Goal: Task Accomplishment & Management: Use online tool/utility

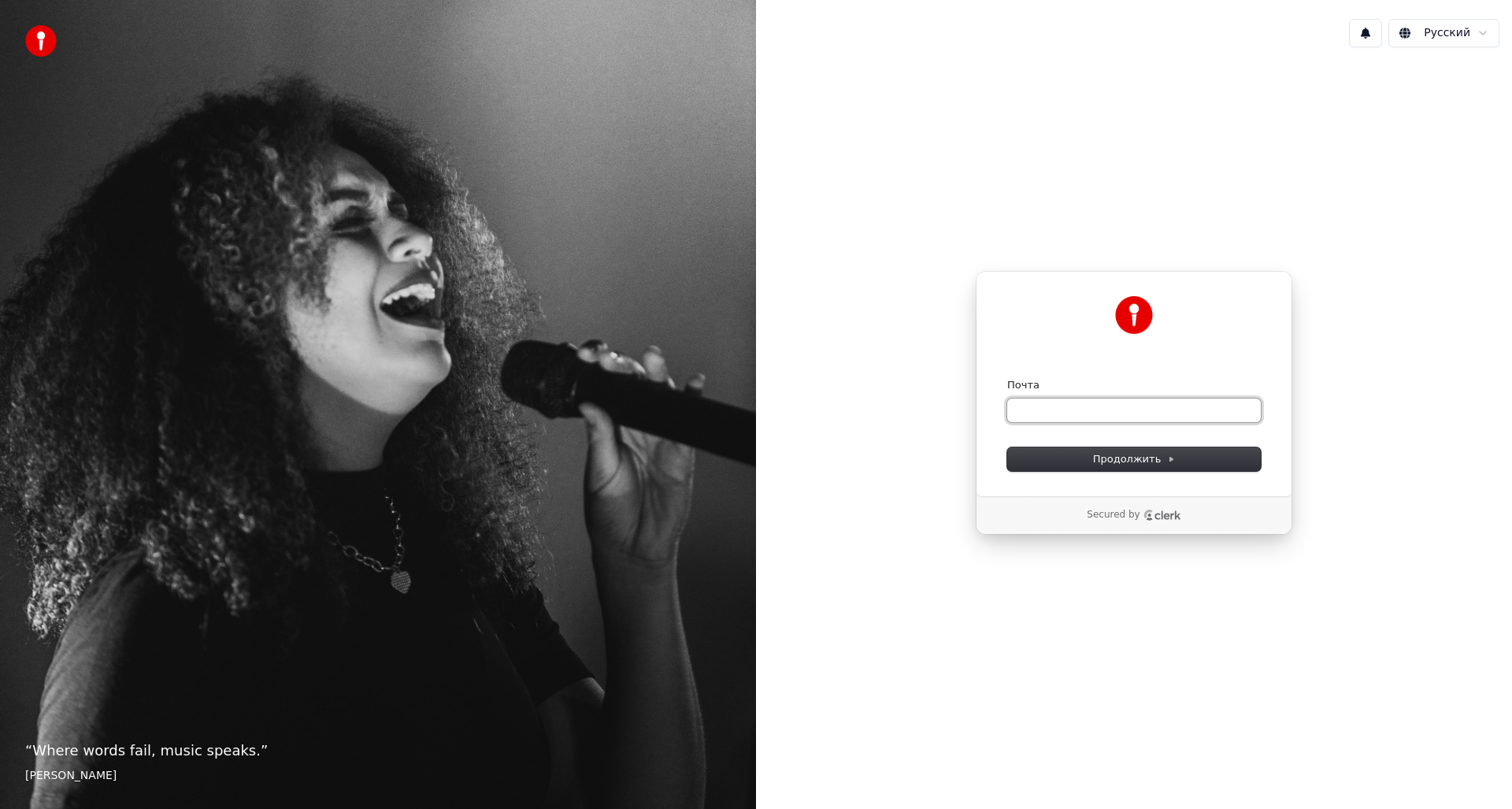
click at [1103, 411] on input "Почта" at bounding box center [1134, 410] width 253 height 23
click at [1129, 455] on span "Продолжить" at bounding box center [1134, 459] width 82 height 15
type input "**********"
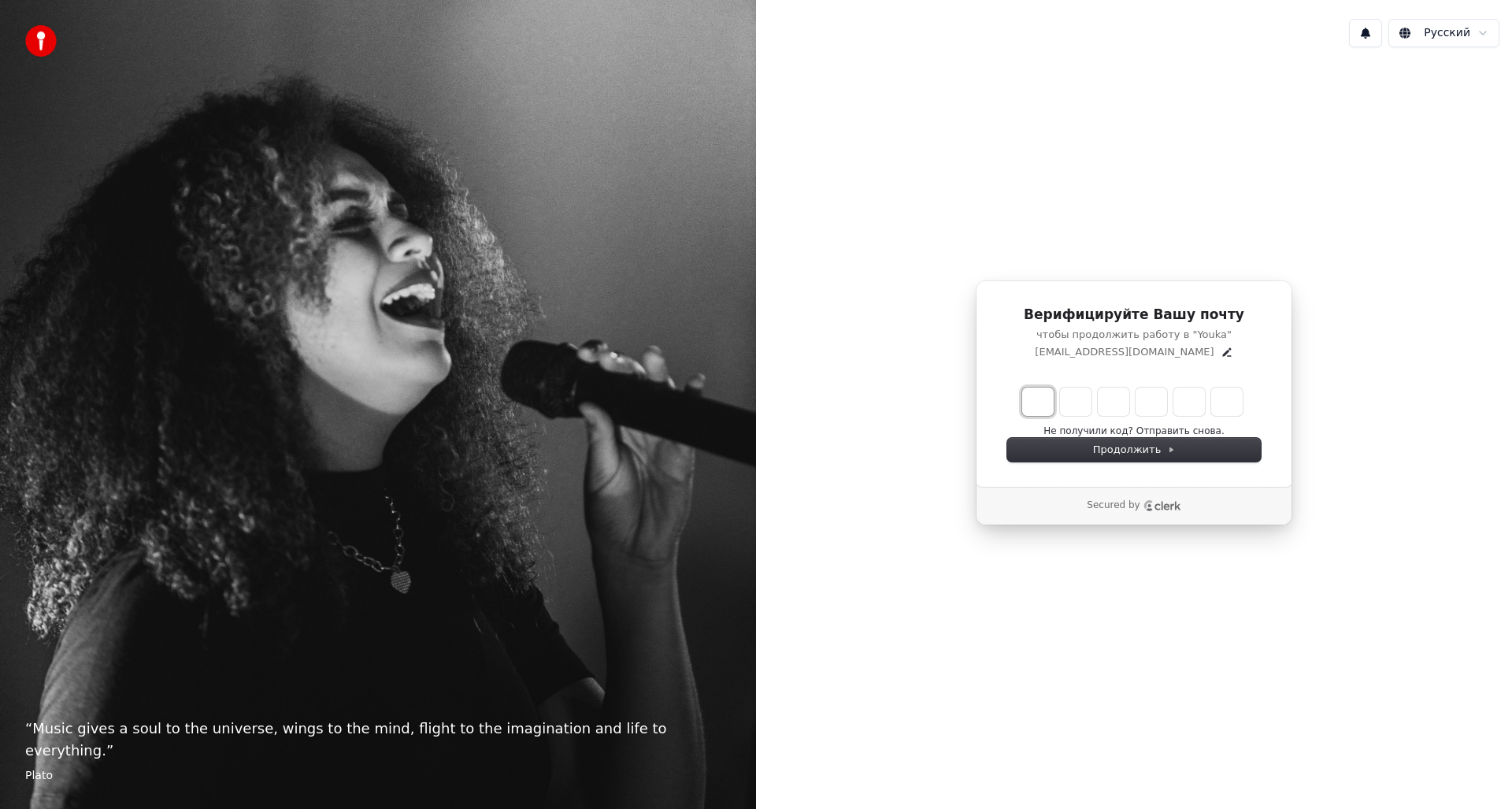
type input "*"
type input "**"
type input "*"
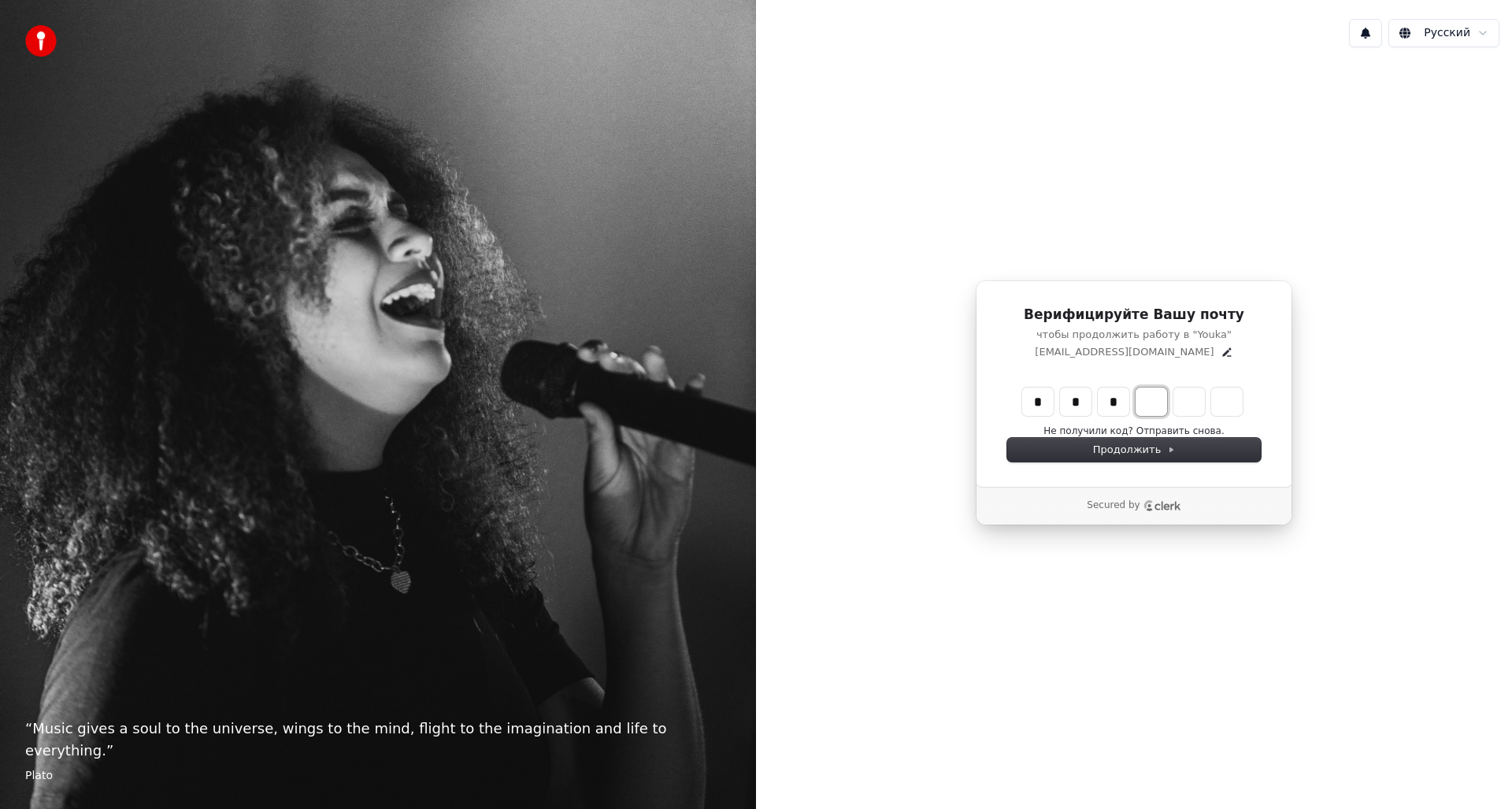
type input "***"
type input "*"
type input "****"
type input "*"
type input "******"
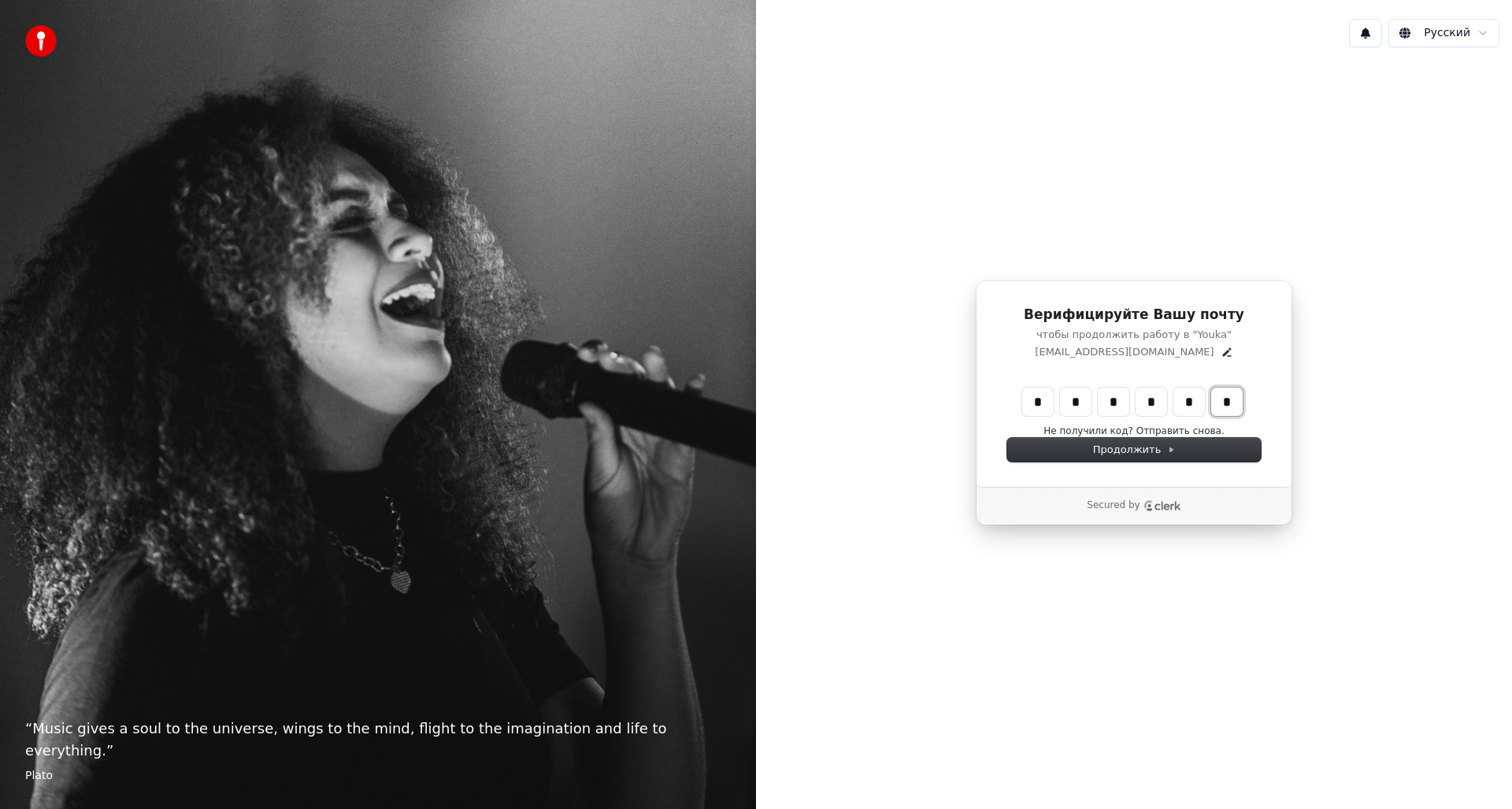
type input "*"
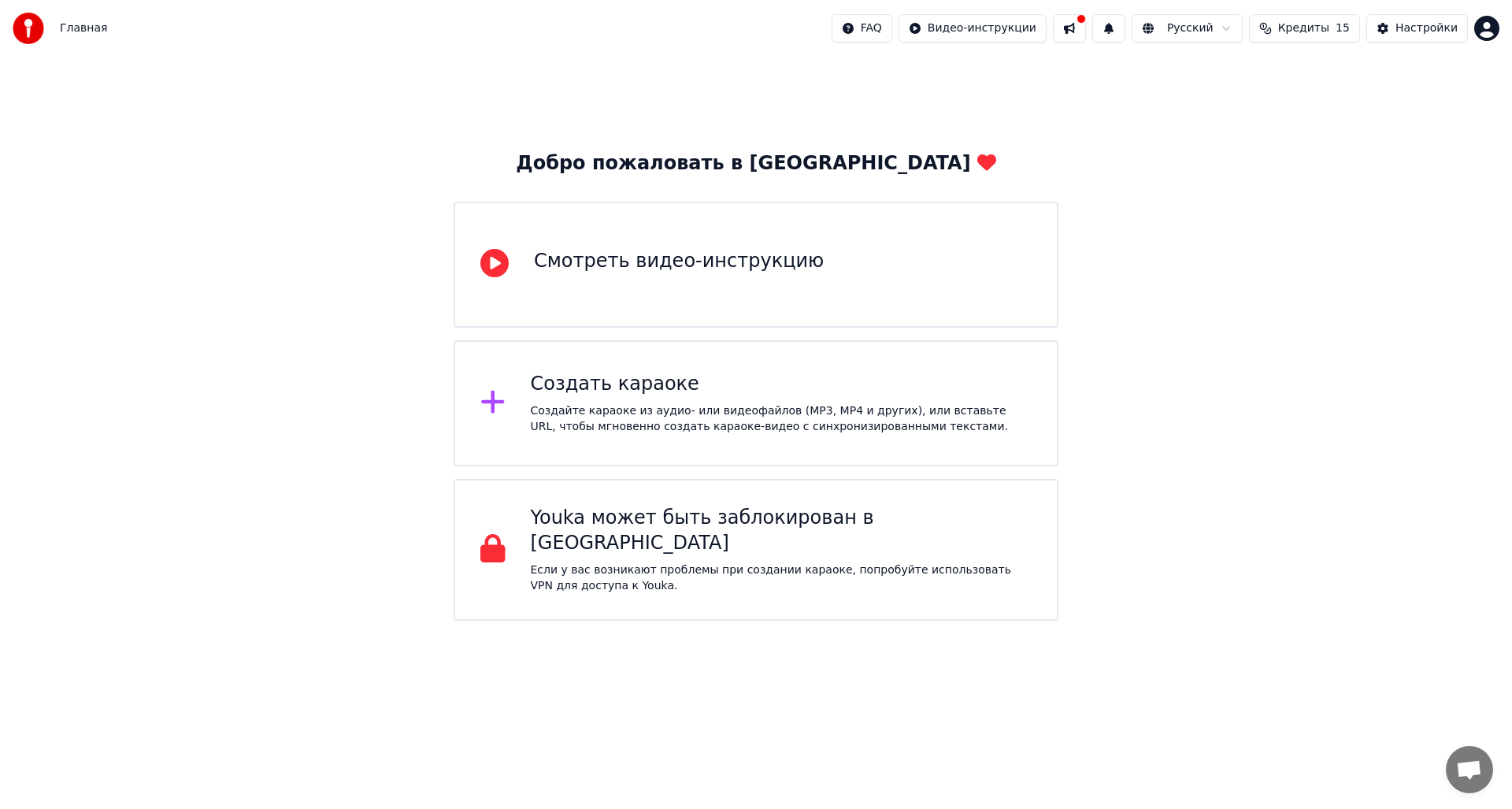
click at [705, 396] on div "Создать караоке" at bounding box center [781, 384] width 501 height 25
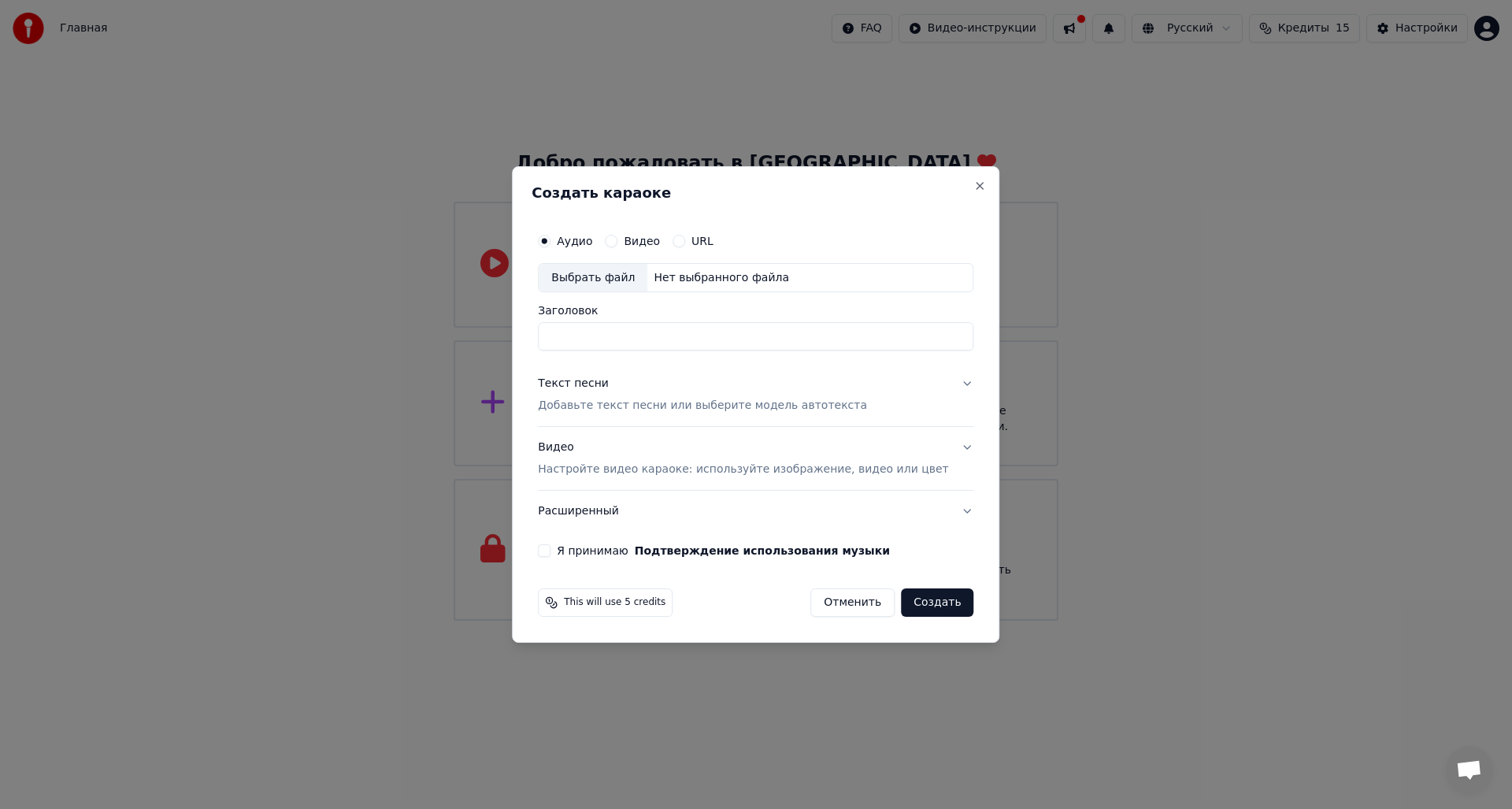
click at [618, 238] on button "Видео" at bounding box center [611, 241] width 13 height 13
click at [639, 279] on div "Выбрать файл" at bounding box center [593, 278] width 109 height 28
click at [551, 242] on button "Аудио" at bounding box center [544, 241] width 13 height 13
click at [626, 281] on div "Выбрать файл" at bounding box center [593, 278] width 109 height 28
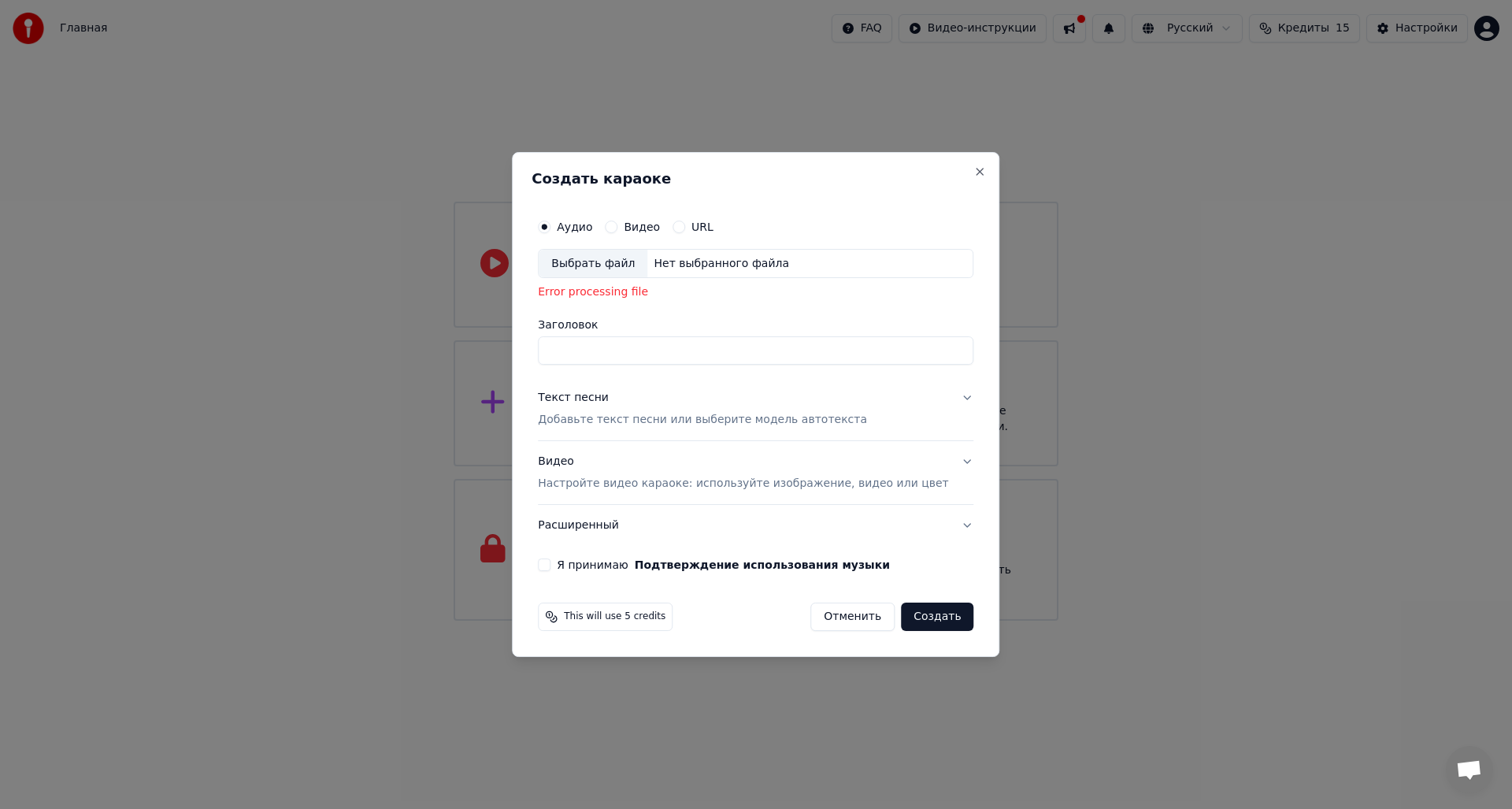
click at [640, 348] on input "Заголовок" at bounding box center [756, 351] width 436 height 28
click at [630, 267] on div "Выбрать файл" at bounding box center [593, 263] width 109 height 28
click at [606, 264] on div "Выбрать файл" at bounding box center [593, 263] width 109 height 28
click at [615, 268] on div "Выбрать файл" at bounding box center [593, 263] width 109 height 28
click at [785, 422] on p "Добавьте текст песни или выберите модель автотекста" at bounding box center [702, 421] width 329 height 16
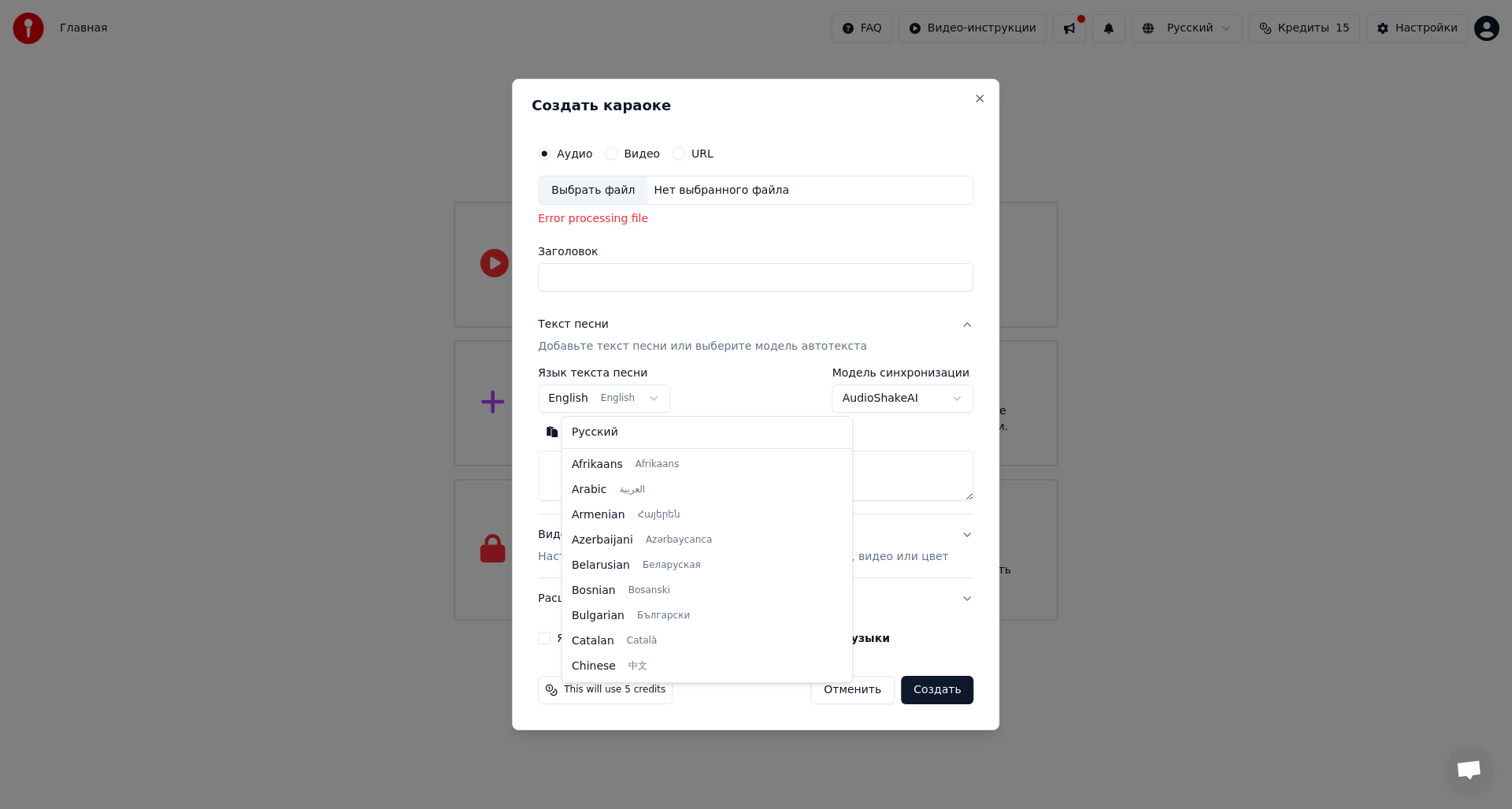
click at [674, 402] on body "Главная FAQ Видео-инструкции Русский Кредиты 15 Настройки Добро пожаловать в Yo…" at bounding box center [756, 310] width 1512 height 621
select select "**"
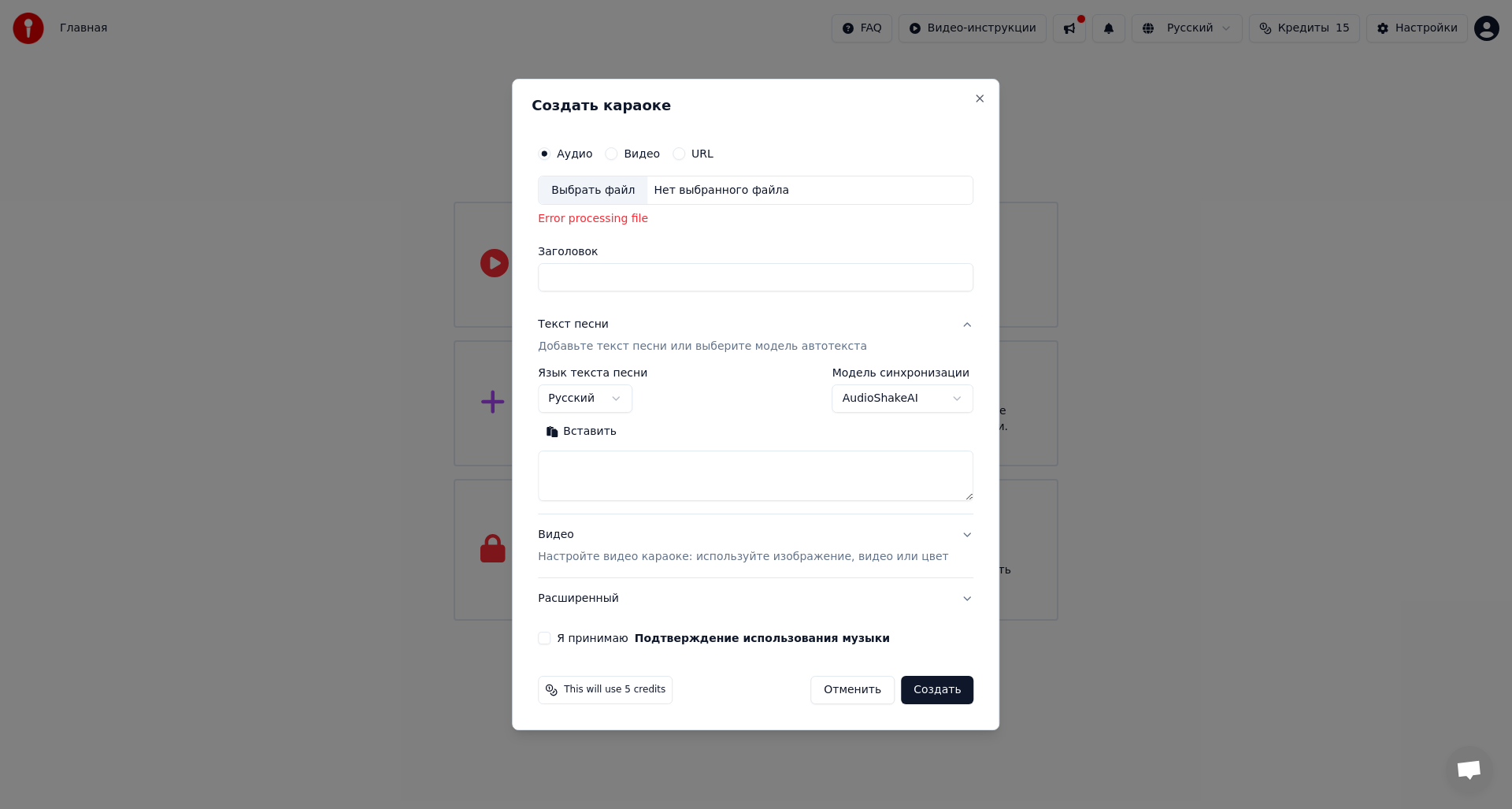
click at [697, 467] on textarea at bounding box center [756, 476] width 436 height 50
click at [895, 399] on body "Главная FAQ Видео-инструкции Русский Кредиты 15 Настройки Добро пожаловать в Yo…" at bounding box center [756, 310] width 1512 height 621
click at [869, 557] on p "Настройте видео караоке: используйте изображение, видео или цвет" at bounding box center [743, 557] width 410 height 16
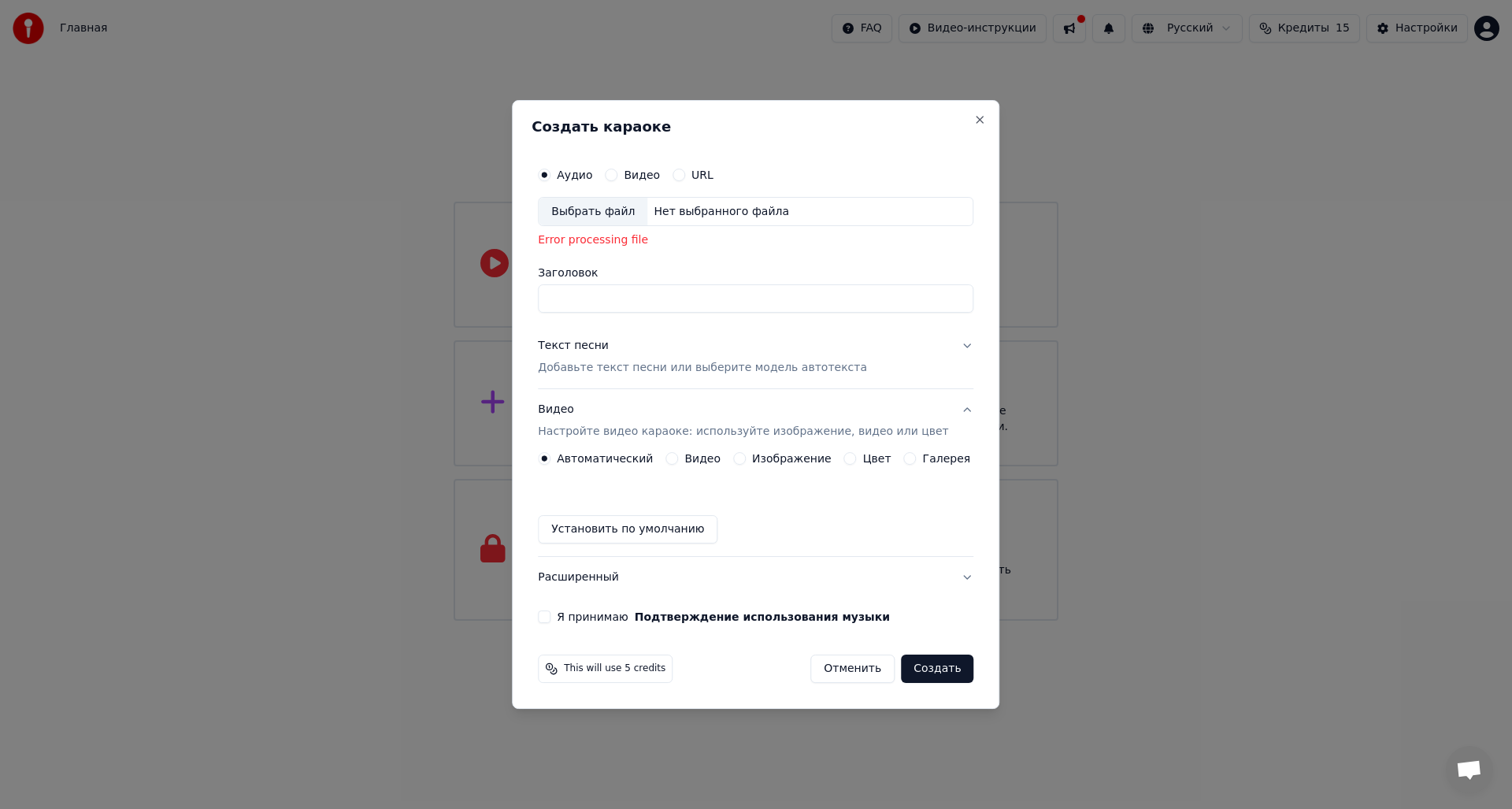
click at [746, 459] on button "Изображение" at bounding box center [739, 459] width 13 height 13
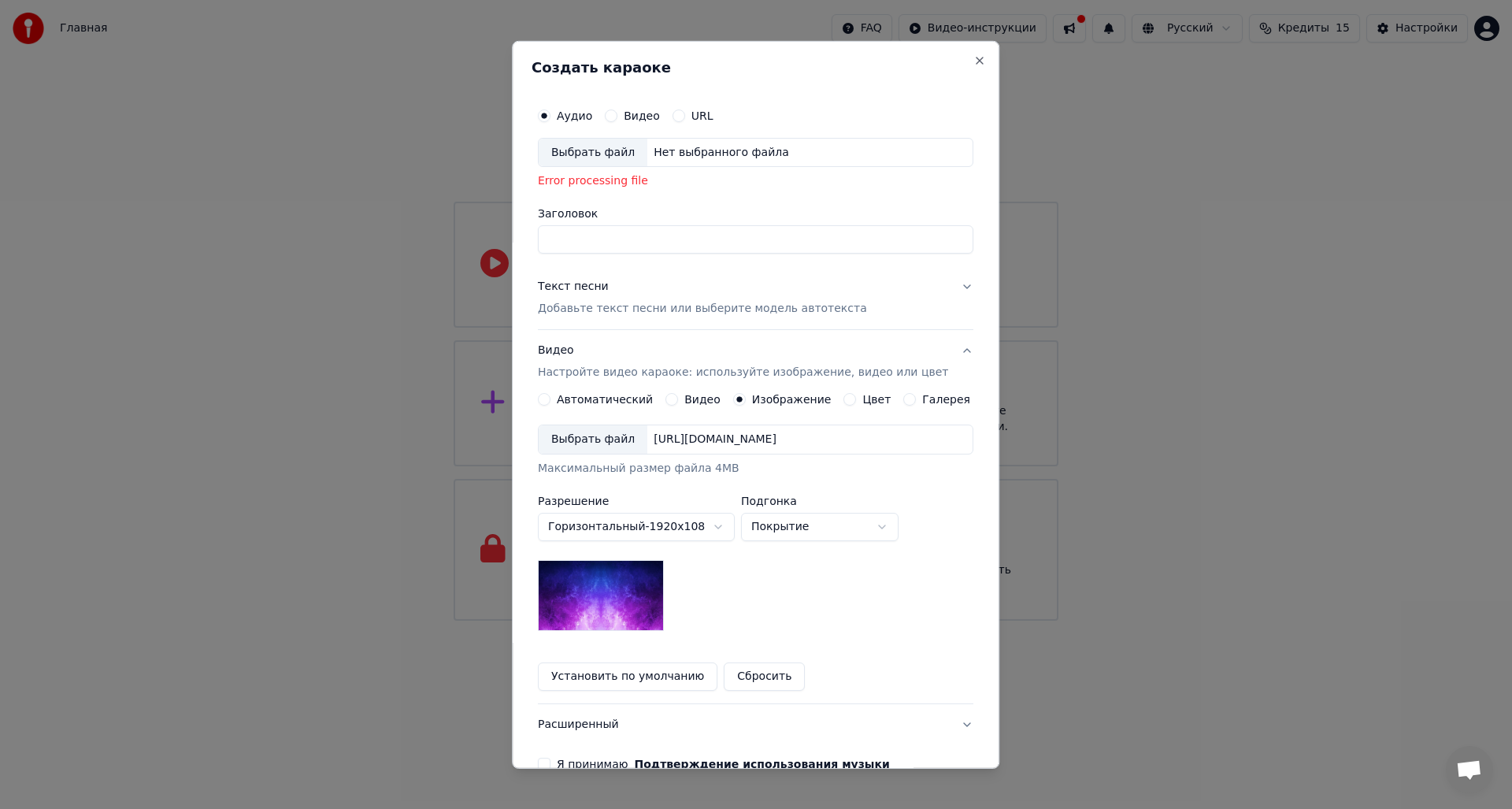
click at [642, 604] on img at bounding box center [601, 596] width 126 height 71
click at [810, 536] on body "Главная FAQ Видео-инструкции Русский Кредиты 15 Настройки Добро пожаловать в Yo…" at bounding box center [756, 310] width 1512 height 621
select select "****"
click at [582, 441] on div "Выбрать файл" at bounding box center [593, 439] width 109 height 28
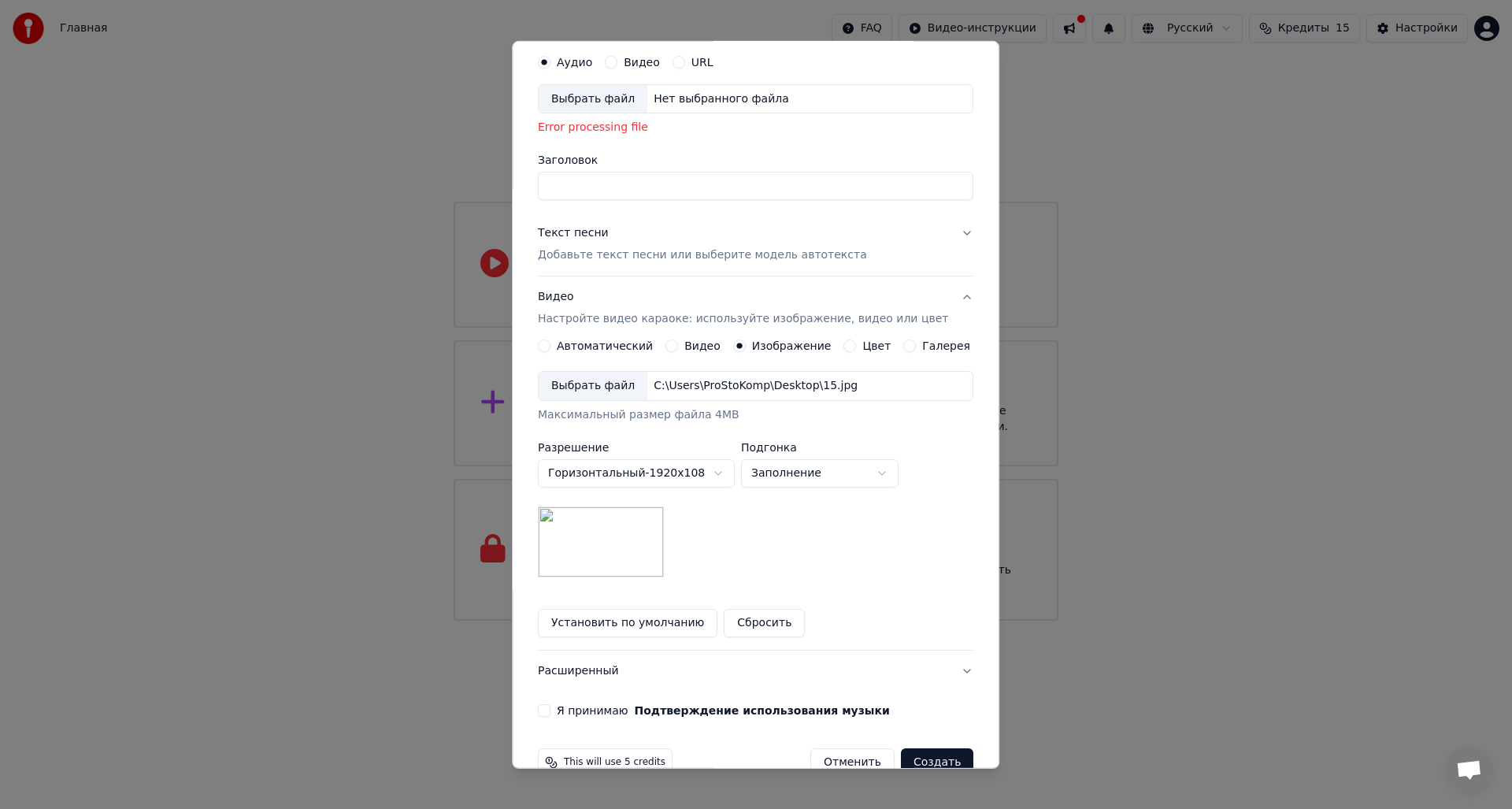
scroll to position [87, 0]
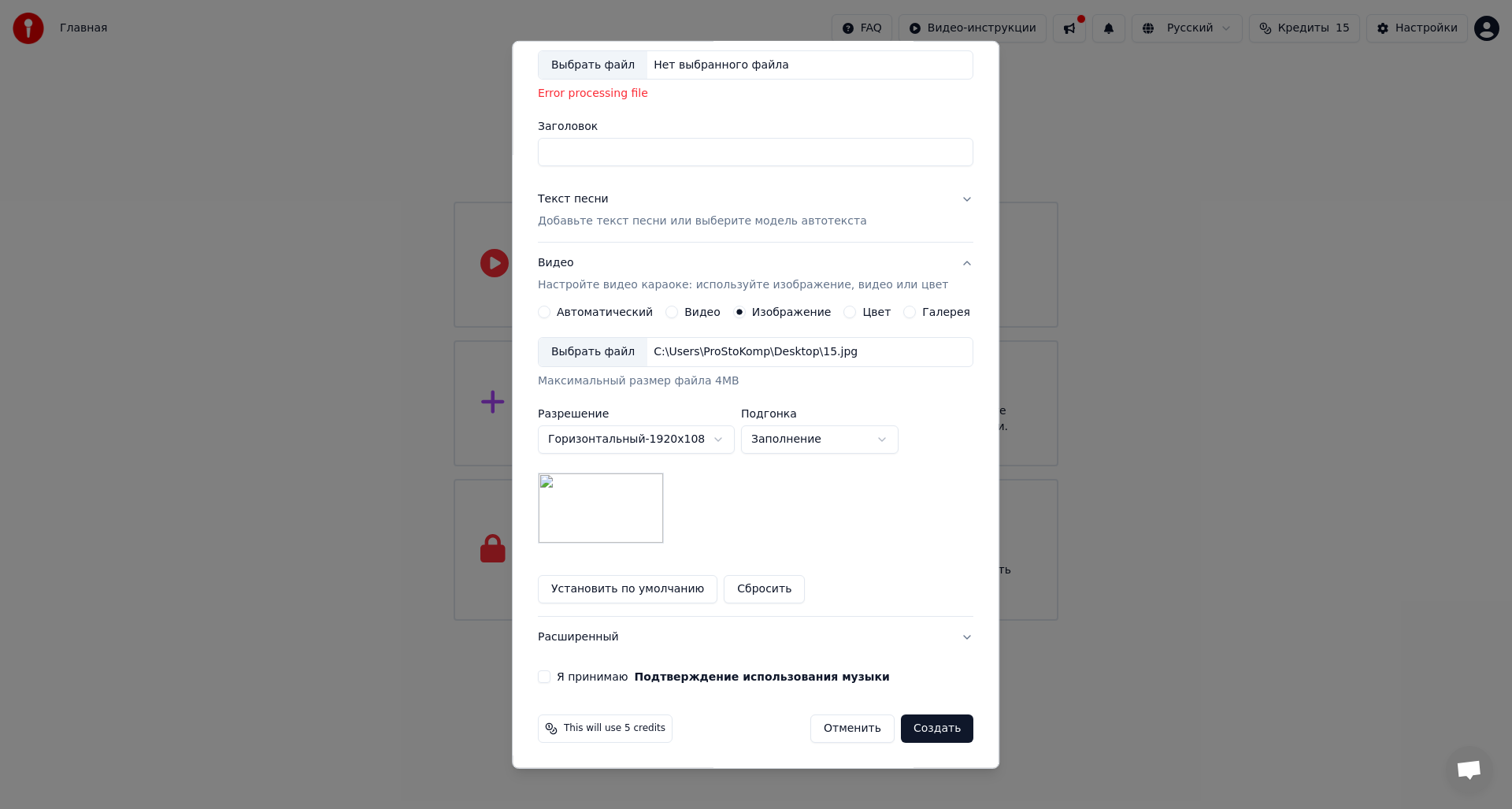
click at [944, 635] on button "Расширенный" at bounding box center [756, 637] width 436 height 41
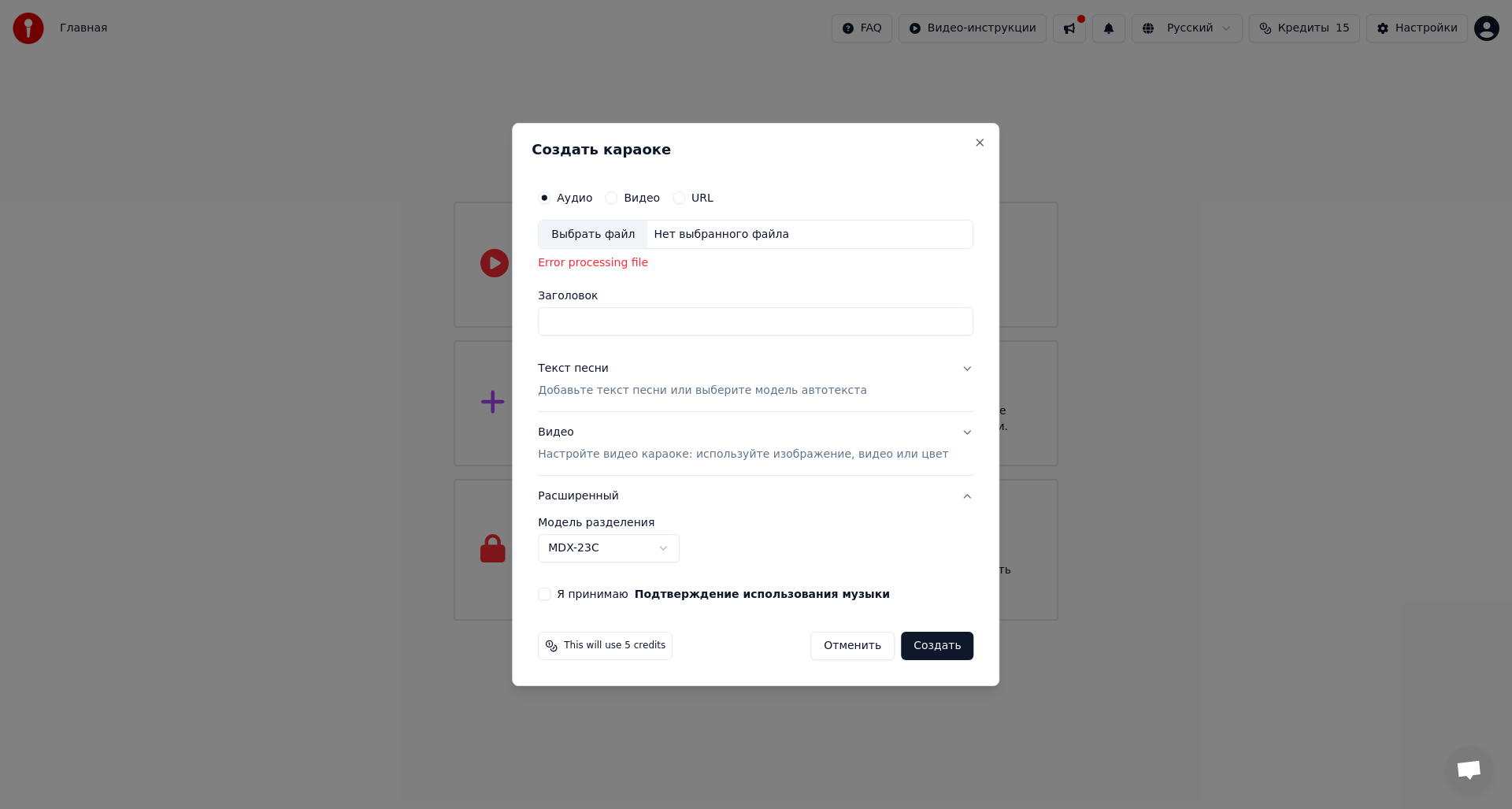
click at [622, 239] on div "Выбрать файл" at bounding box center [593, 234] width 109 height 28
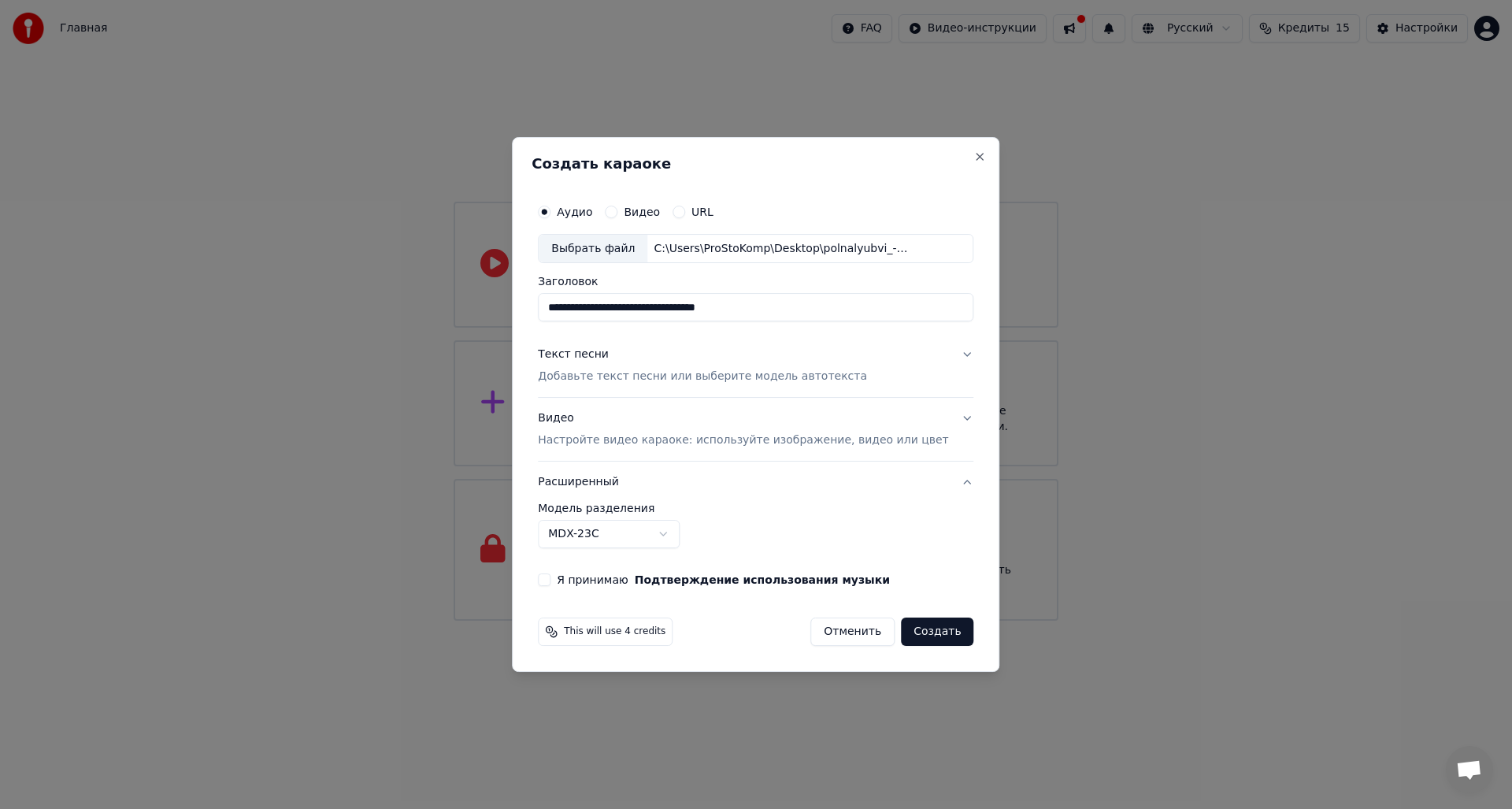
drag, startPoint x: 771, startPoint y: 308, endPoint x: 679, endPoint y: 309, distance: 92.0
click at [679, 309] on input "**********" at bounding box center [756, 308] width 436 height 28
click at [640, 306] on input "**********" at bounding box center [756, 308] width 436 height 28
click at [631, 311] on input "**********" at bounding box center [756, 308] width 436 height 28
click at [570, 308] on input "**********" at bounding box center [756, 308] width 436 height 28
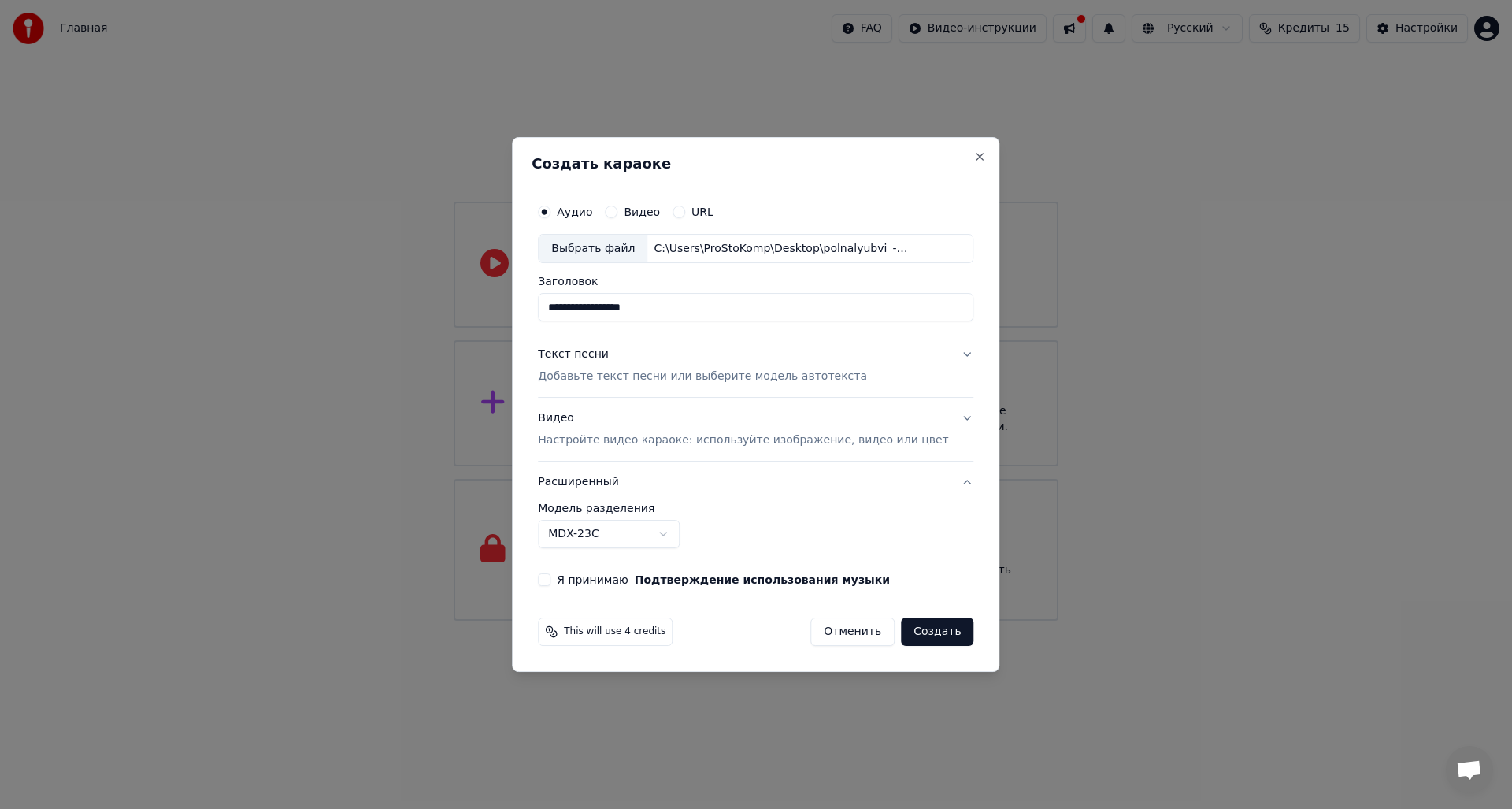
click at [630, 308] on input "**********" at bounding box center [756, 308] width 436 height 28
click at [627, 308] on input "**********" at bounding box center [756, 308] width 436 height 28
type input "**********"
click at [660, 372] on p "Добавьте текст песни или выберите модель автотекста" at bounding box center [702, 378] width 329 height 16
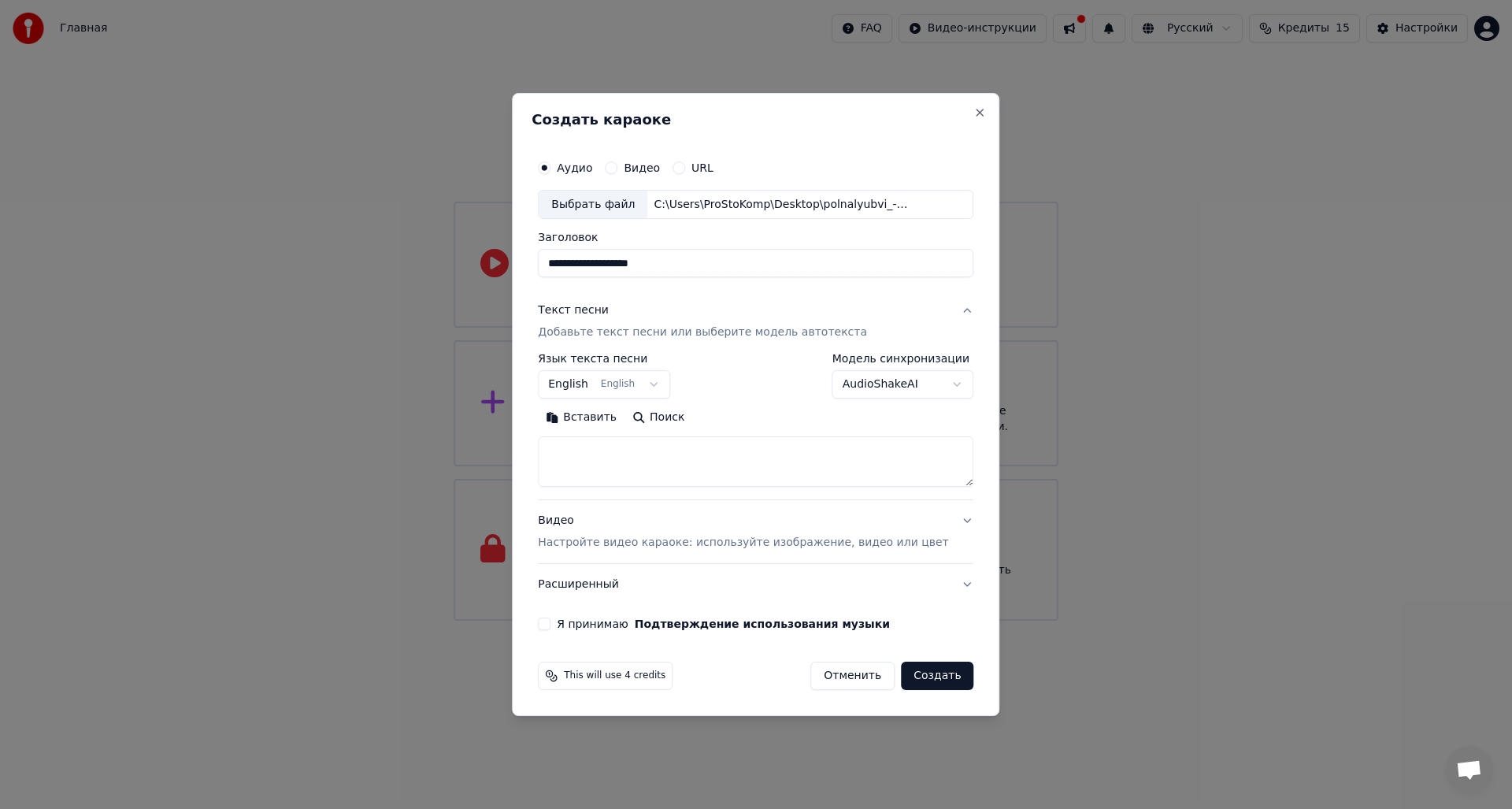
click at [655, 447] on textarea at bounding box center [756, 462] width 436 height 50
paste textarea "**********"
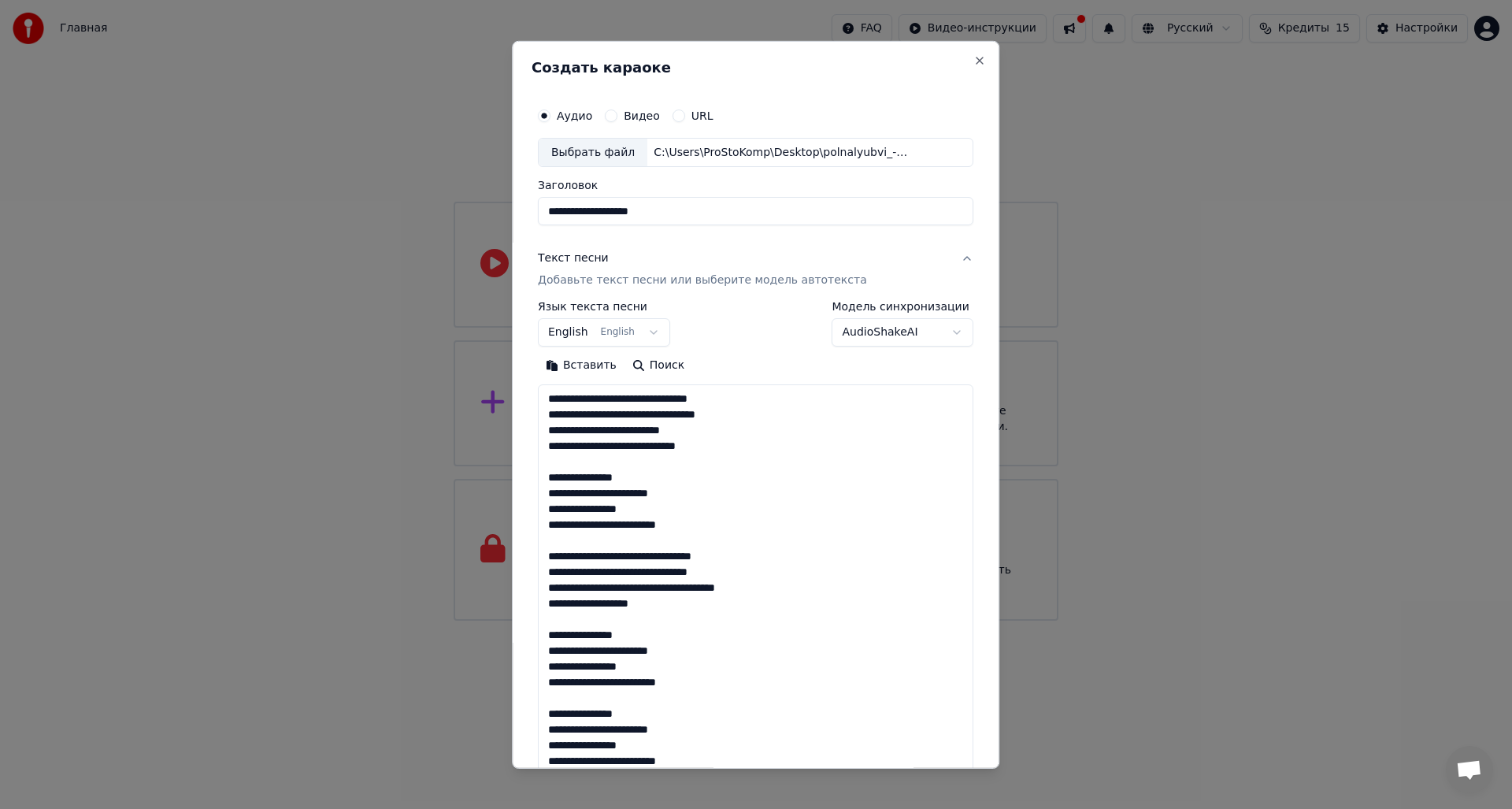
scroll to position [336, 0]
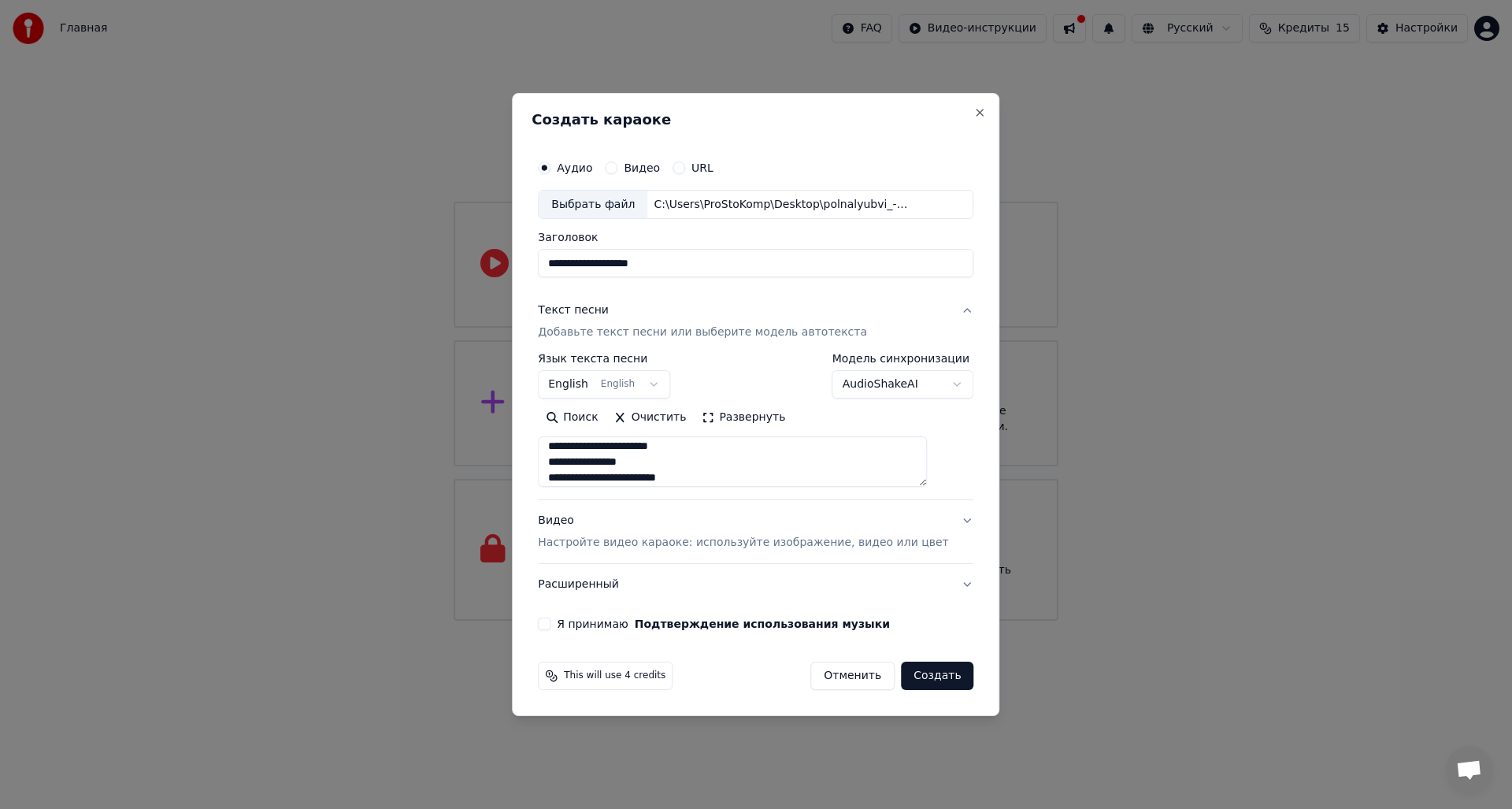
type textarea "**********"
click at [669, 384] on body "**********" at bounding box center [756, 310] width 1512 height 621
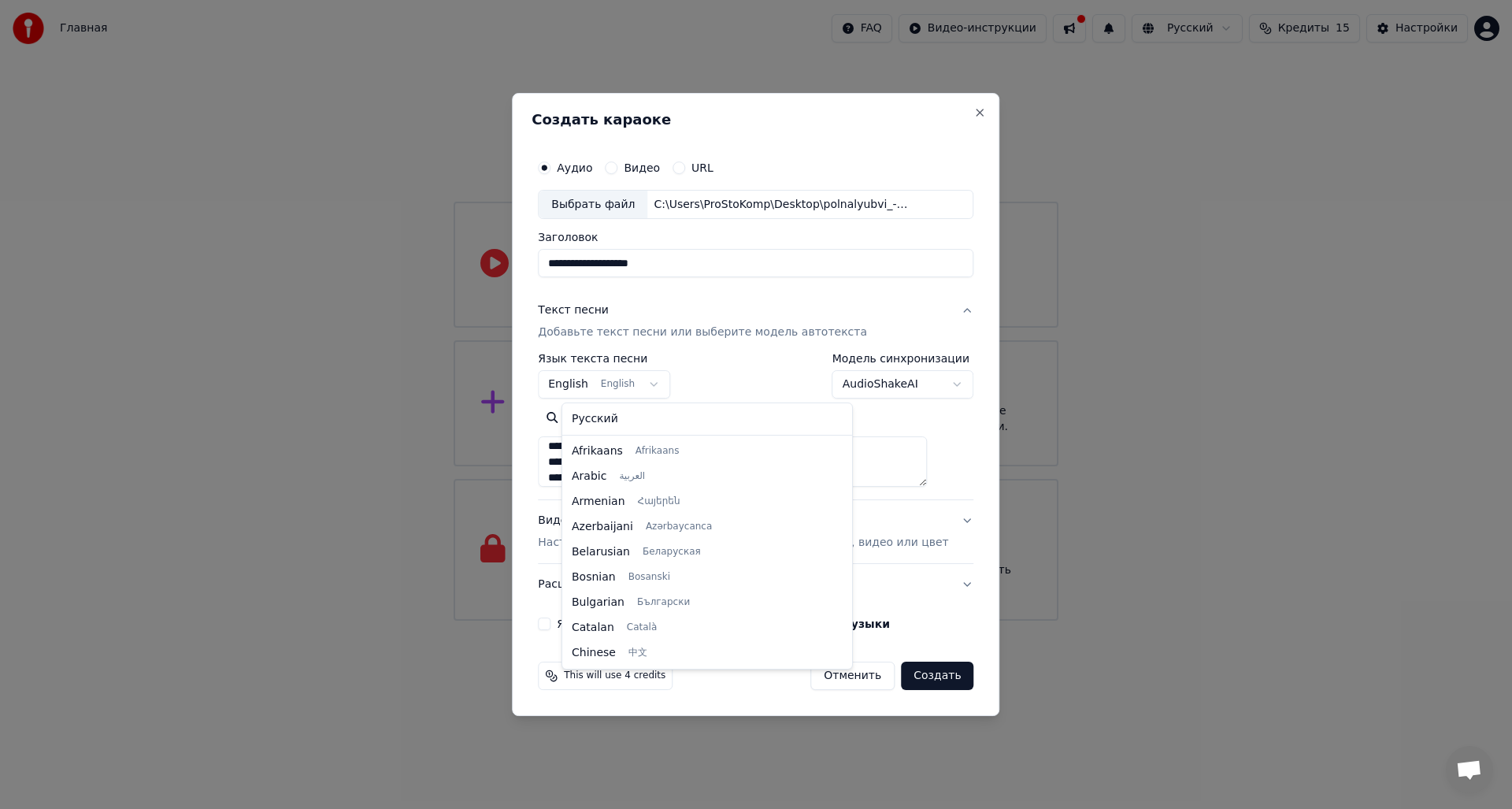
scroll to position [126, 0]
select select "**"
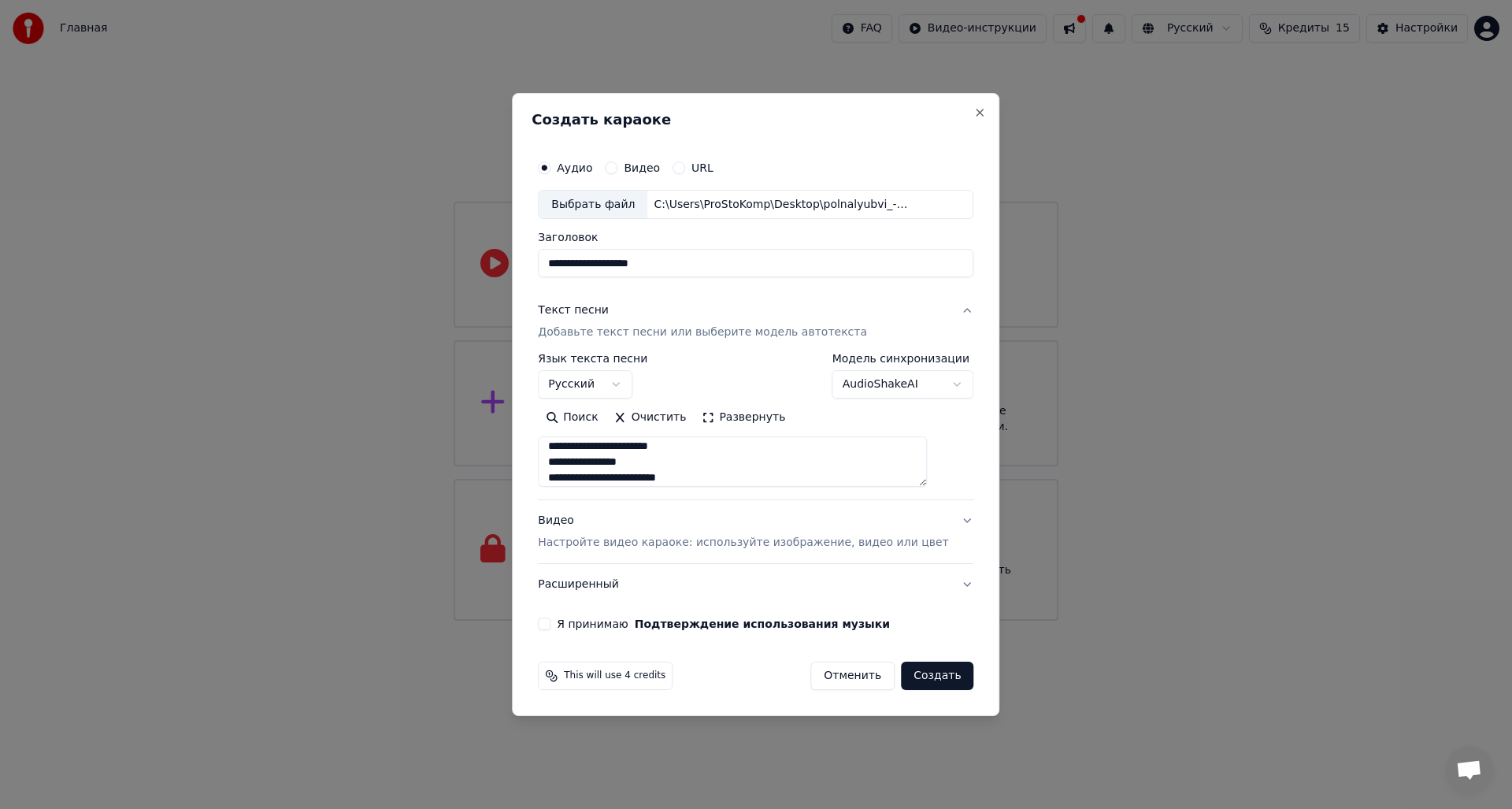
click at [551, 627] on button "Я принимаю Подтверждение использования музыки" at bounding box center [544, 624] width 13 height 13
click at [924, 676] on button "Создать" at bounding box center [937, 676] width 73 height 28
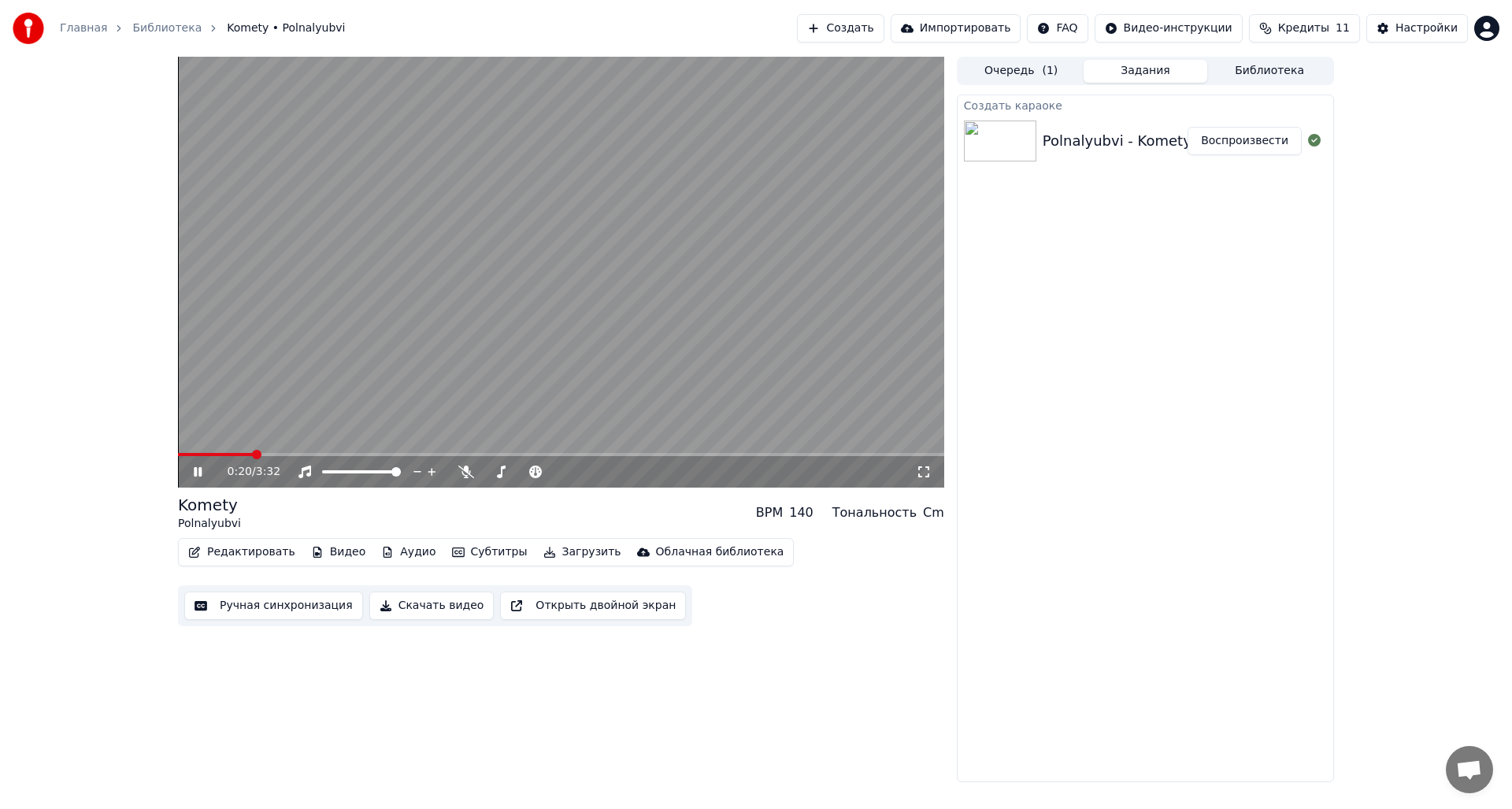
click at [195, 472] on icon at bounding box center [198, 472] width 8 height 10
click at [241, 551] on button "Редактировать" at bounding box center [241, 551] width 119 height 22
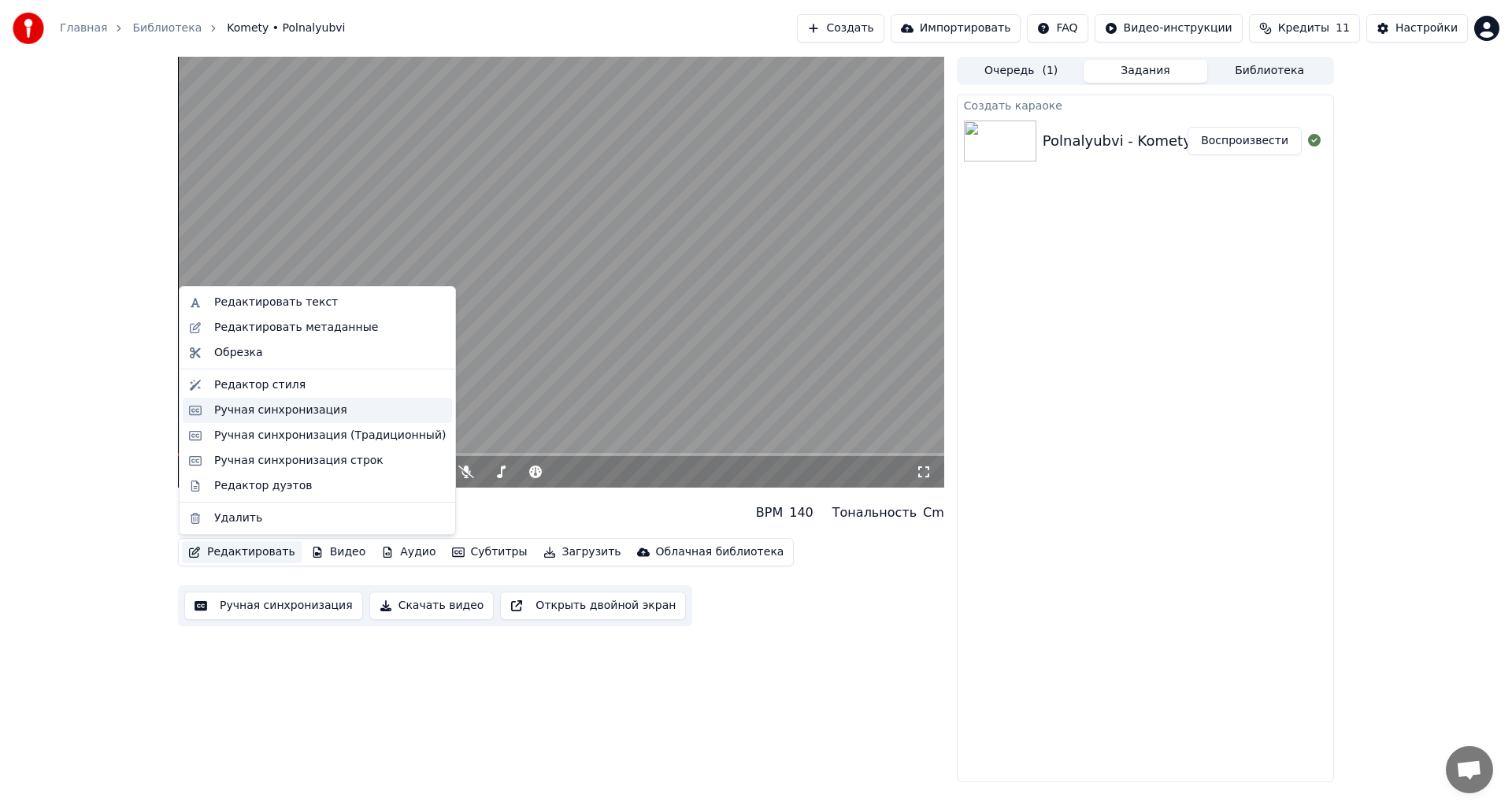
click at [281, 410] on div "Ручная синхронизация" at bounding box center [280, 411] width 133 height 16
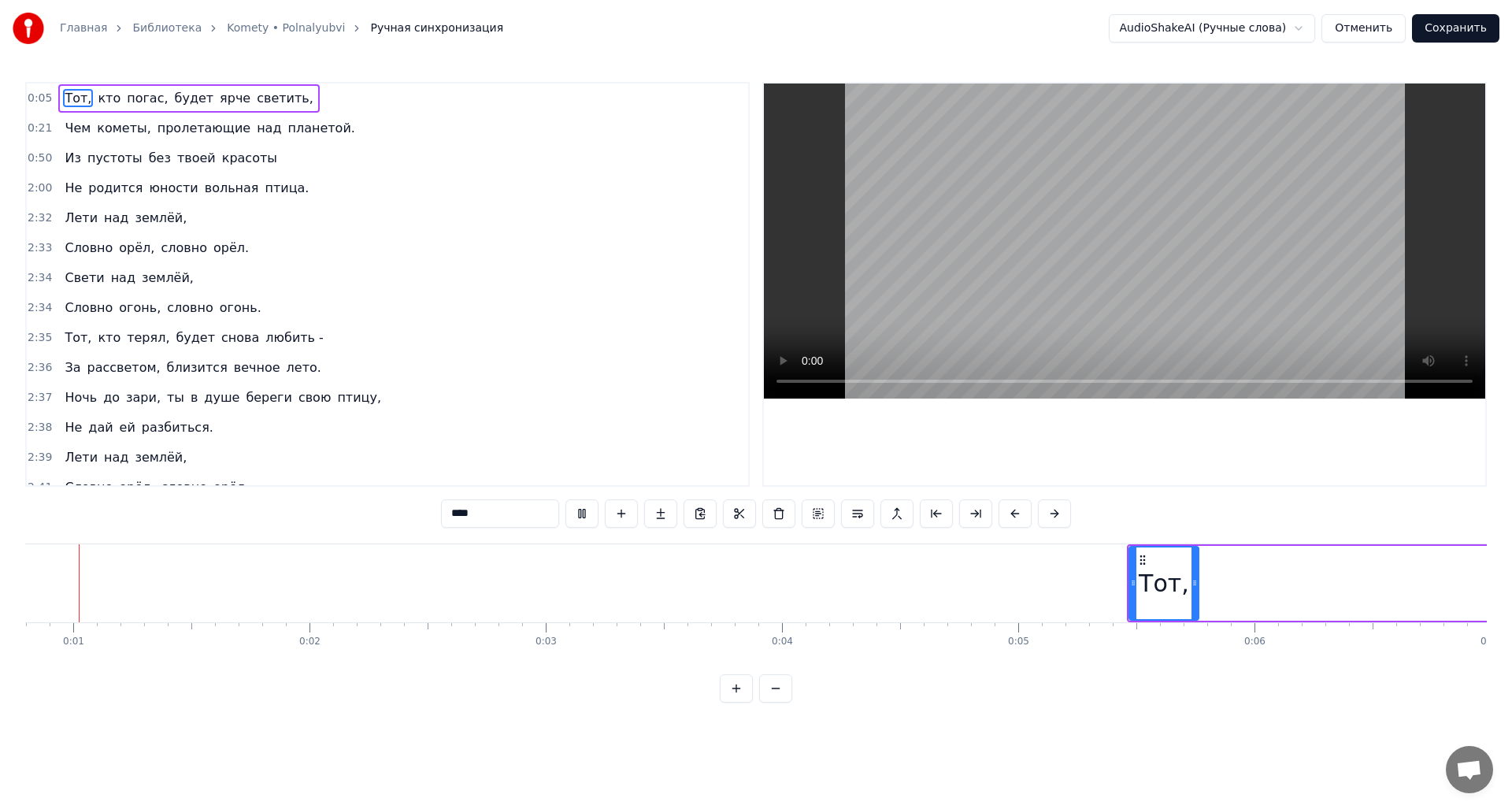
scroll to position [0, 159]
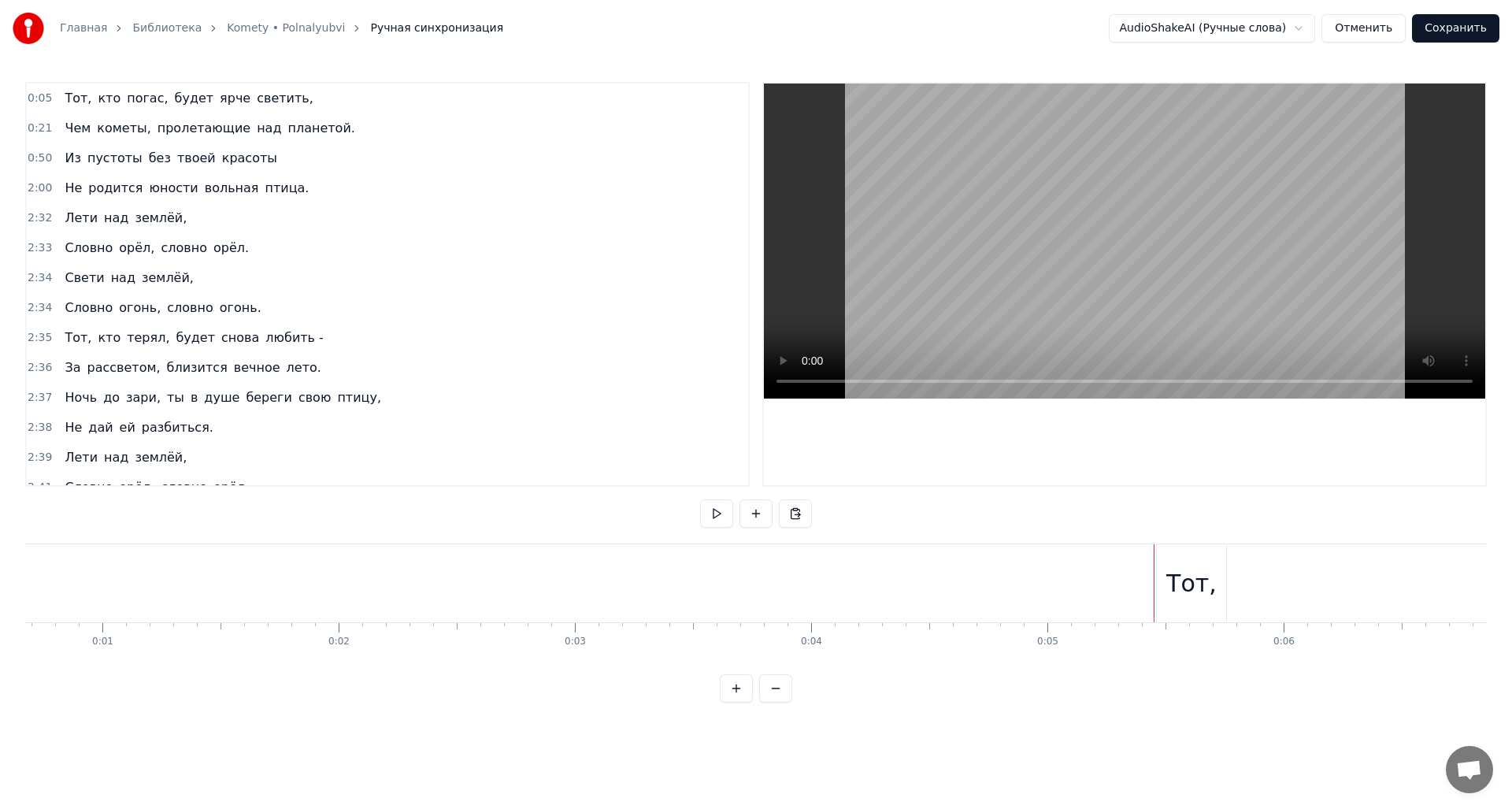
drag, startPoint x: 1170, startPoint y: 597, endPoint x: 984, endPoint y: 596, distance: 186.0
click at [1202, 600] on div "Тот," at bounding box center [1192, 584] width 50 height 36
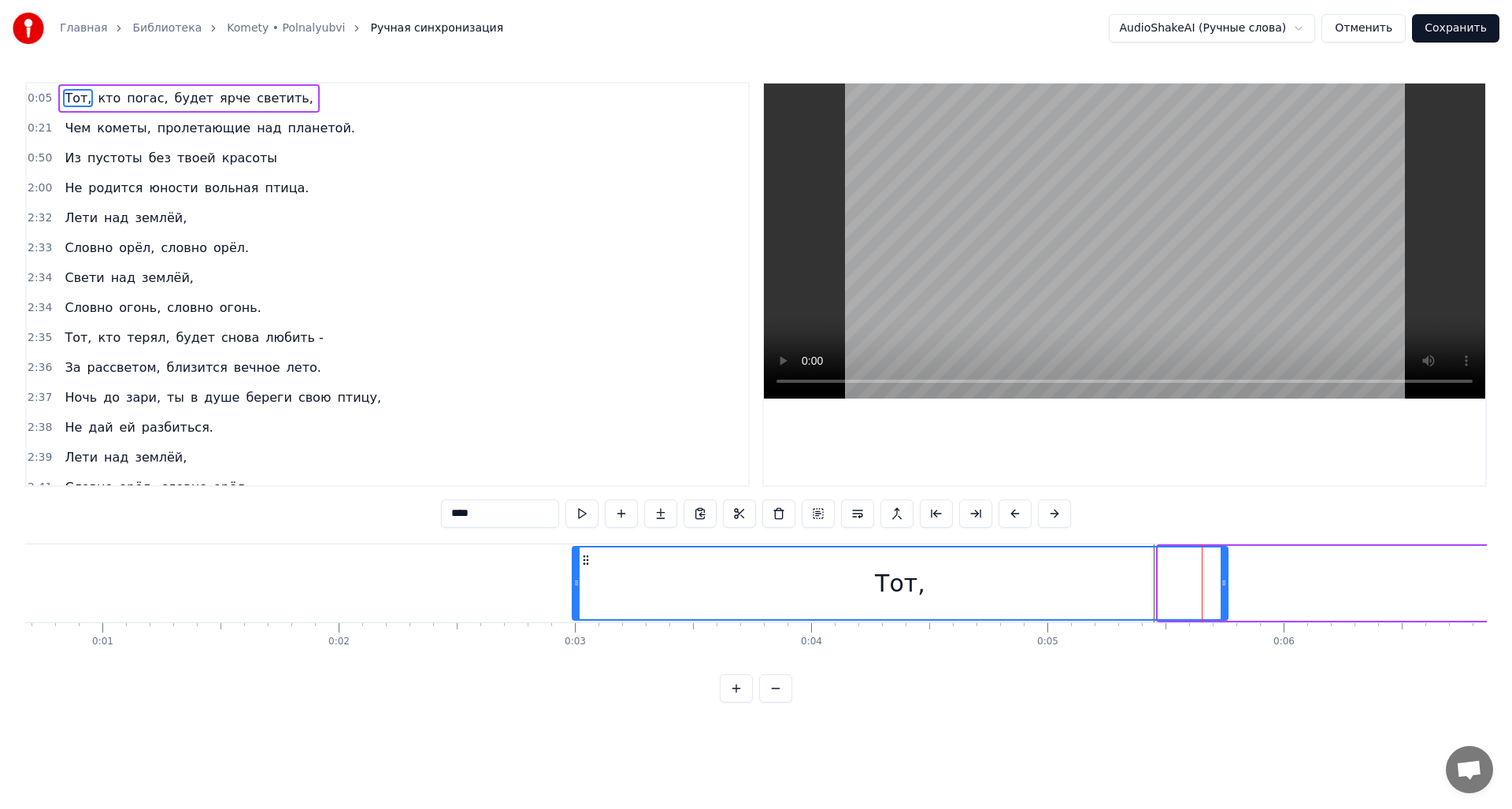
drag, startPoint x: 1159, startPoint y: 591, endPoint x: 588, endPoint y: 622, distance: 571.8
click at [573, 598] on div at bounding box center [576, 583] width 6 height 72
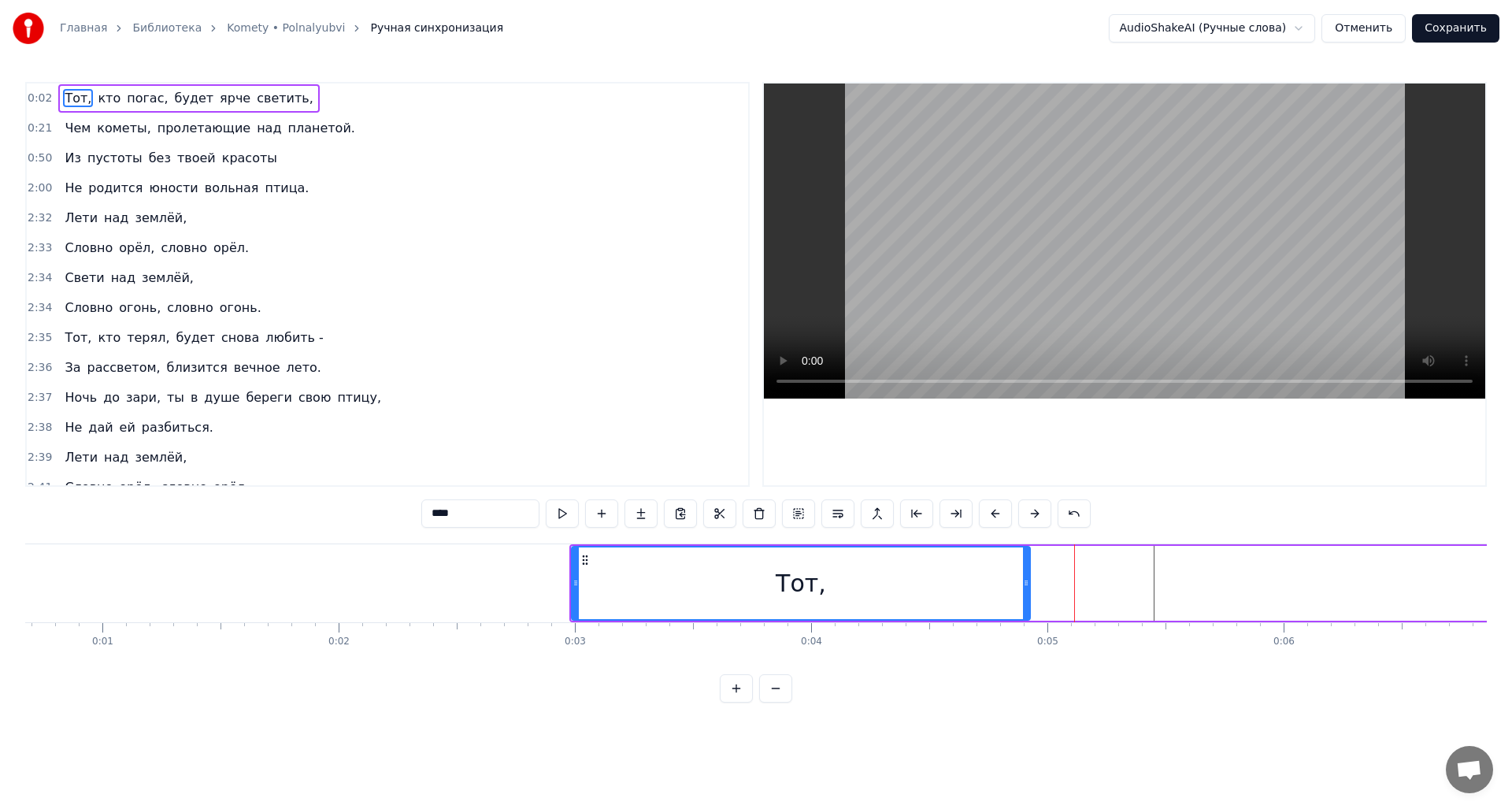
drag, startPoint x: 1225, startPoint y: 583, endPoint x: 1027, endPoint y: 585, distance: 198.0
click at [1027, 585] on icon at bounding box center [1026, 583] width 6 height 13
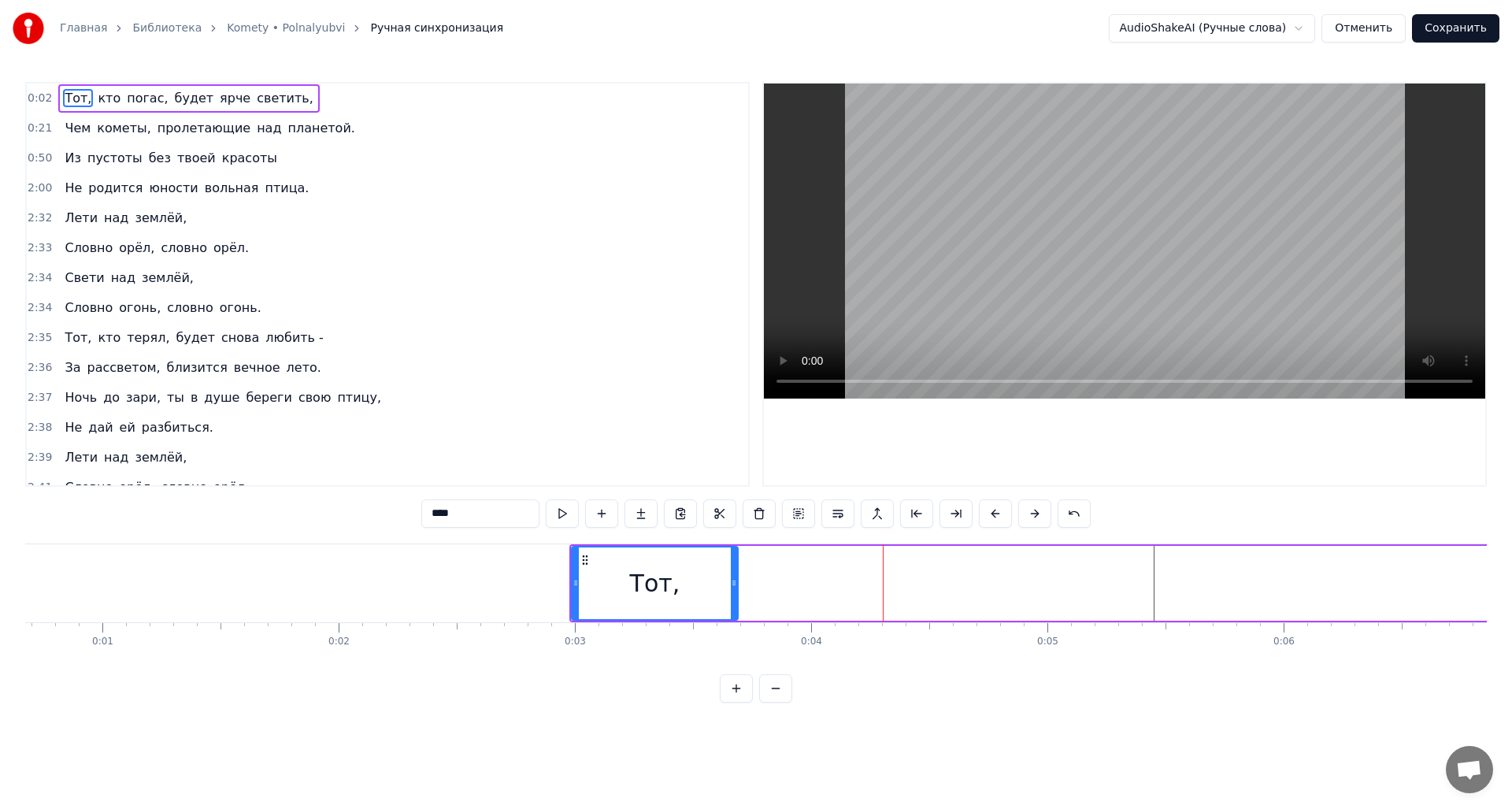
drag, startPoint x: 1027, startPoint y: 579, endPoint x: 735, endPoint y: 582, distance: 292.0
click at [735, 582] on icon at bounding box center [734, 583] width 6 height 13
click at [773, 702] on button at bounding box center [776, 688] width 33 height 28
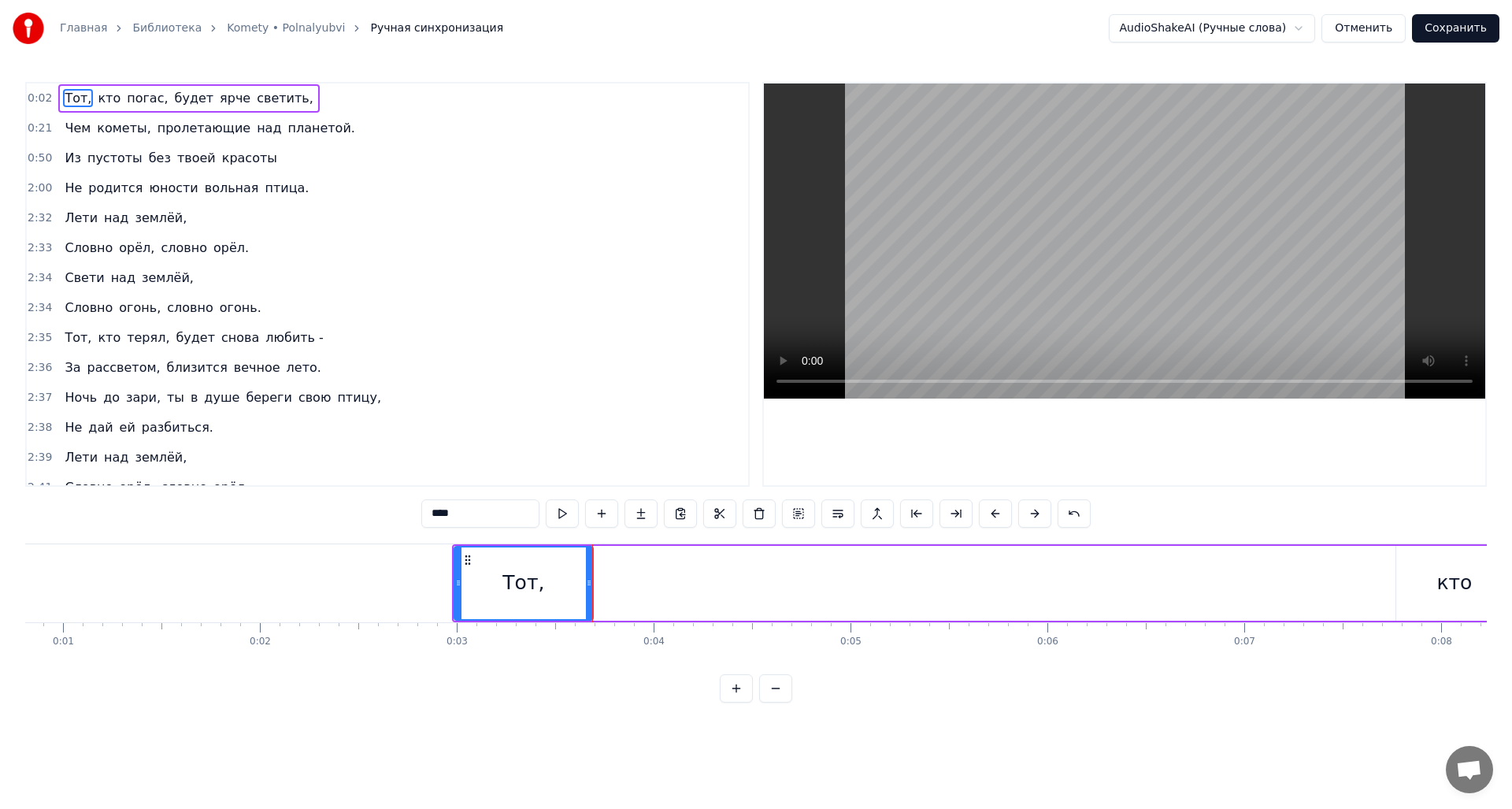
click at [773, 702] on button at bounding box center [776, 688] width 33 height 28
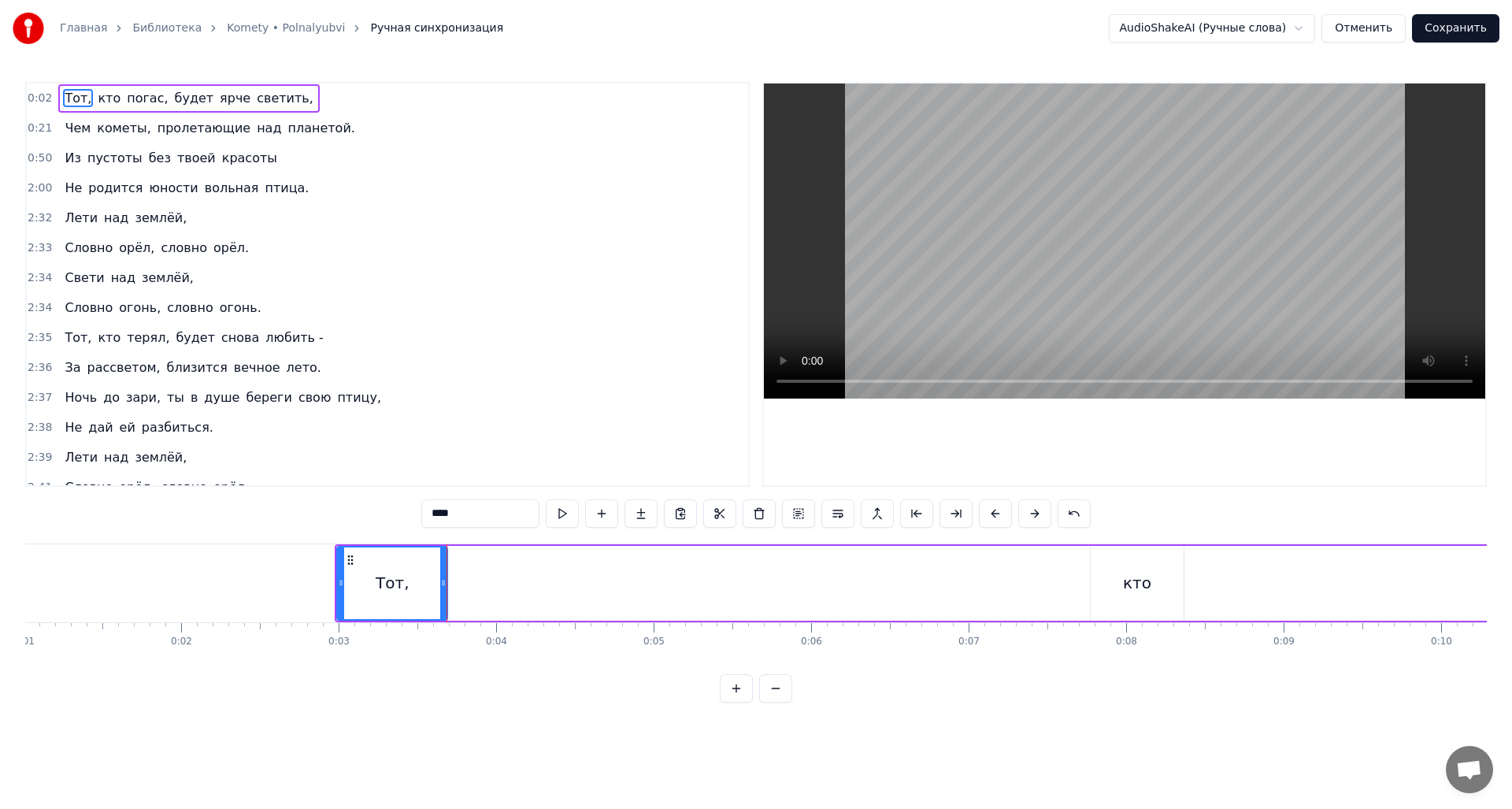
click at [773, 702] on button at bounding box center [776, 688] width 33 height 28
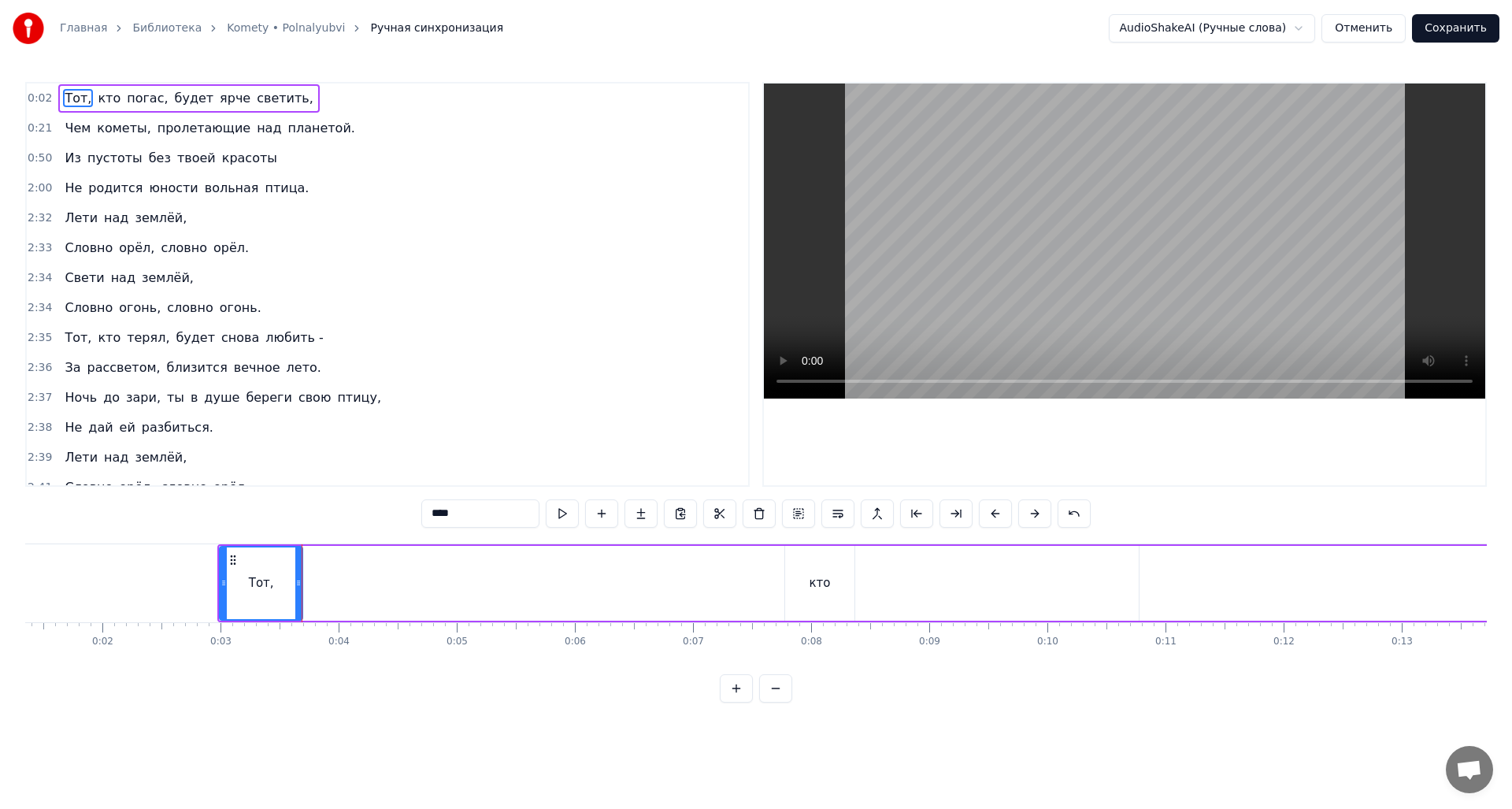
click at [773, 702] on button at bounding box center [776, 688] width 33 height 28
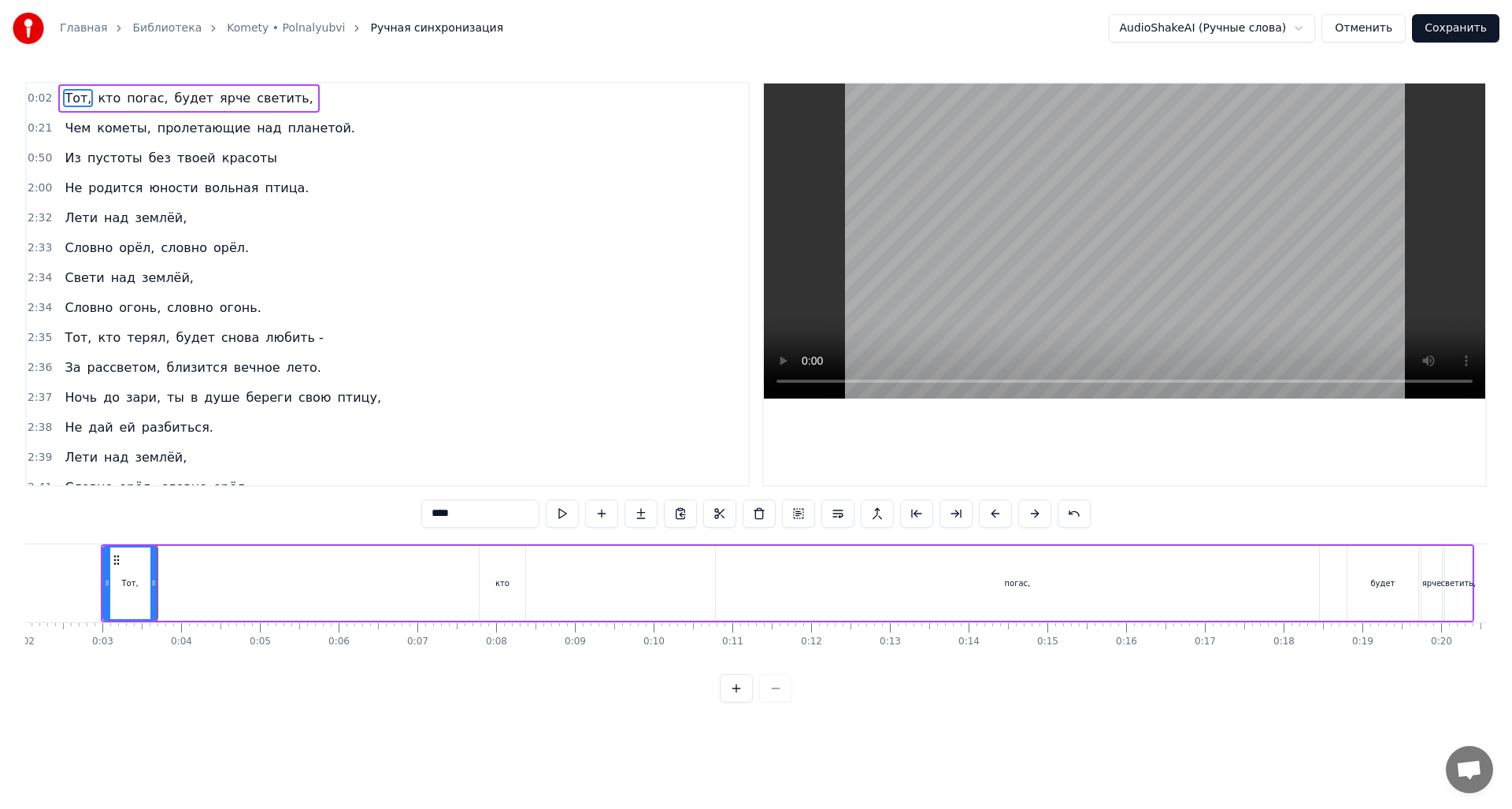
click at [518, 581] on div "кто" at bounding box center [502, 583] width 46 height 75
type input "***"
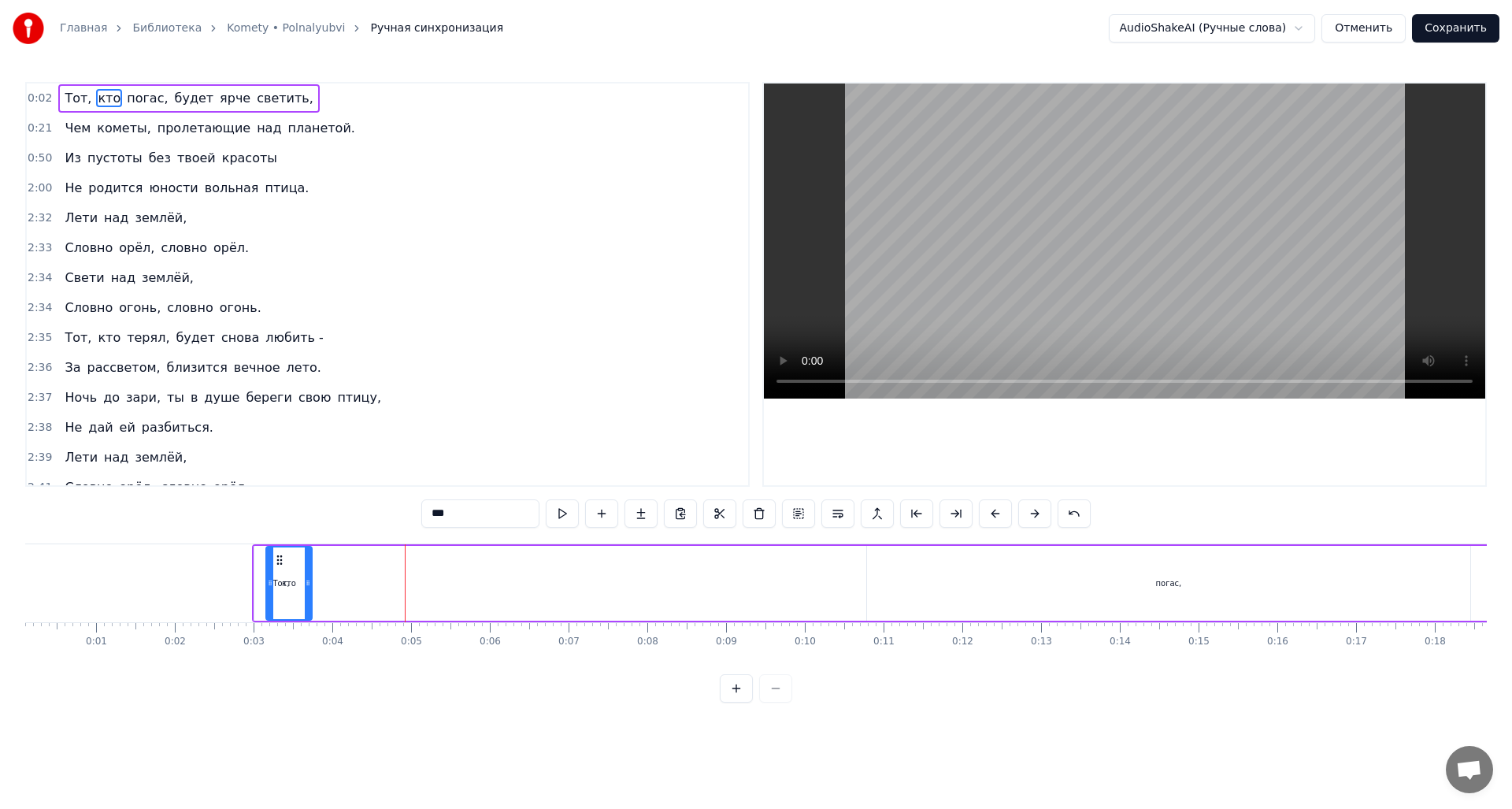
scroll to position [0, 0]
drag, startPoint x: 494, startPoint y: 559, endPoint x: 386, endPoint y: 568, distance: 108.4
click at [386, 568] on div "кто" at bounding box center [394, 583] width 44 height 72
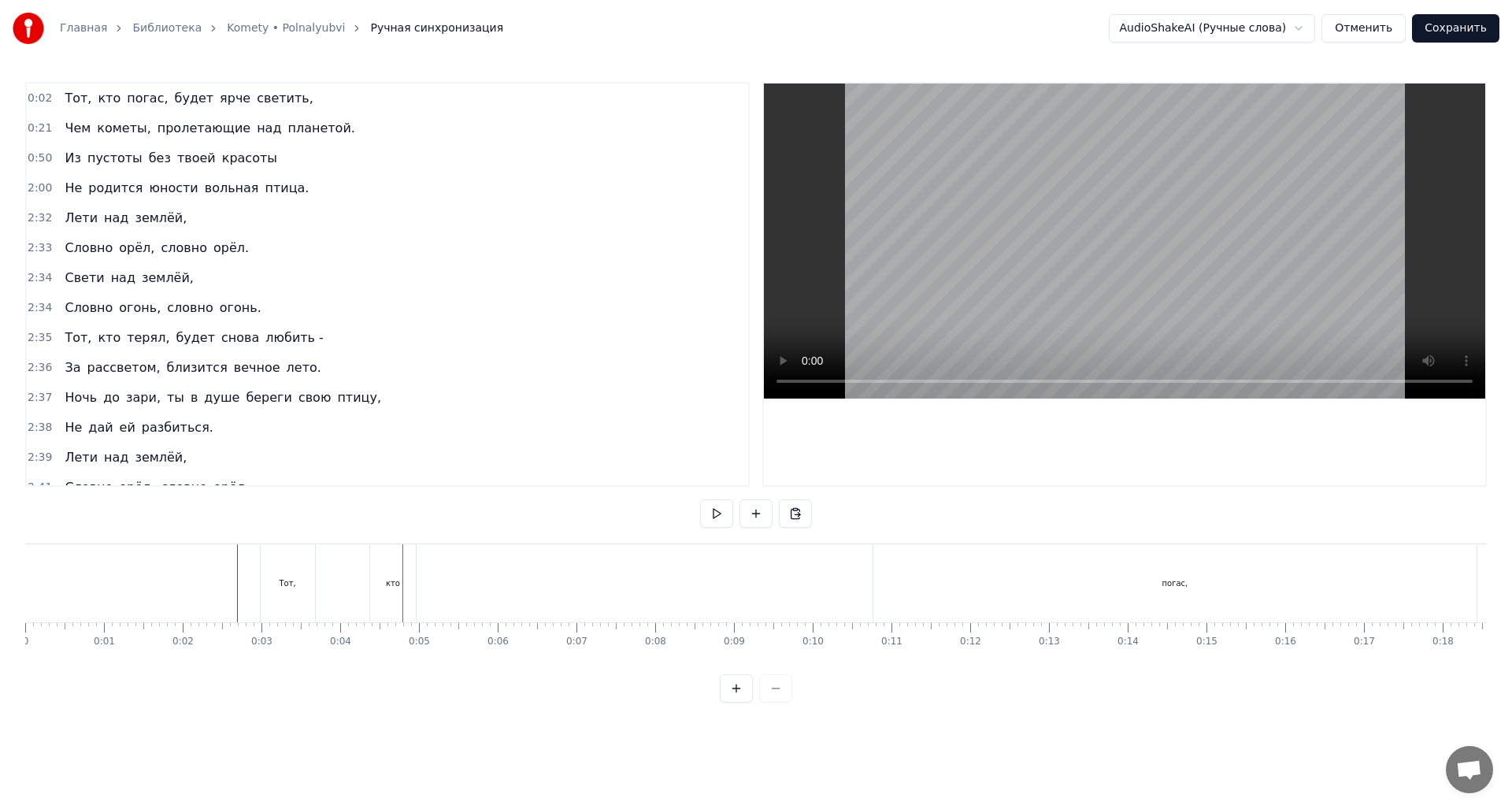
click at [279, 605] on div "Тот," at bounding box center [287, 583] width 54 height 78
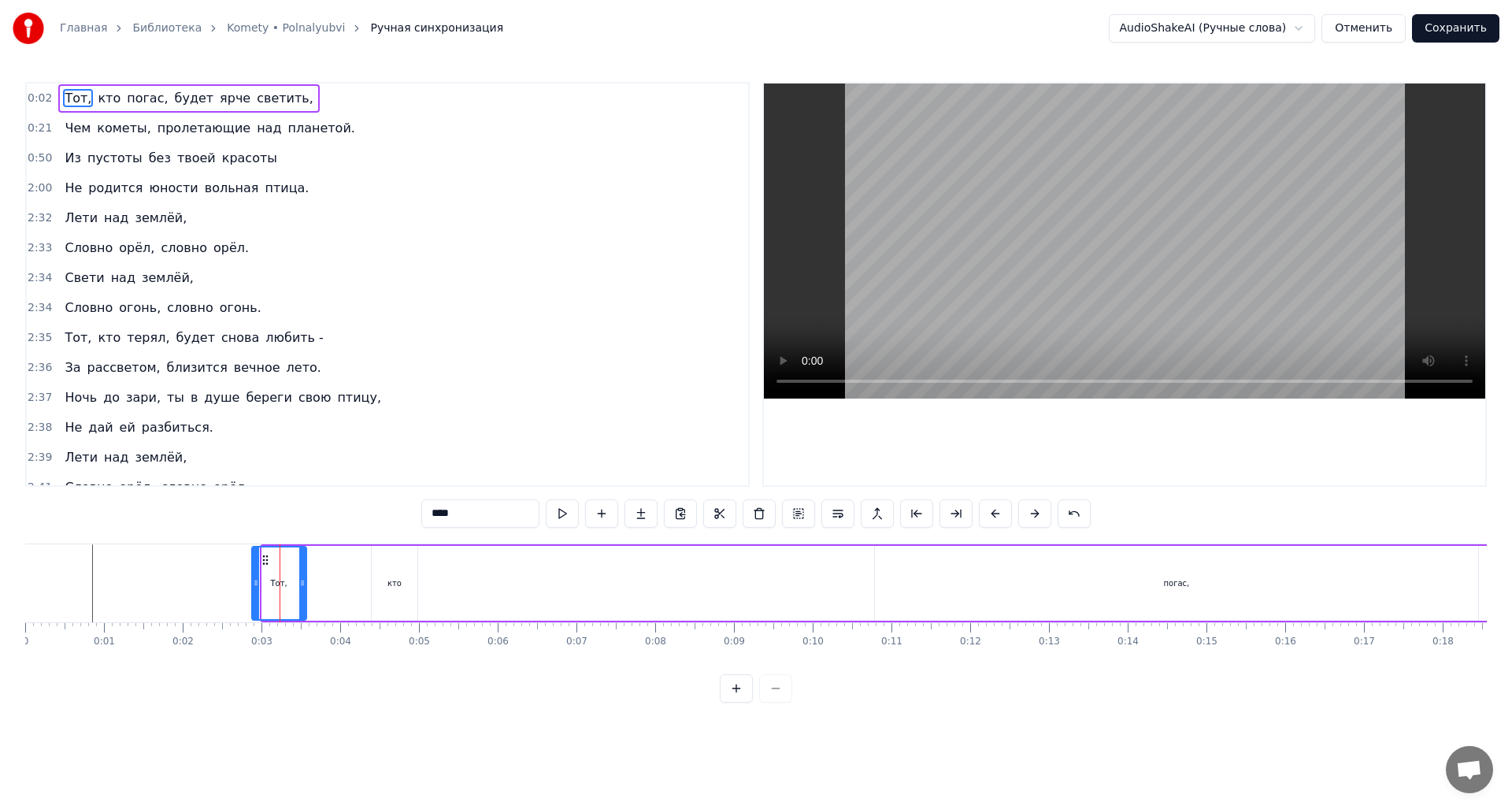
drag, startPoint x: 274, startPoint y: 559, endPoint x: 263, endPoint y: 560, distance: 11.0
click at [263, 560] on icon at bounding box center [266, 560] width 13 height 13
click at [391, 578] on div "кто" at bounding box center [395, 583] width 15 height 12
type input "***"
drag, startPoint x: 383, startPoint y: 560, endPoint x: 340, endPoint y: 560, distance: 43.0
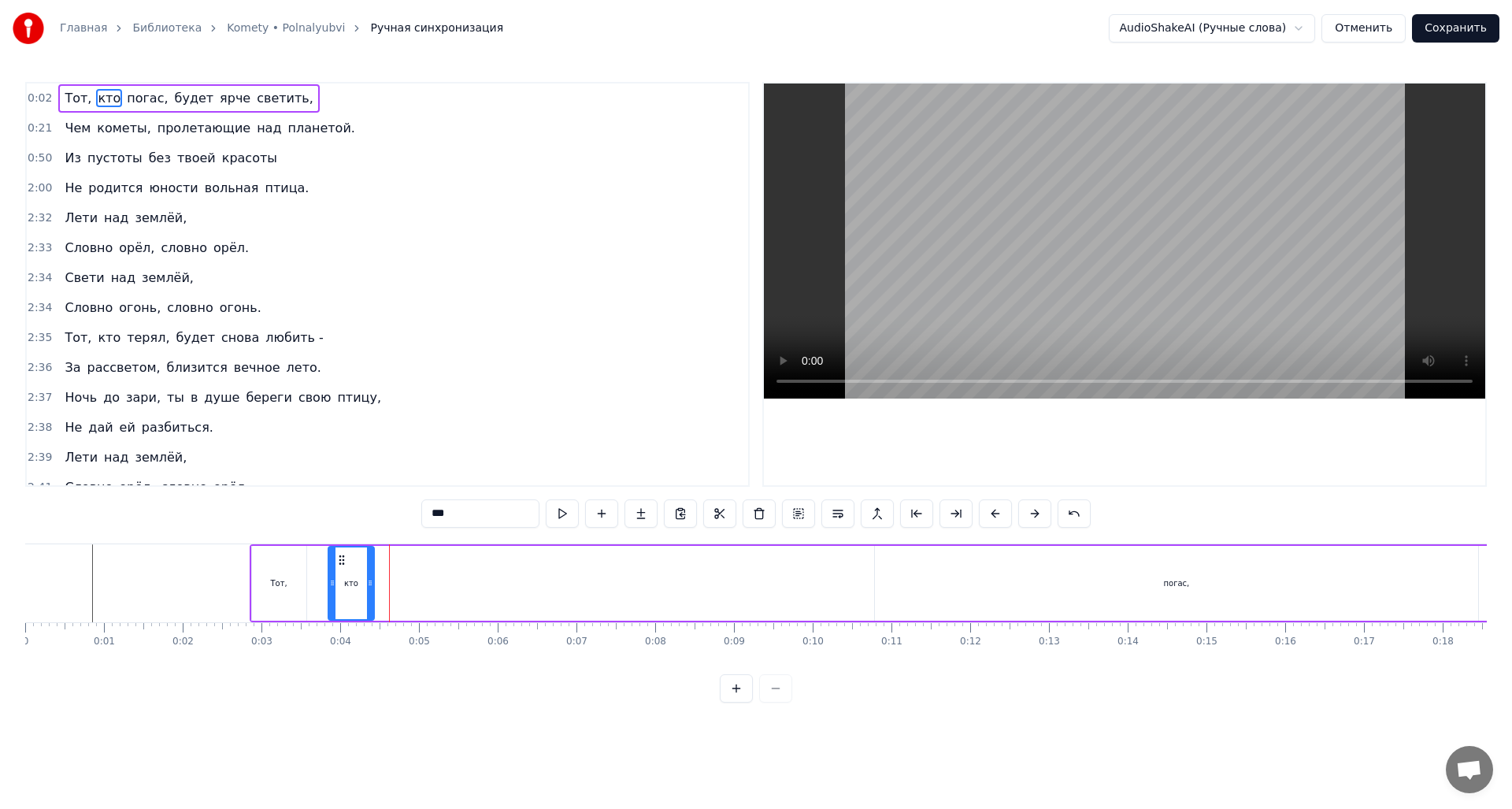
click at [340, 560] on circle at bounding box center [340, 560] width 1 height 1
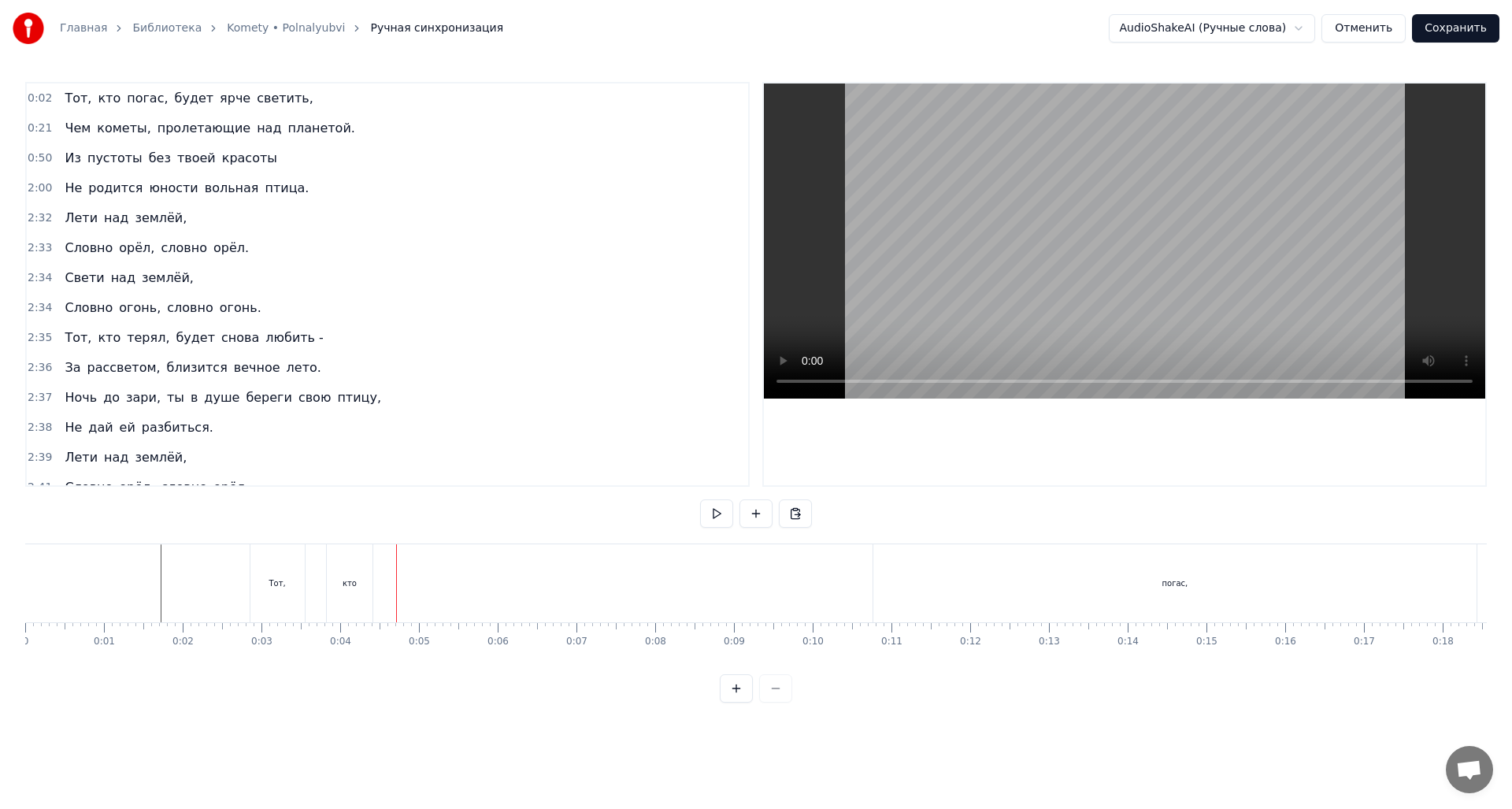
click at [283, 592] on div "Тот," at bounding box center [277, 583] width 54 height 78
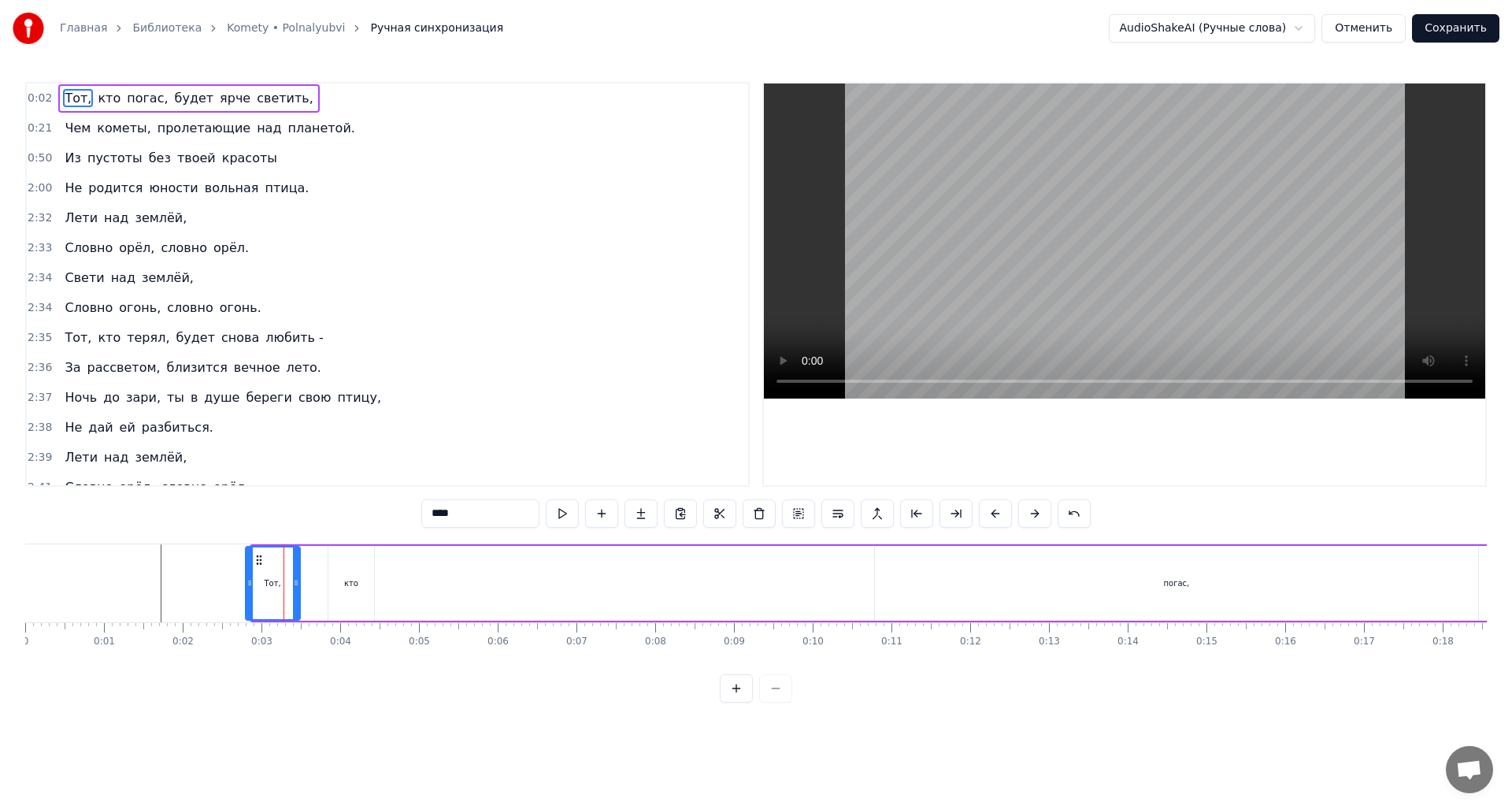
click at [258, 560] on circle at bounding box center [257, 560] width 1 height 1
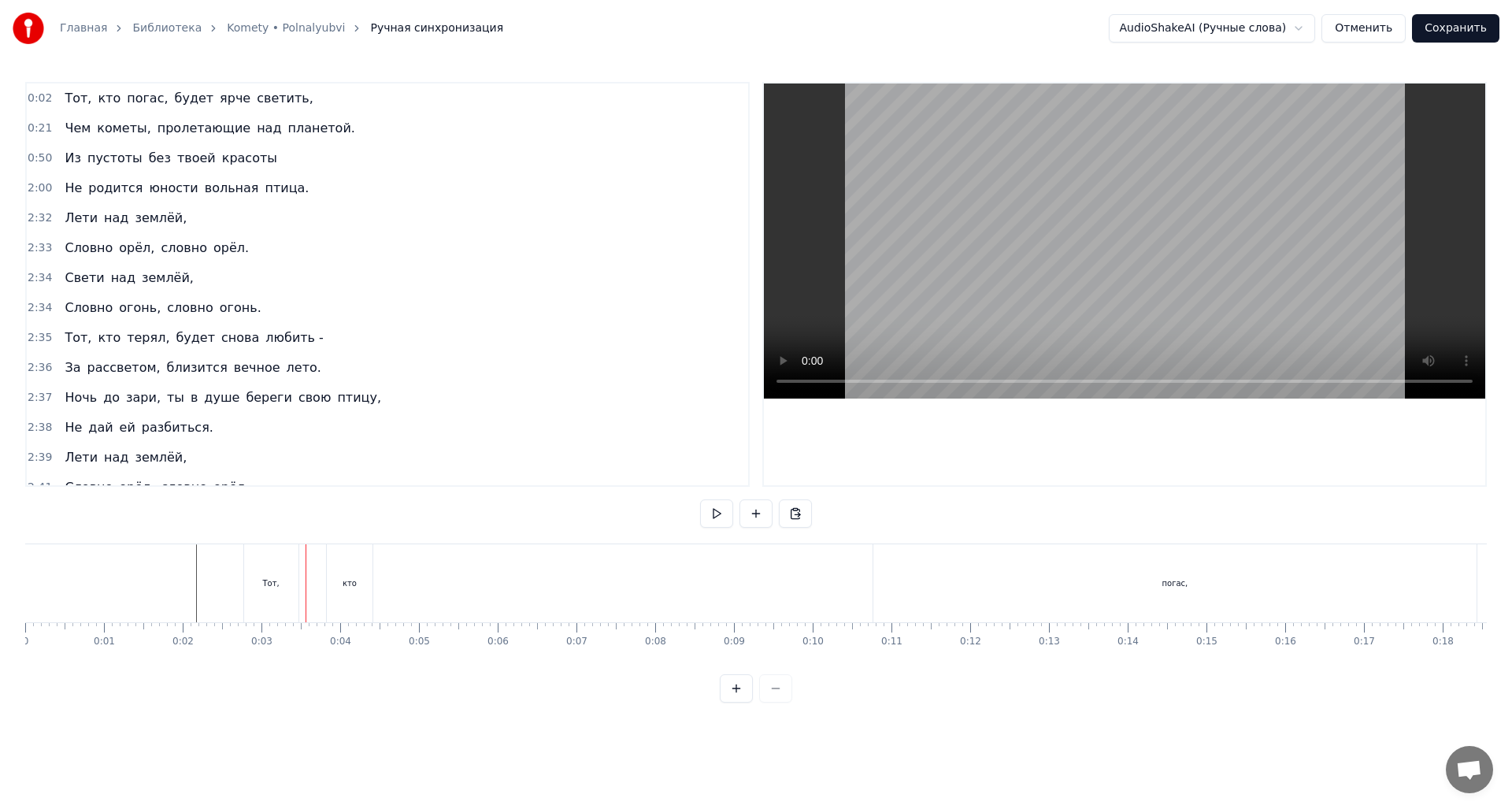
click at [281, 596] on div "Тот," at bounding box center [270, 583] width 54 height 78
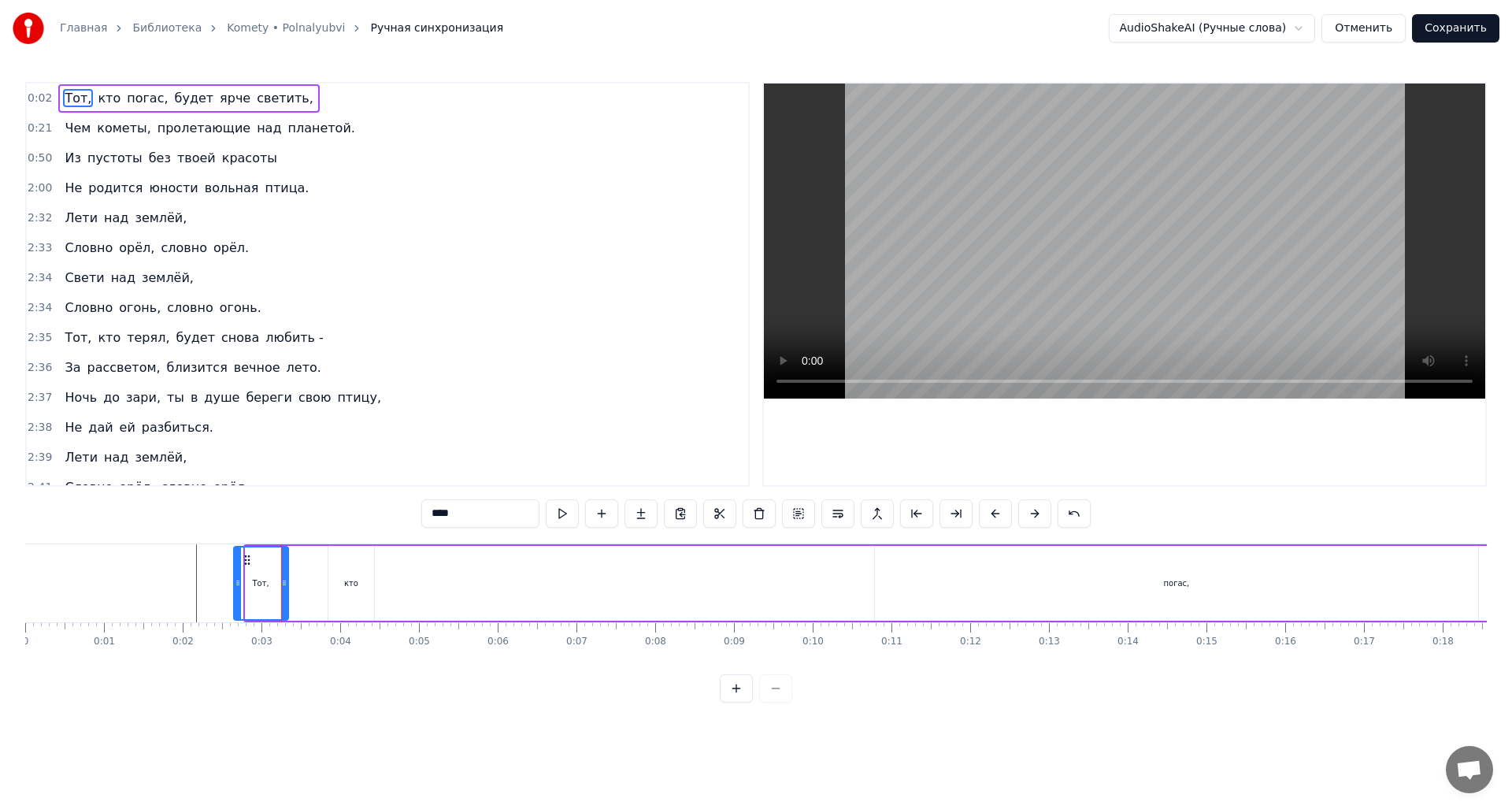
drag, startPoint x: 258, startPoint y: 560, endPoint x: 246, endPoint y: 558, distance: 12.2
click at [246, 558] on icon at bounding box center [248, 560] width 13 height 13
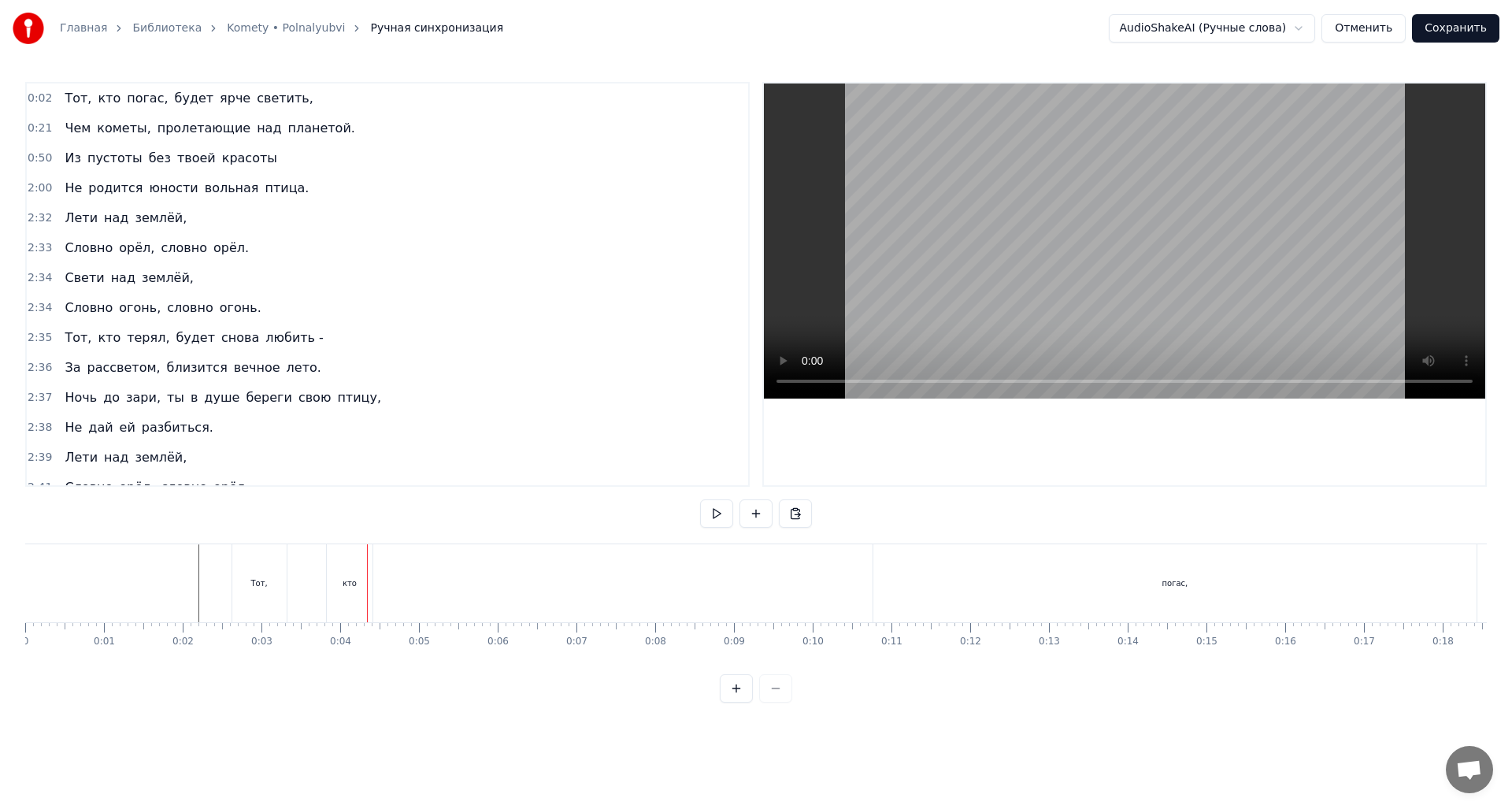
click at [350, 588] on div "кто" at bounding box center [350, 583] width 15 height 12
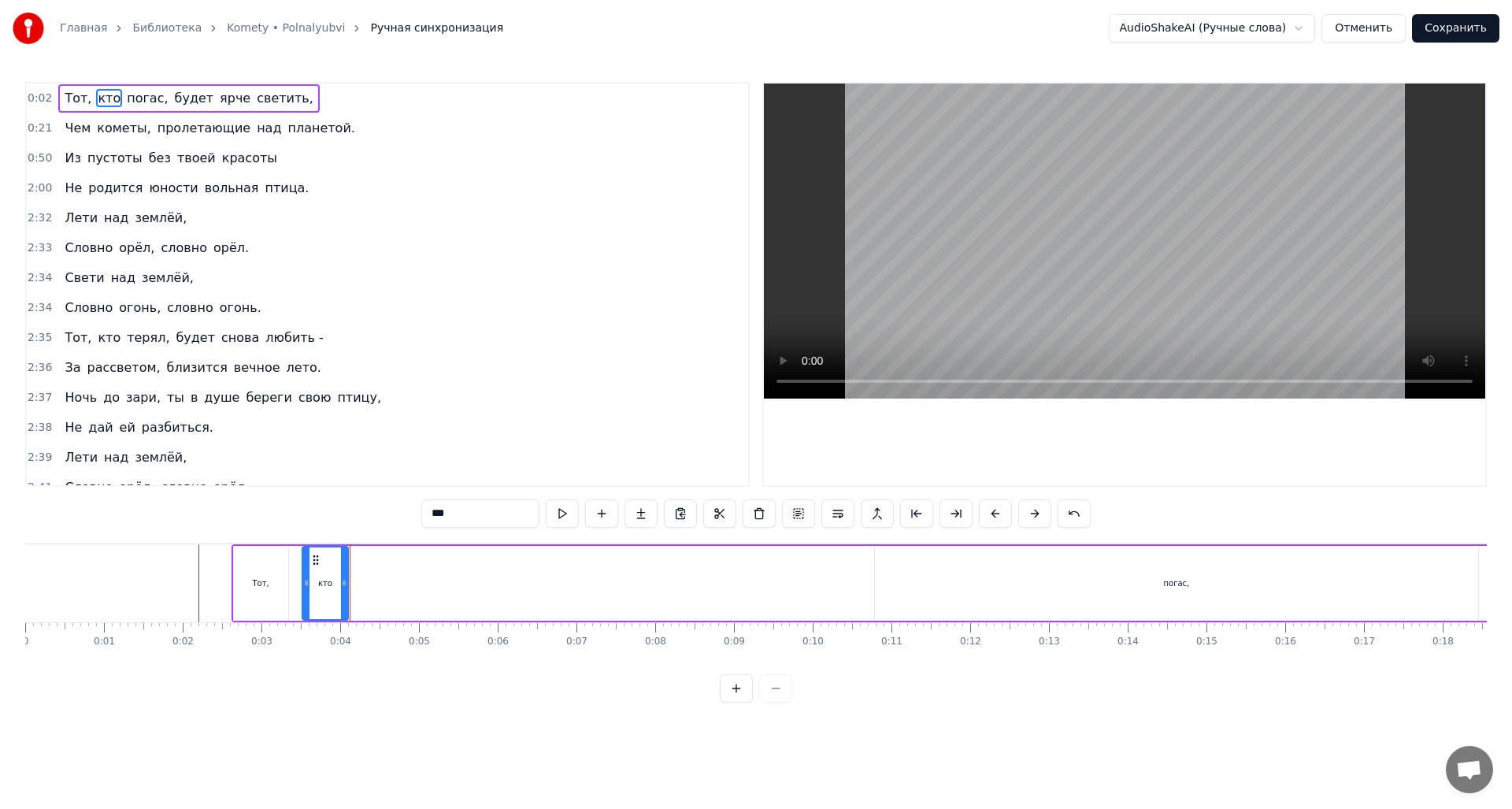
drag, startPoint x: 340, startPoint y: 560, endPoint x: 314, endPoint y: 560, distance: 26.0
click at [314, 560] on circle at bounding box center [313, 560] width 1 height 1
drag, startPoint x: 346, startPoint y: 583, endPoint x: 356, endPoint y: 584, distance: 10.0
click at [361, 582] on icon at bounding box center [358, 583] width 6 height 13
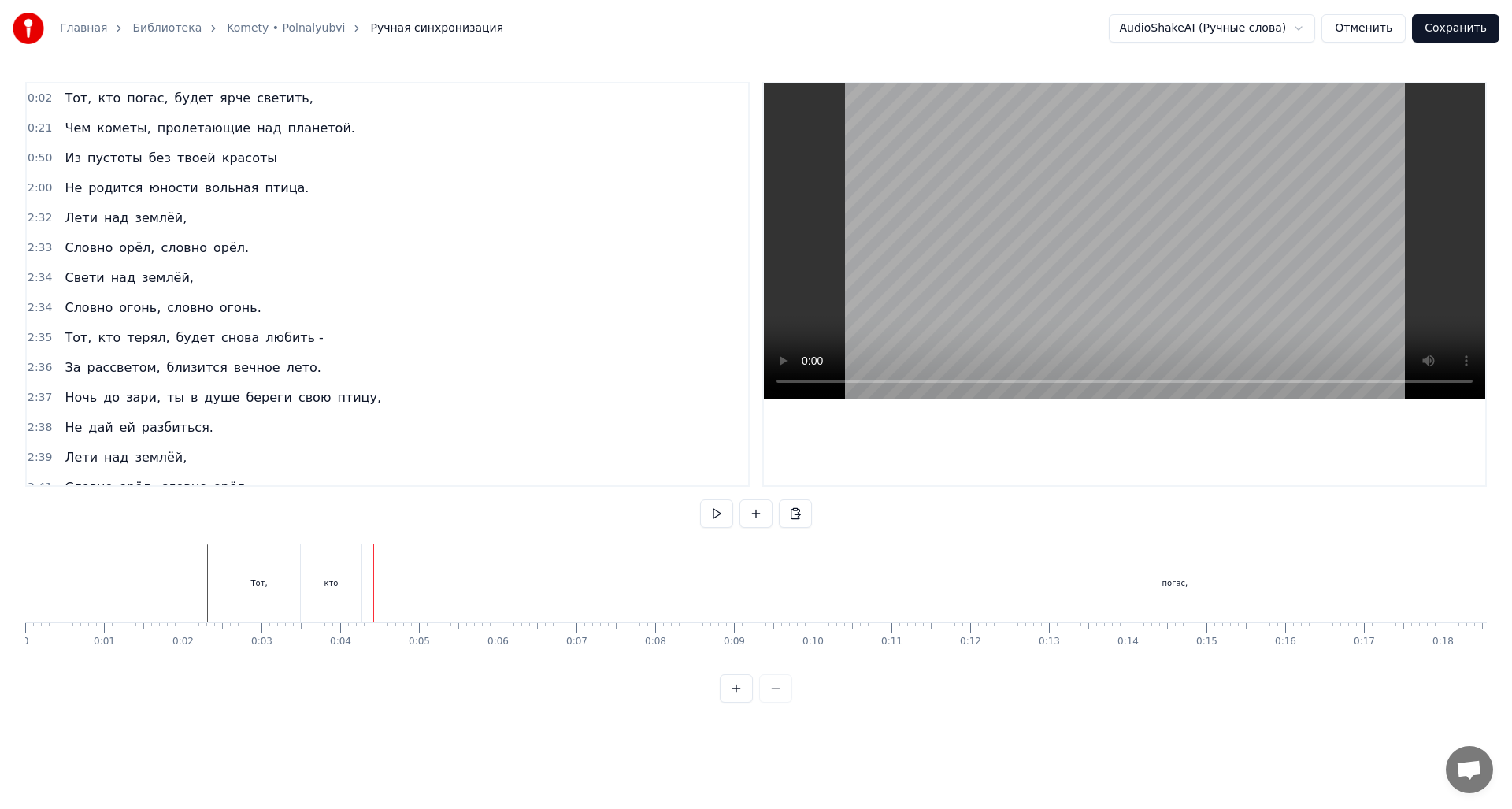
click at [1138, 571] on div "погас," at bounding box center [1175, 583] width 603 height 78
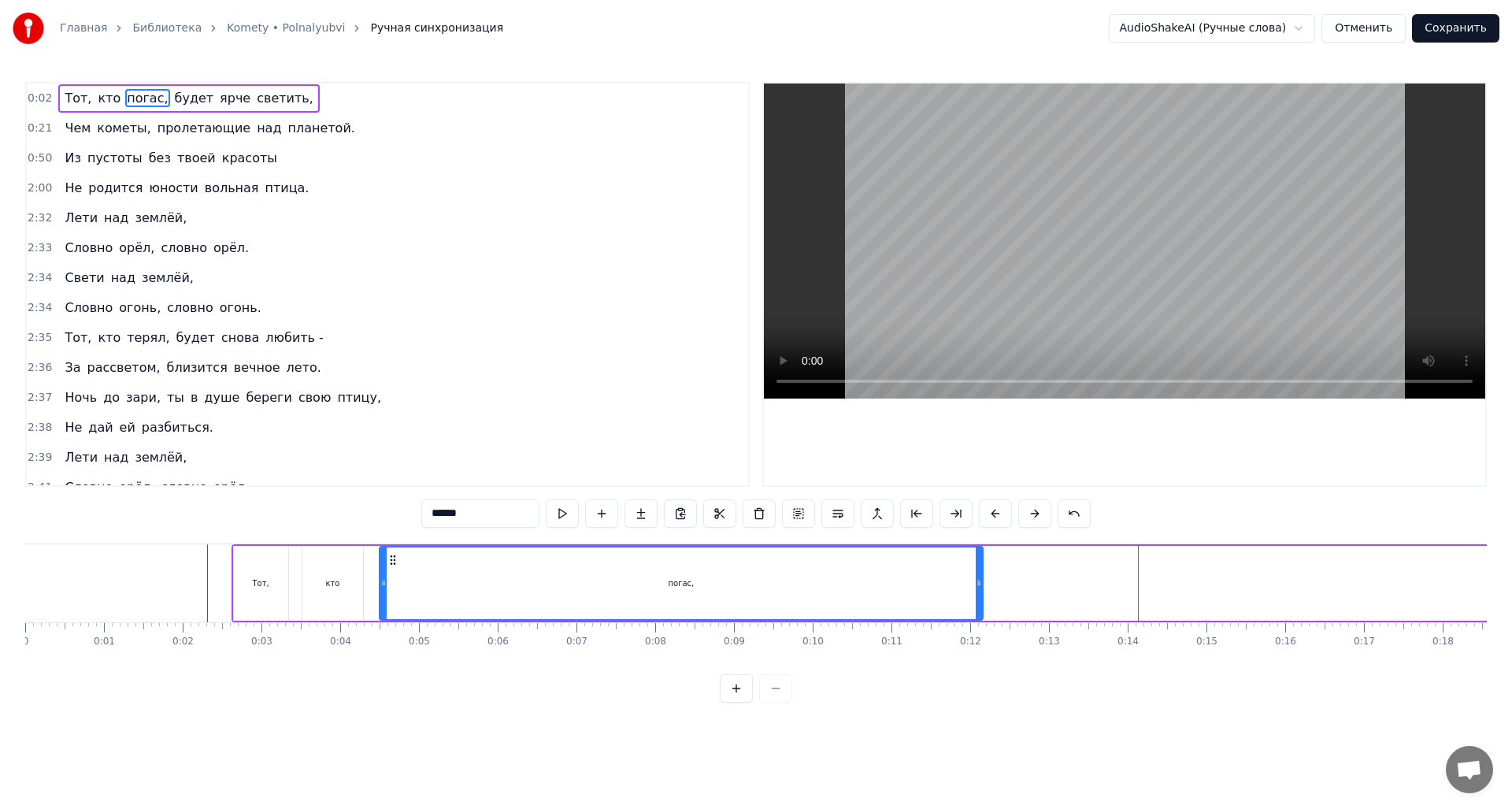
drag, startPoint x: 888, startPoint y: 558, endPoint x: 392, endPoint y: 565, distance: 496.0
click at [392, 565] on icon at bounding box center [393, 560] width 13 height 13
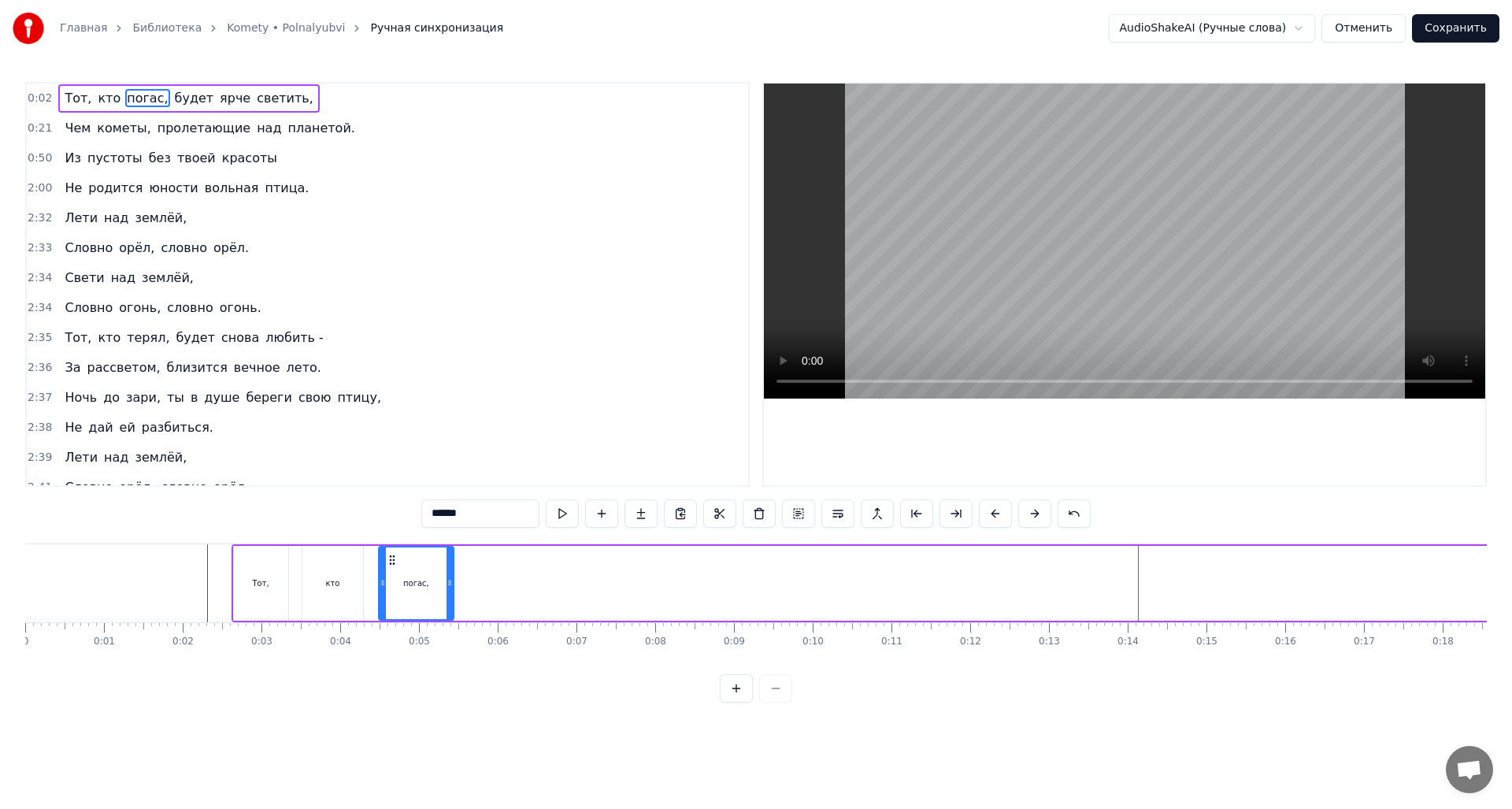
drag, startPoint x: 977, startPoint y: 584, endPoint x: 448, endPoint y: 575, distance: 529.1
click at [448, 575] on div at bounding box center [450, 583] width 6 height 72
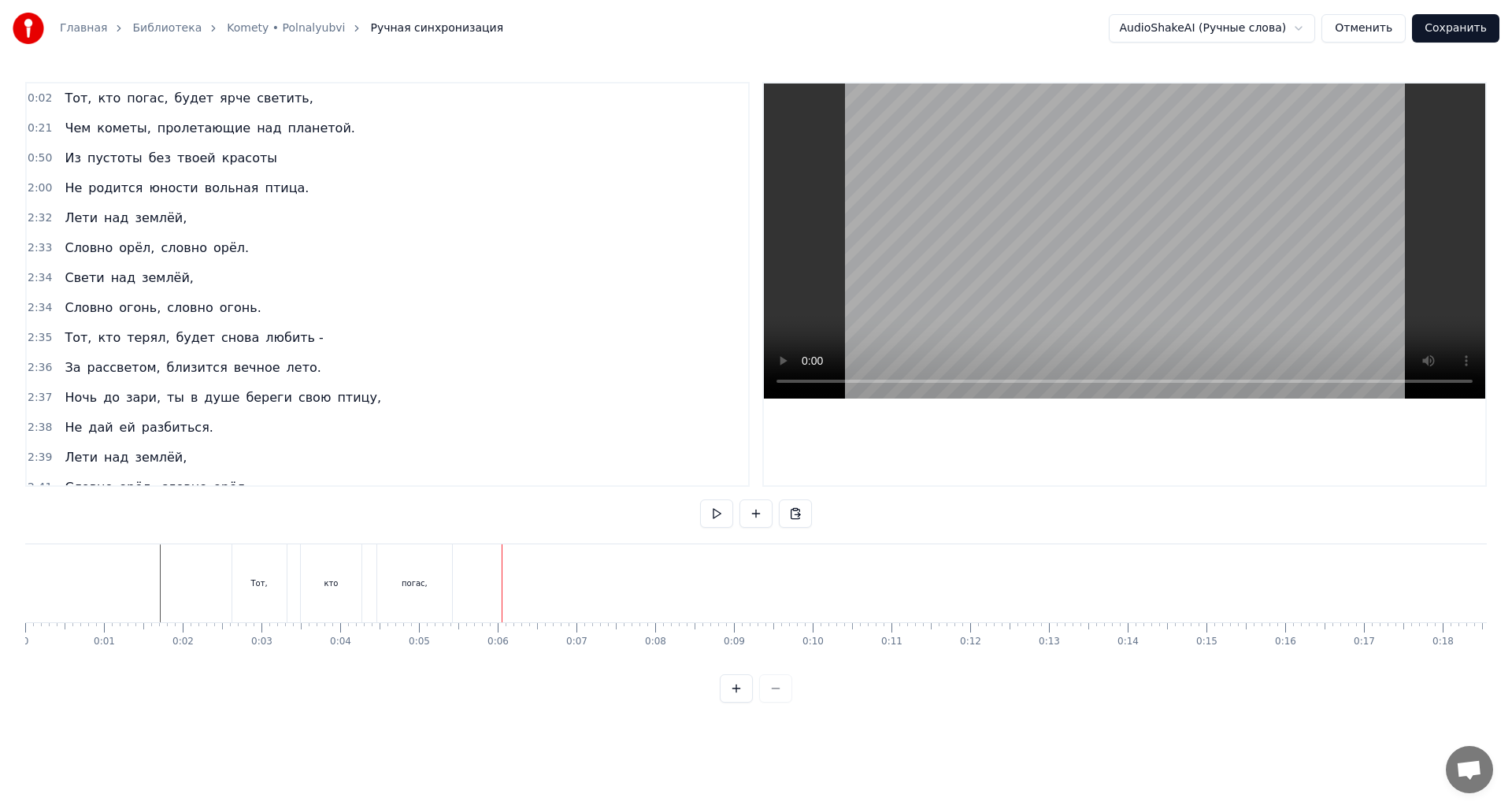
click at [340, 588] on div "кто" at bounding box center [331, 583] width 61 height 78
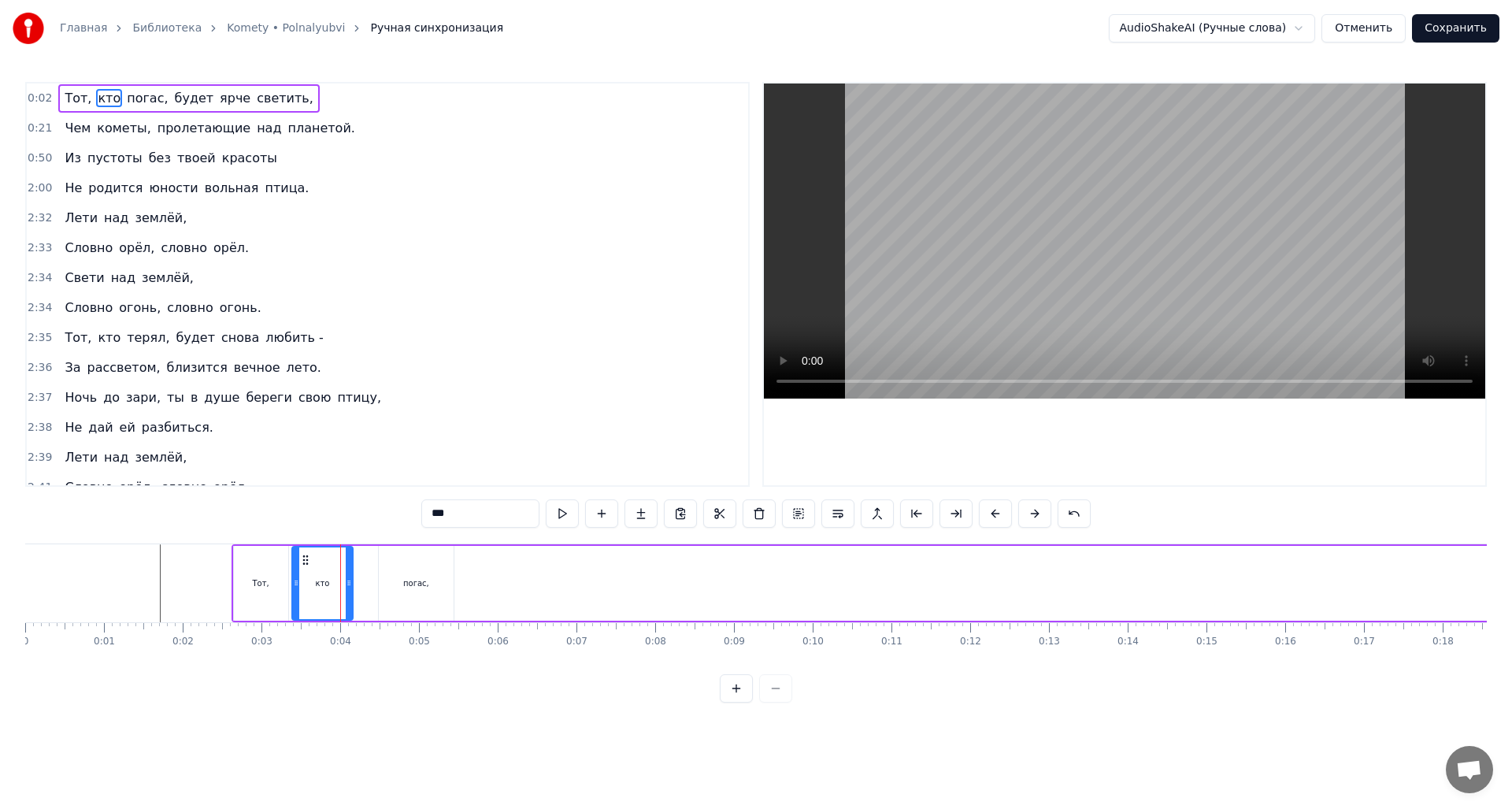
drag, startPoint x: 316, startPoint y: 561, endPoint x: 306, endPoint y: 559, distance: 10.2
click at [306, 559] on icon at bounding box center [306, 560] width 13 height 13
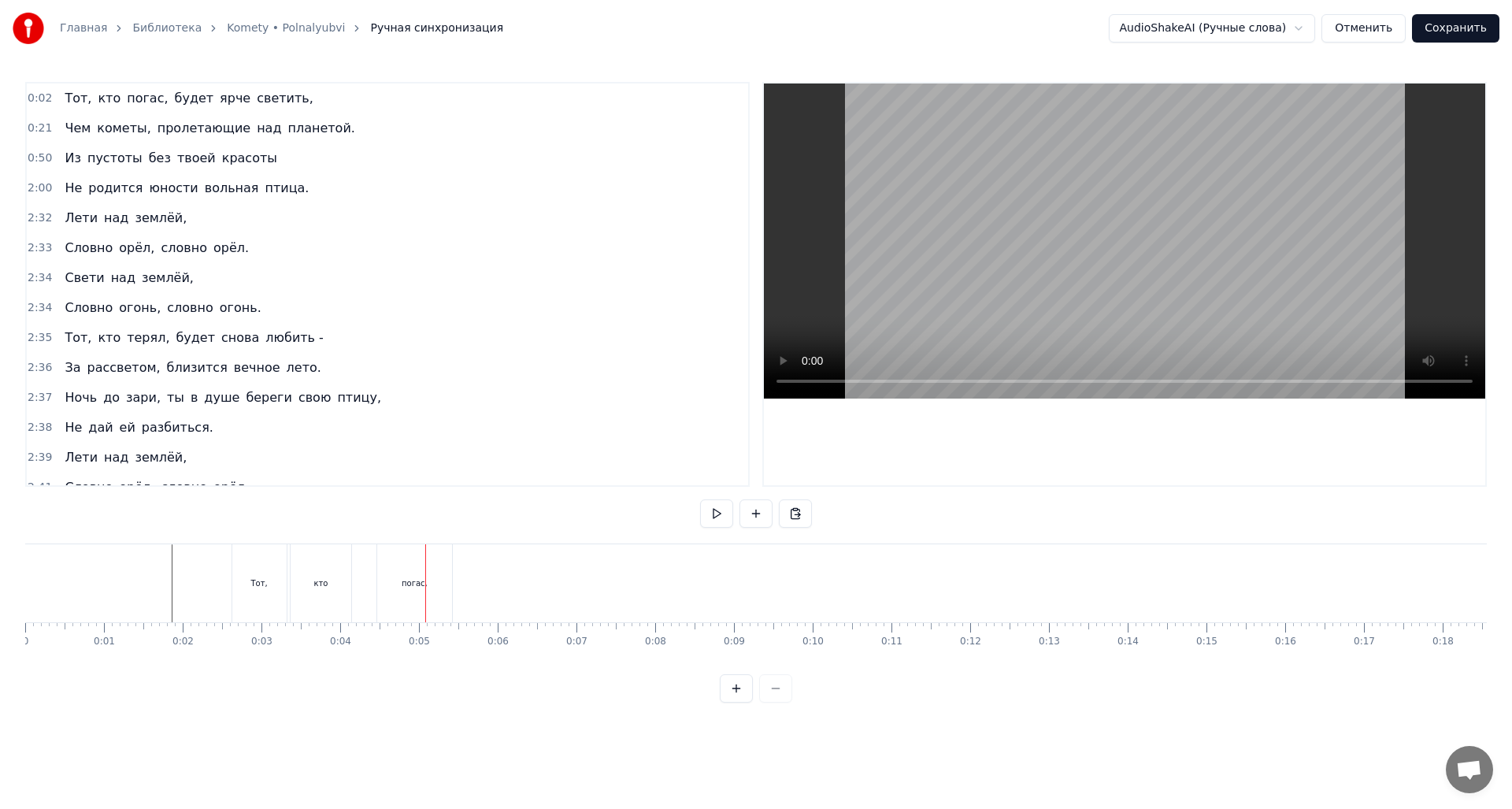
click at [404, 585] on div "погас," at bounding box center [415, 583] width 26 height 12
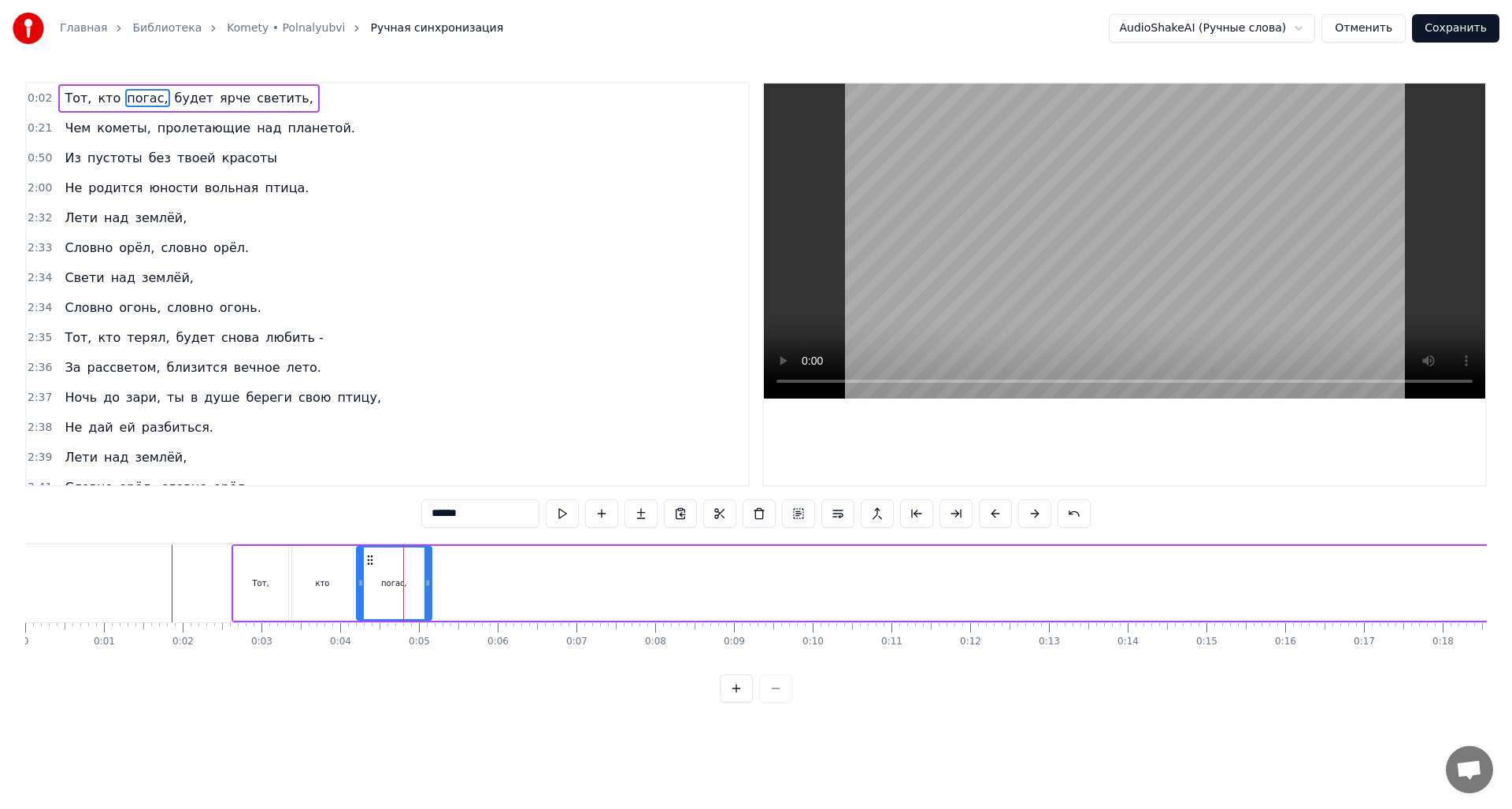
drag, startPoint x: 390, startPoint y: 560, endPoint x: 368, endPoint y: 558, distance: 22.1
click at [368, 558] on icon at bounding box center [371, 560] width 13 height 13
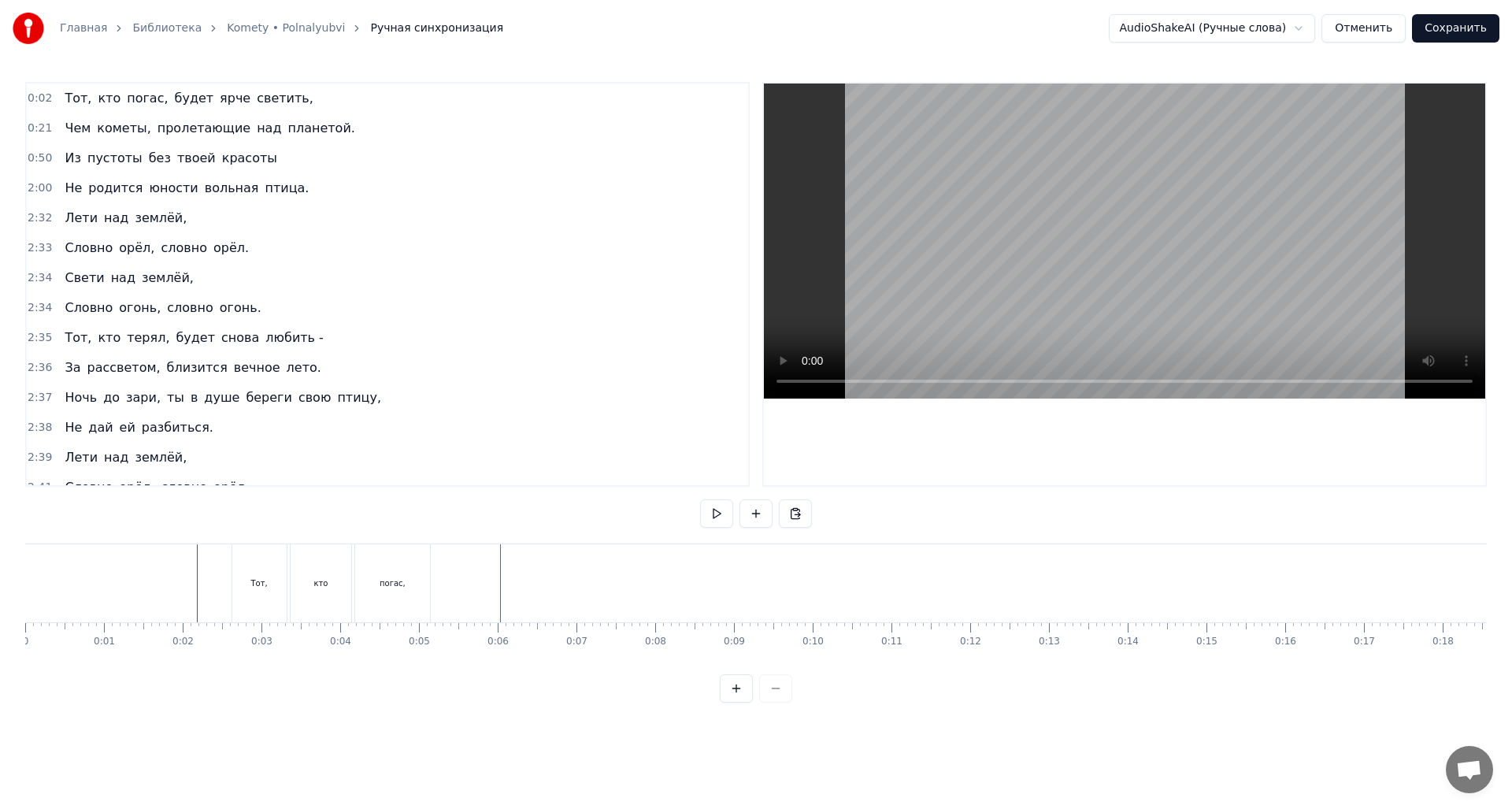
click at [784, 702] on div at bounding box center [756, 688] width 73 height 28
click at [779, 702] on div at bounding box center [756, 688] width 73 height 28
drag, startPoint x: 949, startPoint y: 568, endPoint x: 1251, endPoint y: 577, distance: 302.1
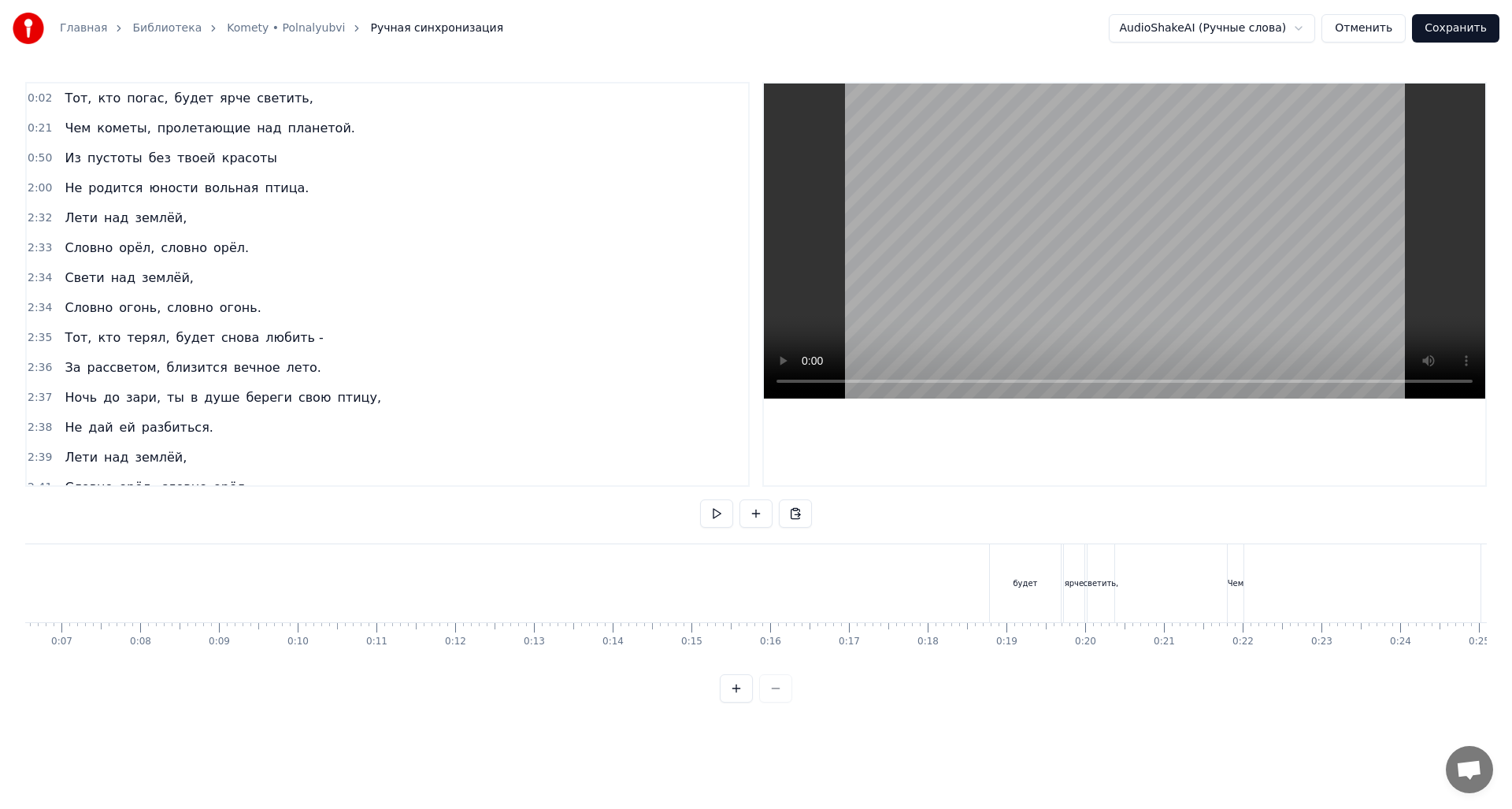
drag, startPoint x: 1035, startPoint y: 585, endPoint x: 780, endPoint y: 602, distance: 255.6
click at [689, 589] on div "Тот, кто погас, будет ярче светить," at bounding box center [417, 583] width 1402 height 78
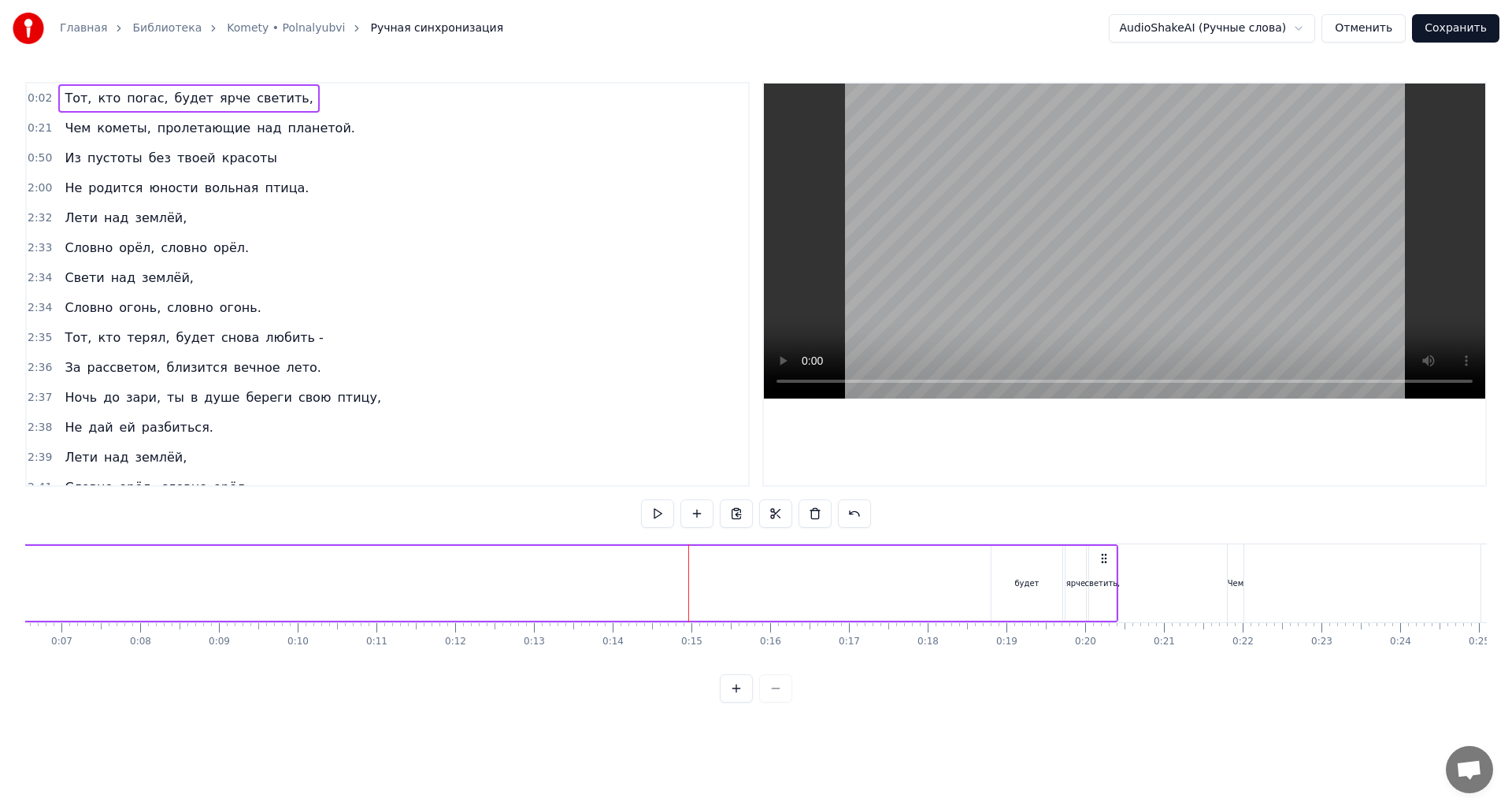
click at [1043, 587] on div "будет" at bounding box center [1027, 583] width 71 height 75
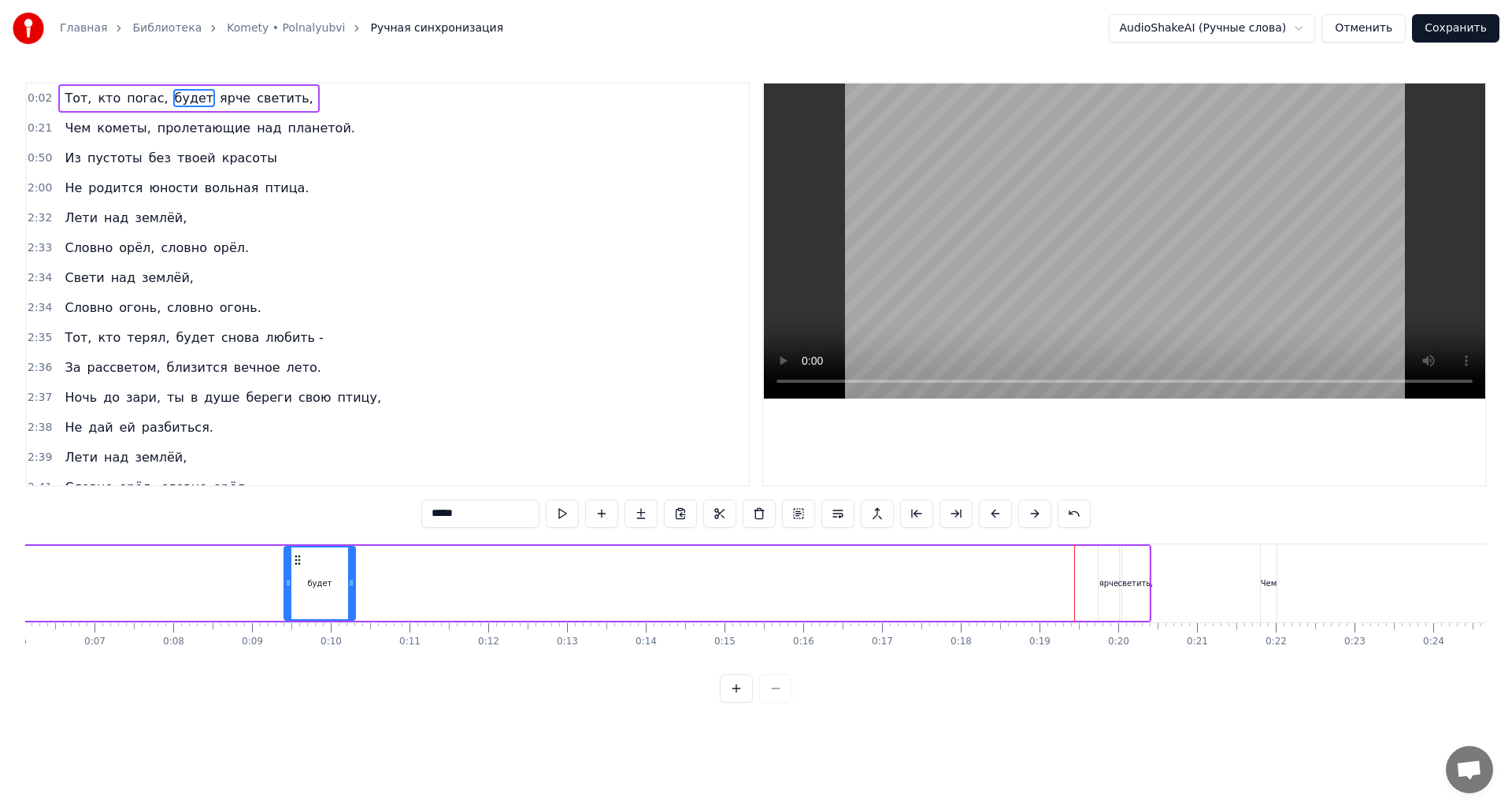
drag, startPoint x: 1005, startPoint y: 561, endPoint x: 285, endPoint y: 572, distance: 720.1
click at [285, 572] on div "будет" at bounding box center [320, 583] width 69 height 72
click at [1111, 585] on div "ярче" at bounding box center [1112, 583] width 19 height 12
drag, startPoint x: 1114, startPoint y: 558, endPoint x: 431, endPoint y: 564, distance: 683.0
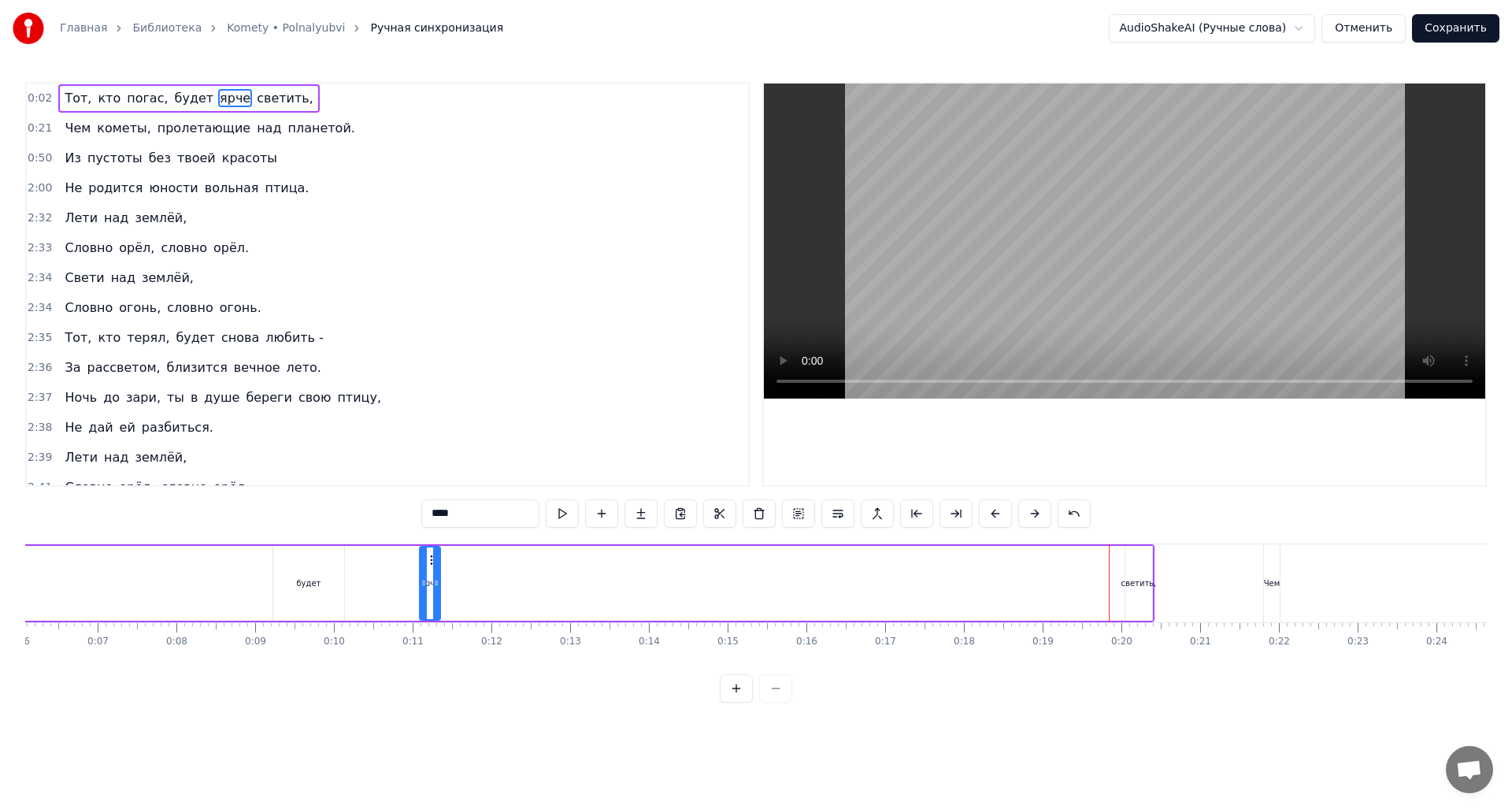
click at [431, 564] on icon at bounding box center [433, 560] width 13 height 13
drag, startPoint x: 437, startPoint y: 581, endPoint x: 578, endPoint y: 585, distance: 141.1
click at [513, 577] on icon at bounding box center [510, 583] width 6 height 13
click at [1143, 579] on div "светить," at bounding box center [1139, 583] width 36 height 12
drag, startPoint x: 1138, startPoint y: 560, endPoint x: 608, endPoint y: 571, distance: 530.1
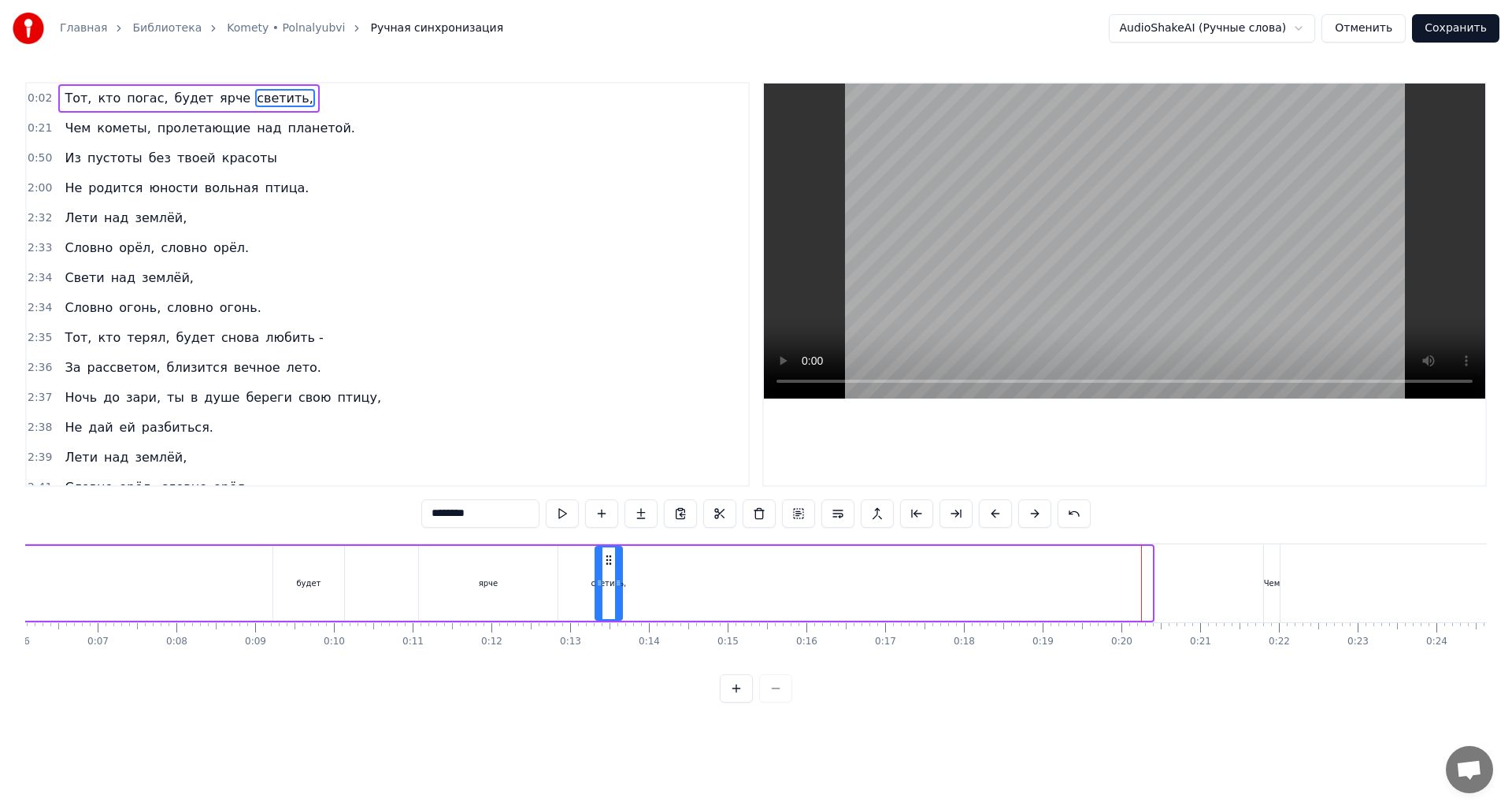
click at [608, 571] on div "светить," at bounding box center [609, 583] width 25 height 72
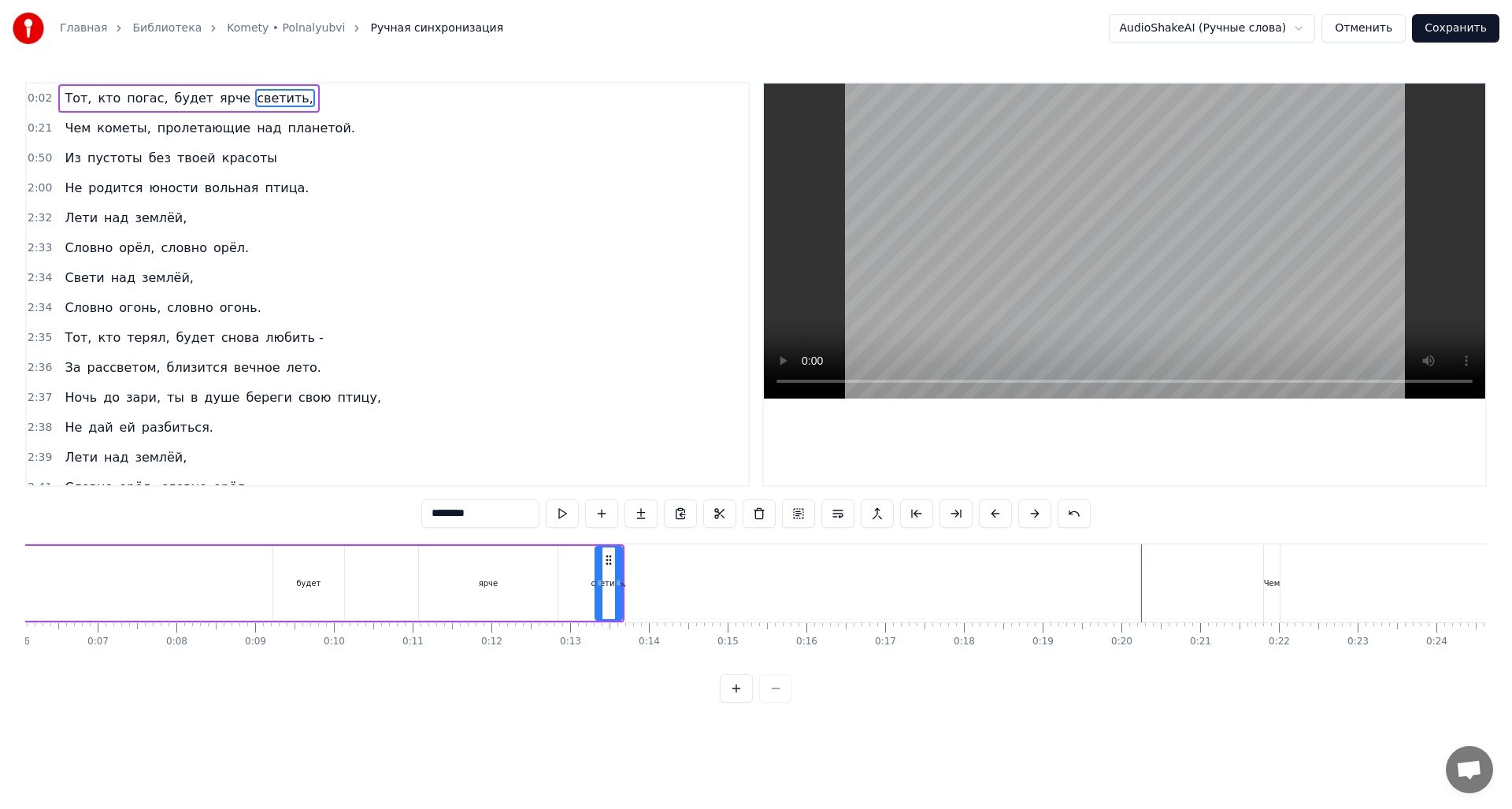
click at [1271, 593] on div "Чем" at bounding box center [1272, 583] width 16 height 78
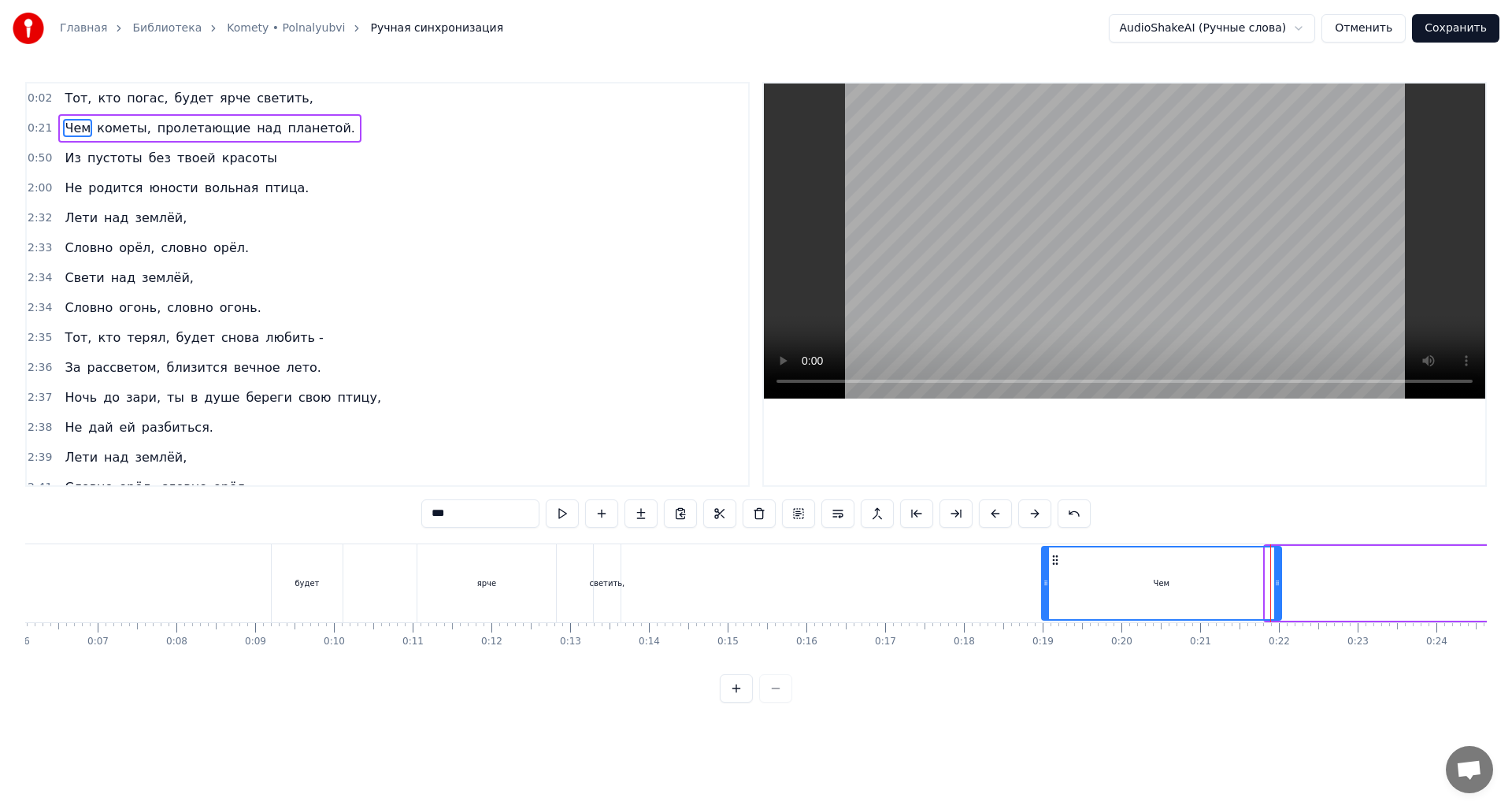
drag, startPoint x: 1267, startPoint y: 574, endPoint x: 1099, endPoint y: 600, distance: 170.0
click at [1043, 601] on div at bounding box center [1046, 583] width 6 height 72
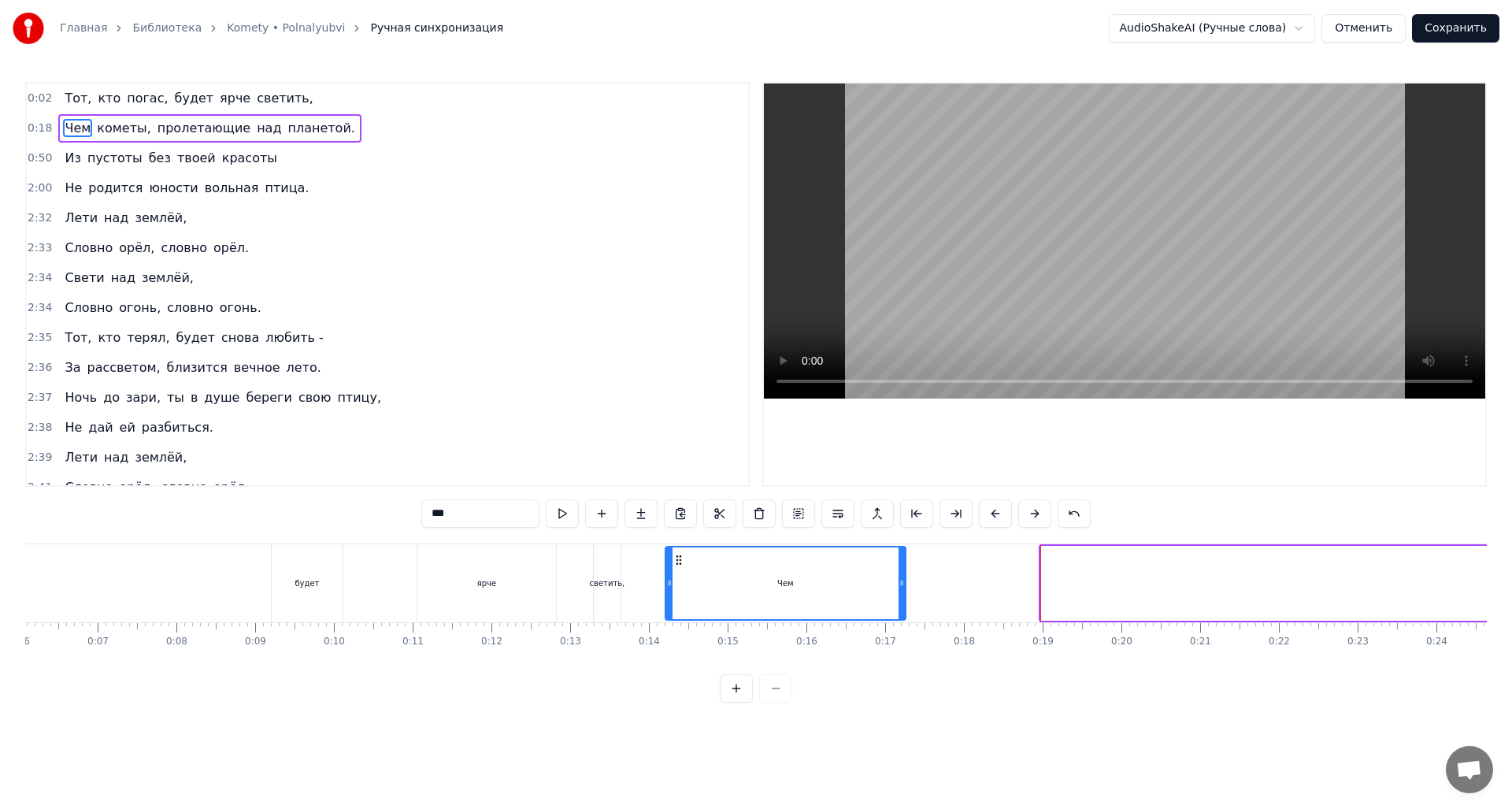
drag, startPoint x: 1056, startPoint y: 560, endPoint x: 666, endPoint y: 578, distance: 390.4
click at [666, 578] on div "Чем" at bounding box center [785, 583] width 239 height 72
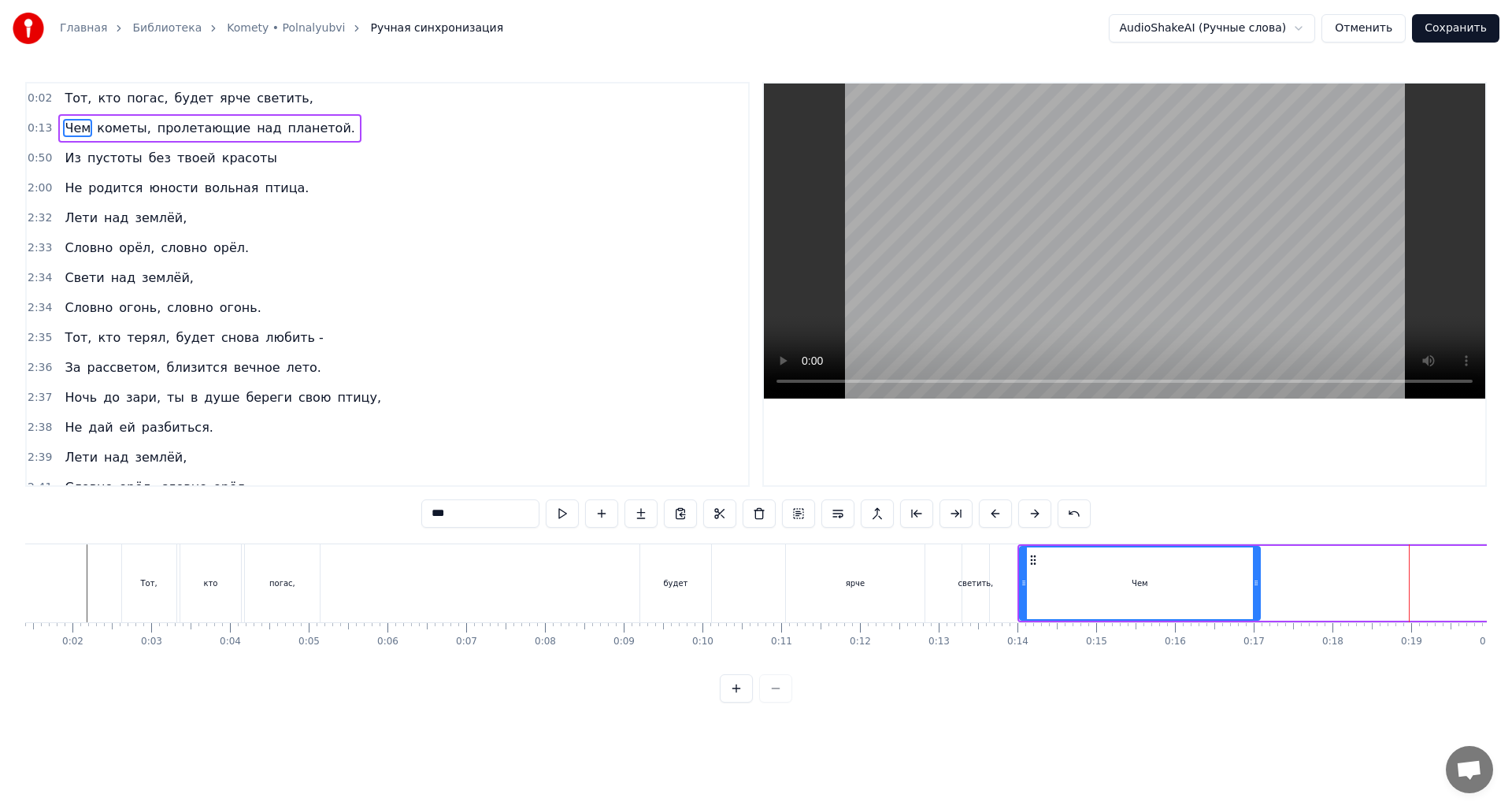
scroll to position [0, 0]
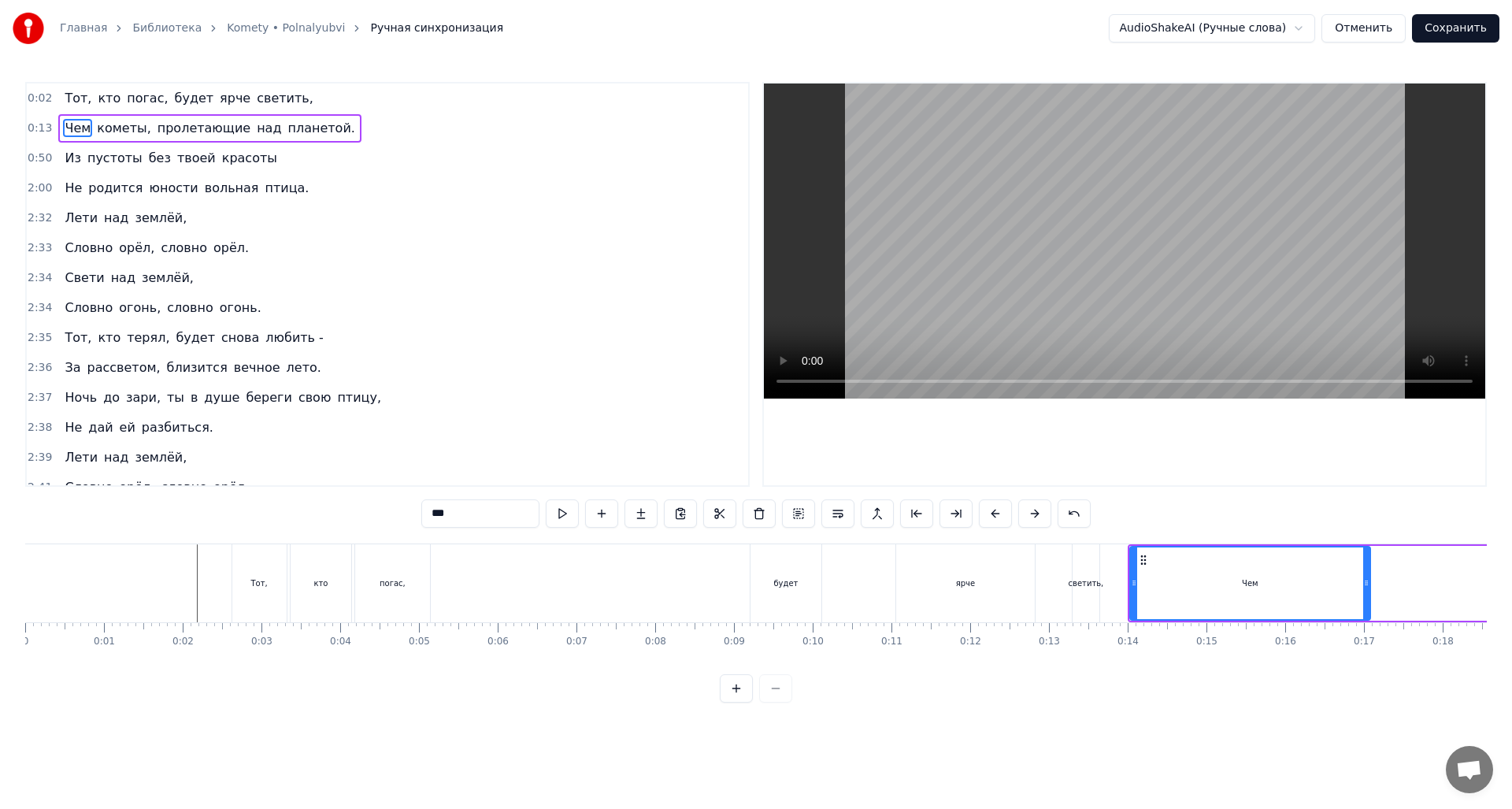
click at [773, 567] on div "будет" at bounding box center [786, 583] width 71 height 78
type input "*****"
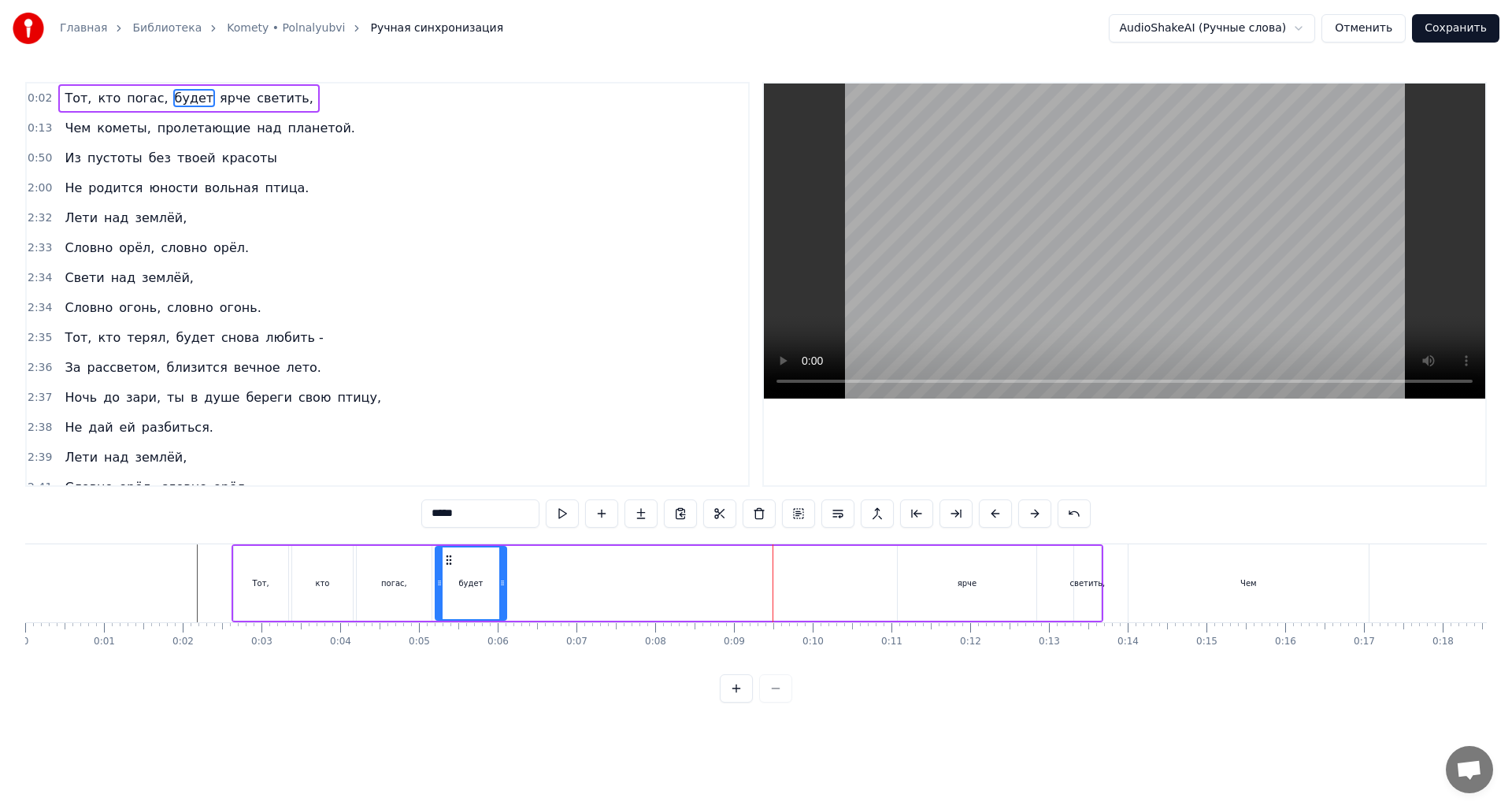
drag, startPoint x: 764, startPoint y: 561, endPoint x: 450, endPoint y: 562, distance: 314.0
click at [449, 561] on icon at bounding box center [449, 560] width 13 height 13
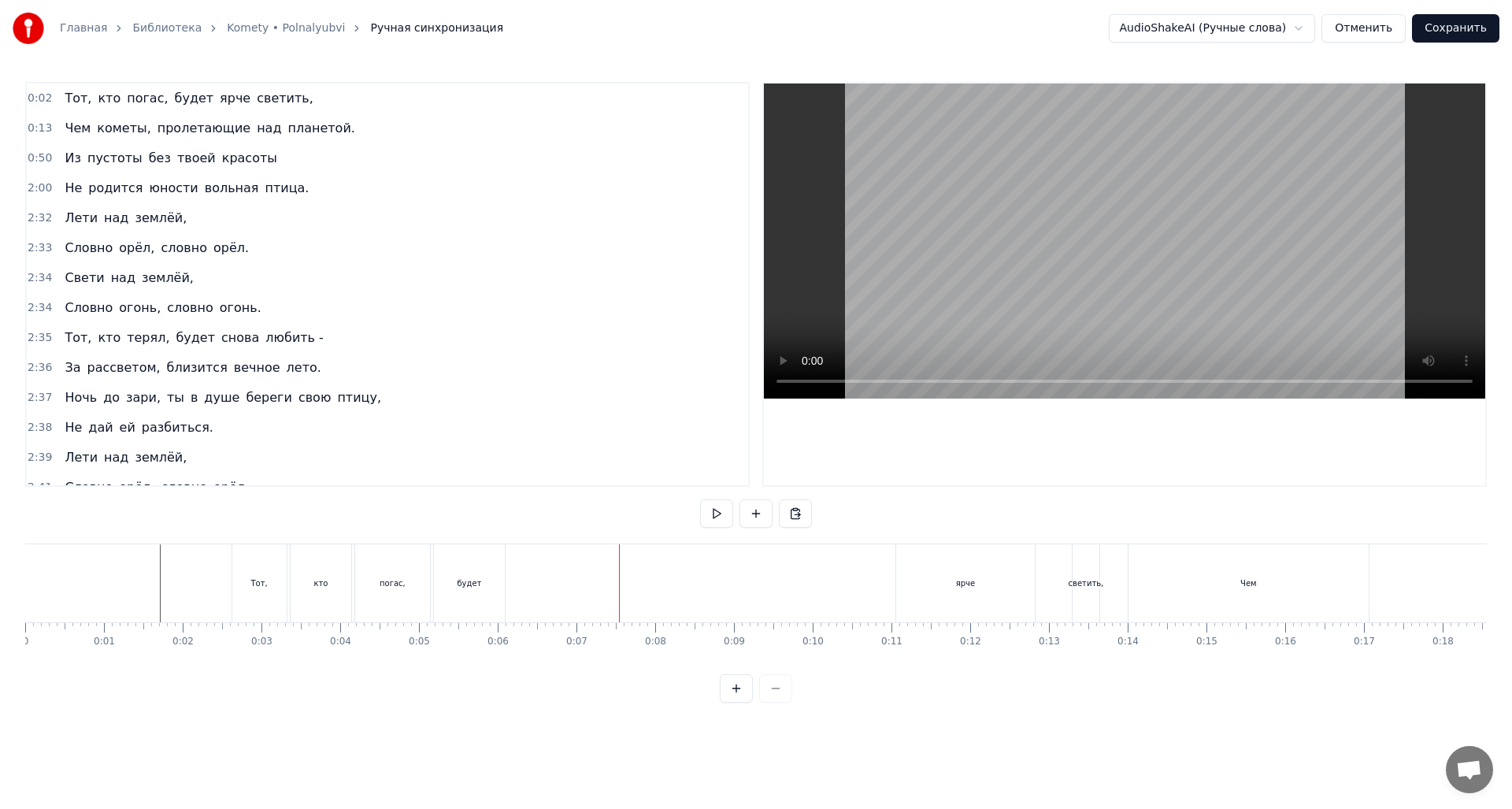
click at [533, 594] on div "Тот, кто погас, будет ярче светить," at bounding box center [668, 583] width 872 height 78
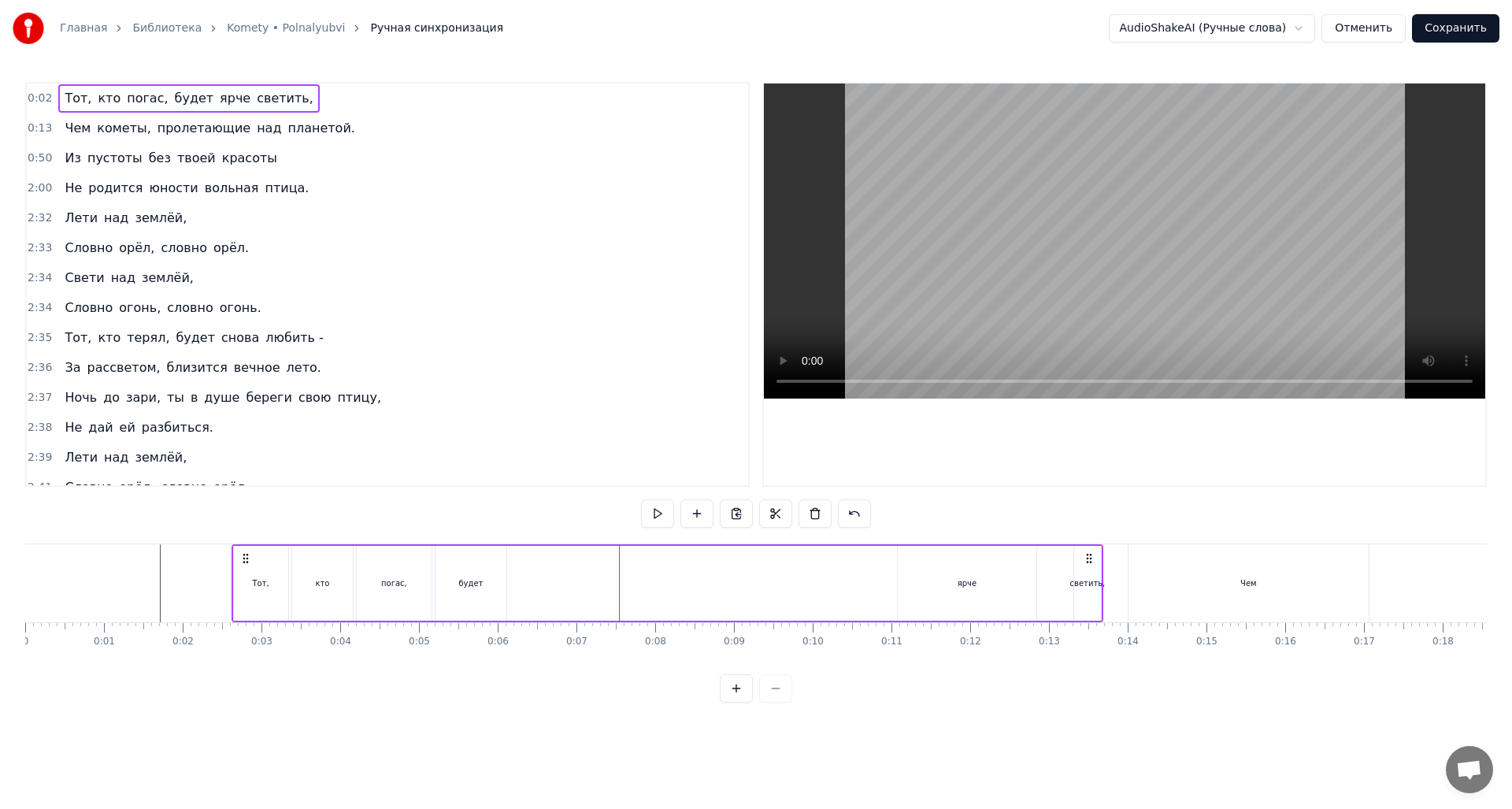
click at [533, 597] on div "Тот, кто погас, будет ярче светить," at bounding box center [668, 583] width 872 height 78
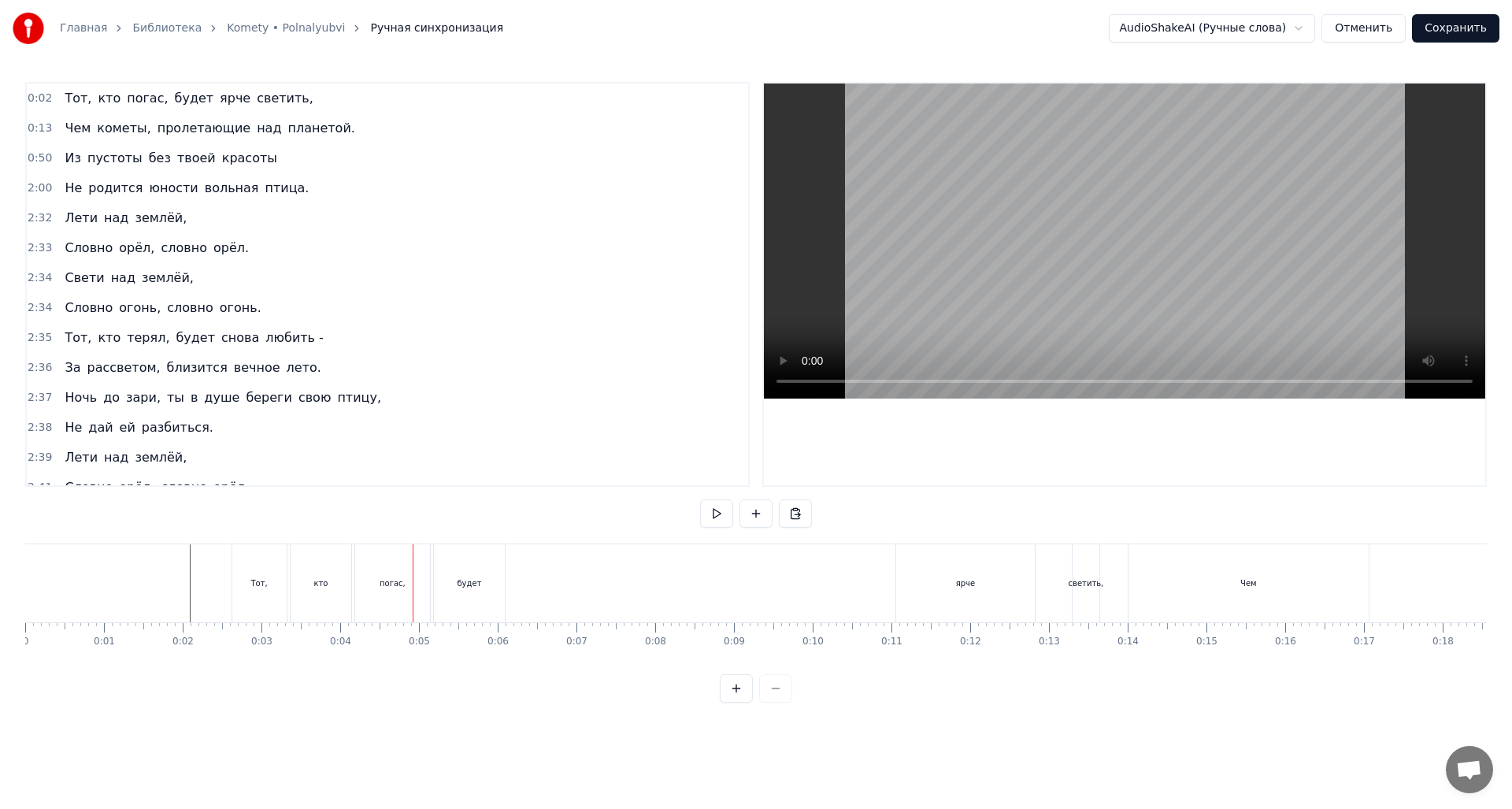
click at [309, 597] on div "кто" at bounding box center [320, 583] width 61 height 78
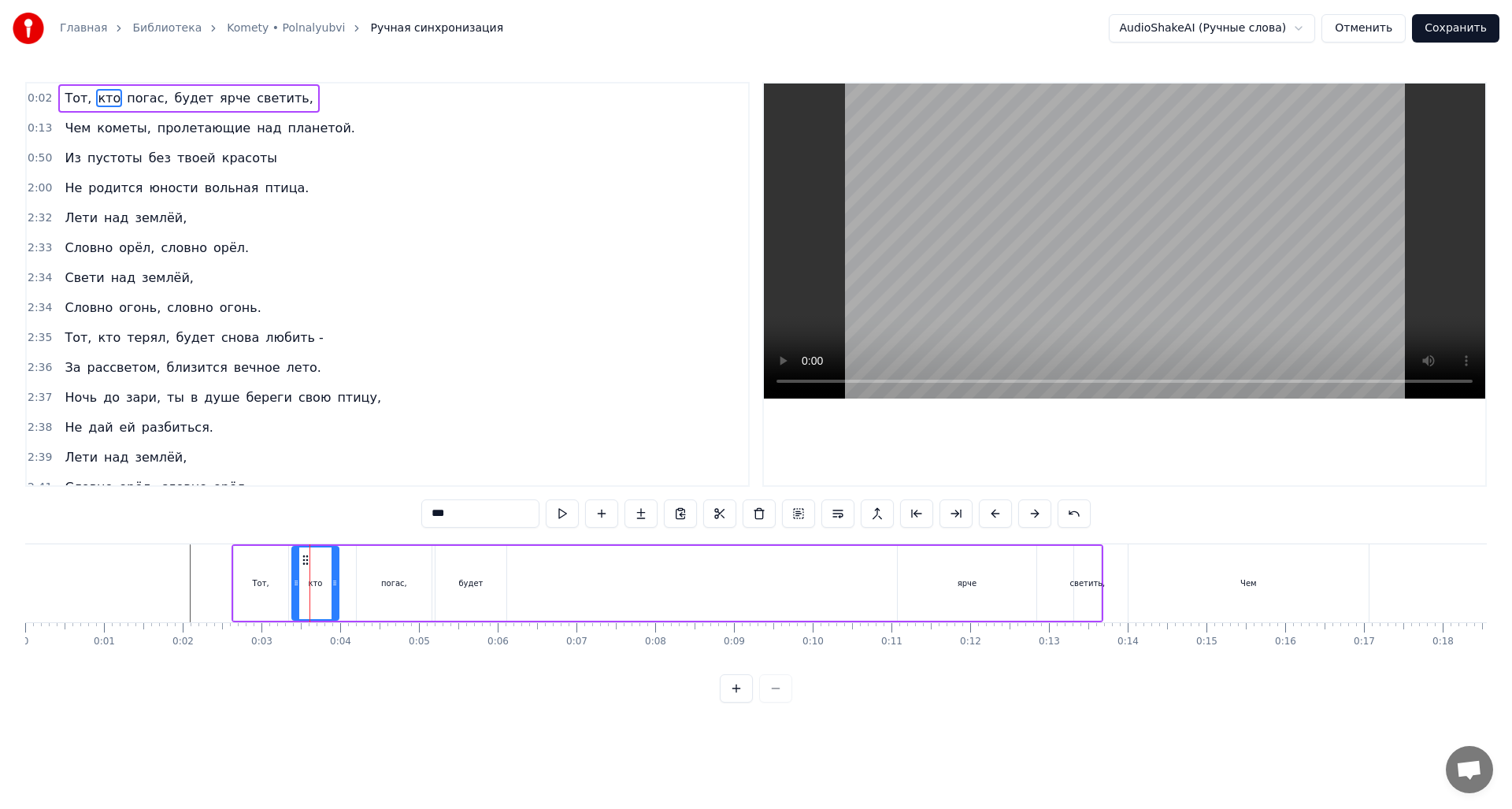
drag, startPoint x: 349, startPoint y: 584, endPoint x: 340, endPoint y: 586, distance: 9.2
click at [334, 587] on icon at bounding box center [335, 583] width 6 height 13
click at [378, 585] on div "погас," at bounding box center [394, 583] width 75 height 75
type input "******"
drag, startPoint x: 371, startPoint y: 560, endPoint x: 358, endPoint y: 561, distance: 13.0
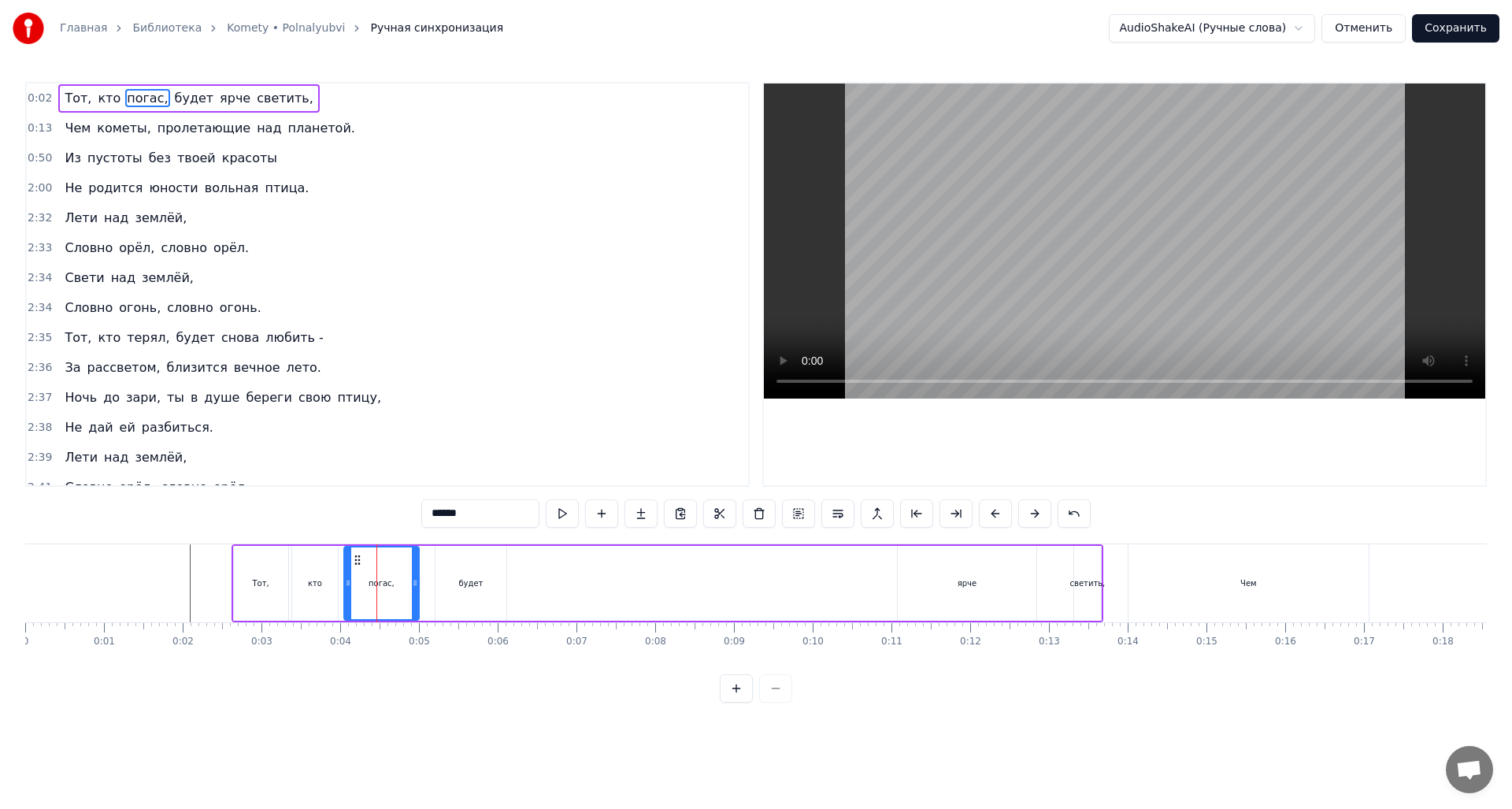
click at [358, 561] on icon at bounding box center [358, 560] width 13 height 13
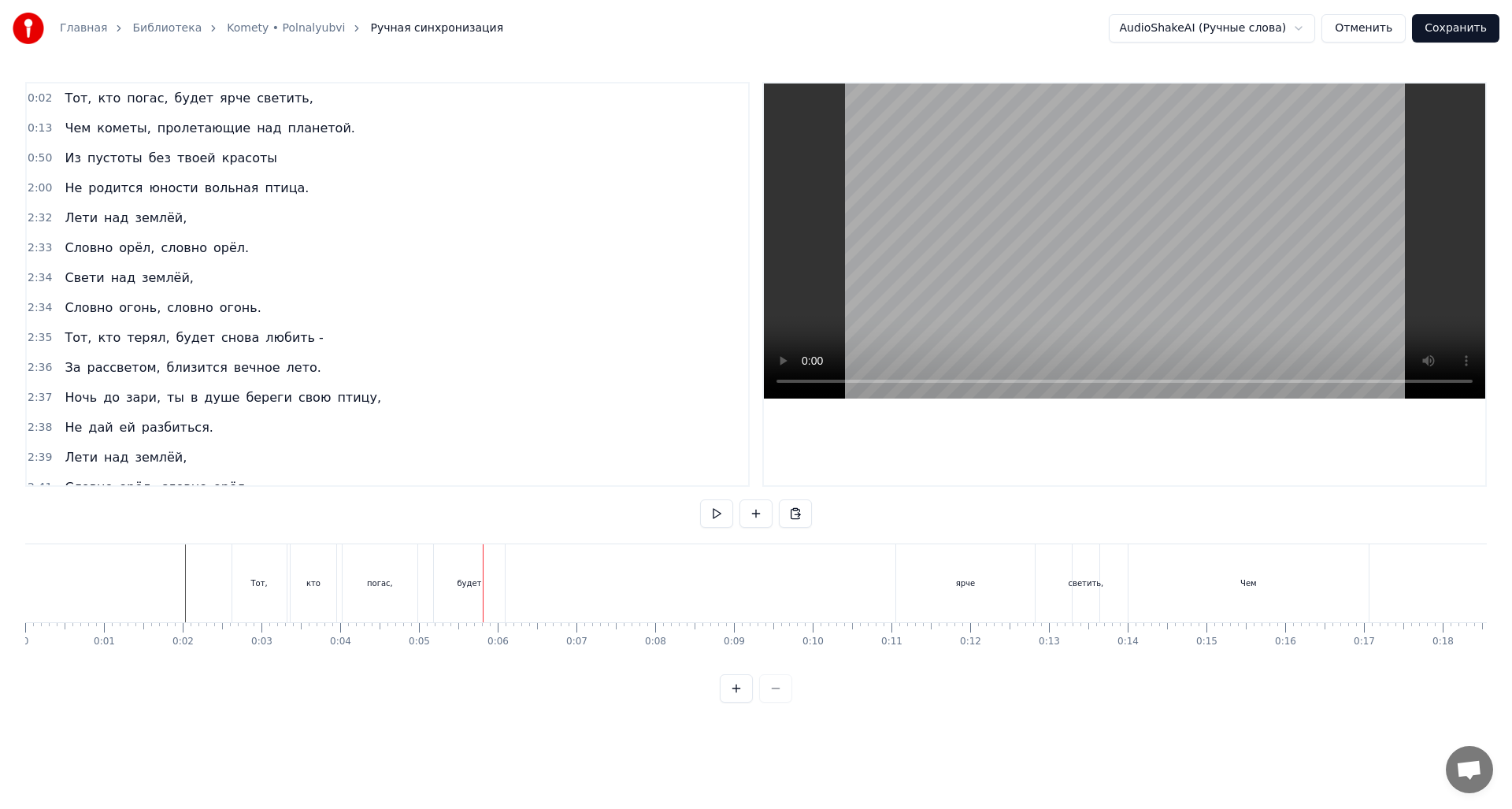
click at [437, 591] on div "будет" at bounding box center [470, 583] width 71 height 78
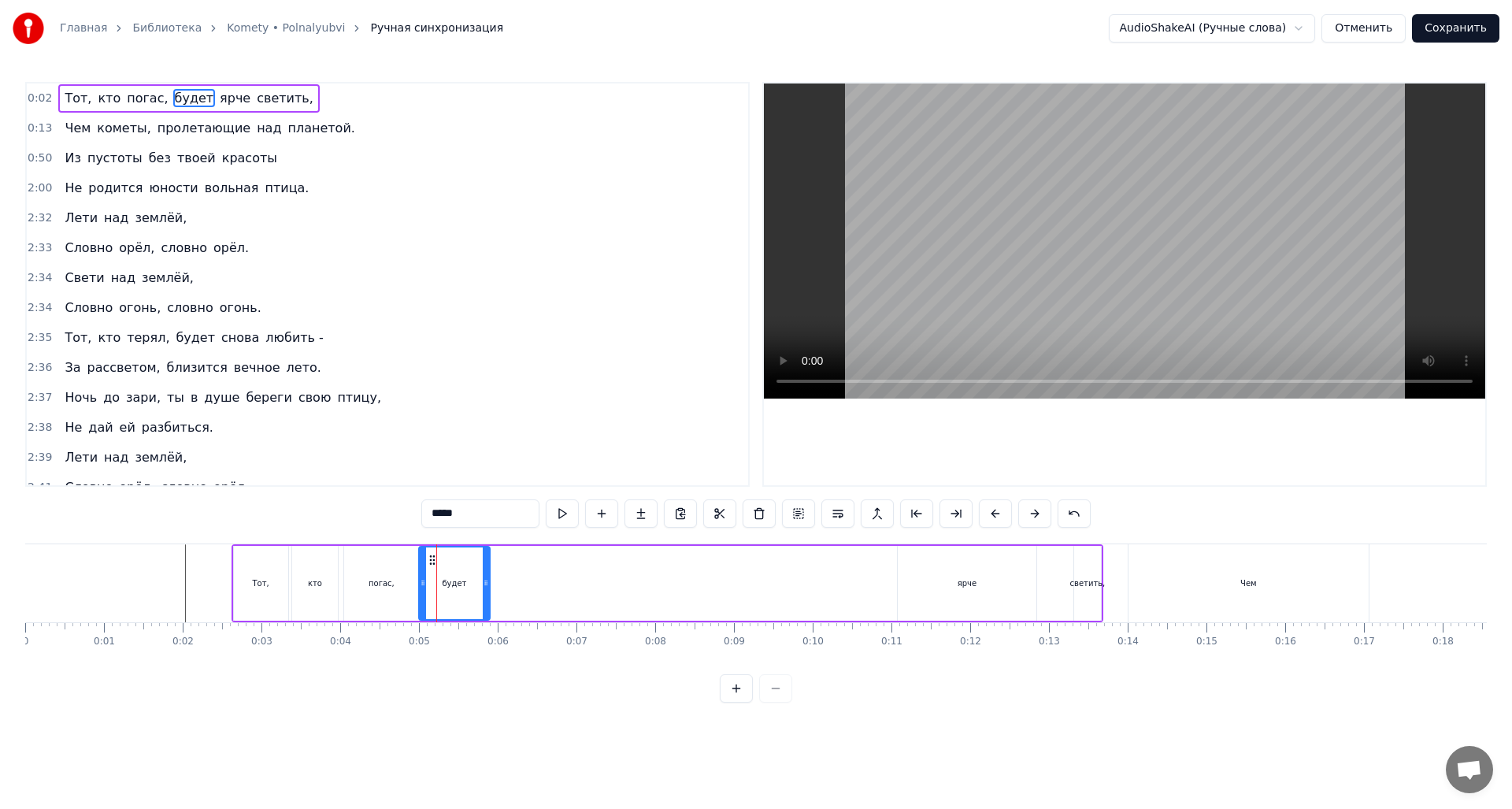
drag, startPoint x: 450, startPoint y: 561, endPoint x: 433, endPoint y: 562, distance: 17.0
click at [433, 562] on icon at bounding box center [433, 560] width 13 height 13
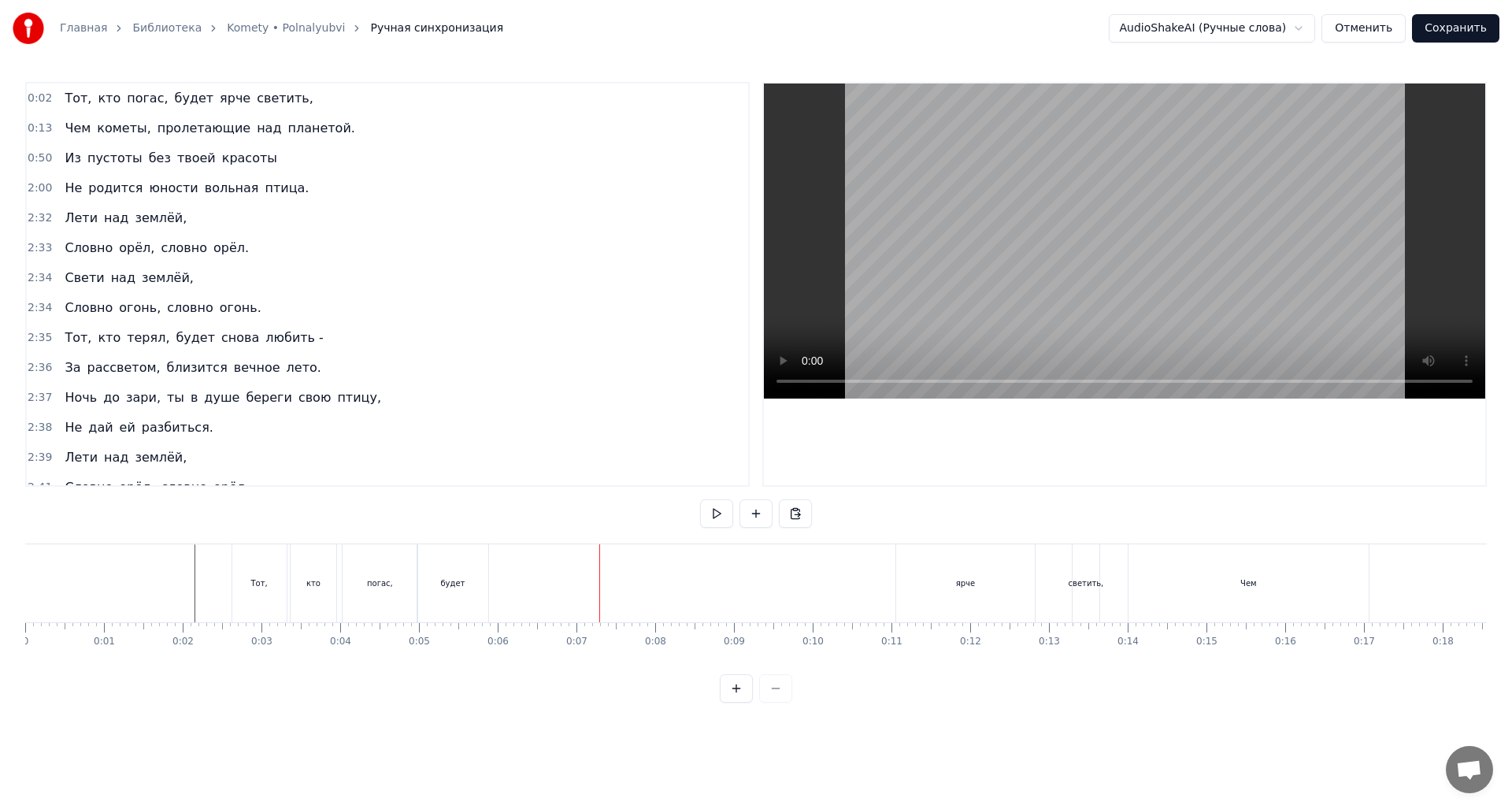
click at [921, 588] on div "ярче" at bounding box center [965, 583] width 139 height 78
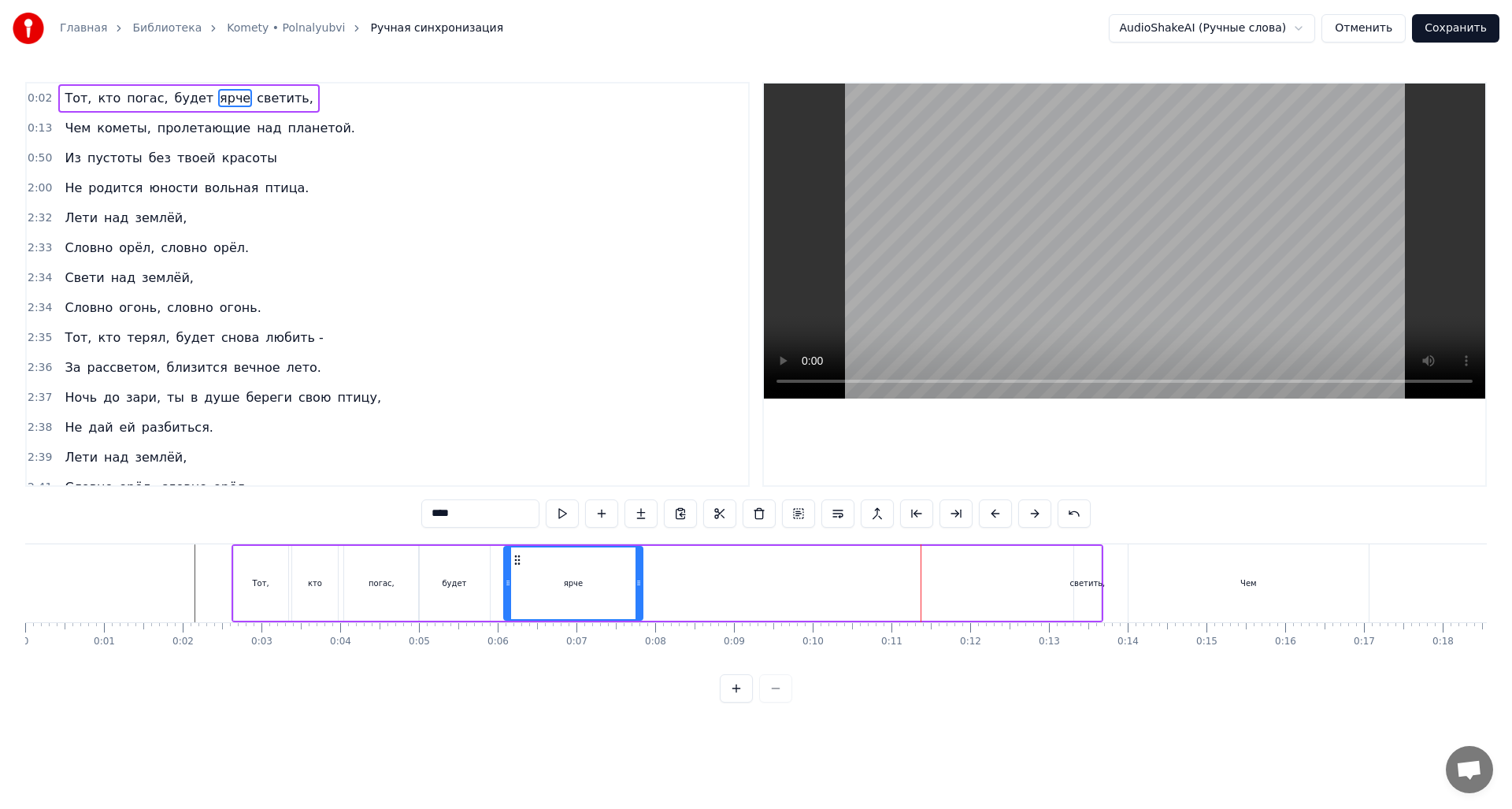
drag, startPoint x: 911, startPoint y: 561, endPoint x: 518, endPoint y: 585, distance: 393.7
click at [518, 585] on div "ярче" at bounding box center [573, 583] width 137 height 72
click at [1077, 579] on div "светить," at bounding box center [1088, 583] width 36 height 12
type input "********"
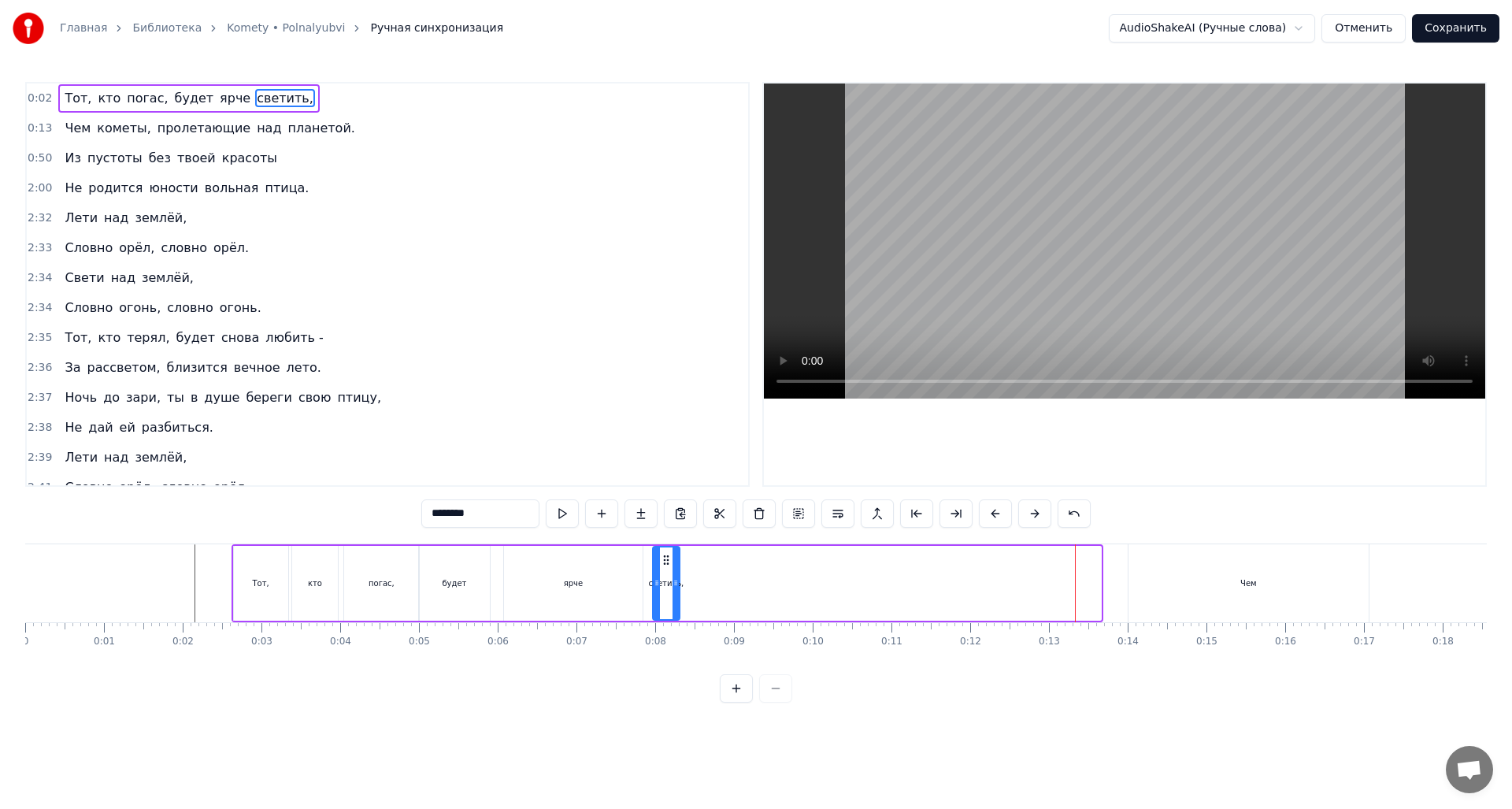
drag, startPoint x: 1086, startPoint y: 560, endPoint x: 664, endPoint y: 569, distance: 422.1
click at [664, 569] on div "светить," at bounding box center [666, 583] width 25 height 72
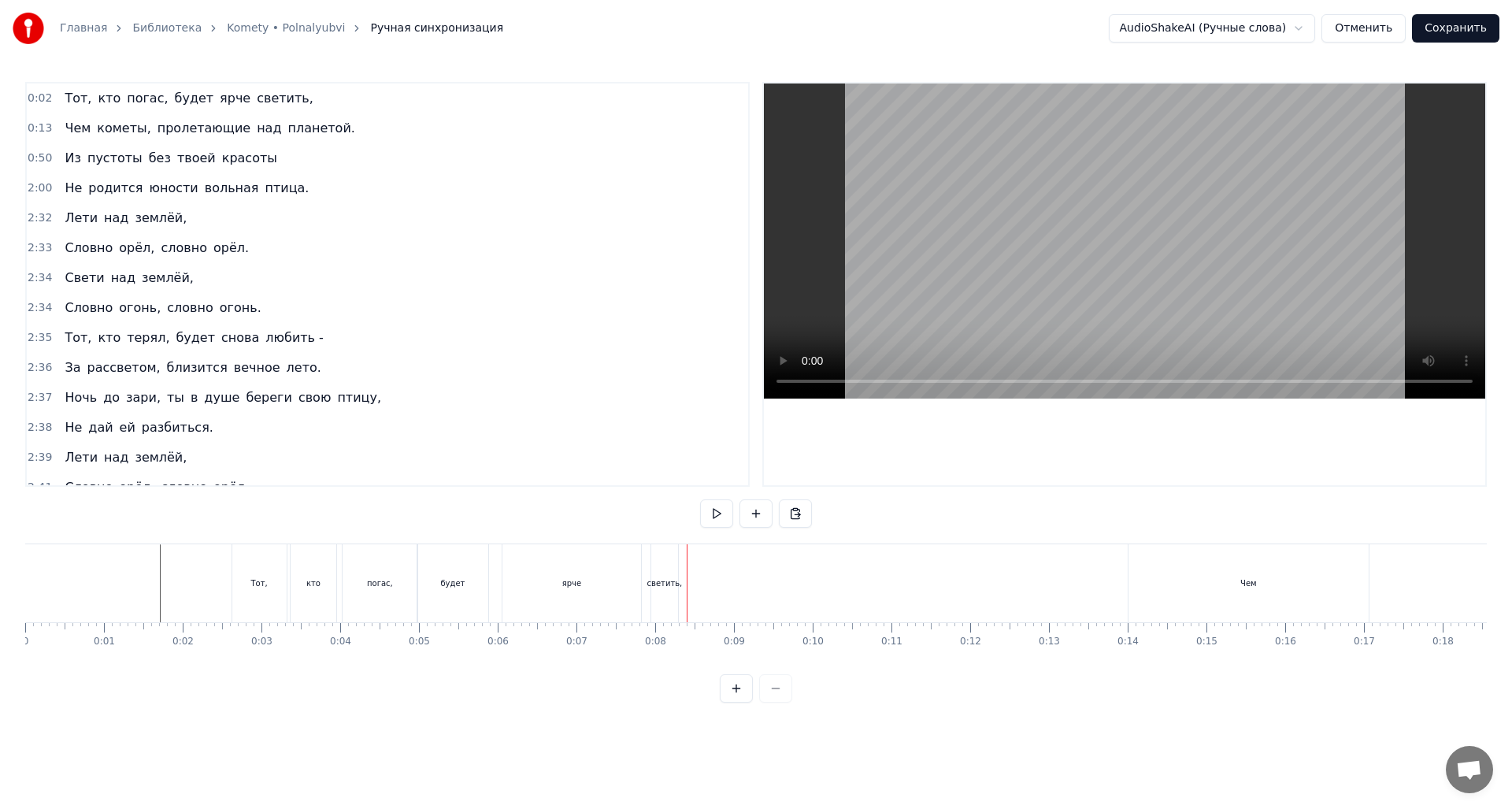
click at [565, 611] on div "ярче" at bounding box center [572, 583] width 139 height 78
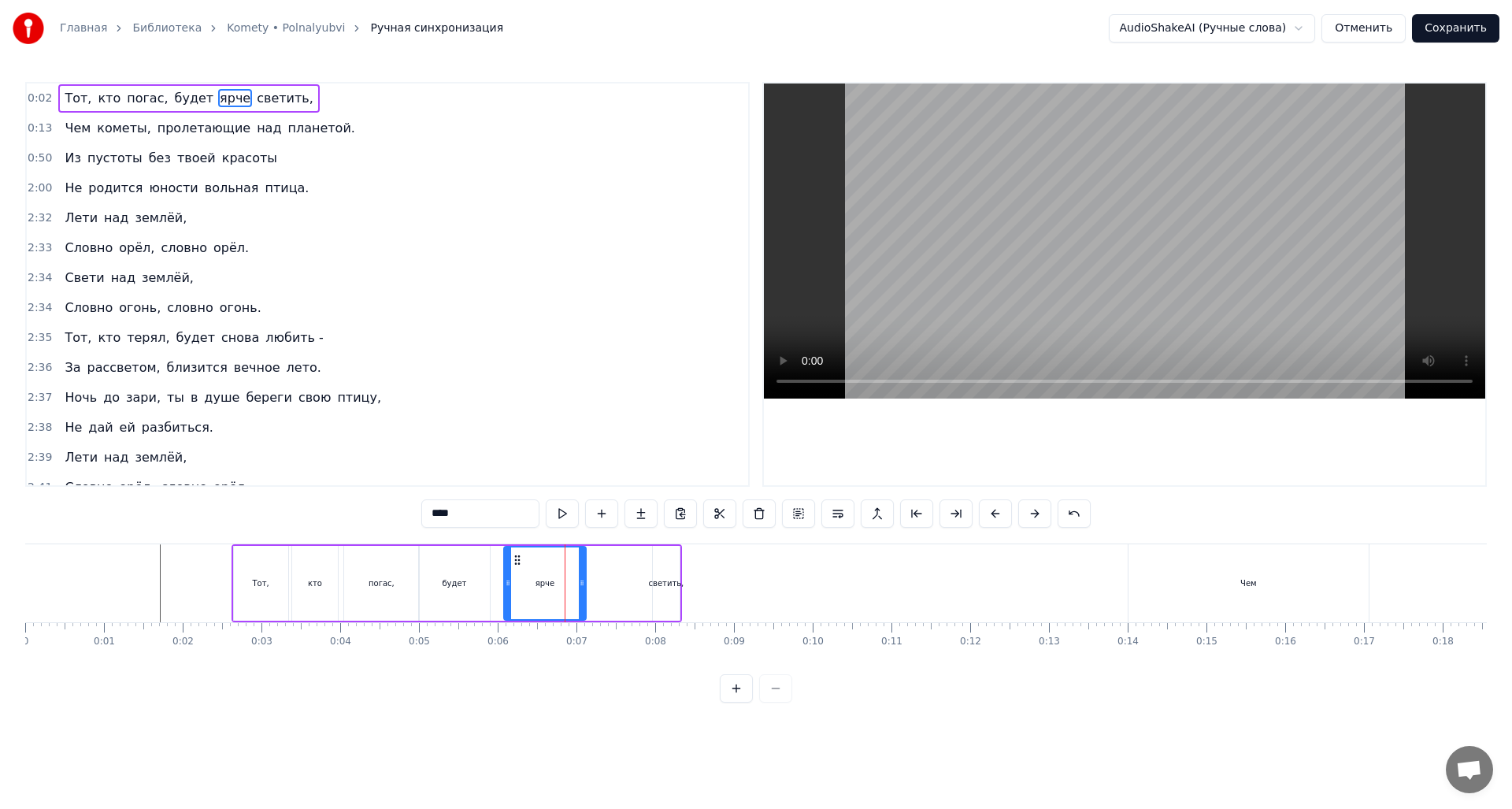
drag, startPoint x: 637, startPoint y: 583, endPoint x: 572, endPoint y: 585, distance: 65.0
click at [581, 584] on icon at bounding box center [582, 583] width 6 height 13
click at [509, 560] on circle at bounding box center [508, 560] width 1 height 1
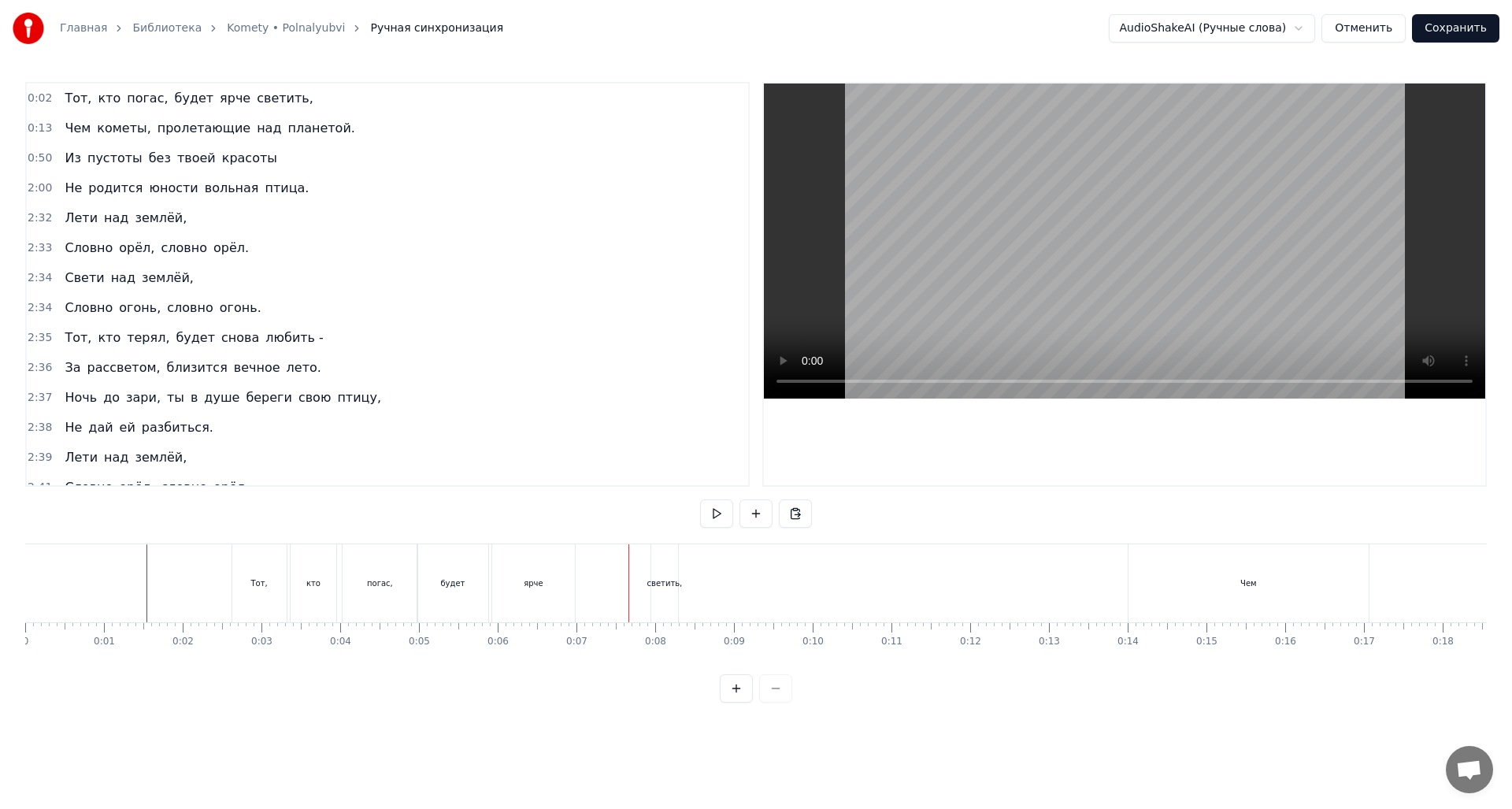
click at [536, 592] on div "ярче" at bounding box center [534, 583] width 82 height 78
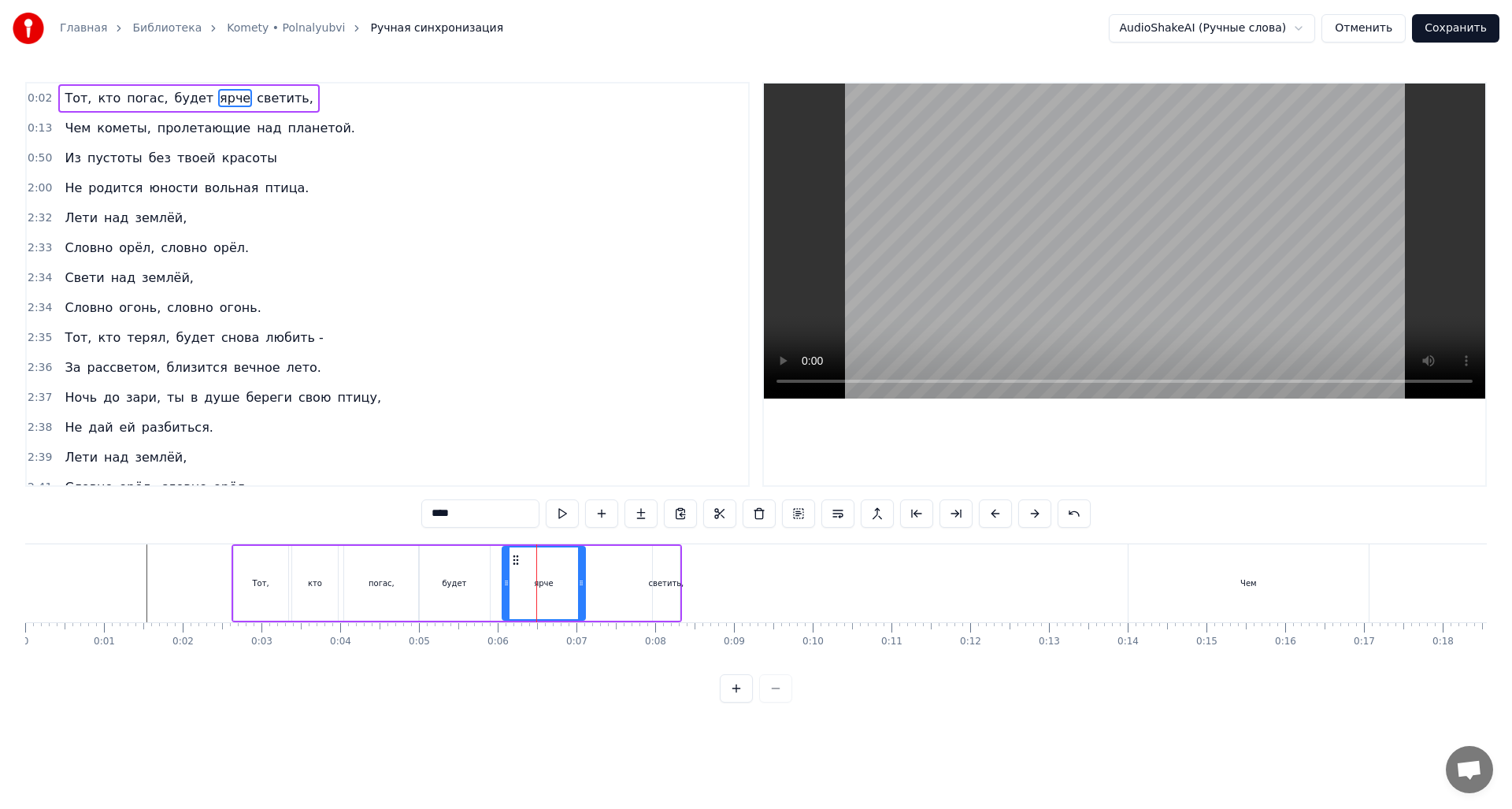
drag, startPoint x: 506, startPoint y: 560, endPoint x: 514, endPoint y: 560, distance: 8.0
click at [514, 560] on circle at bounding box center [513, 560] width 1 height 1
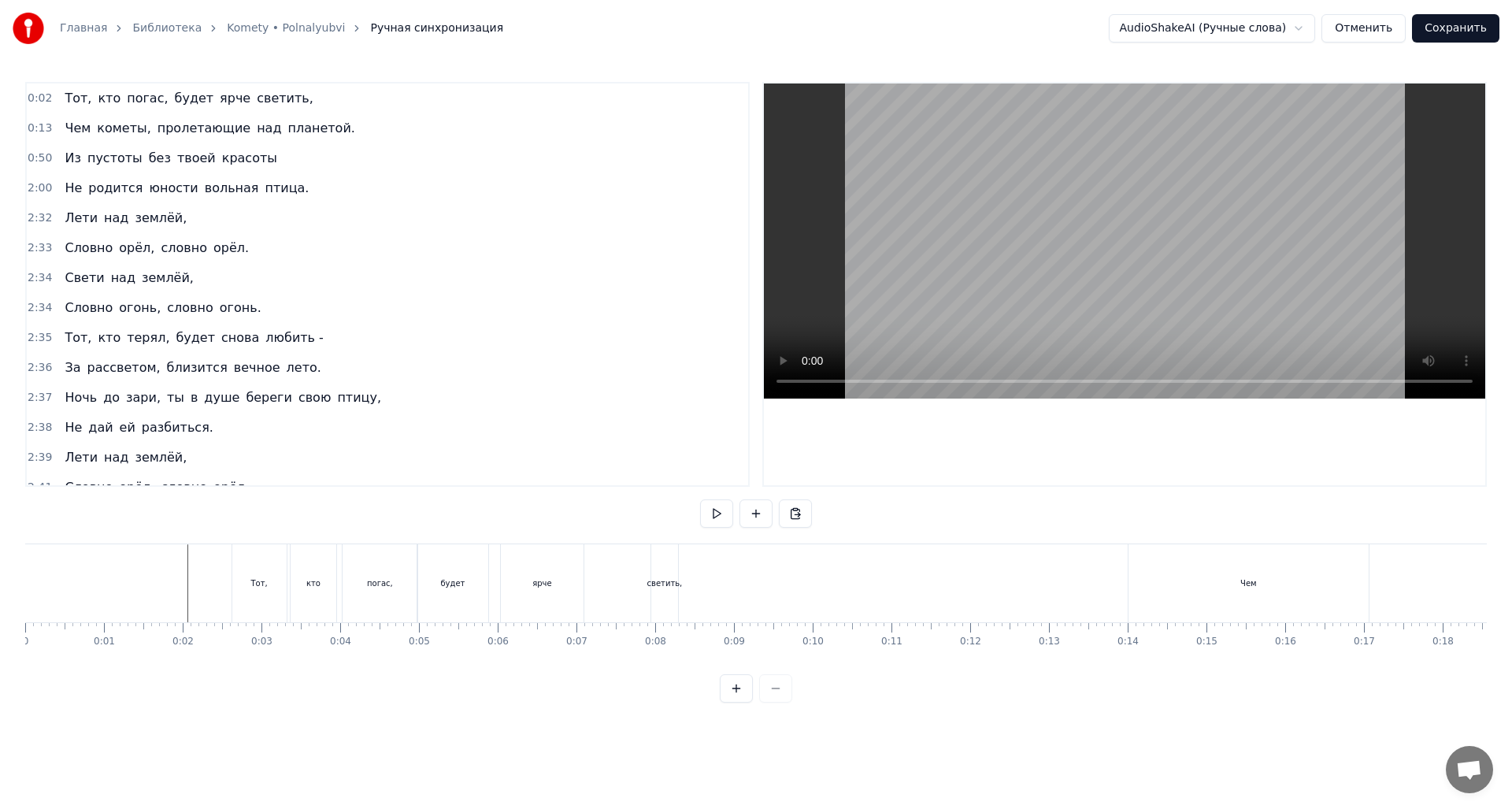
click at [664, 599] on div "светить," at bounding box center [664, 583] width 27 height 78
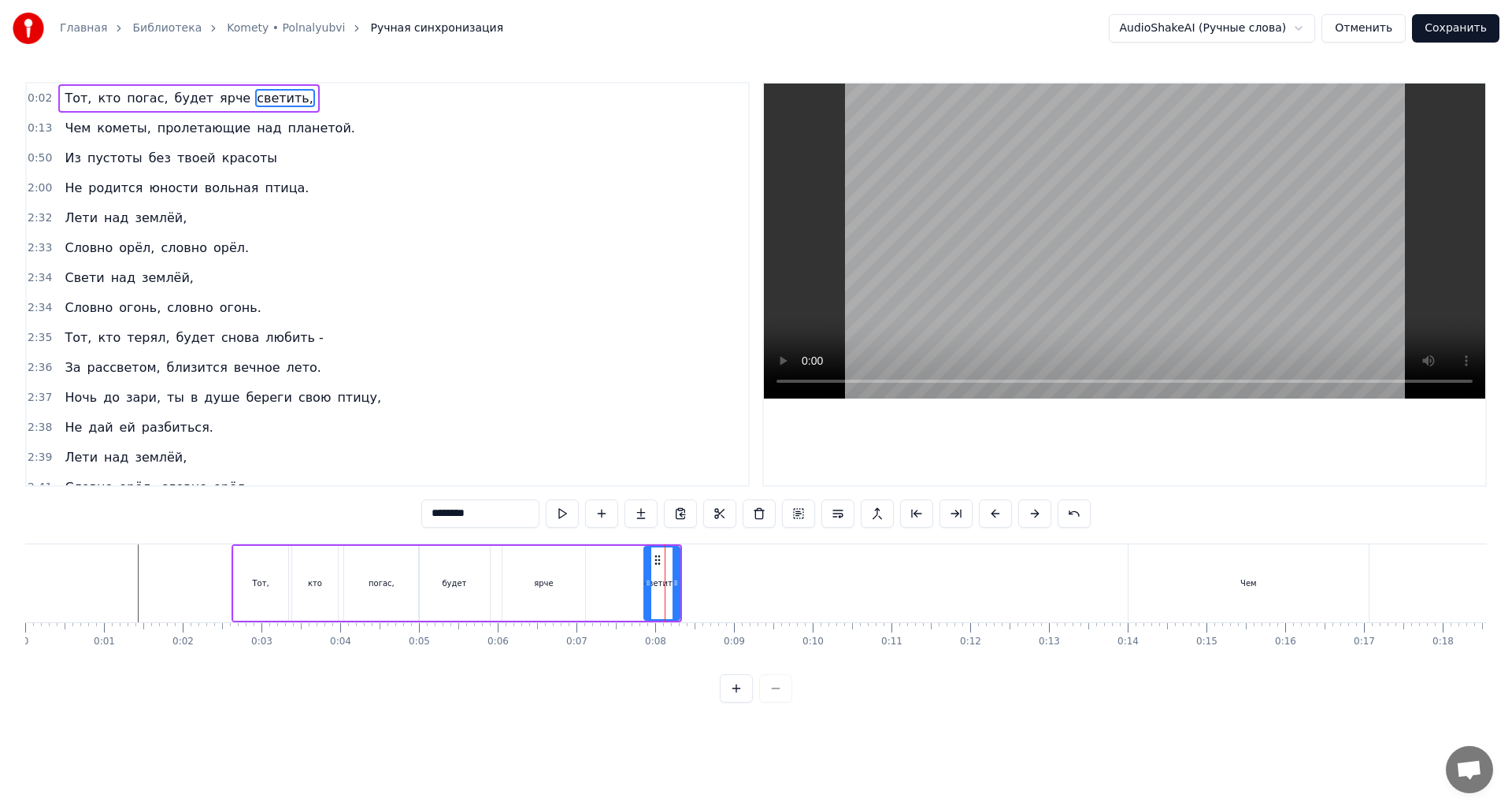
click at [645, 587] on icon at bounding box center [648, 583] width 6 height 13
drag, startPoint x: 678, startPoint y: 585, endPoint x: 748, endPoint y: 583, distance: 70.0
click at [748, 585] on icon at bounding box center [745, 583] width 6 height 13
drag, startPoint x: 654, startPoint y: 560, endPoint x: 673, endPoint y: 560, distance: 19.0
click at [673, 560] on circle at bounding box center [673, 560] width 1 height 1
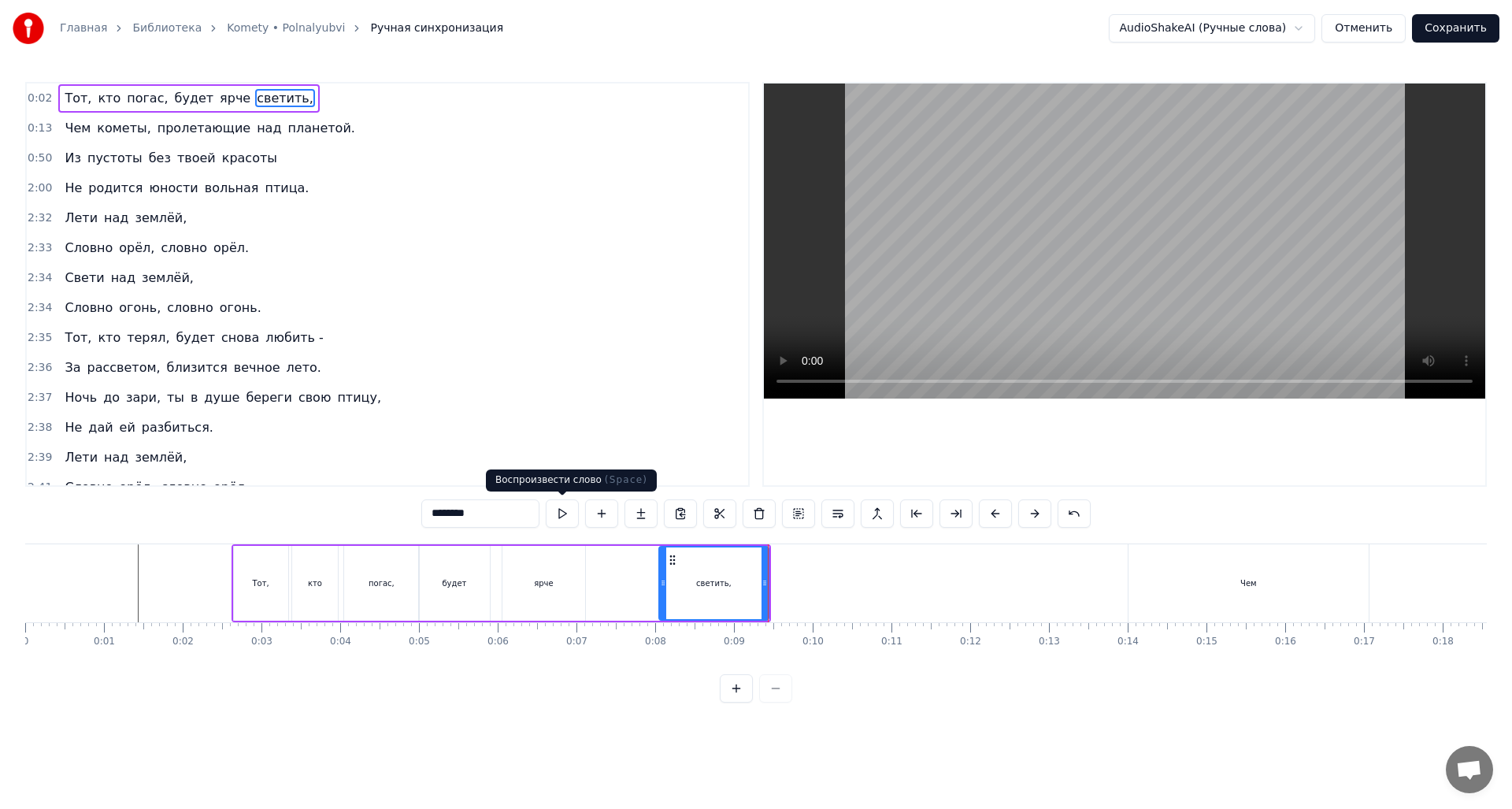
click at [555, 511] on button at bounding box center [562, 513] width 33 height 28
drag, startPoint x: 664, startPoint y: 572, endPoint x: 685, endPoint y: 572, distance: 21.0
click at [685, 572] on div at bounding box center [684, 583] width 6 height 72
click at [554, 512] on button at bounding box center [562, 513] width 33 height 28
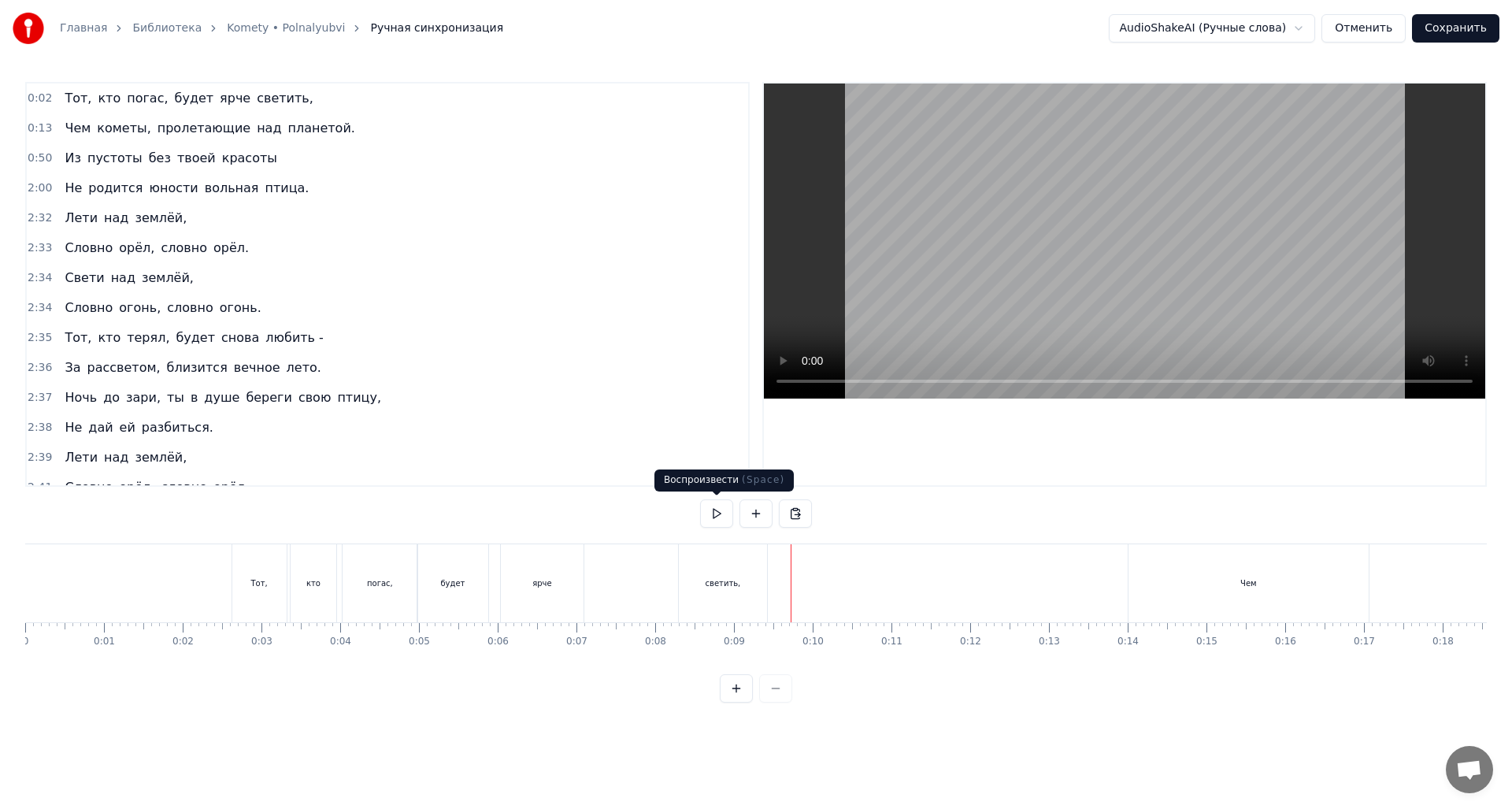
click at [720, 516] on button at bounding box center [716, 513] width 33 height 28
click at [715, 513] on button at bounding box center [716, 513] width 33 height 28
click at [720, 514] on button at bounding box center [716, 513] width 33 height 28
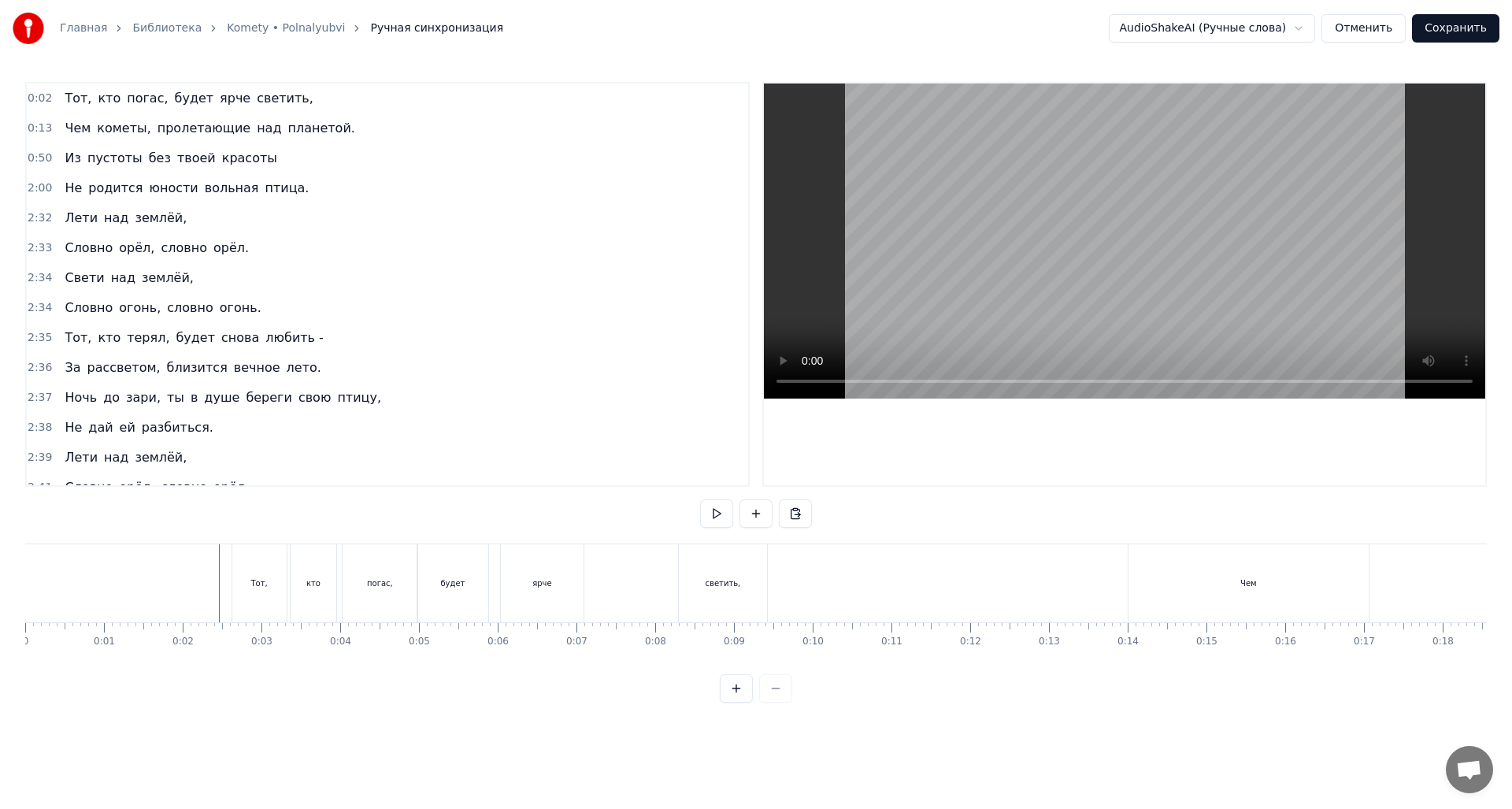
click at [718, 508] on button at bounding box center [716, 513] width 33 height 28
click at [700, 500] on button at bounding box center [716, 513] width 33 height 28
click at [724, 518] on button at bounding box center [716, 513] width 33 height 28
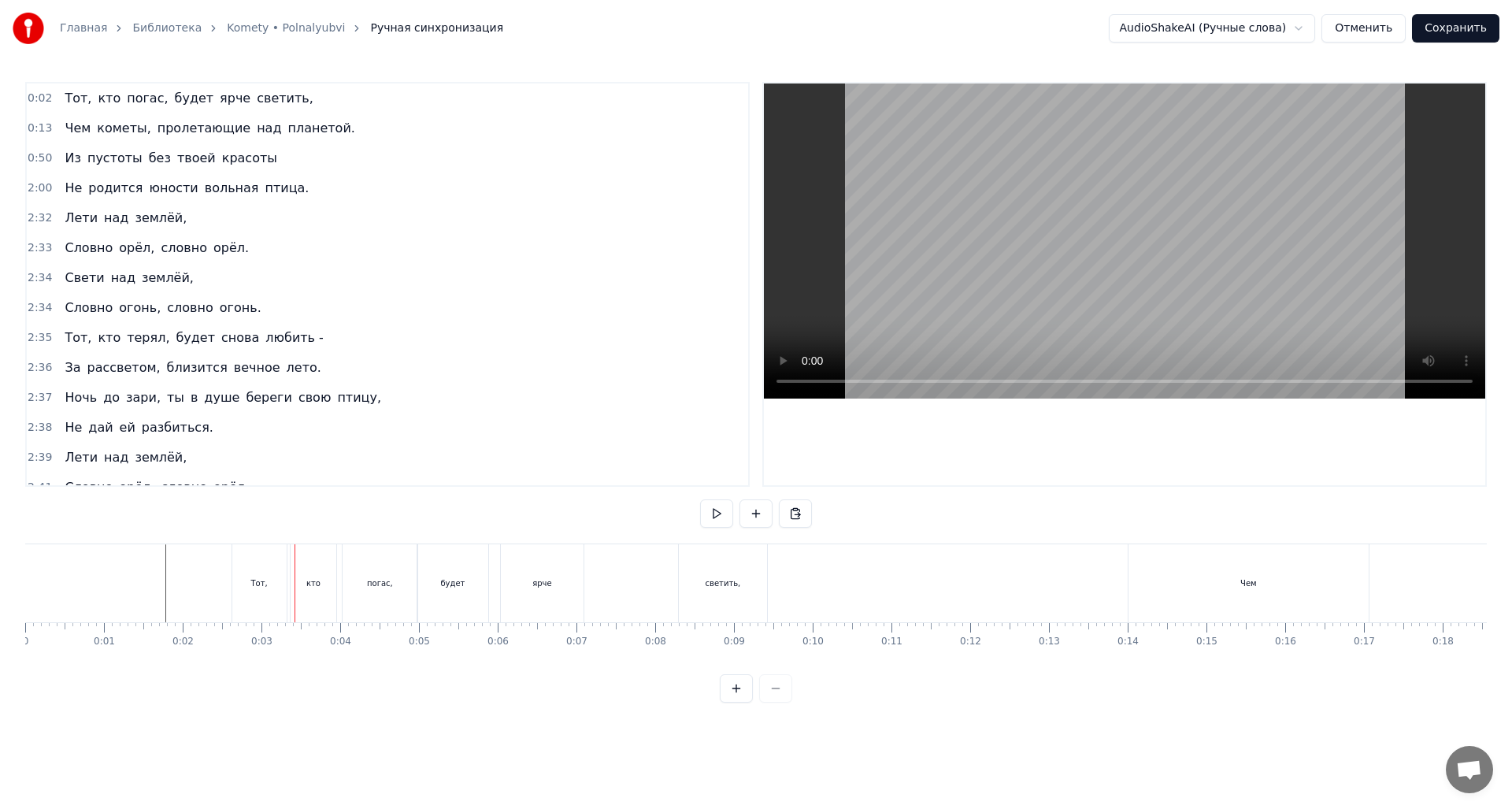
drag, startPoint x: 40, startPoint y: 591, endPoint x: 15, endPoint y: 590, distance: 25.0
click at [15, 590] on div "Главная Библиотека Komety • Polnalyubvi Ручная синхронизация AudioShakeAI (Ручн…" at bounding box center [756, 351] width 1512 height 702
click at [19, 583] on div "Главная Библиотека Komety • Polnalyubvi Ручная синхронизация AudioShakeAI (Ручн…" at bounding box center [756, 351] width 1512 height 702
click at [439, 404] on div "2:37 Ночь до зари, ты в душе береги свою птицу," at bounding box center [387, 397] width 722 height 30
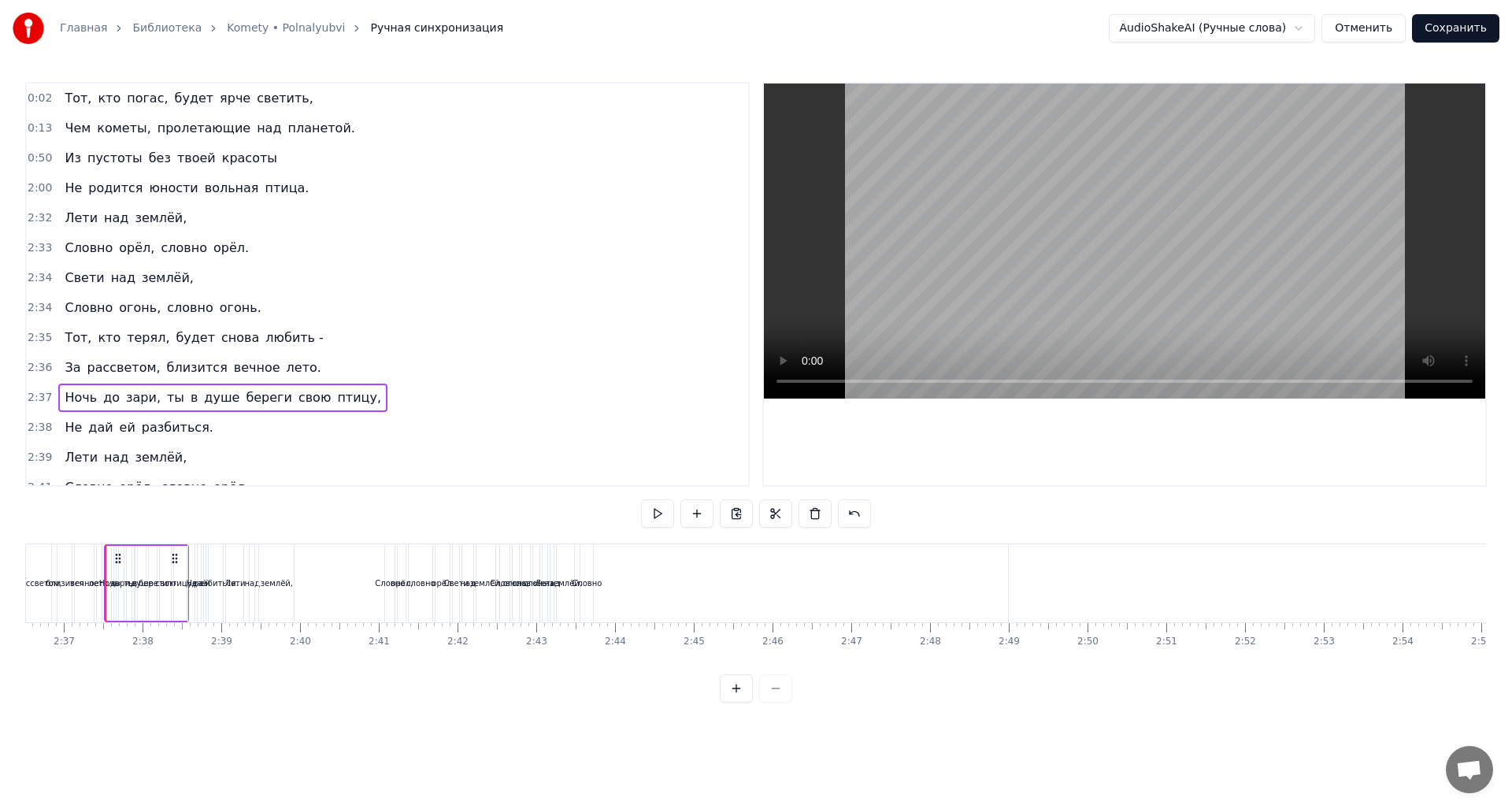
click at [255, 103] on span "светить," at bounding box center [285, 98] width 60 height 18
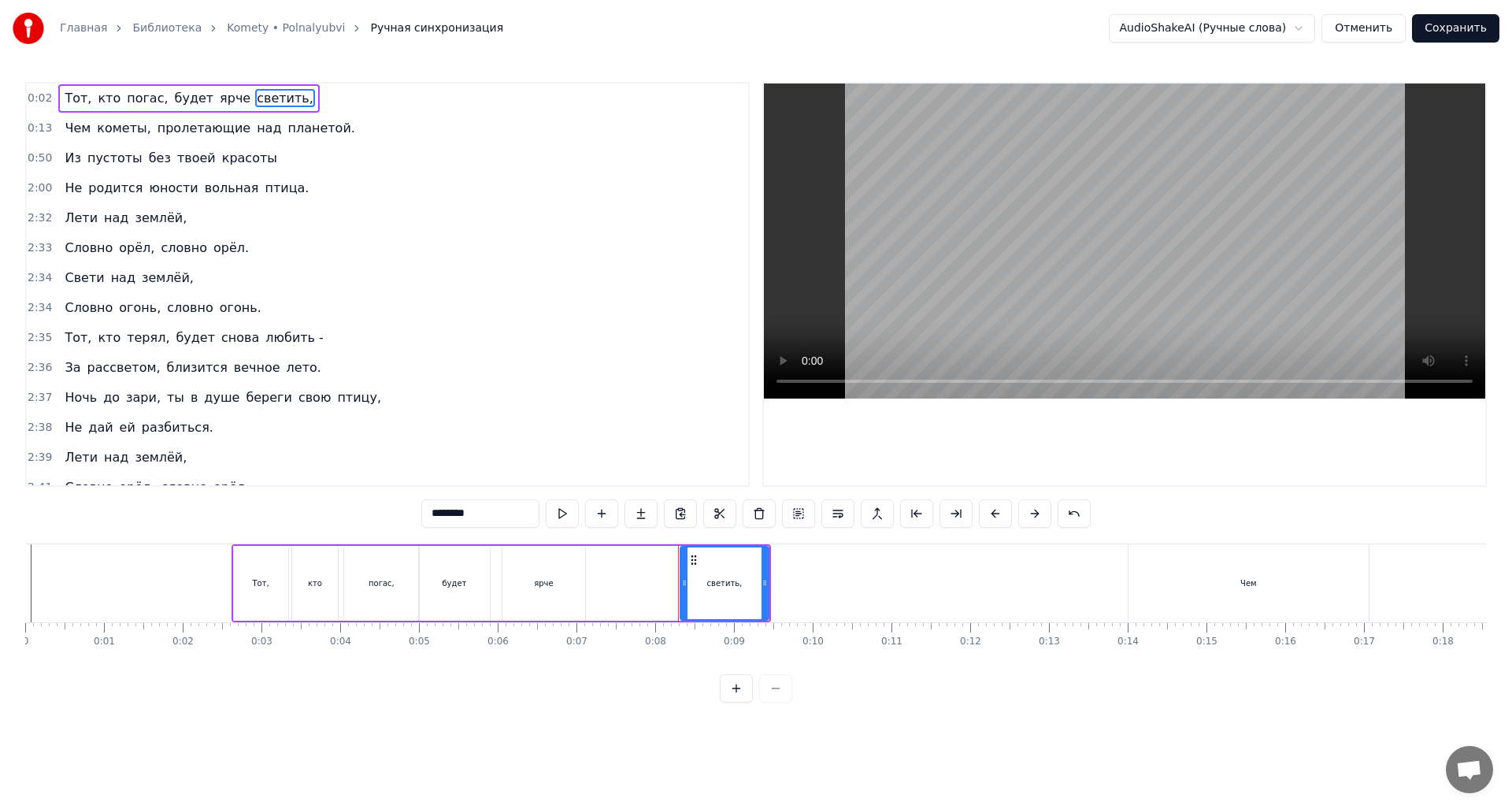
click at [447, 728] on html "Главная Библиотека Komety • Polnalyubvi Ручная синхронизация AudioShakeAI (Ручн…" at bounding box center [756, 364] width 1512 height 728
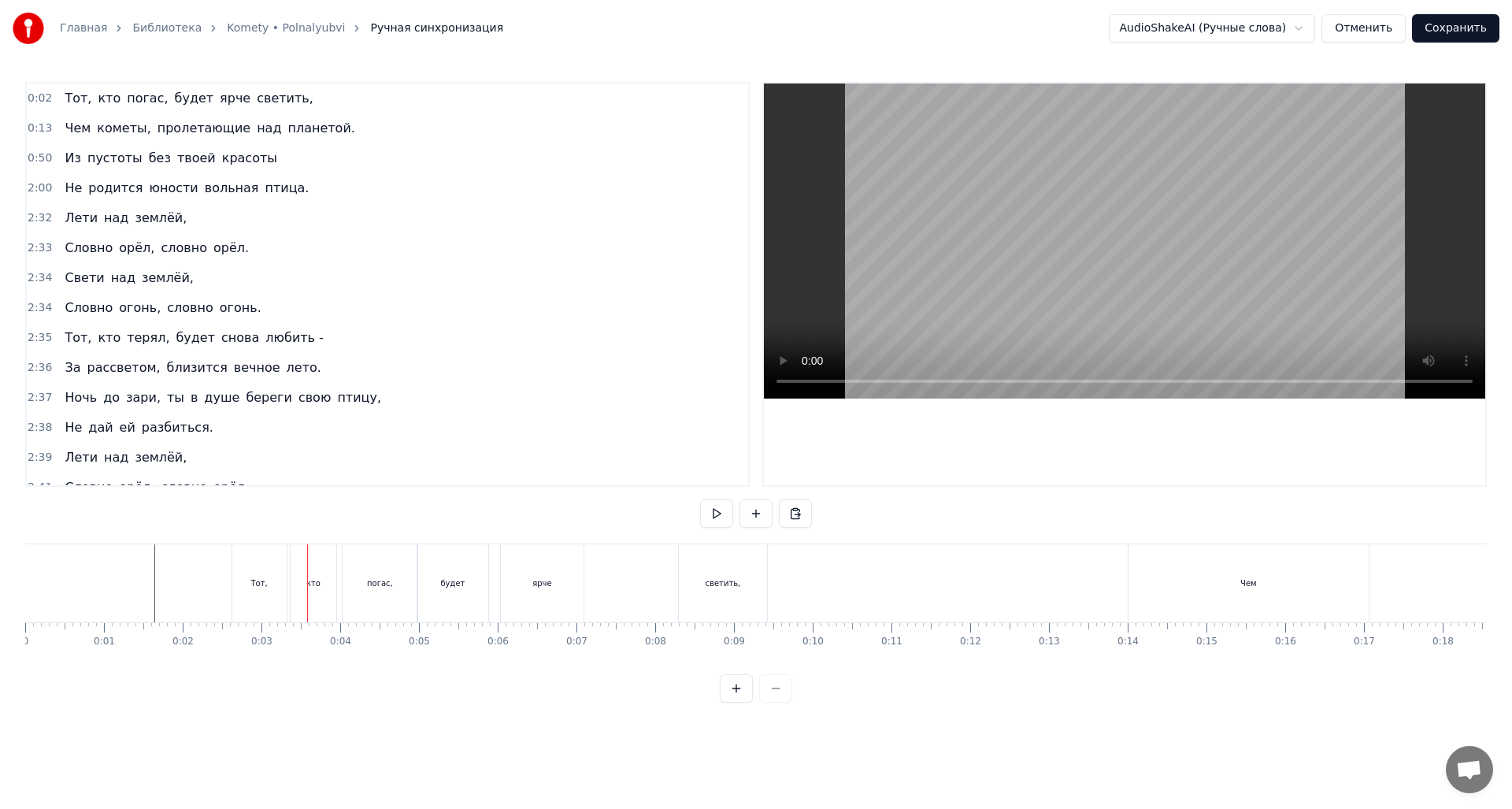
click at [511, 605] on div "ярче" at bounding box center [542, 583] width 82 height 78
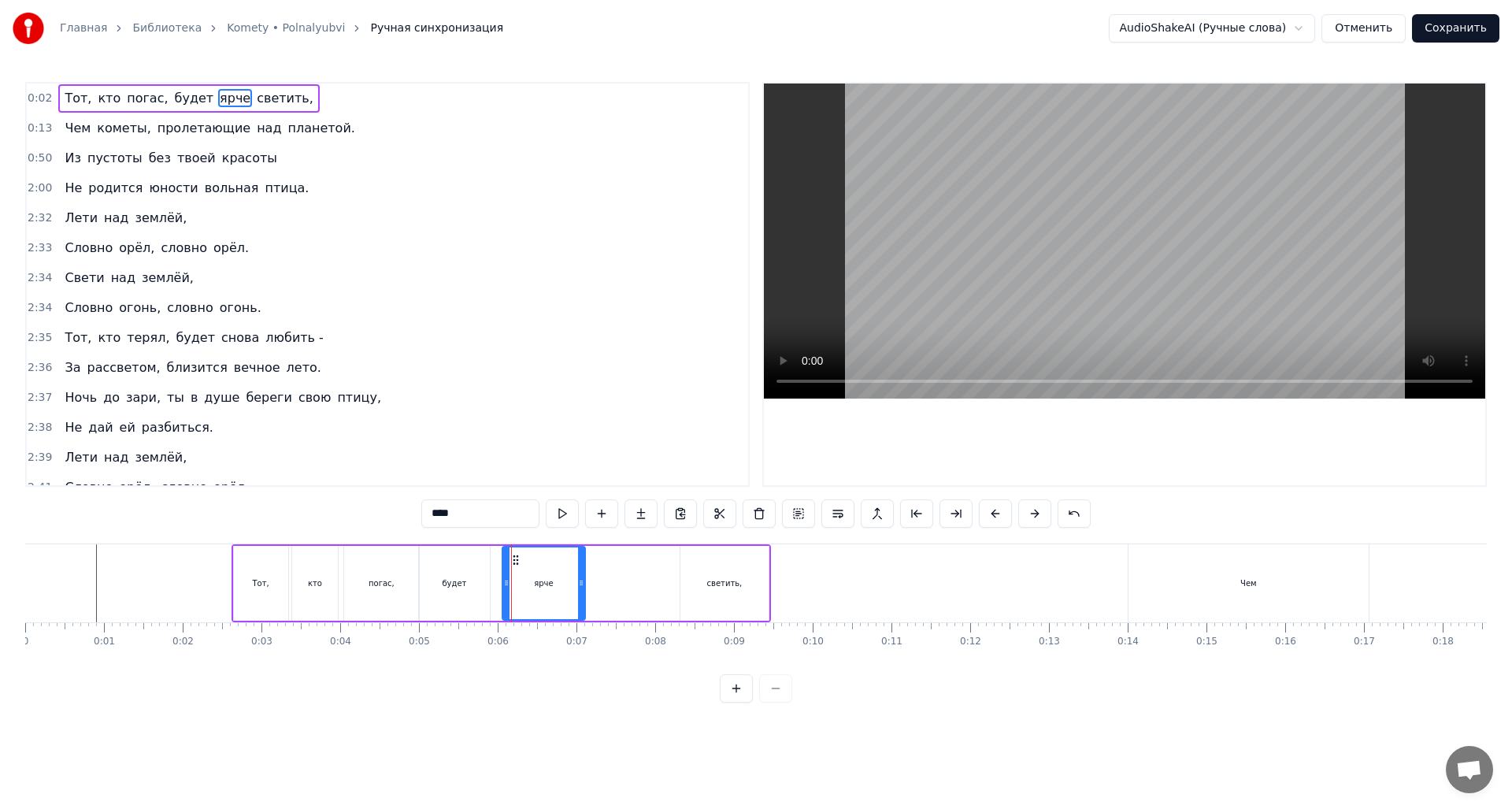
drag, startPoint x: 537, startPoint y: 594, endPoint x: 584, endPoint y: 593, distance: 47.0
click at [584, 593] on div "ярче" at bounding box center [543, 583] width 84 height 75
click at [722, 591] on div "светить," at bounding box center [724, 583] width 88 height 75
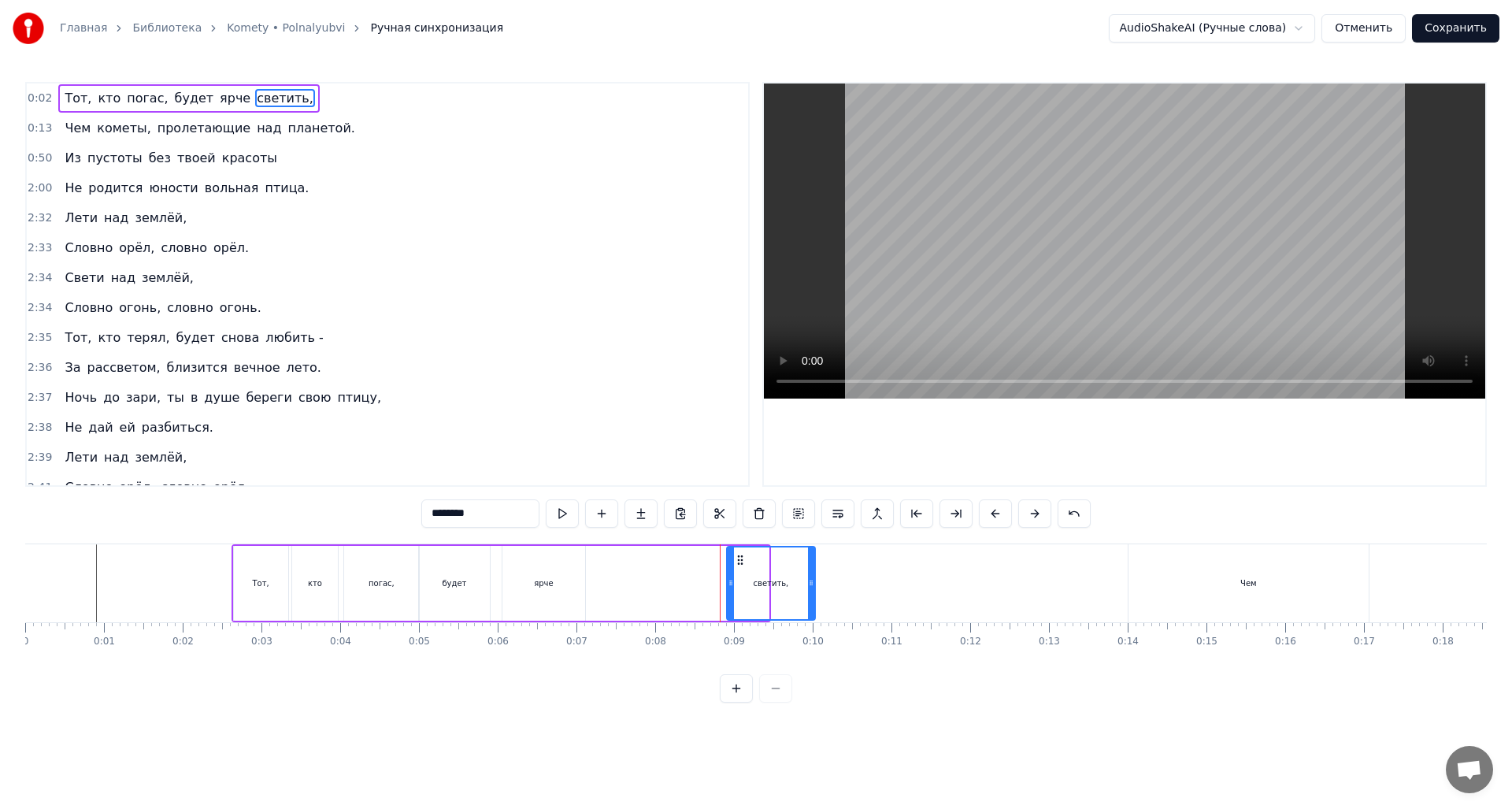
drag, startPoint x: 693, startPoint y: 560, endPoint x: 708, endPoint y: 575, distance: 21.2
click at [741, 562] on icon at bounding box center [740, 560] width 13 height 13
click at [538, 568] on div "ярче" at bounding box center [543, 583] width 82 height 75
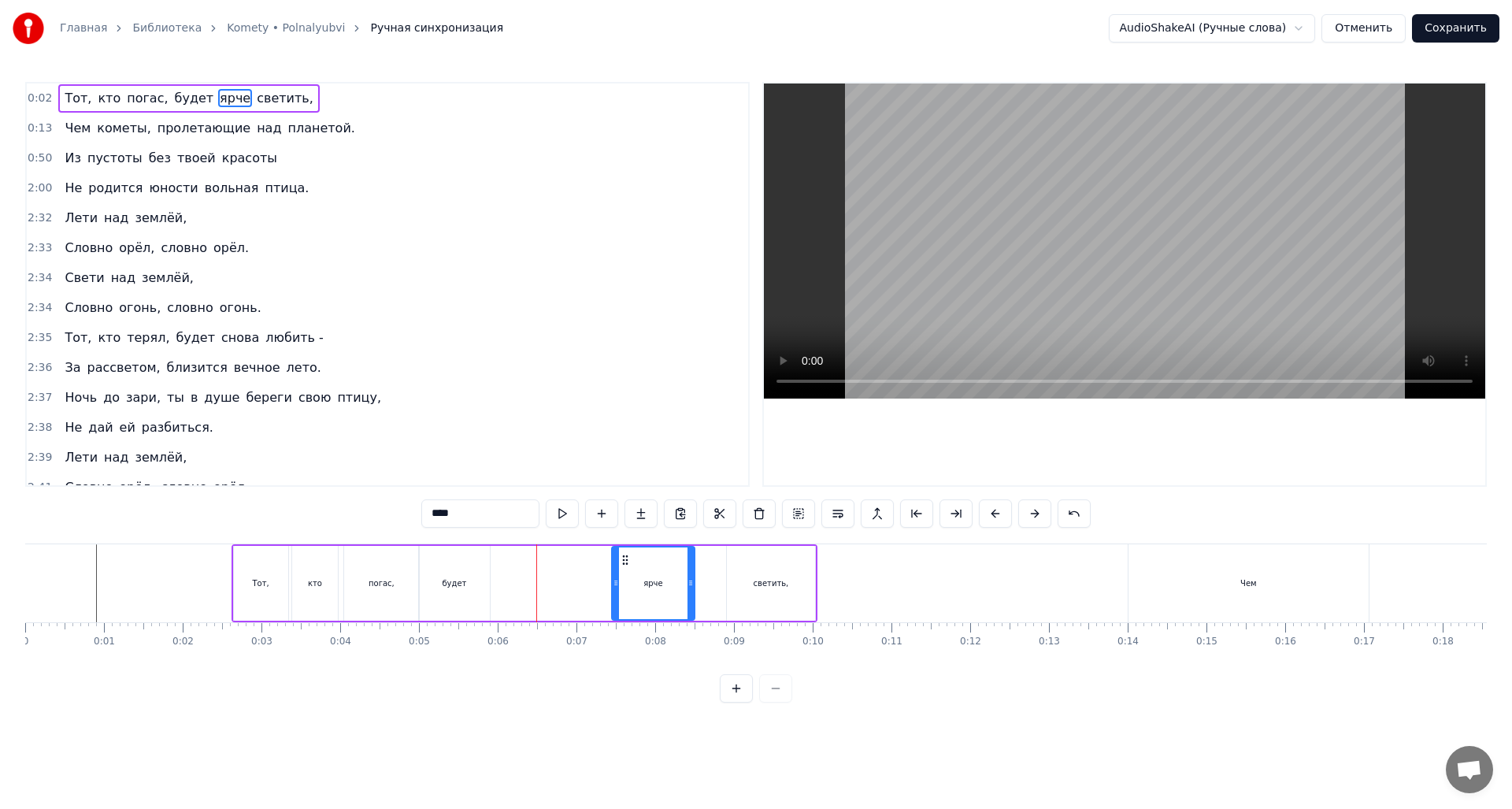
drag, startPoint x: 518, startPoint y: 561, endPoint x: 609, endPoint y: 566, distance: 91.1
click at [629, 564] on icon at bounding box center [626, 560] width 13 height 13
click at [465, 576] on div "будет" at bounding box center [454, 583] width 71 height 75
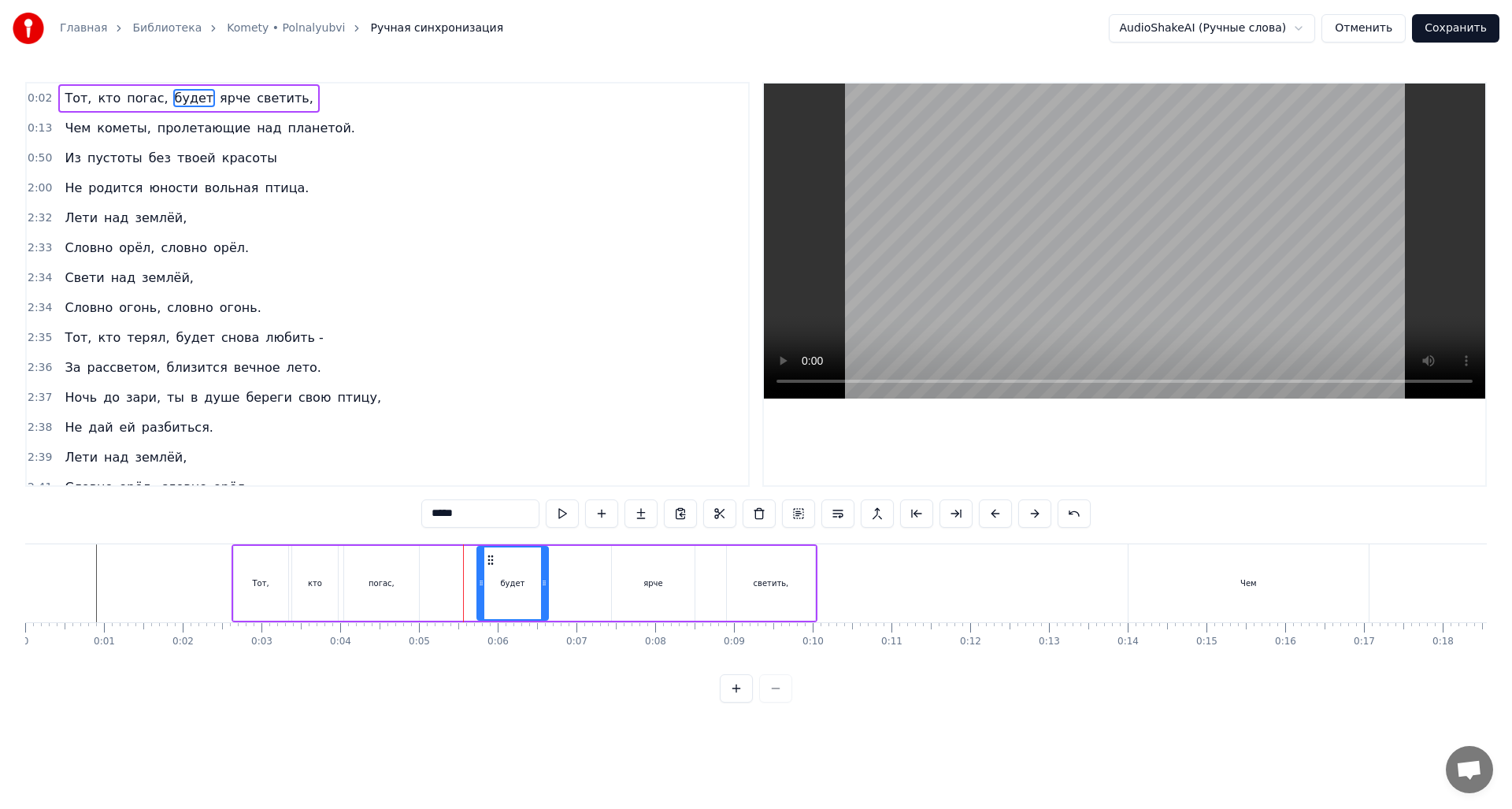
drag, startPoint x: 433, startPoint y: 560, endPoint x: 507, endPoint y: 580, distance: 76.7
click at [534, 568] on div "будет" at bounding box center [513, 583] width 69 height 72
click at [366, 585] on div "погас," at bounding box center [381, 583] width 75 height 75
drag, startPoint x: 357, startPoint y: 562, endPoint x: 408, endPoint y: 585, distance: 55.9
click at [445, 572] on div "погас," at bounding box center [454, 583] width 73 height 72
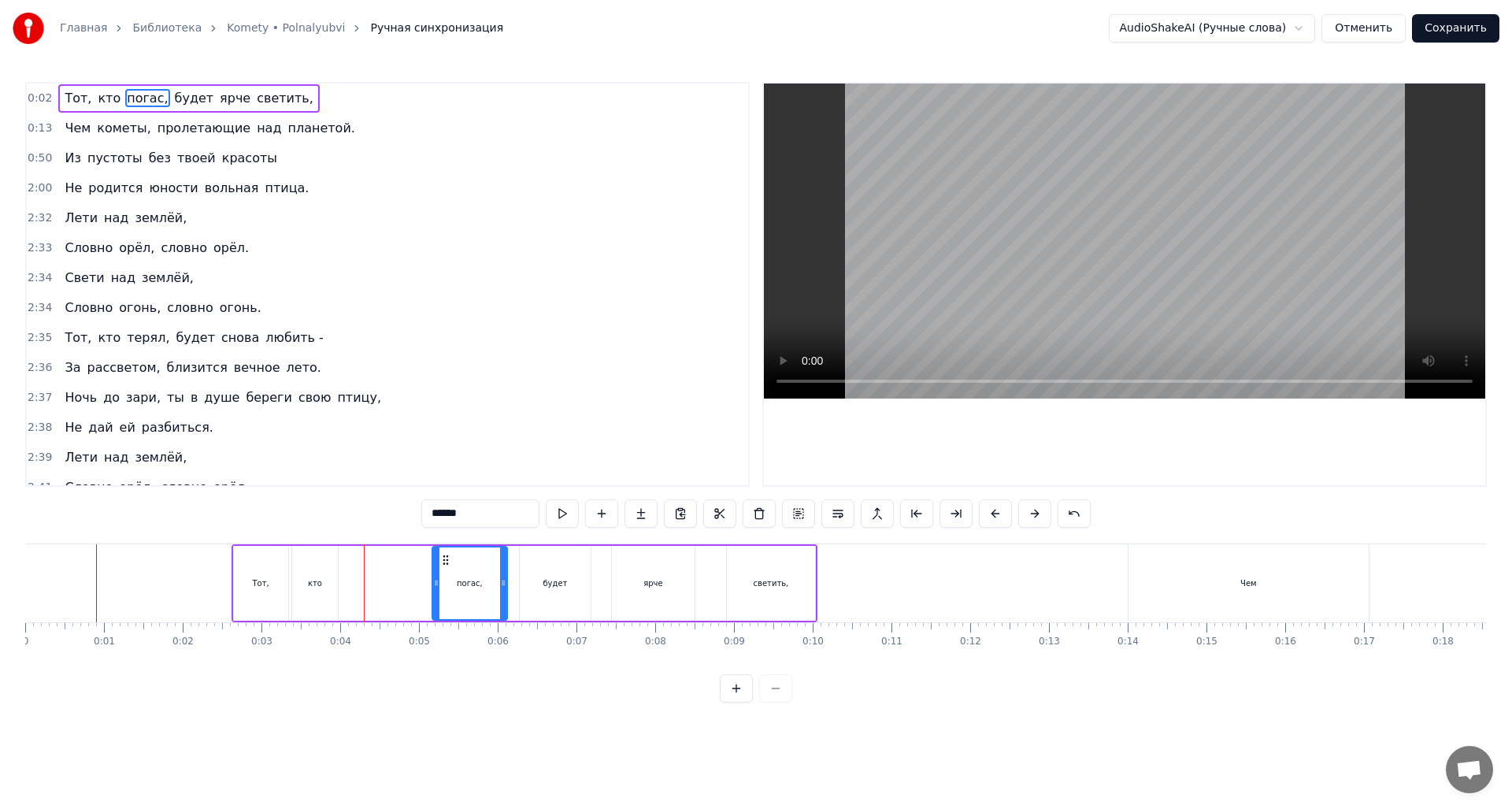
click at [322, 587] on div "кто" at bounding box center [315, 583] width 46 height 75
drag, startPoint x: 308, startPoint y: 561, endPoint x: 348, endPoint y: 573, distance: 41.8
click at [343, 564] on icon at bounding box center [337, 560] width 13 height 13
click at [275, 576] on div "Тот," at bounding box center [261, 583] width 54 height 75
type input "****"
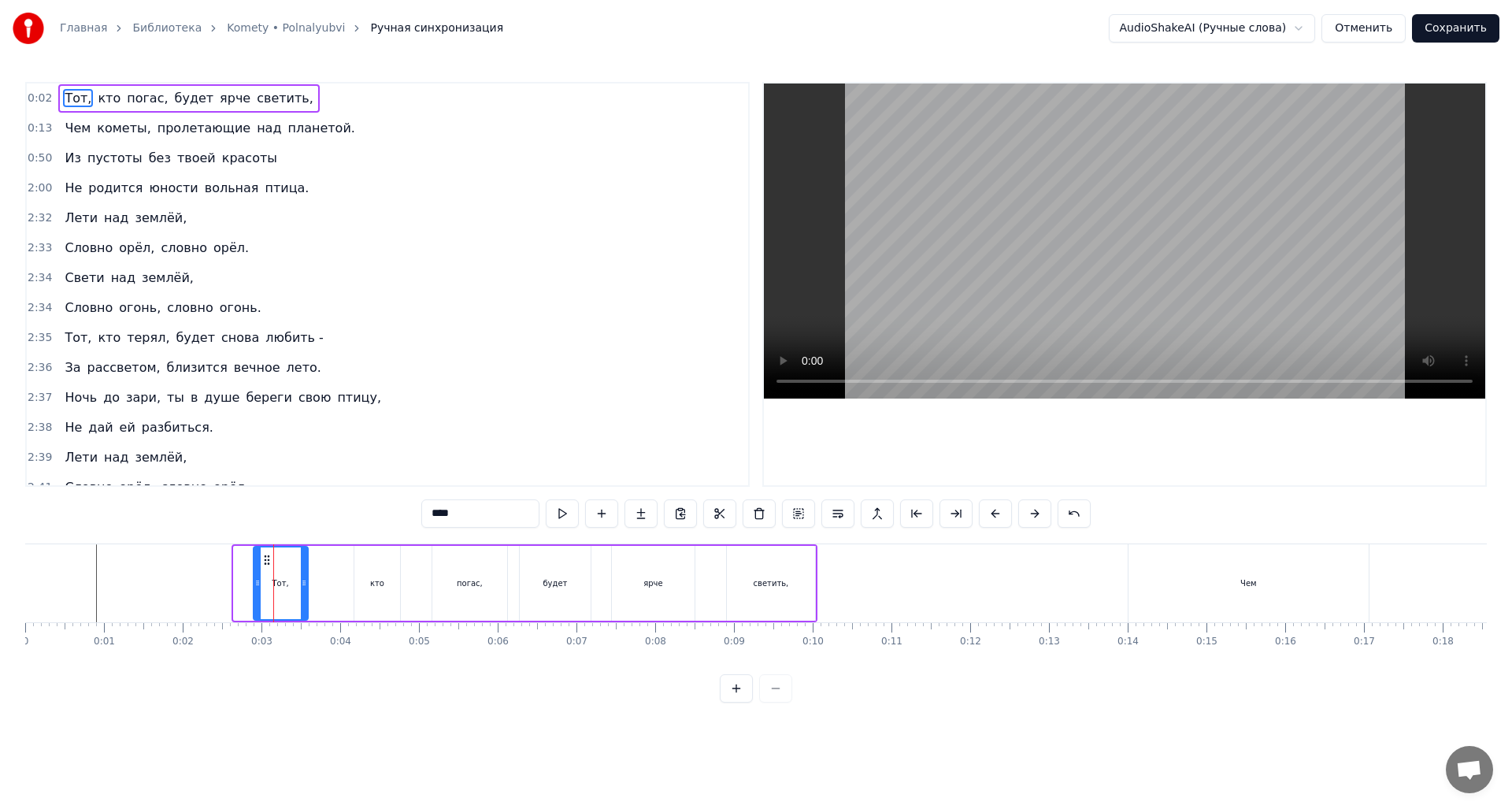
drag, startPoint x: 246, startPoint y: 558, endPoint x: 266, endPoint y: 562, distance: 20.4
click at [266, 562] on icon at bounding box center [267, 560] width 13 height 13
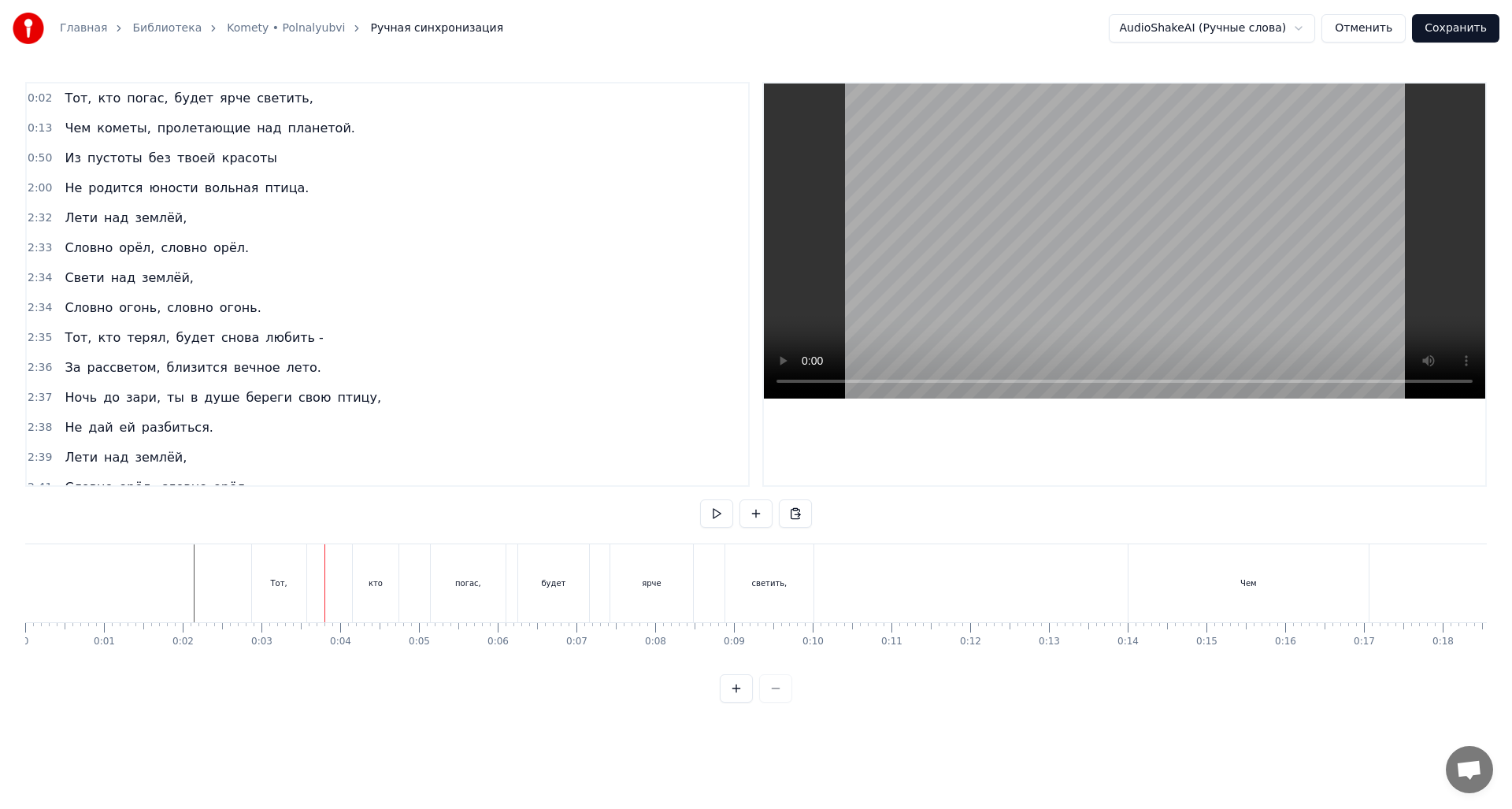
click at [279, 577] on div "Тот," at bounding box center [279, 583] width 16 height 12
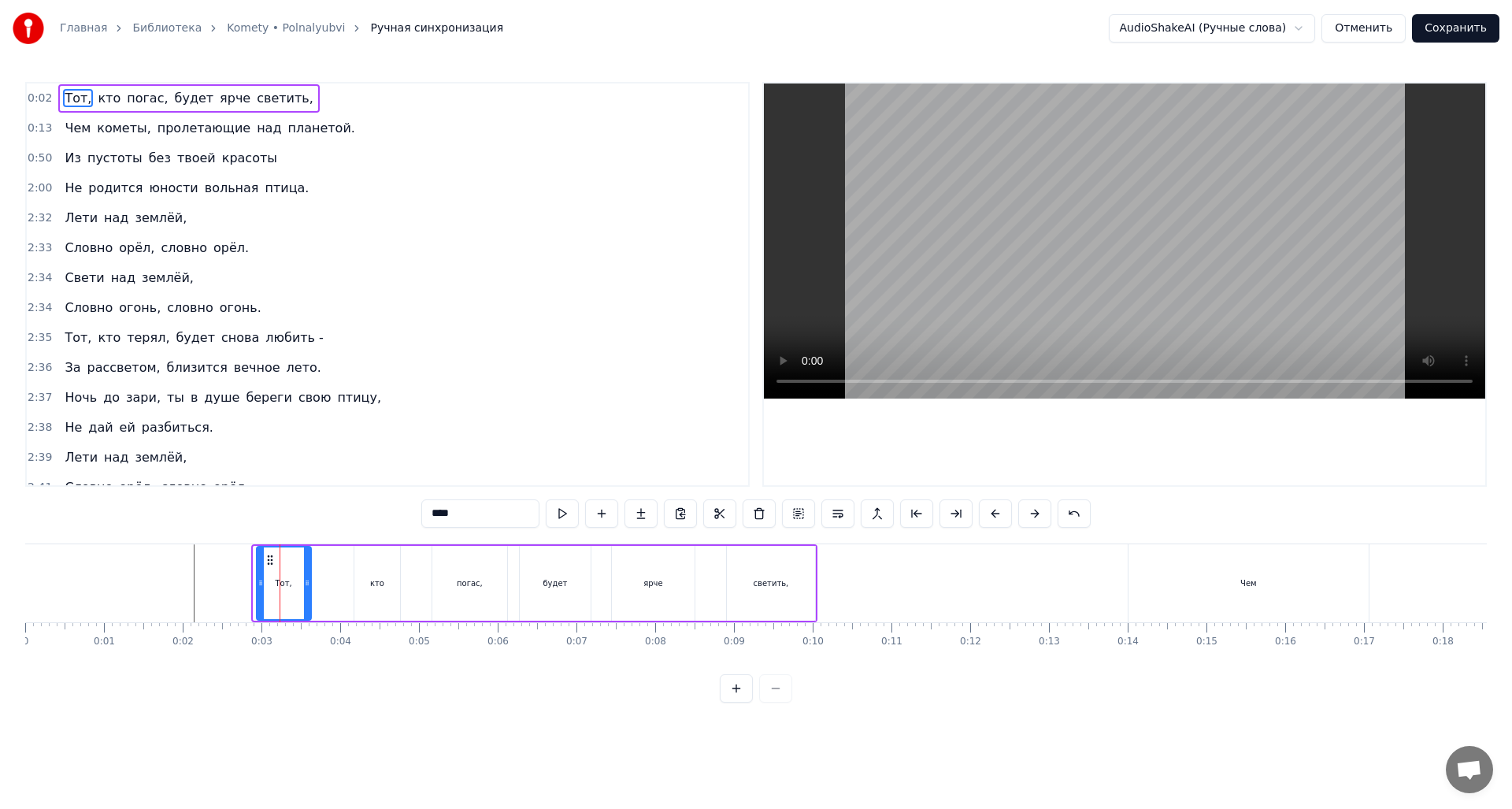
click at [271, 561] on icon at bounding box center [270, 560] width 13 height 13
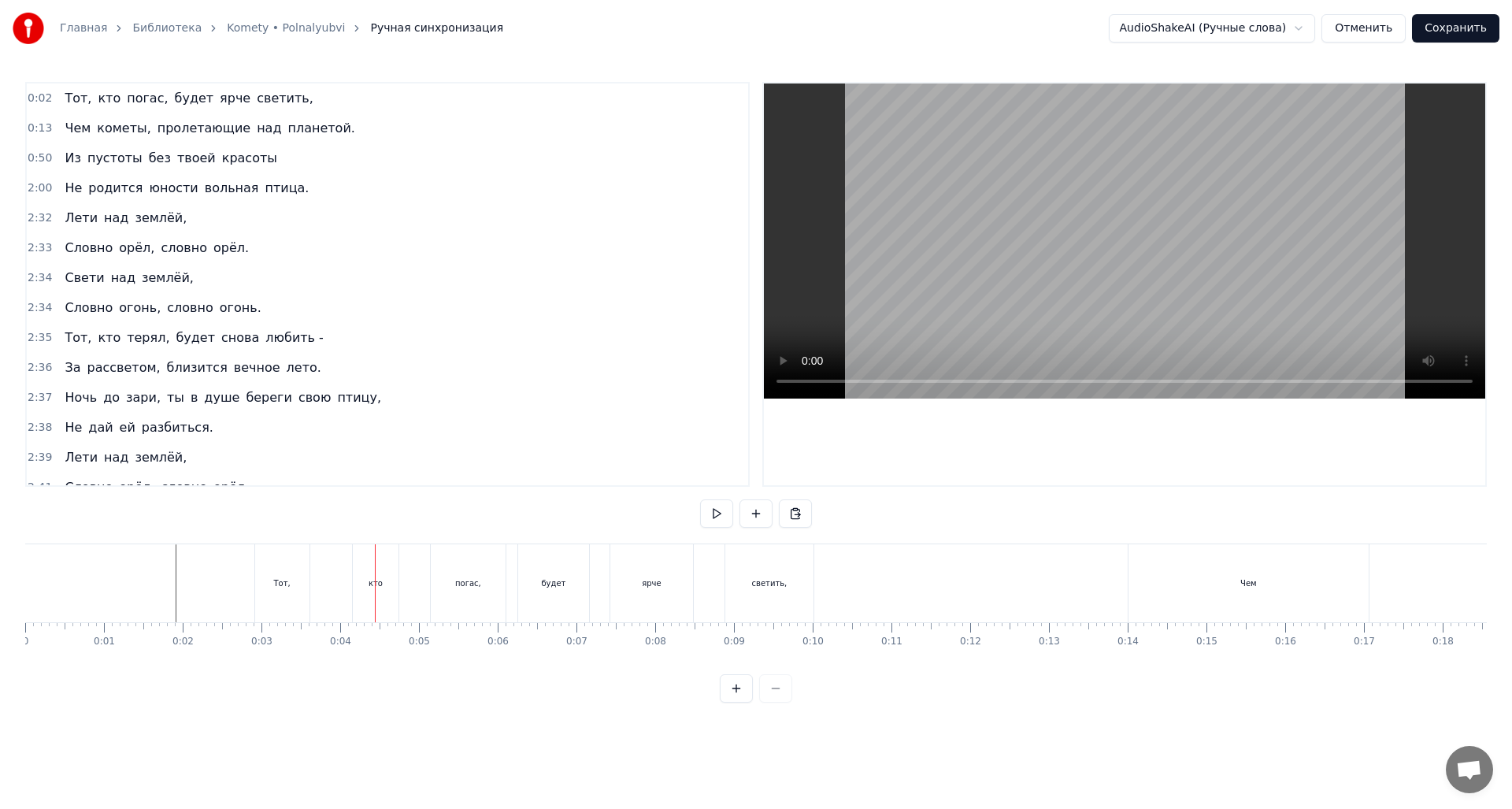
click at [275, 571] on div "Тот," at bounding box center [282, 583] width 54 height 78
click at [718, 518] on button at bounding box center [716, 513] width 33 height 28
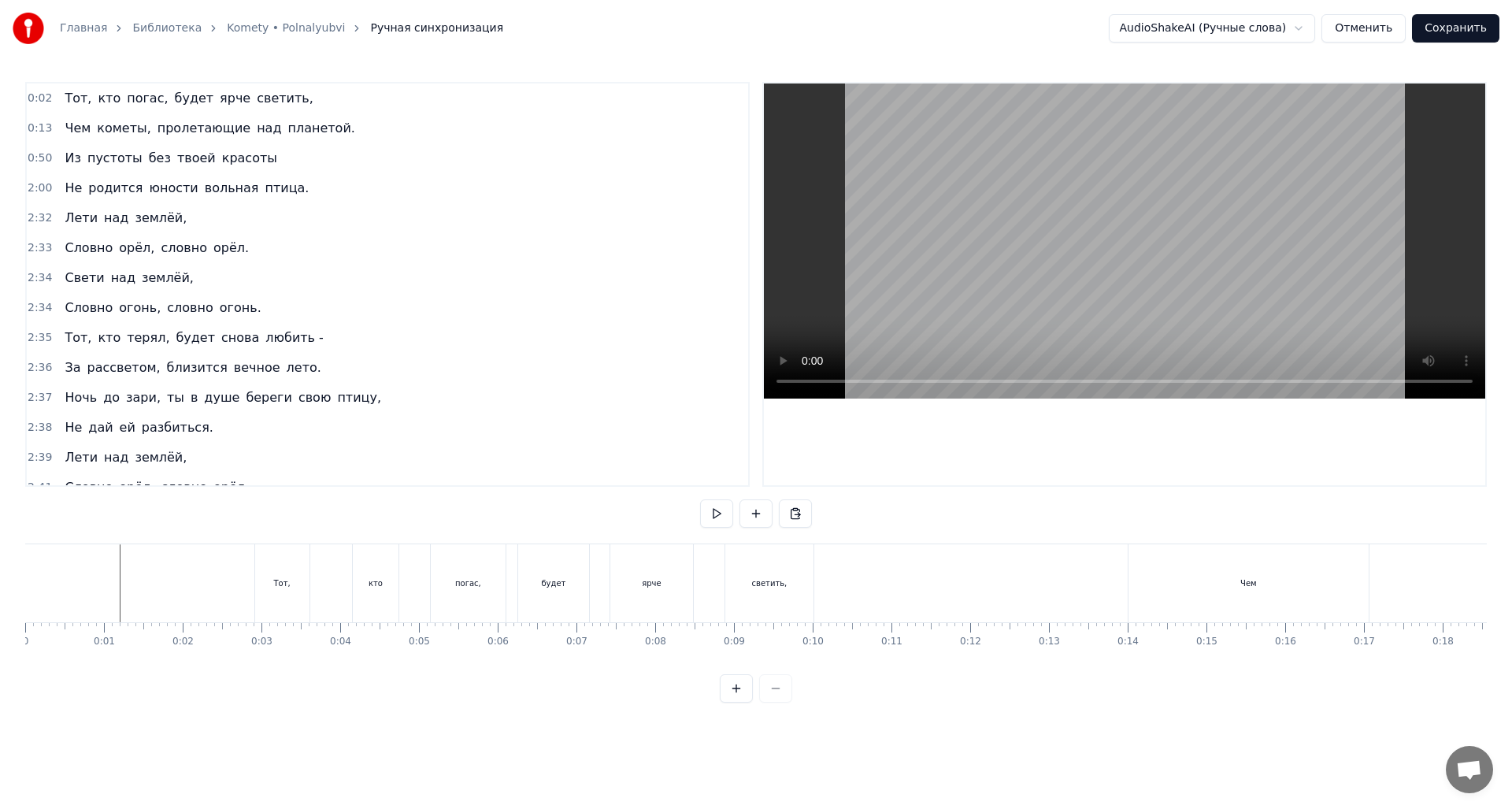
click at [372, 604] on div "кто" at bounding box center [375, 583] width 46 height 78
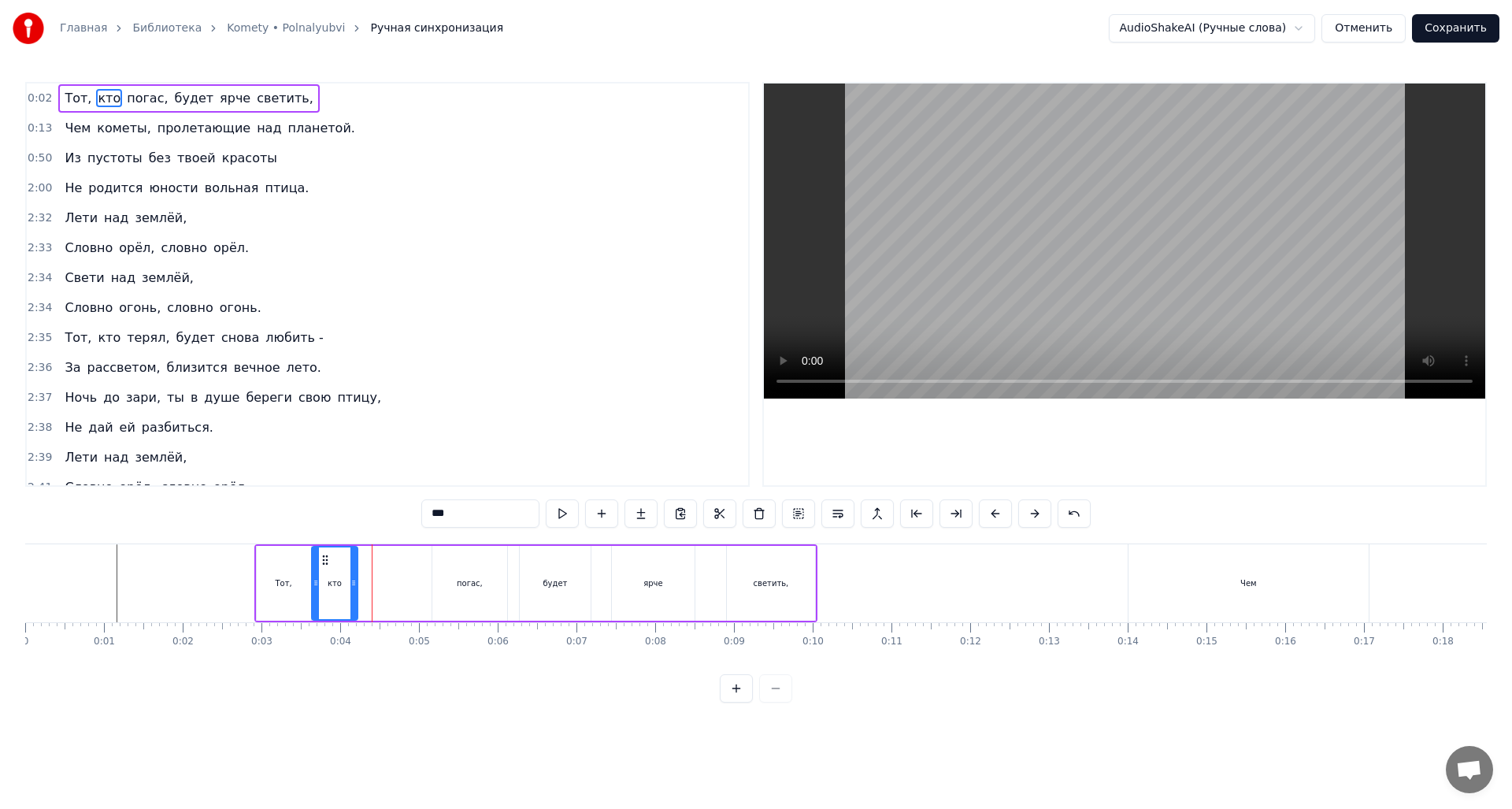
drag, startPoint x: 366, startPoint y: 560, endPoint x: 324, endPoint y: 562, distance: 42.0
click at [324, 562] on icon at bounding box center [325, 560] width 13 height 13
click at [469, 582] on div "погас," at bounding box center [470, 583] width 26 height 12
type input "******"
drag, startPoint x: 446, startPoint y: 559, endPoint x: 372, endPoint y: 566, distance: 74.3
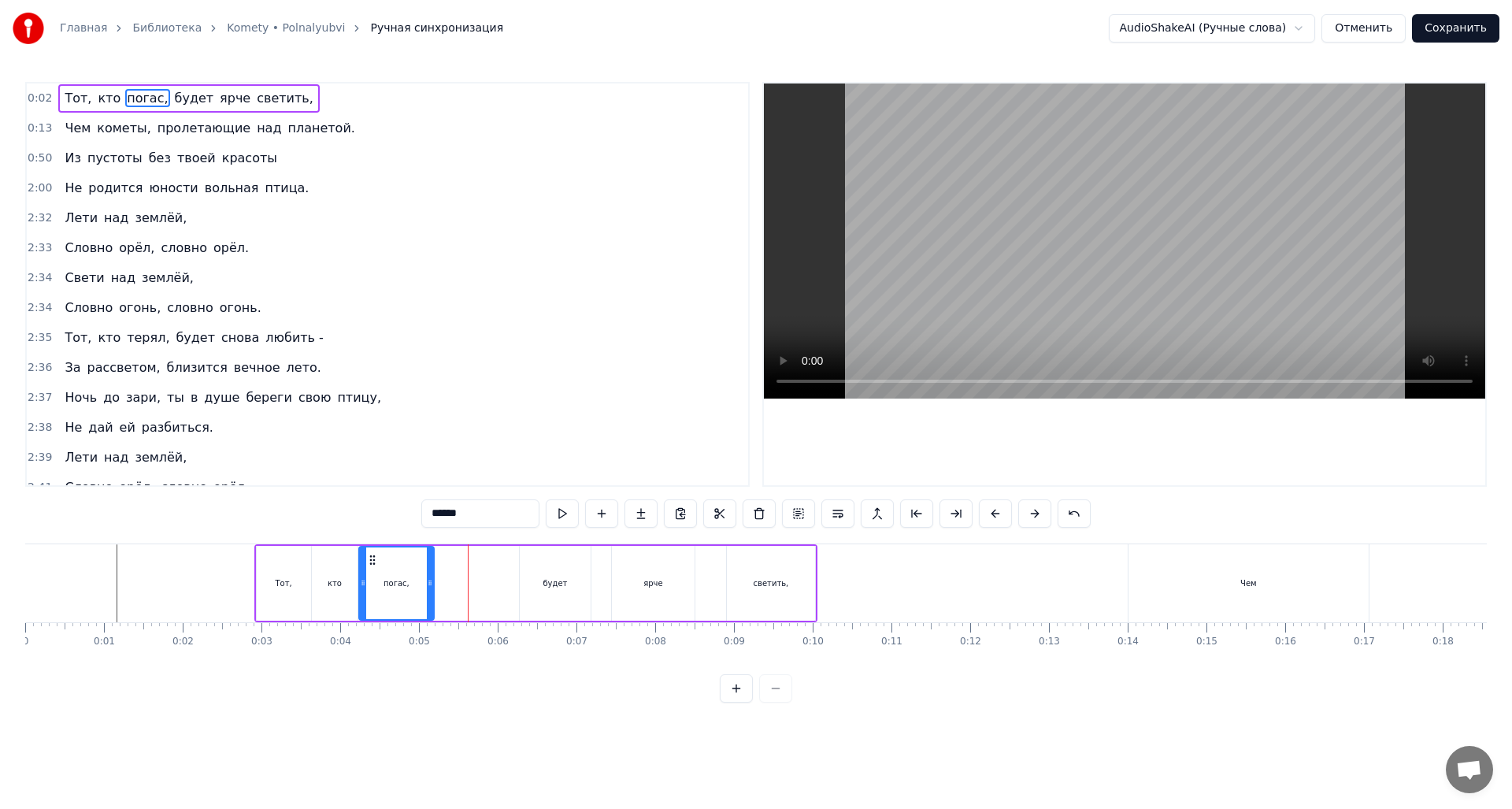
click at [372, 566] on icon at bounding box center [373, 560] width 13 height 13
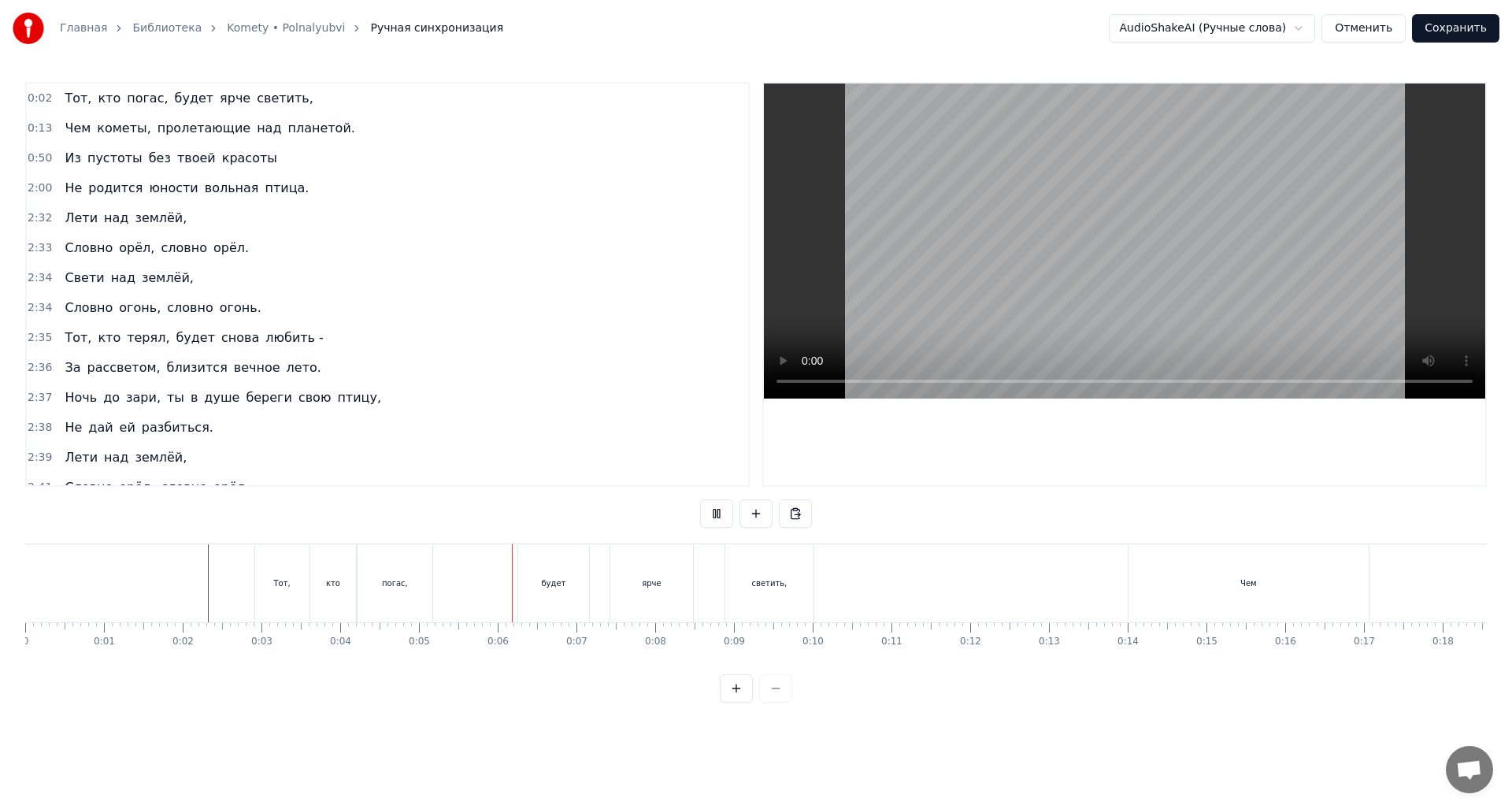
click at [268, 592] on div "Тот," at bounding box center [282, 583] width 54 height 78
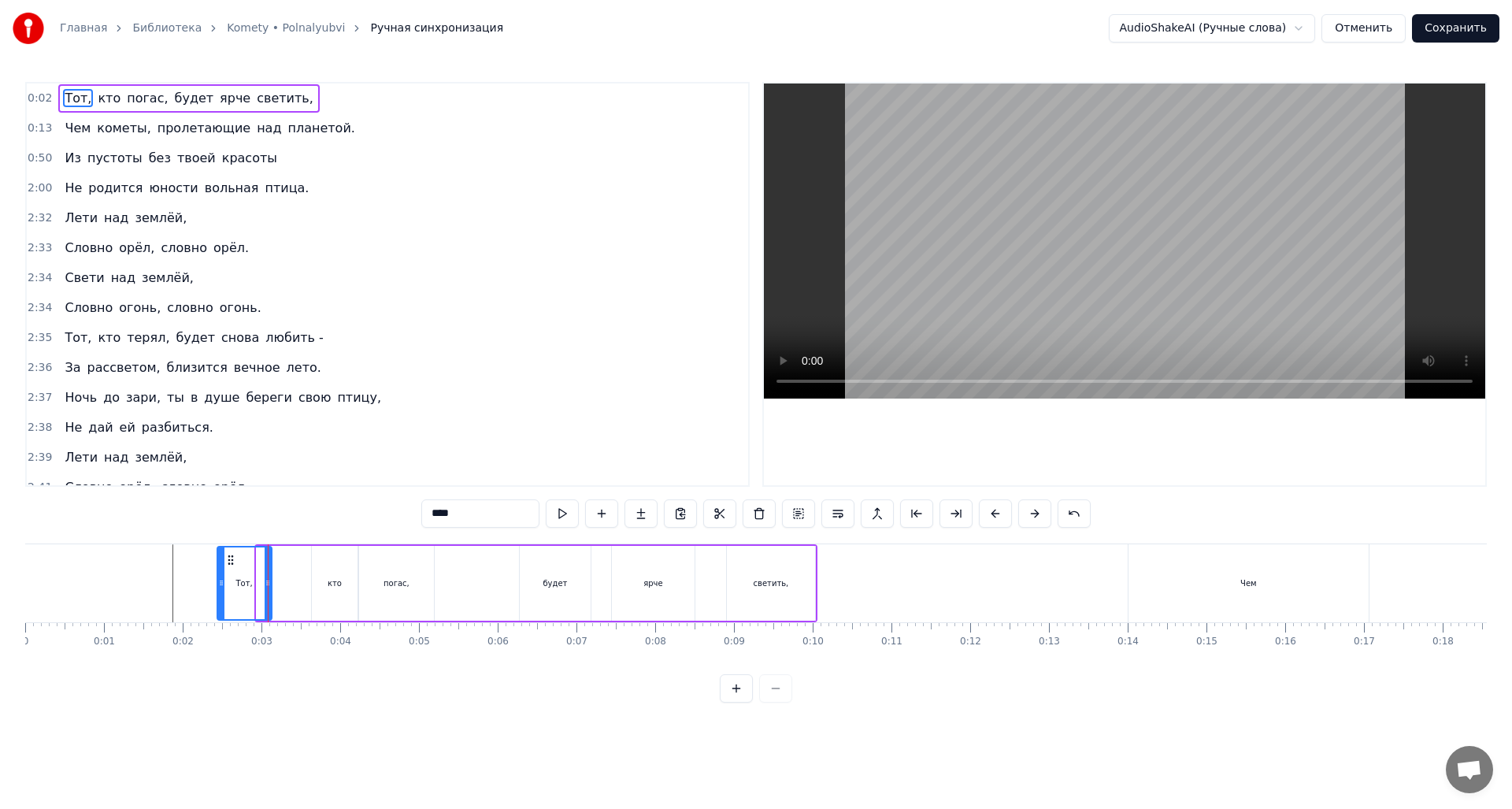
drag, startPoint x: 269, startPoint y: 558, endPoint x: 229, endPoint y: 564, distance: 40.4
click at [229, 564] on icon at bounding box center [231, 560] width 13 height 13
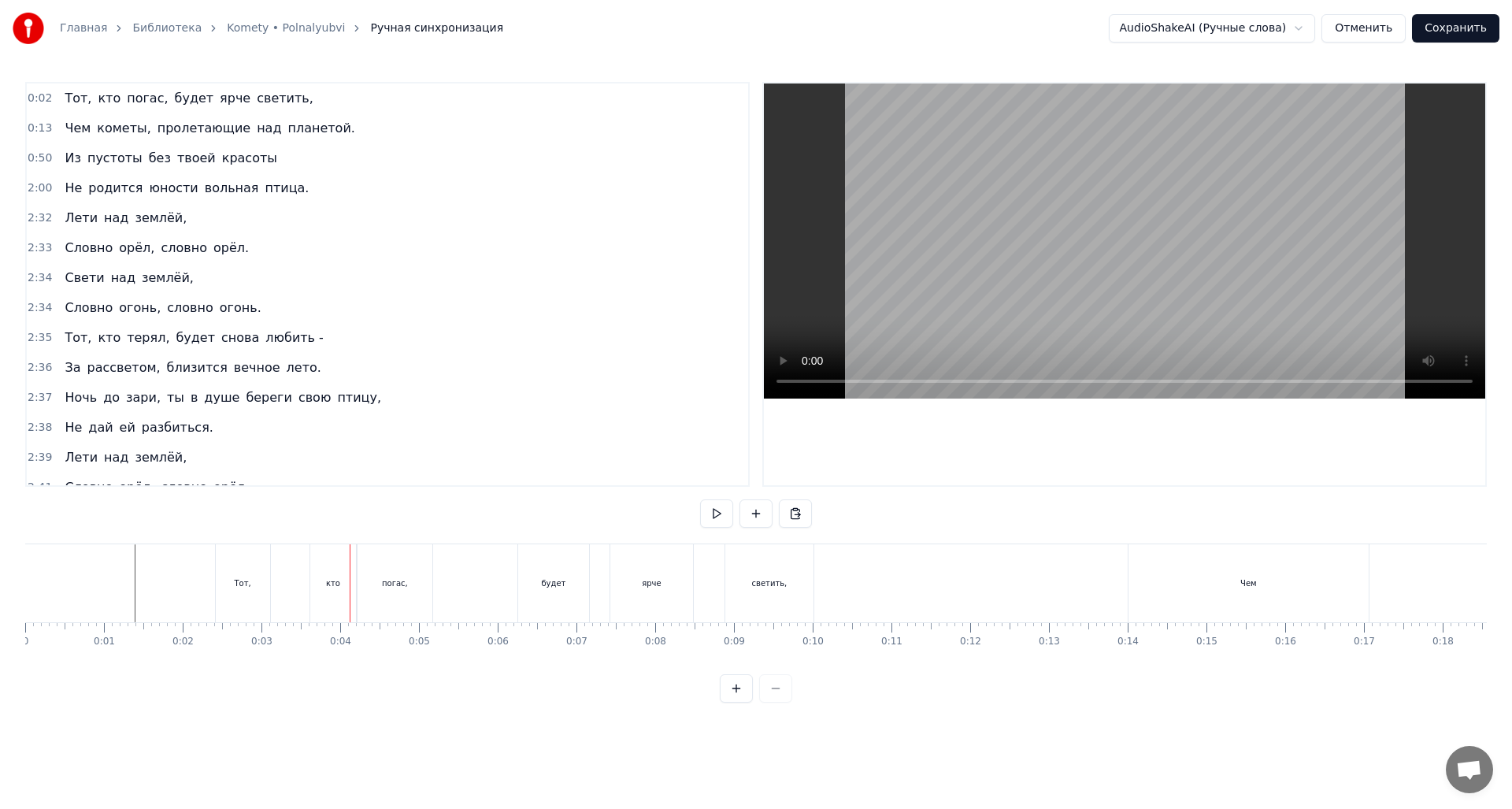
click at [333, 583] on div "кто" at bounding box center [333, 583] width 15 height 12
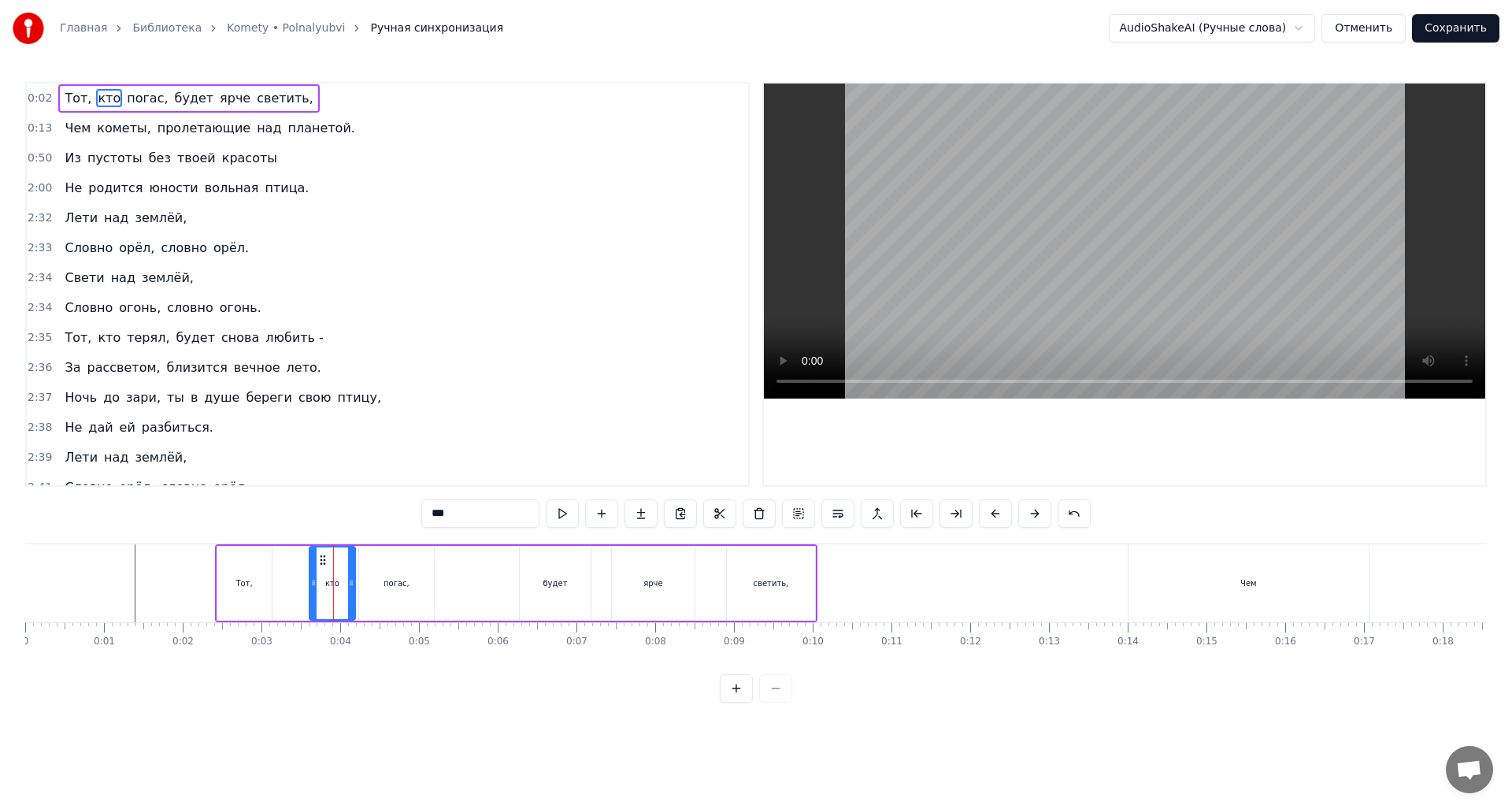
click at [322, 561] on icon at bounding box center [323, 560] width 13 height 13
click at [259, 592] on div "Тот," at bounding box center [244, 583] width 54 height 75
type input "****"
drag, startPoint x: 268, startPoint y: 585, endPoint x: 284, endPoint y: 585, distance: 16.0
click at [284, 585] on icon at bounding box center [284, 583] width 6 height 13
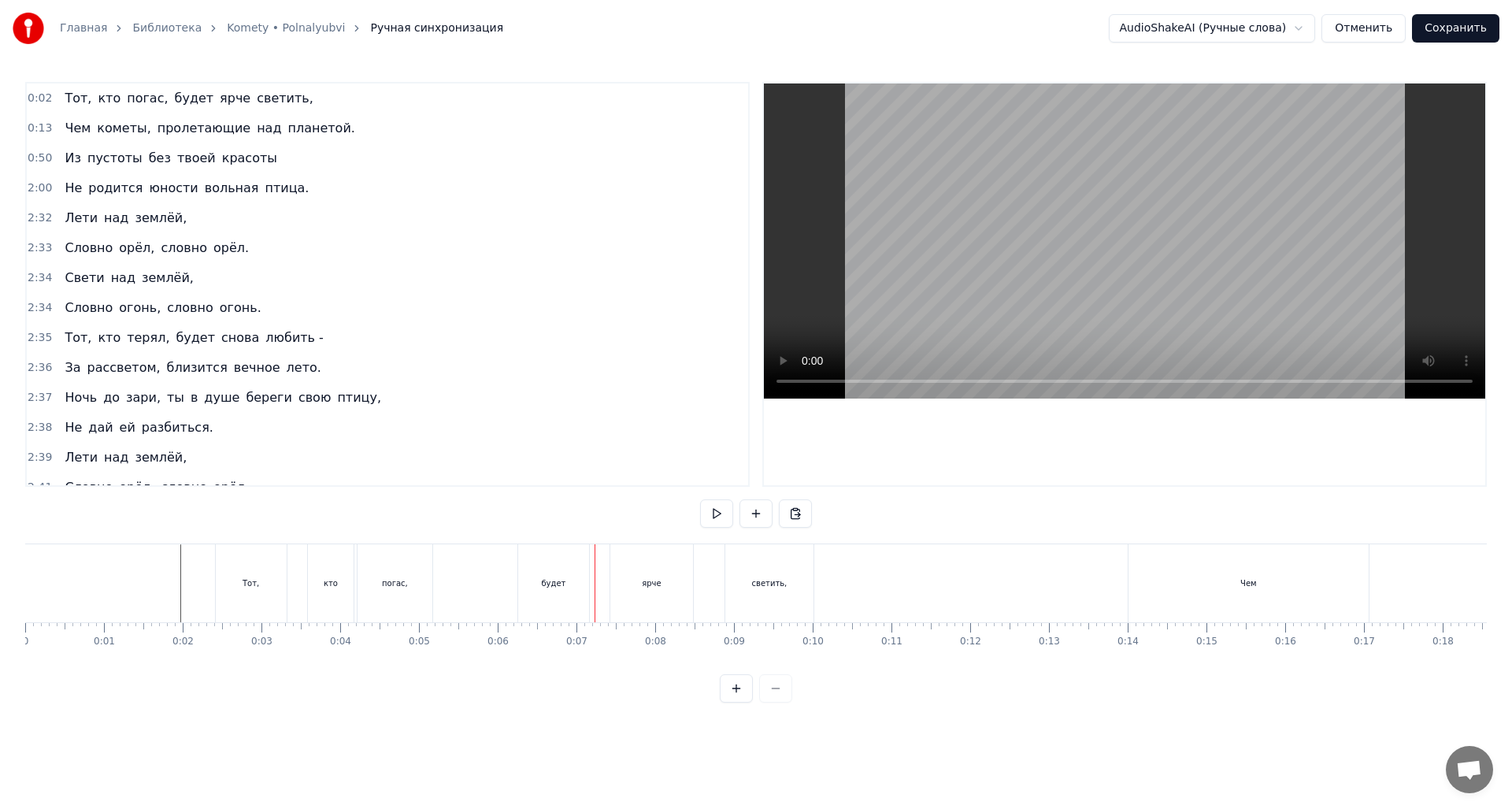
click at [541, 594] on div "будет" at bounding box center [554, 583] width 71 height 78
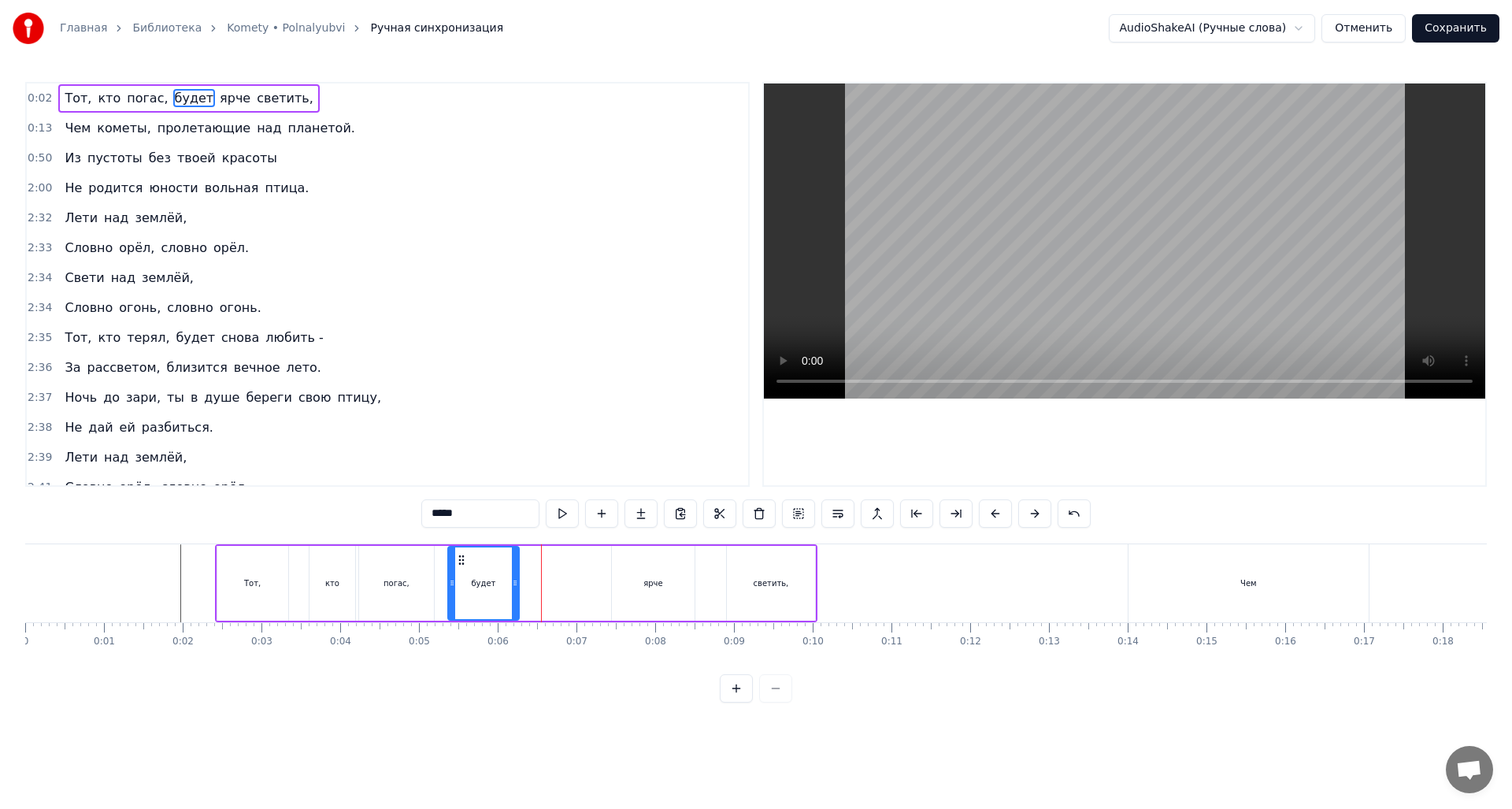
drag, startPoint x: 534, startPoint y: 558, endPoint x: 471, endPoint y: 562, distance: 63.1
click at [462, 560] on icon at bounding box center [462, 560] width 13 height 13
click at [635, 580] on div "ярче" at bounding box center [653, 583] width 82 height 75
drag, startPoint x: 625, startPoint y: 560, endPoint x: 566, endPoint y: 576, distance: 61.1
click at [534, 564] on icon at bounding box center [535, 560] width 13 height 13
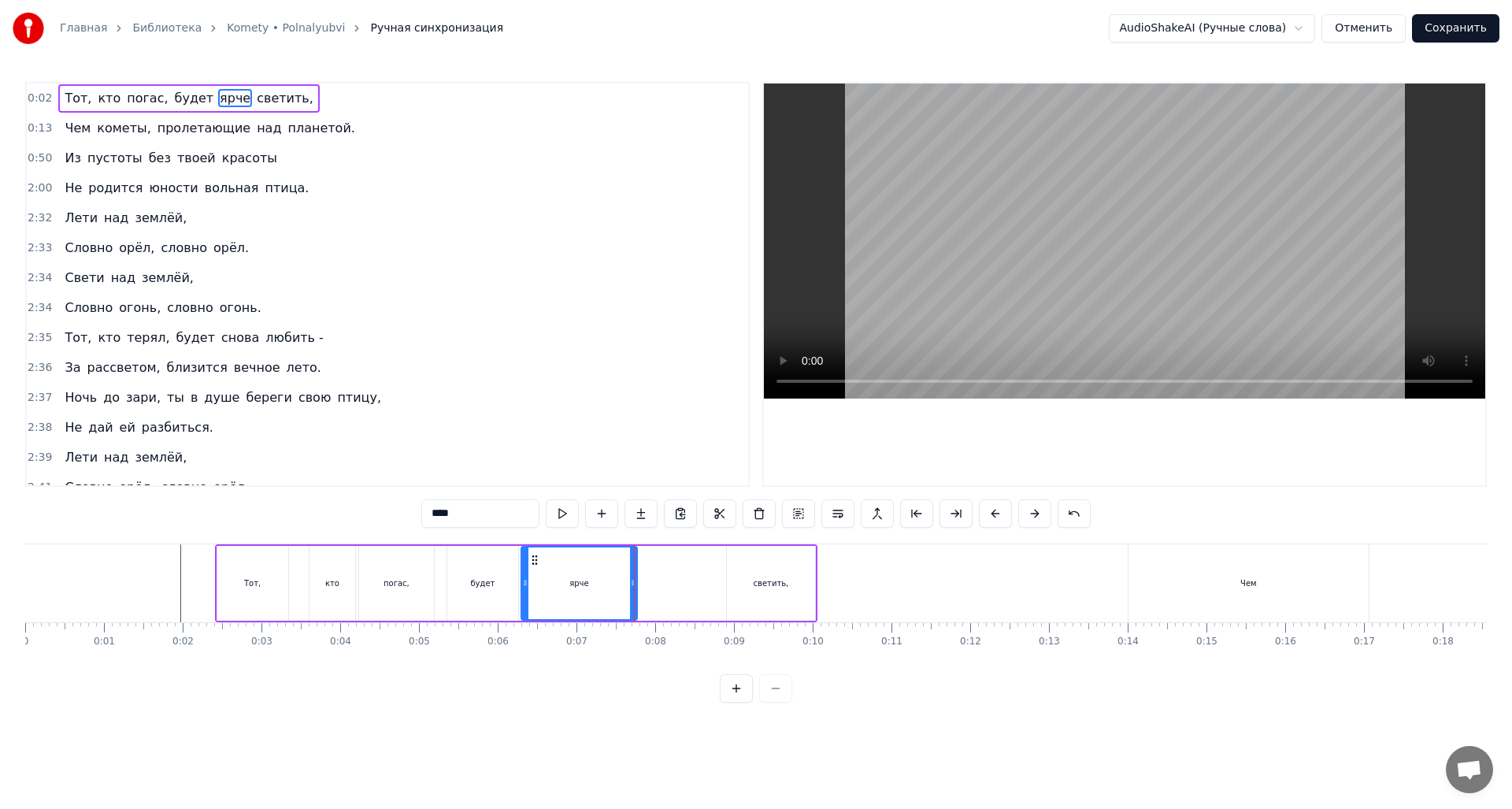
drag, startPoint x: 601, startPoint y: 585, endPoint x: 648, endPoint y: 591, distance: 47.4
click at [636, 585] on icon at bounding box center [634, 583] width 6 height 13
click at [772, 592] on div "светить," at bounding box center [771, 583] width 88 height 75
type input "********"
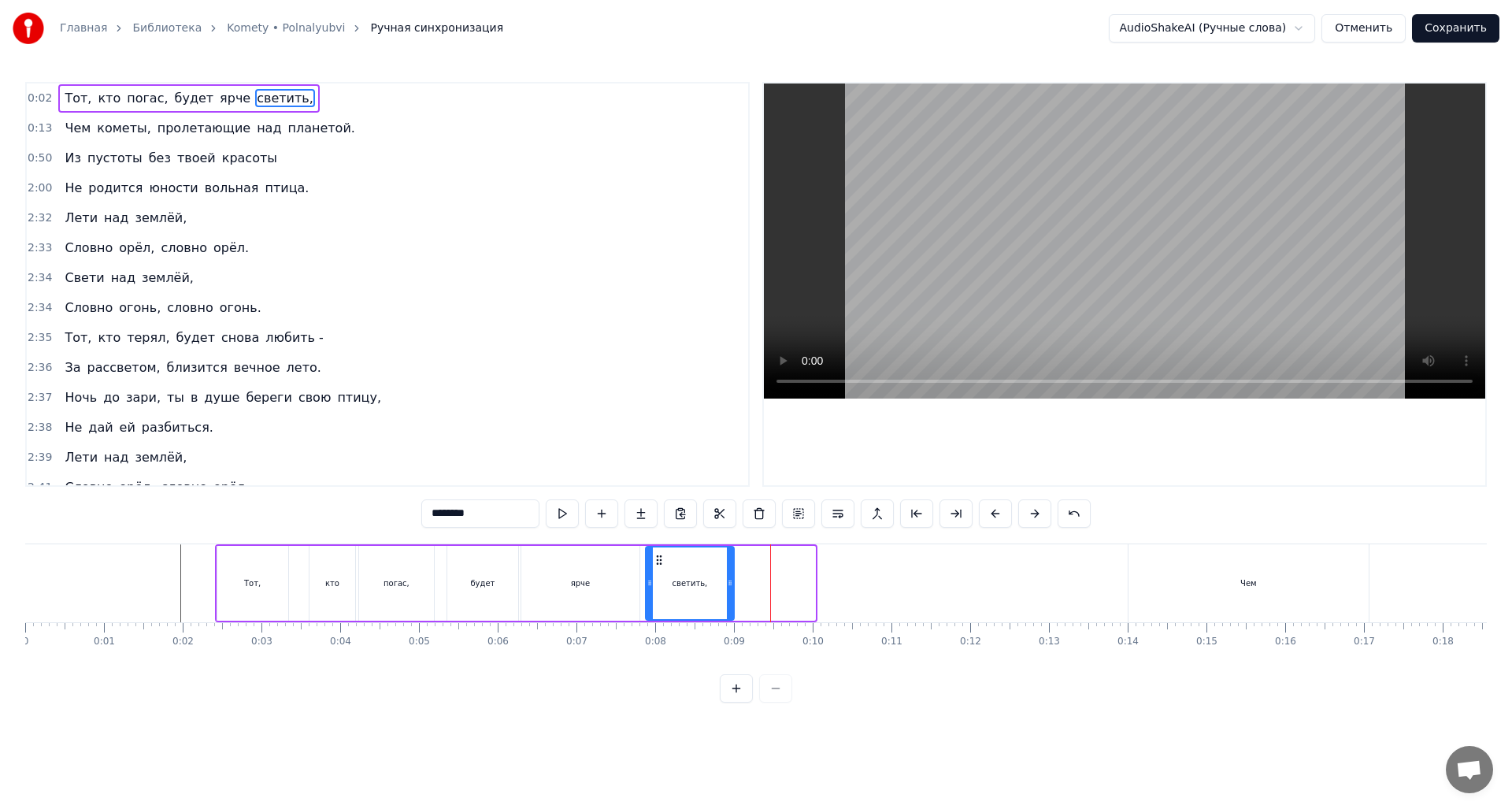
drag, startPoint x: 739, startPoint y: 560, endPoint x: 659, endPoint y: 564, distance: 80.1
click at [659, 564] on icon at bounding box center [660, 560] width 13 height 13
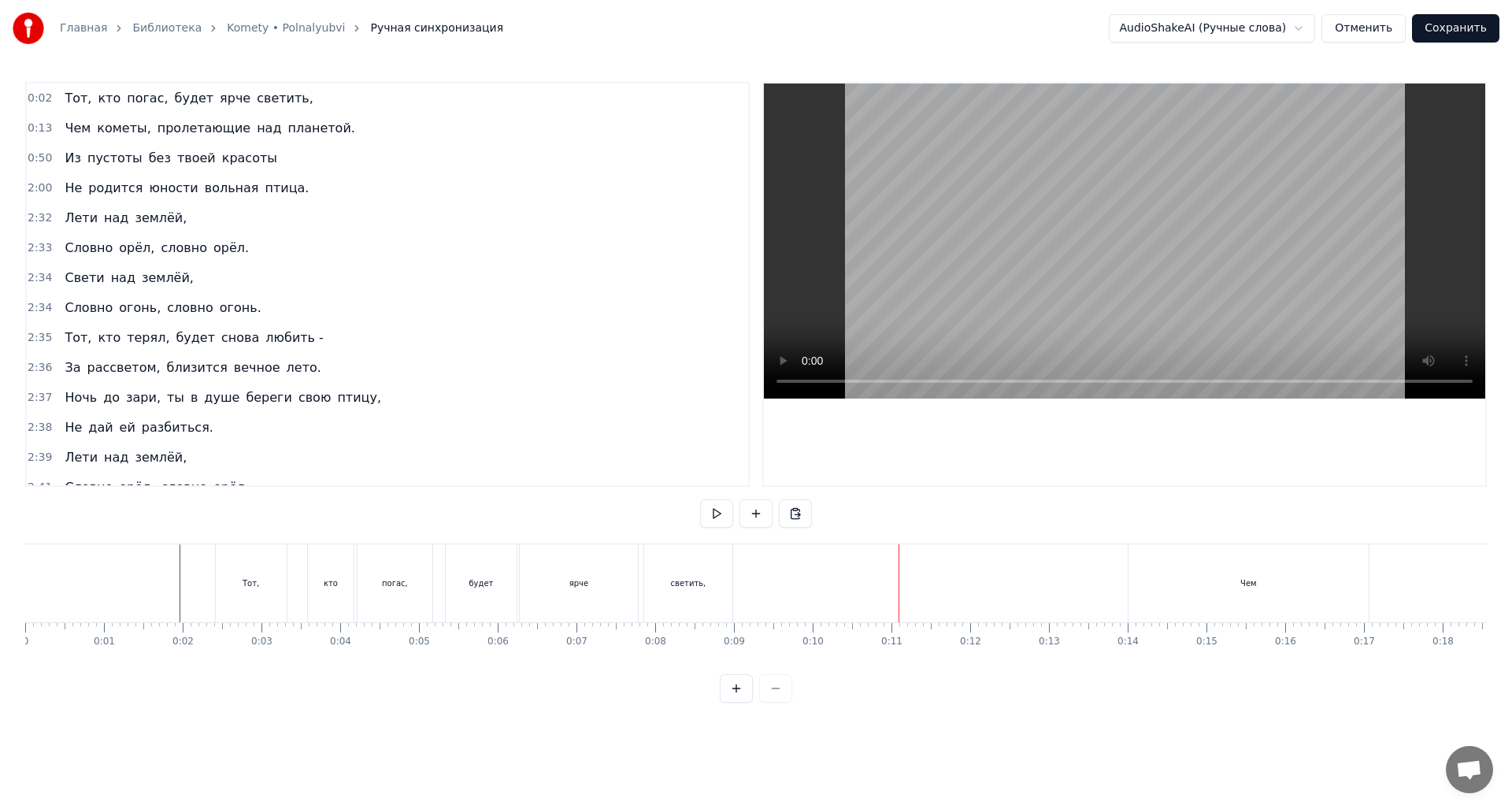
click at [1221, 582] on div "Чем" at bounding box center [1249, 583] width 241 height 78
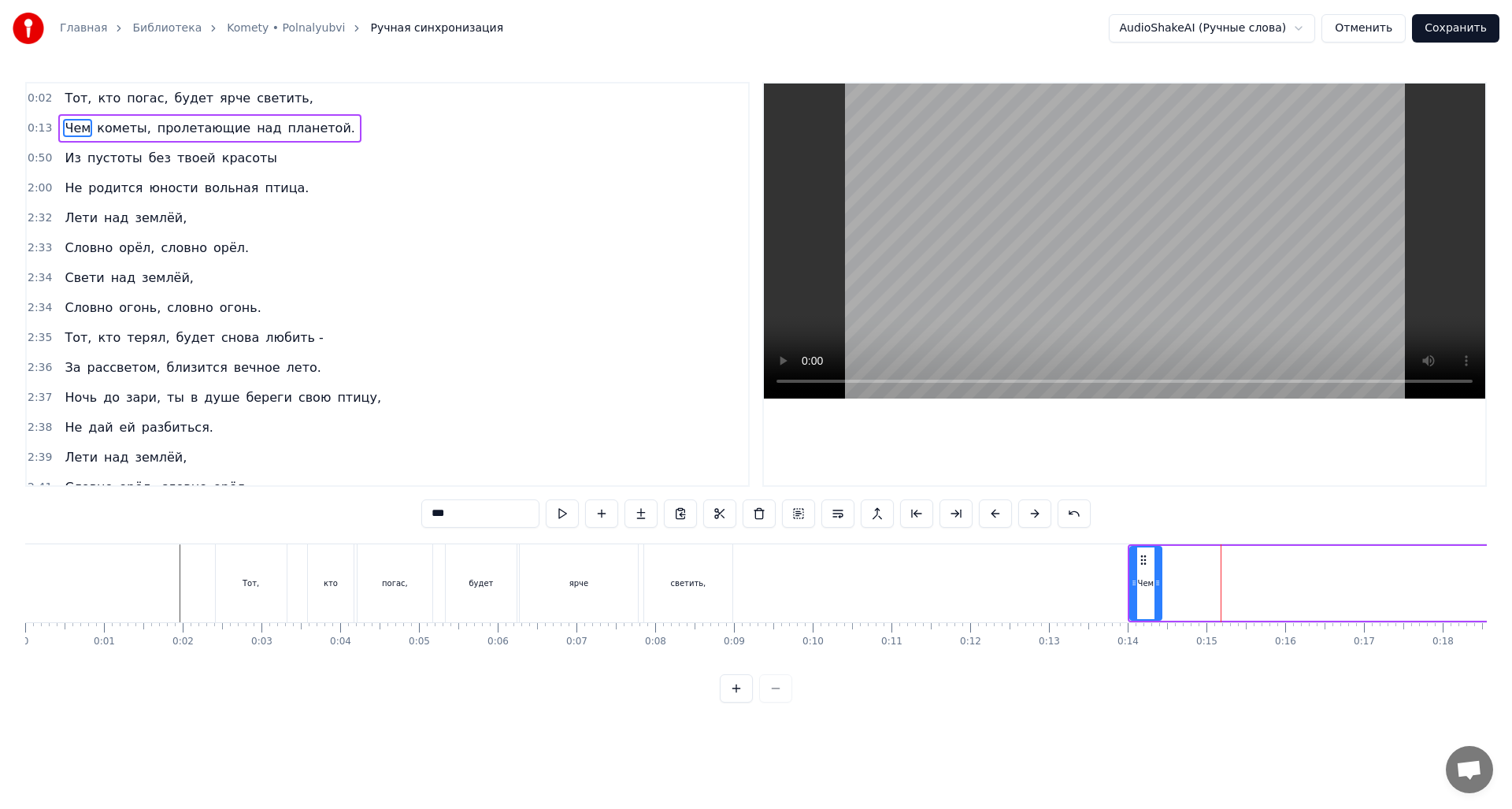
drag, startPoint x: 1368, startPoint y: 581, endPoint x: 1156, endPoint y: 577, distance: 212.0
click at [1160, 582] on icon at bounding box center [1158, 583] width 6 height 13
drag, startPoint x: 1143, startPoint y: 557, endPoint x: 760, endPoint y: 576, distance: 383.5
click at [760, 576] on div "Чем" at bounding box center [764, 583] width 31 height 72
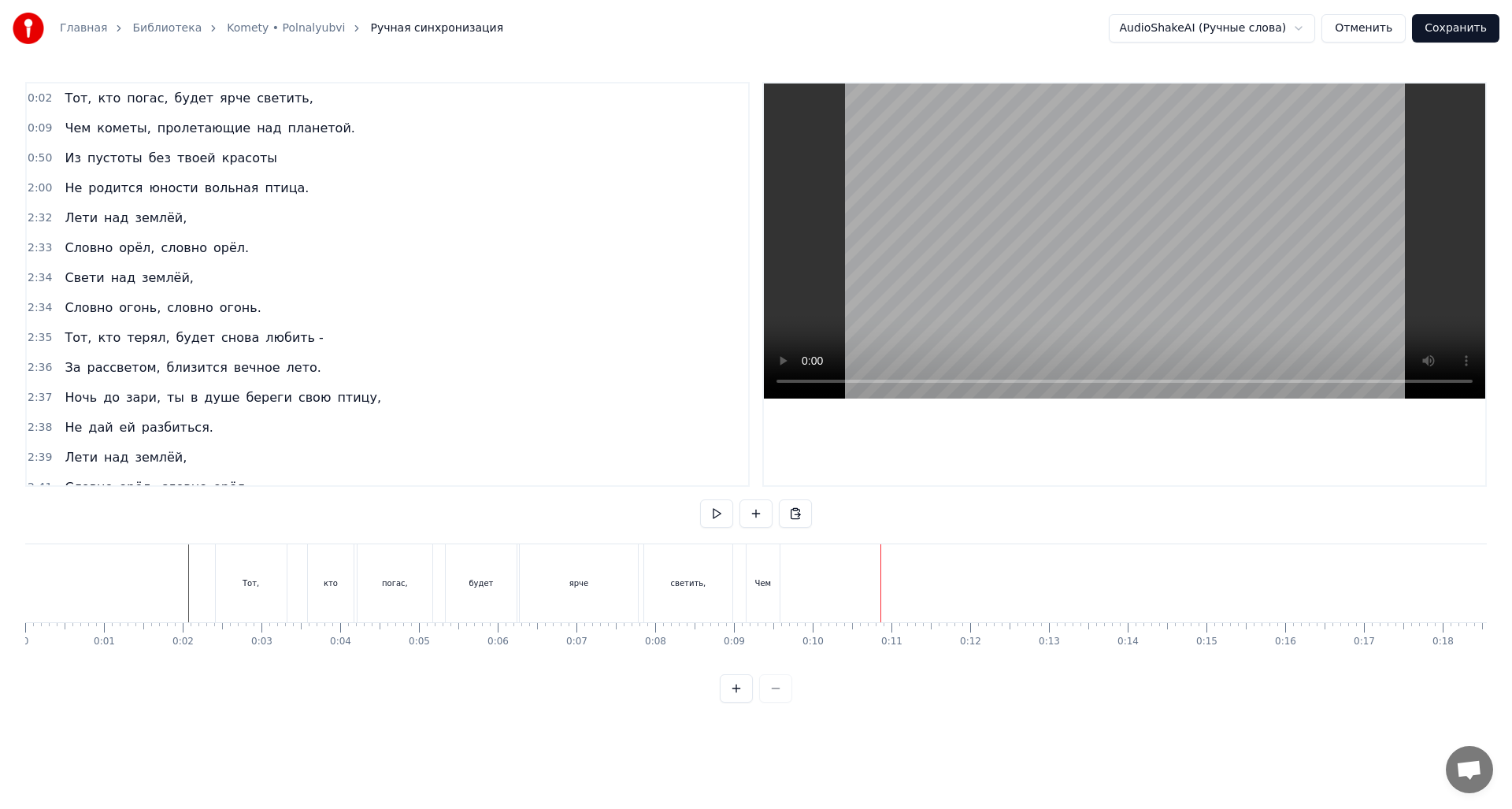
click at [768, 593] on div "Чем" at bounding box center [763, 583] width 33 height 78
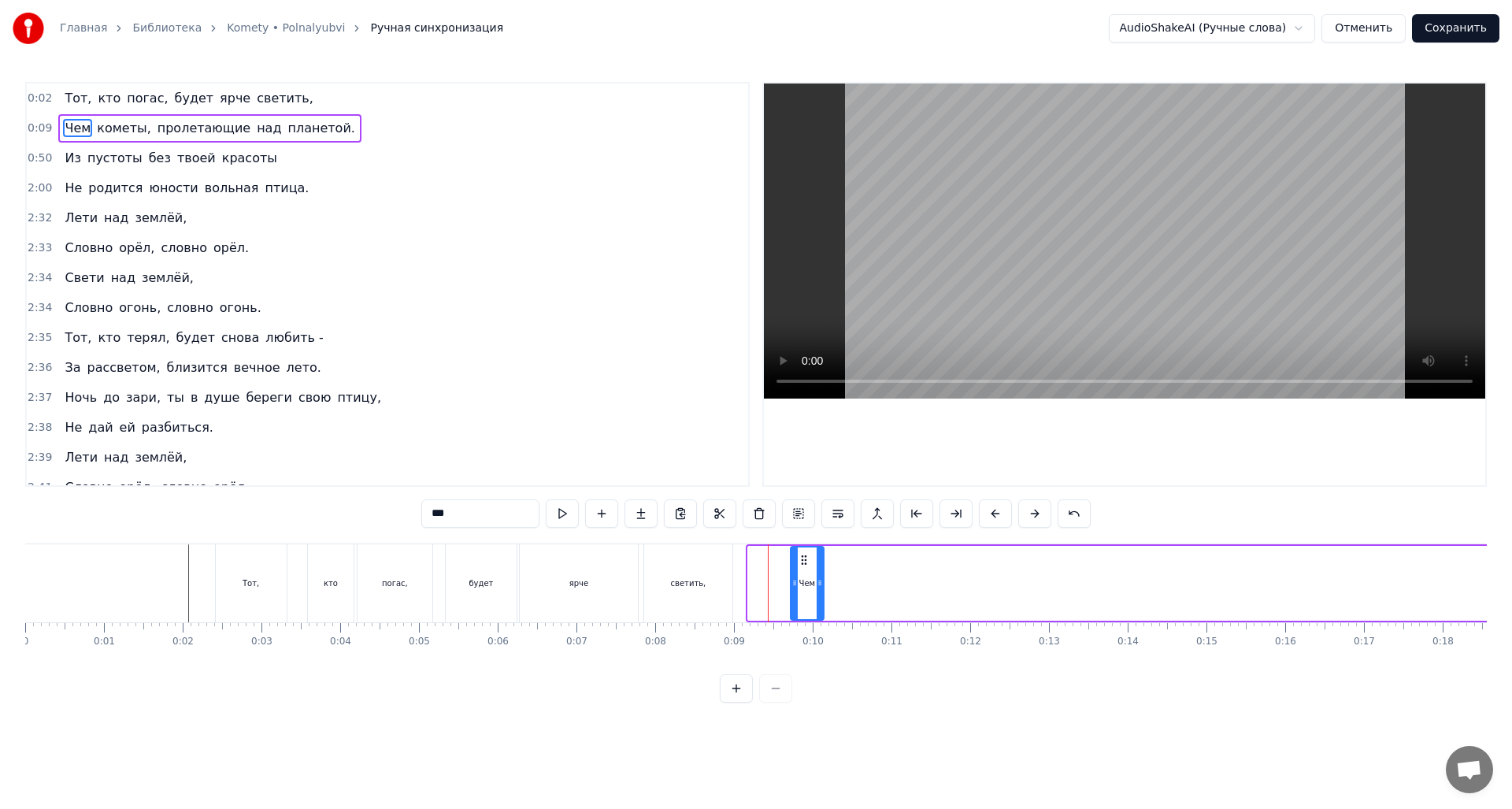
drag, startPoint x: 762, startPoint y: 558, endPoint x: 798, endPoint y: 564, distance: 36.5
click at [806, 561] on icon at bounding box center [804, 560] width 13 height 13
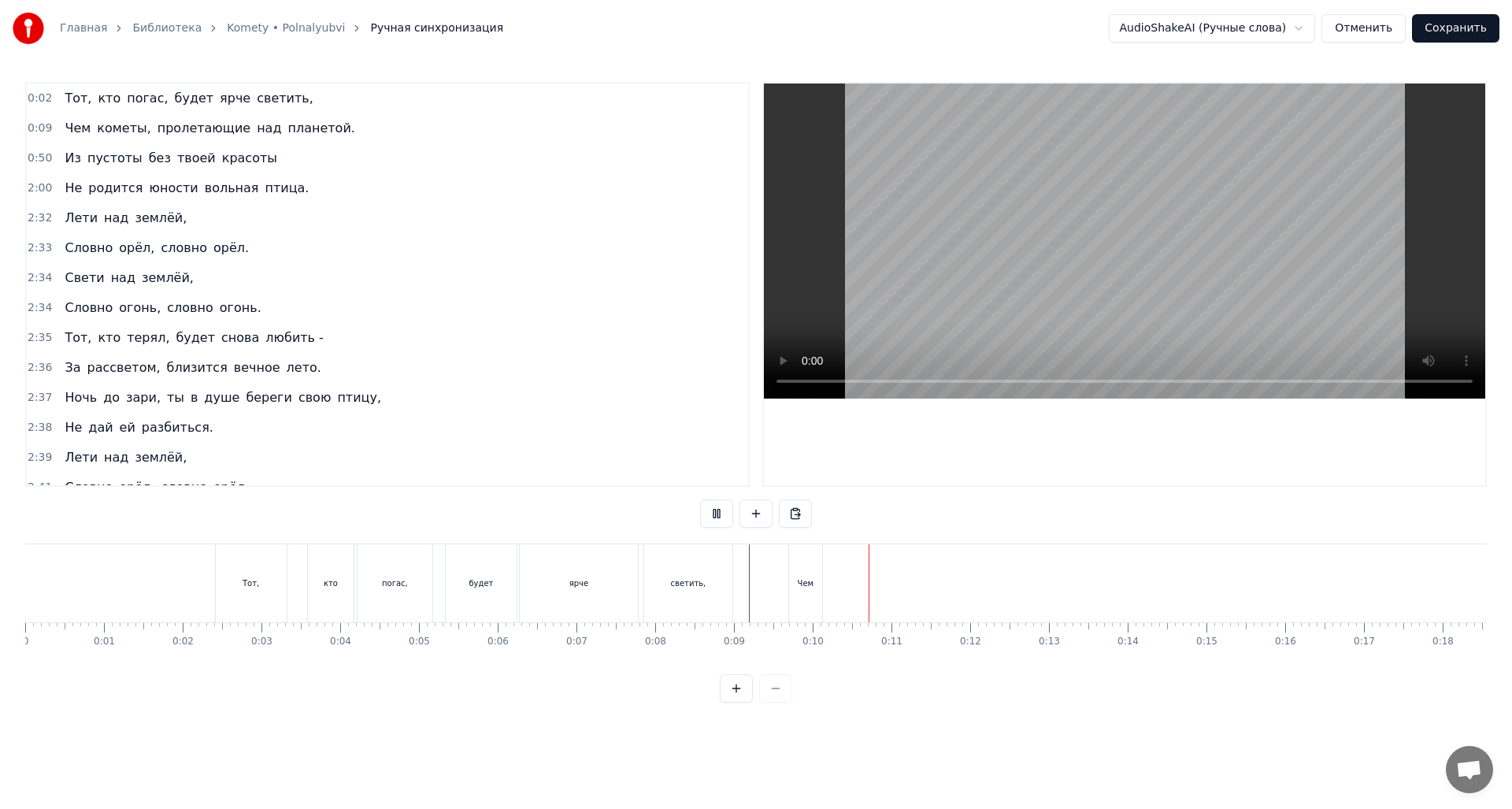
click at [742, 584] on div at bounding box center [742, 583] width 1 height 78
click at [1164, 587] on div "кометы," at bounding box center [1202, 583] width 159 height 78
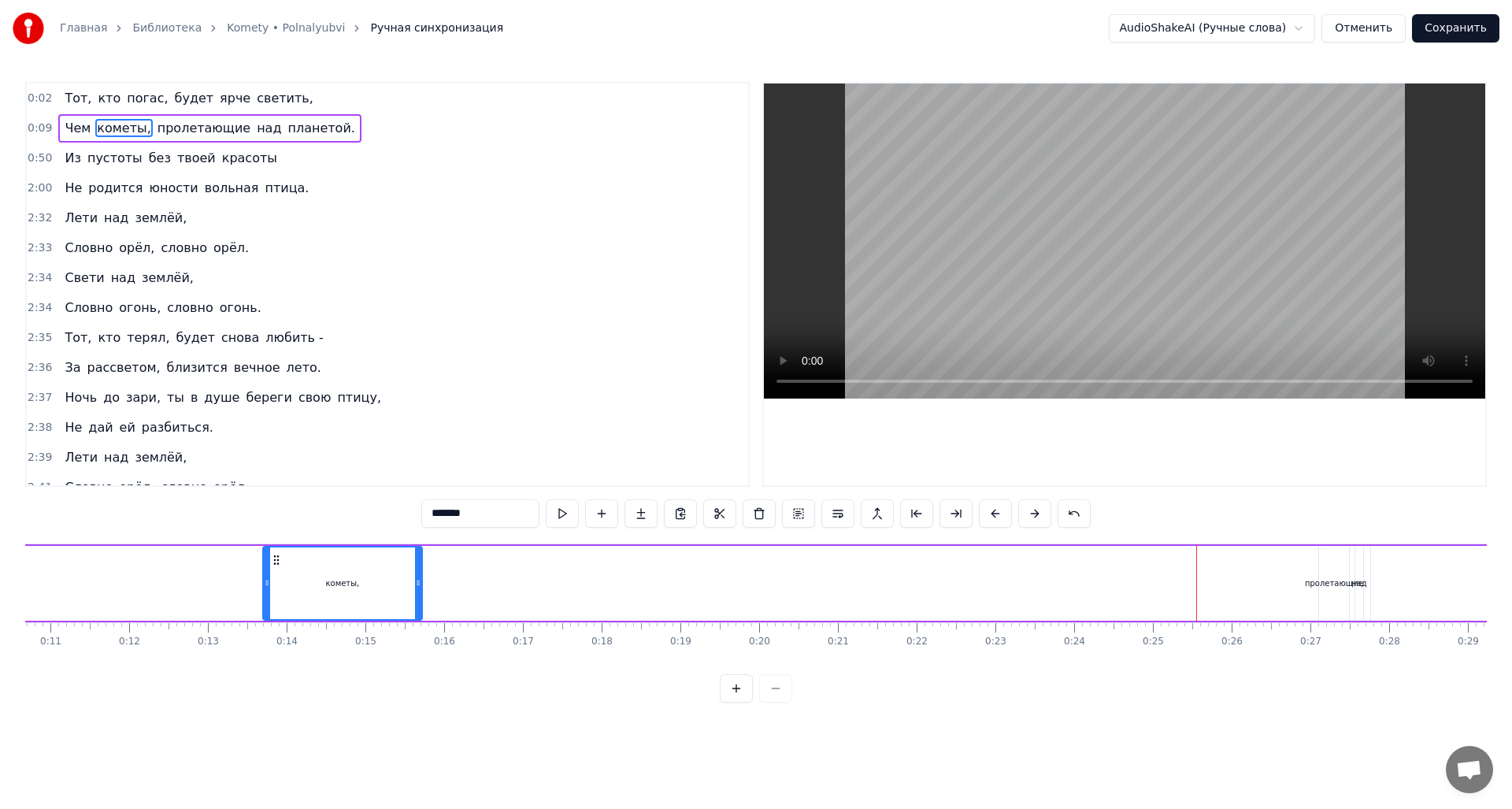
drag, startPoint x: 1137, startPoint y: 560, endPoint x: 264, endPoint y: 572, distance: 873.1
click at [264, 572] on div "кометы," at bounding box center [342, 583] width 157 height 72
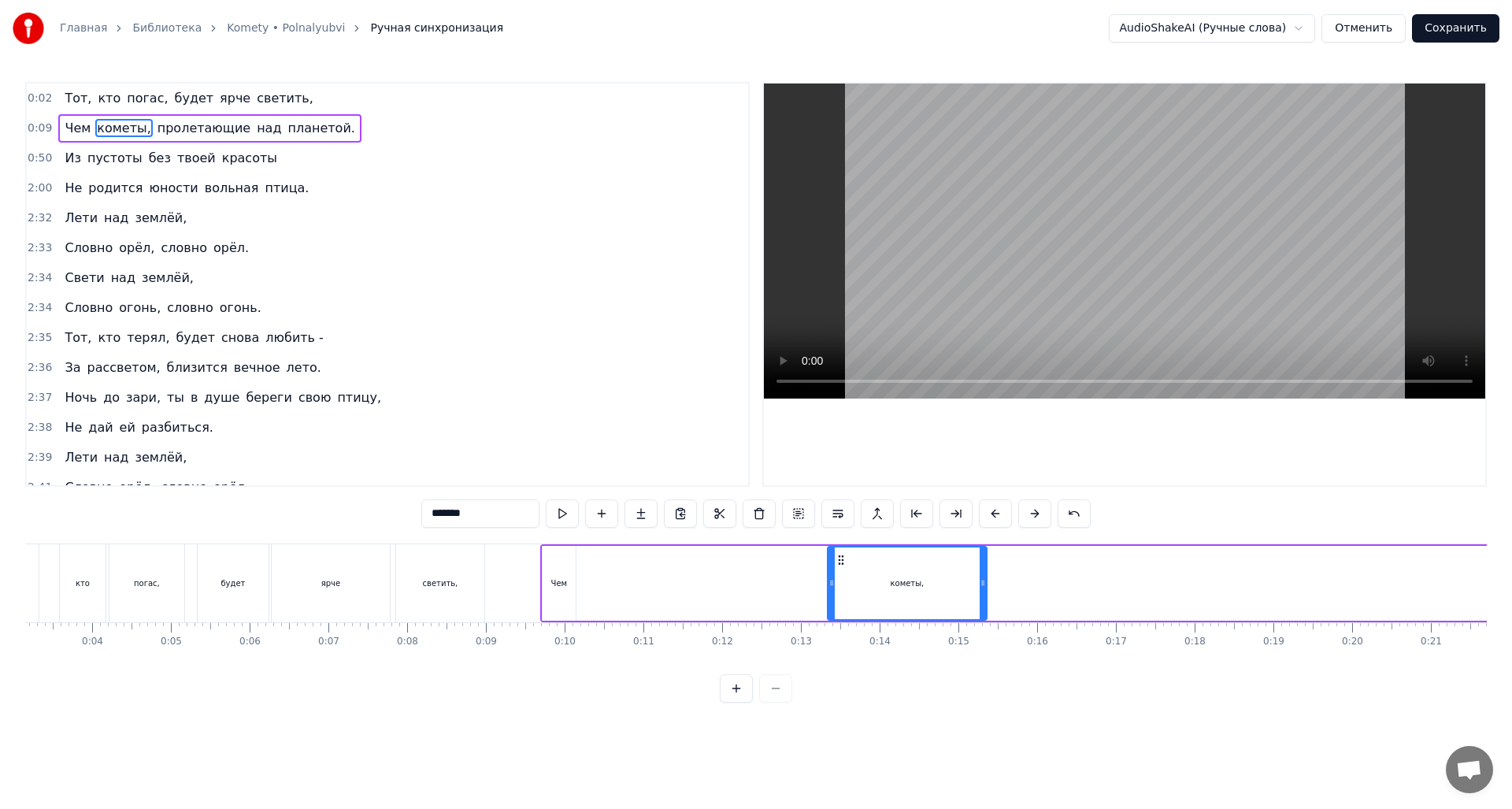
scroll to position [0, 220]
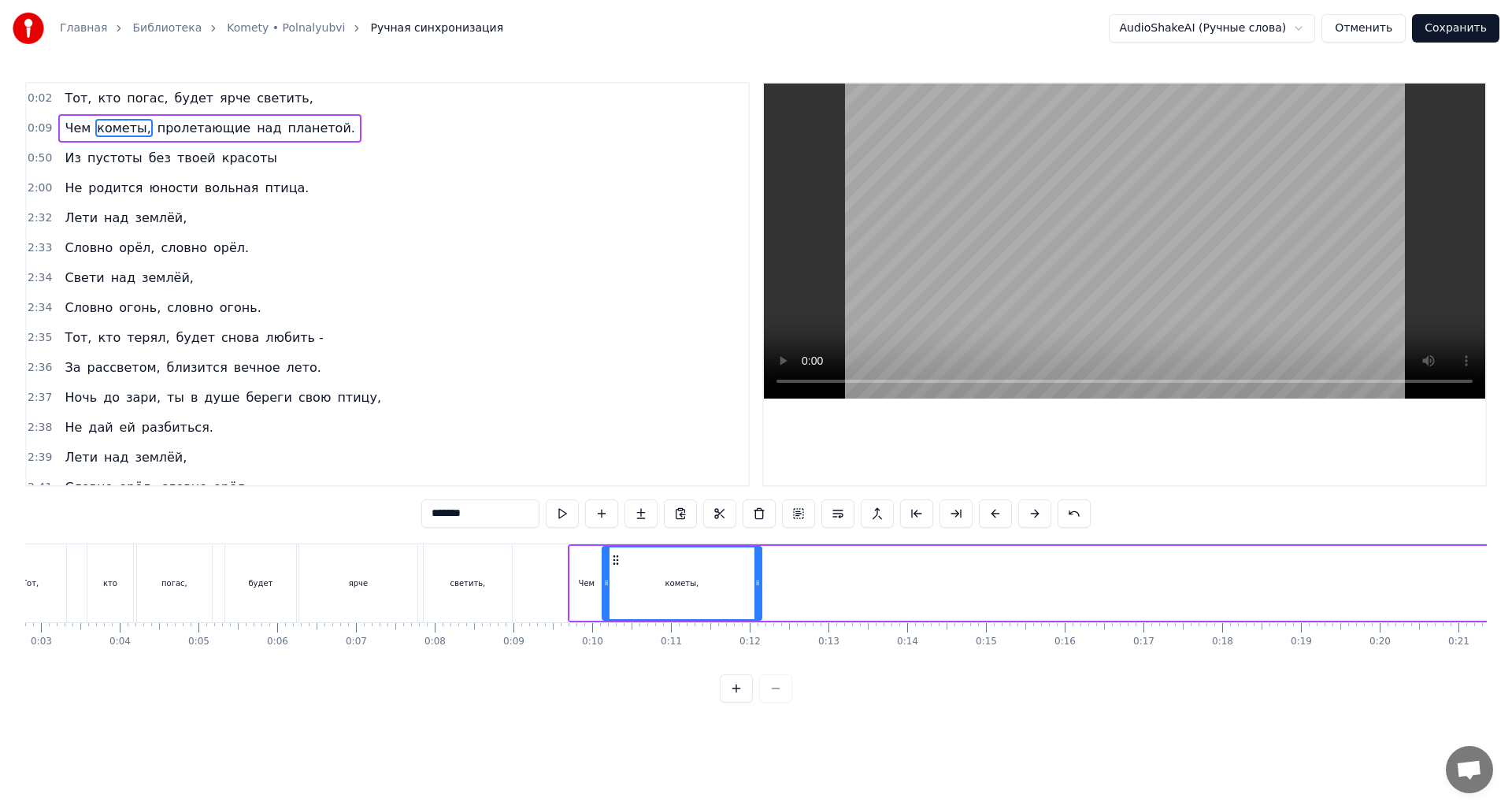
drag, startPoint x: 865, startPoint y: 561, endPoint x: 613, endPoint y: 574, distance: 252.3
click at [613, 574] on div "кометы," at bounding box center [681, 583] width 157 height 72
drag, startPoint x: 760, startPoint y: 582, endPoint x: 714, endPoint y: 582, distance: 46.0
click at [714, 582] on icon at bounding box center [712, 583] width 6 height 13
click at [588, 580] on div "Чем" at bounding box center [587, 583] width 16 height 12
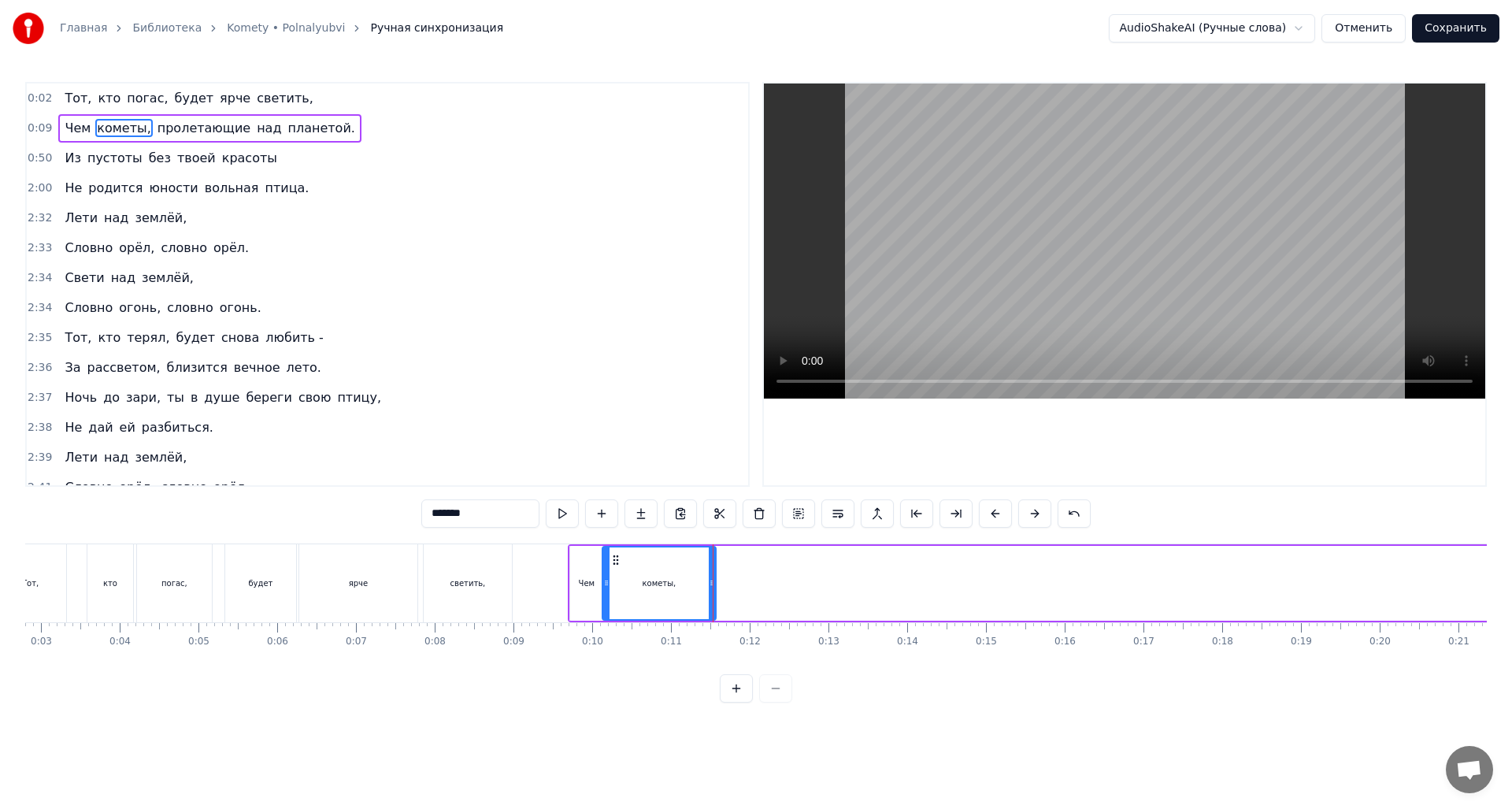
type input "***"
drag, startPoint x: 581, startPoint y: 561, endPoint x: 563, endPoint y: 560, distance: 18.0
click at [563, 560] on icon at bounding box center [565, 560] width 13 height 13
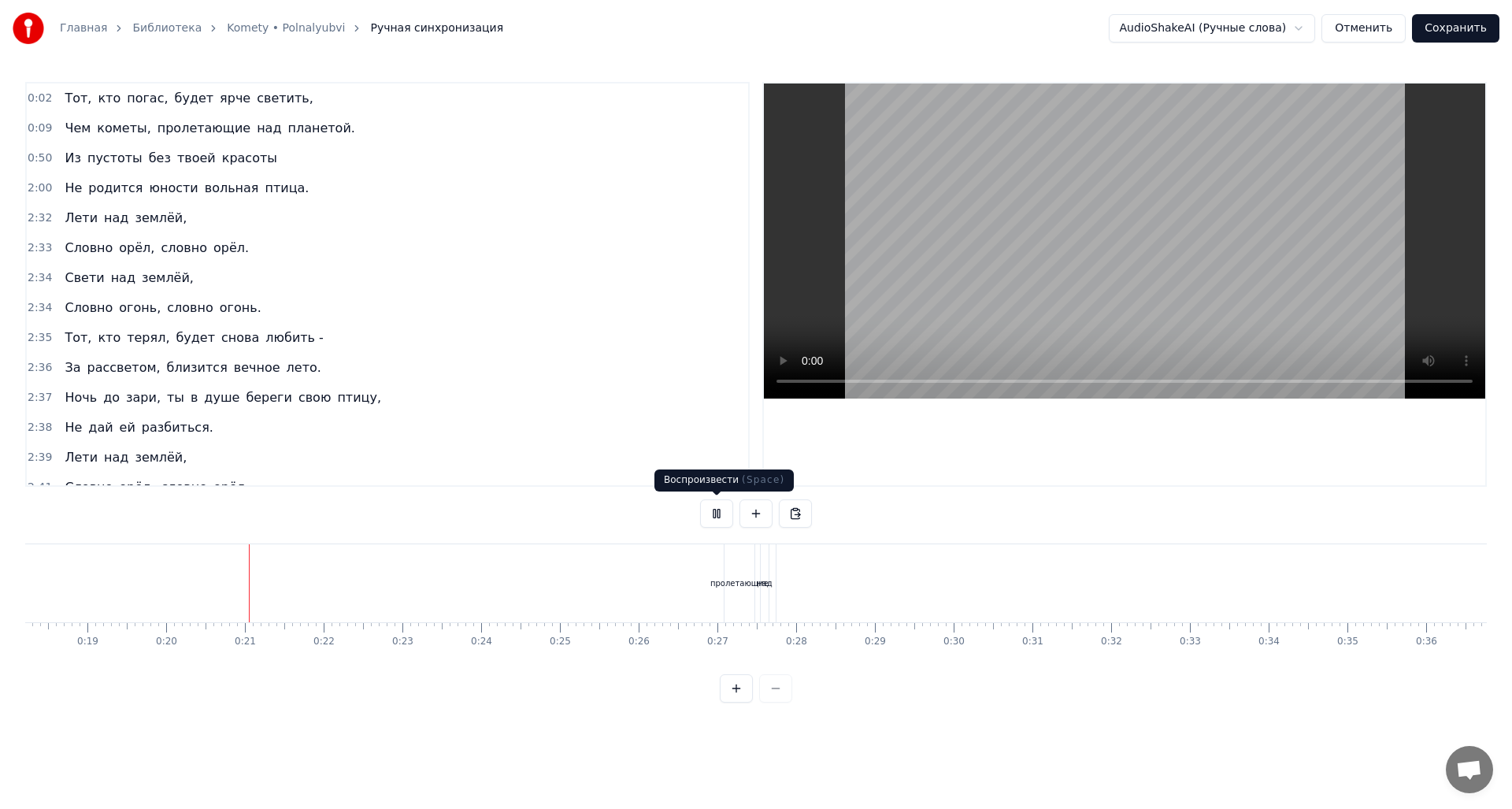
scroll to position [0, 1519]
click at [718, 513] on button at bounding box center [716, 513] width 33 height 28
click at [233, 587] on div "Тот," at bounding box center [251, 583] width 71 height 78
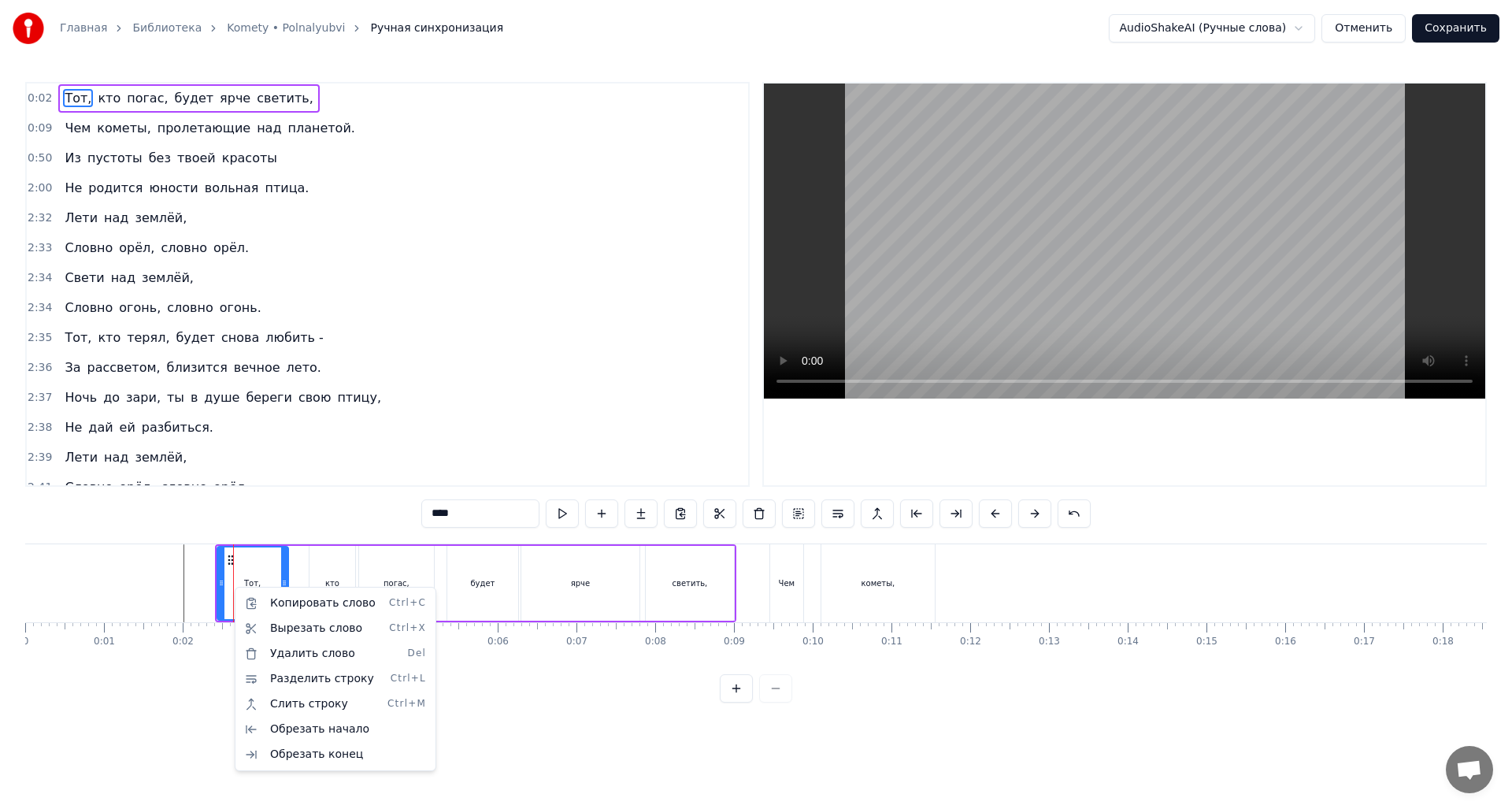
click at [180, 585] on html "Главная Библиотека Komety • Polnalyubvi Ручная синхронизация AudioShakeAI (Ручн…" at bounding box center [756, 364] width 1512 height 728
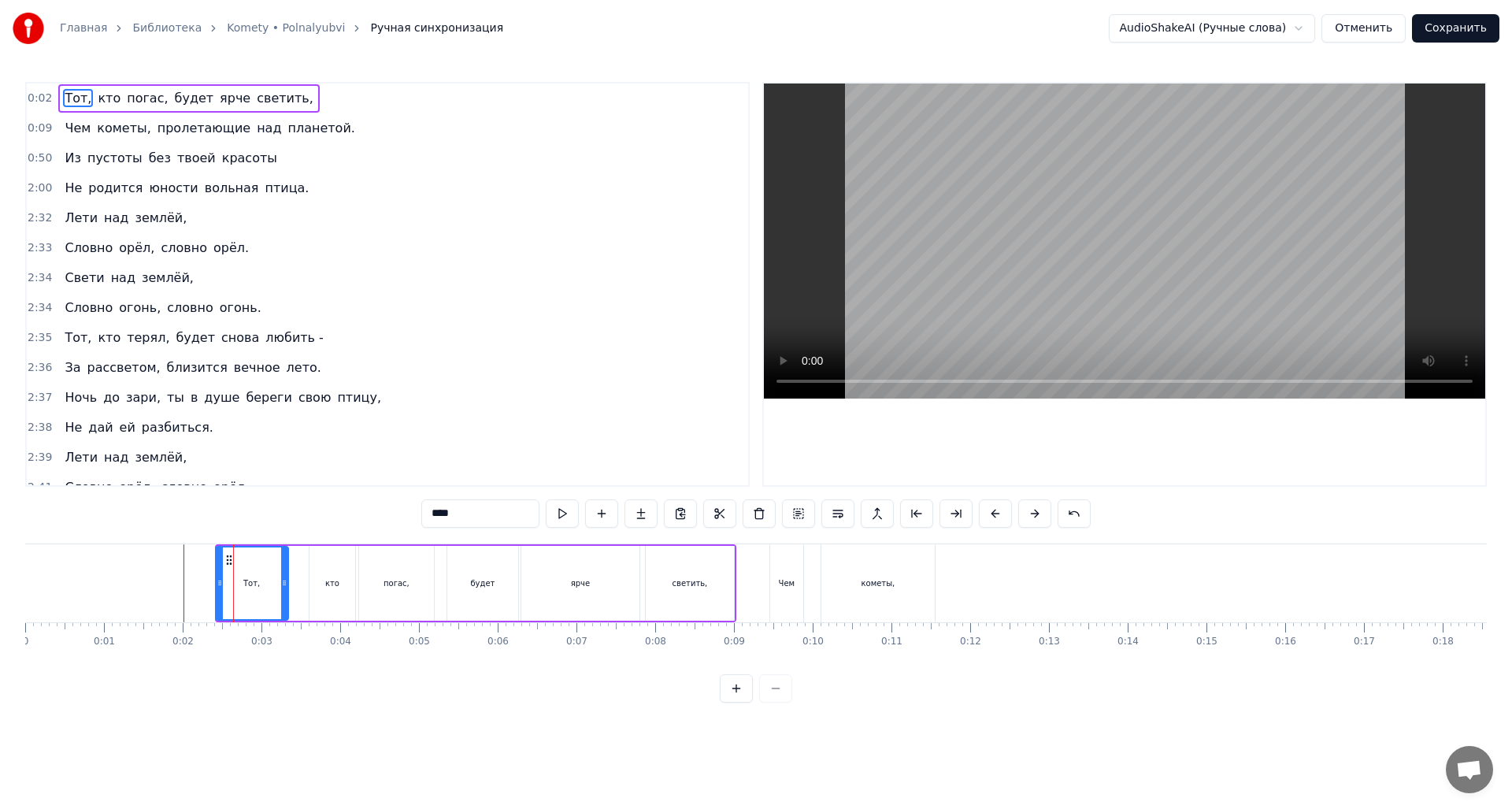
click at [218, 585] on icon at bounding box center [220, 583] width 6 height 13
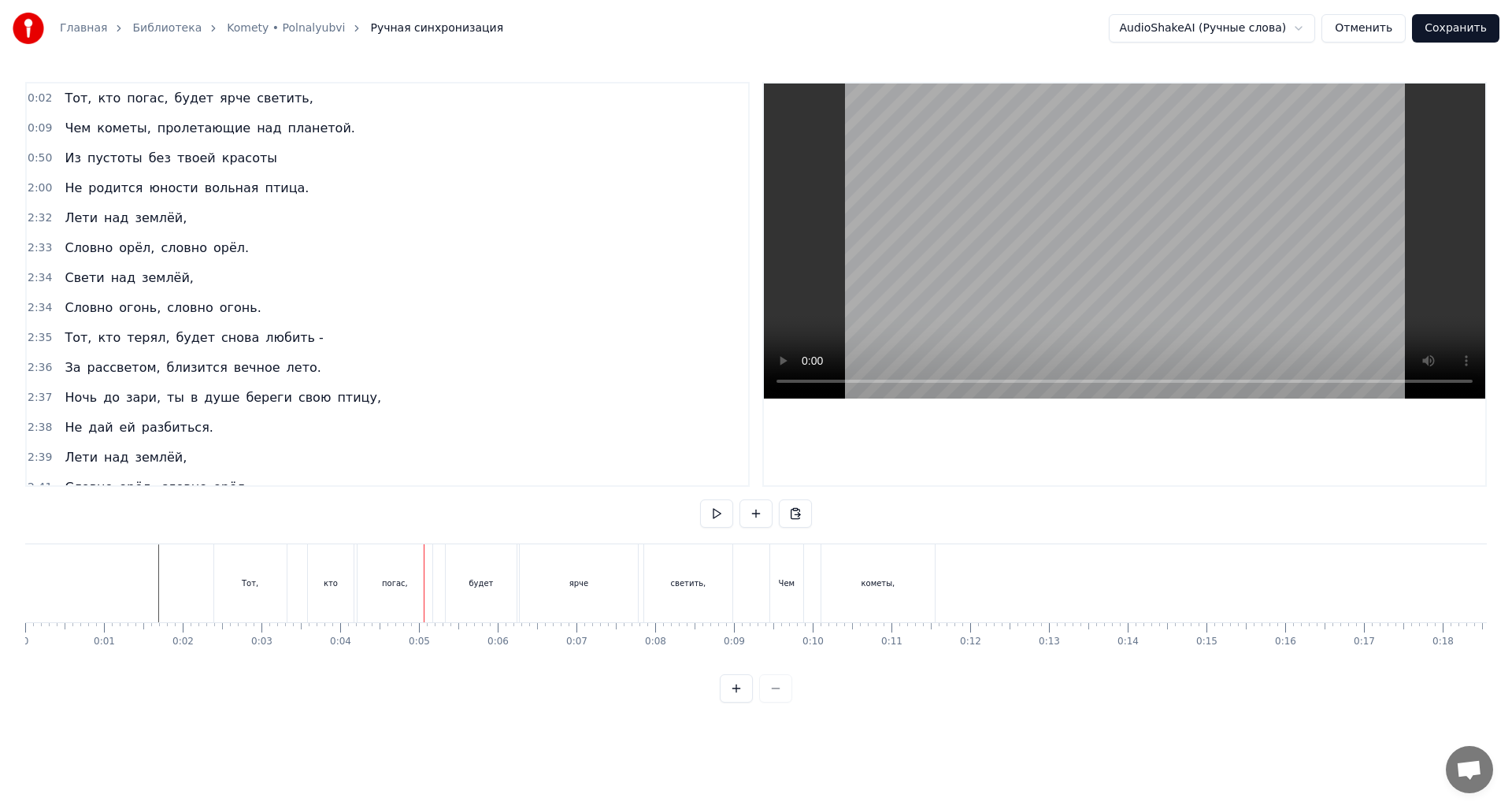
click at [722, 517] on button at bounding box center [716, 513] width 33 height 28
click at [786, 589] on div "Чем" at bounding box center [787, 583] width 16 height 12
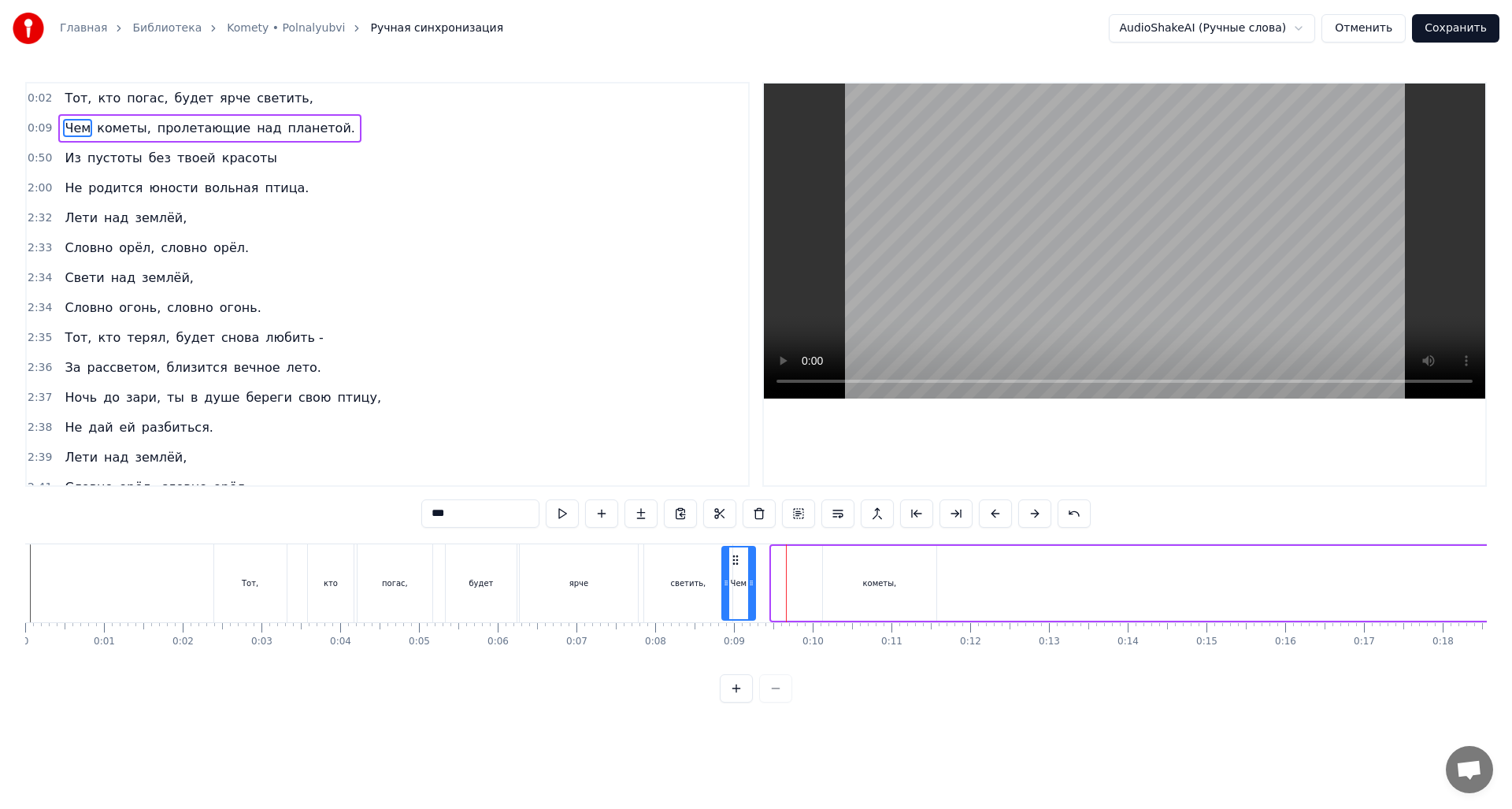
drag, startPoint x: 784, startPoint y: 557, endPoint x: 737, endPoint y: 559, distance: 47.0
click at [735, 559] on icon at bounding box center [735, 560] width 13 height 13
click at [710, 572] on div "светить," at bounding box center [688, 583] width 88 height 78
type input "********"
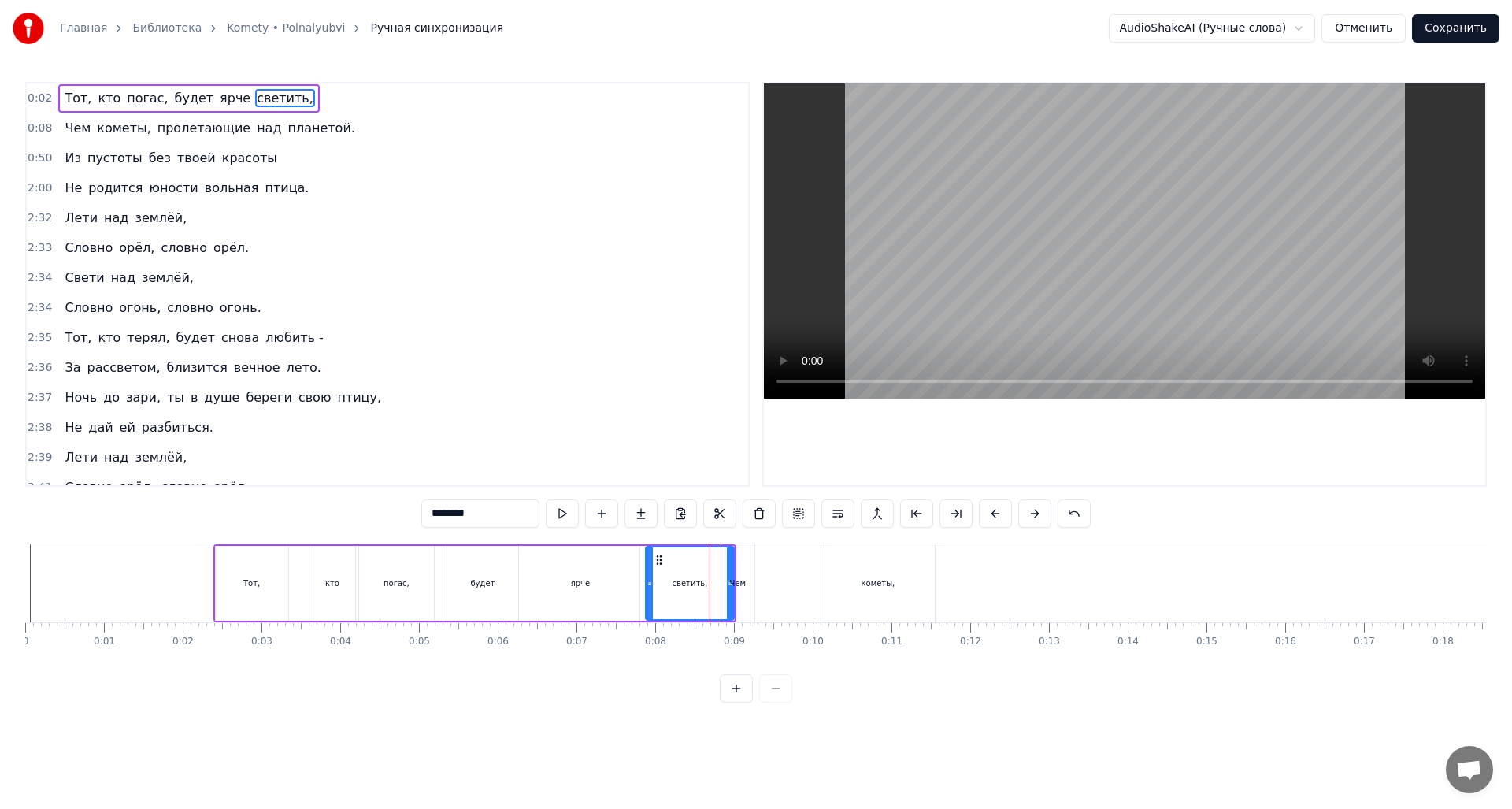
drag, startPoint x: 731, startPoint y: 564, endPoint x: 722, endPoint y: 573, distance: 12.7
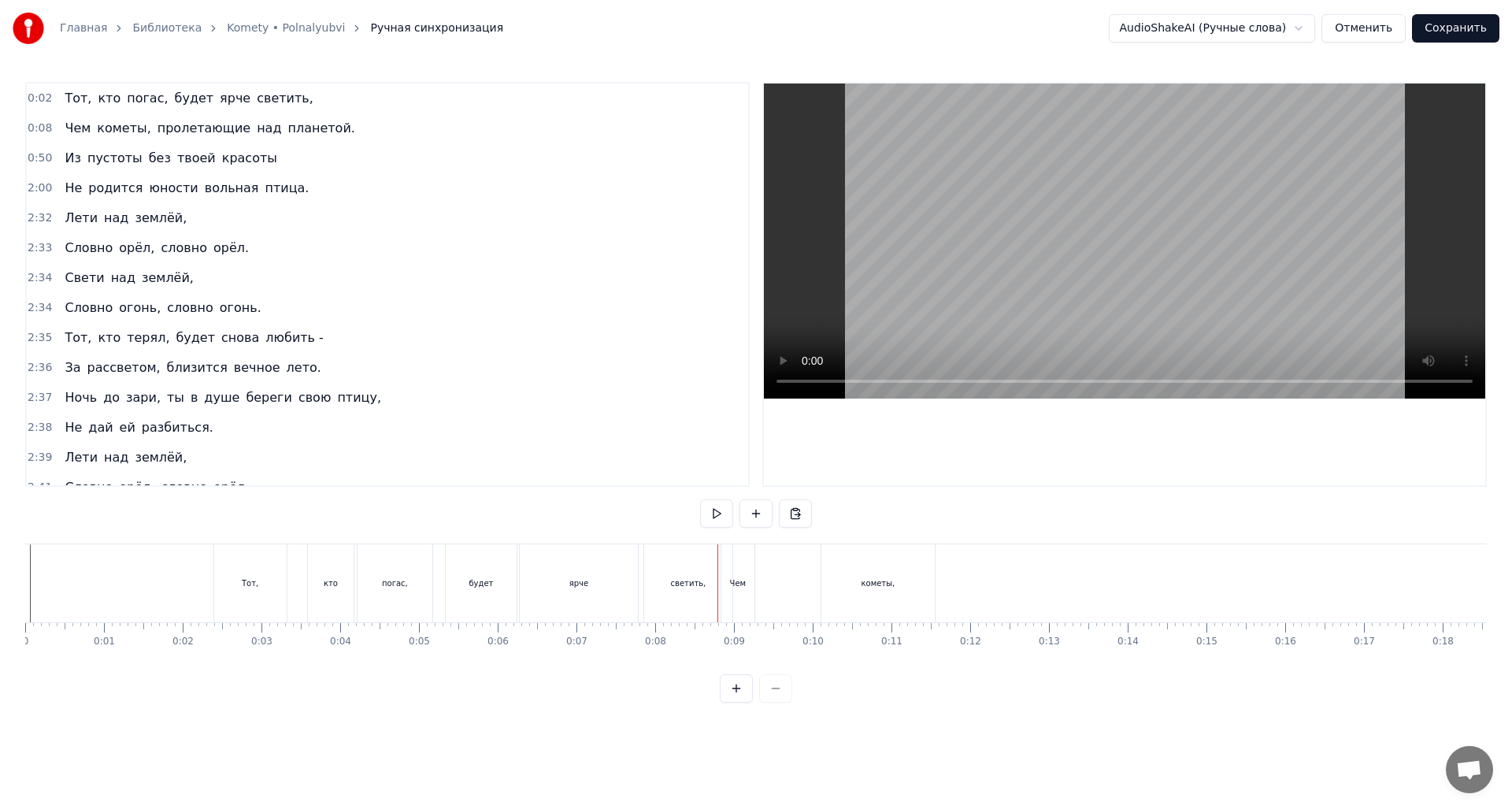
click at [708, 585] on div "светить," at bounding box center [688, 583] width 88 height 78
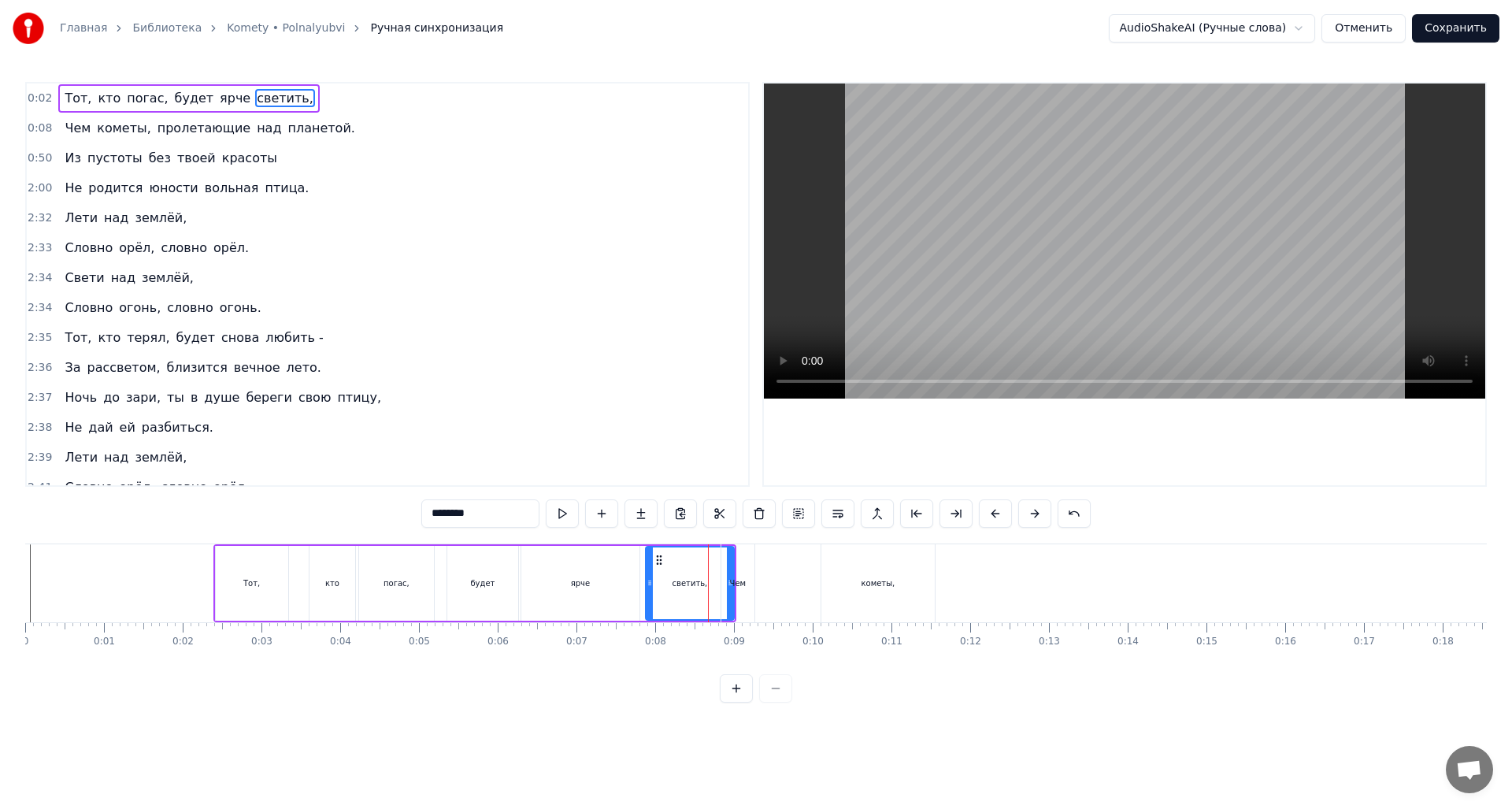
click at [729, 585] on div "Чем" at bounding box center [738, 583] width 33 height 78
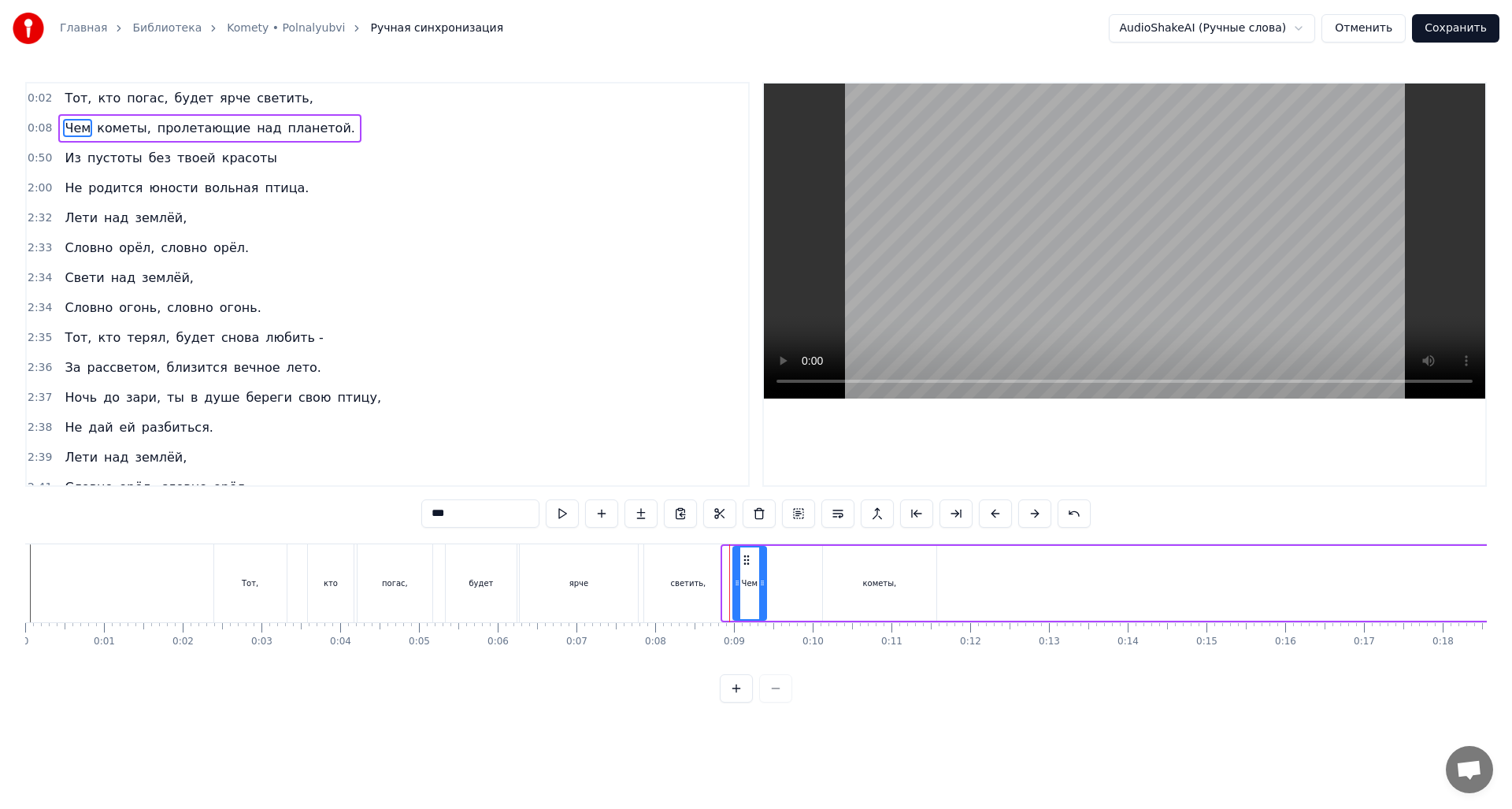
drag, startPoint x: 736, startPoint y: 557, endPoint x: 747, endPoint y: 559, distance: 11.2
click at [747, 559] on icon at bounding box center [747, 560] width 13 height 13
click at [708, 574] on div "светить," at bounding box center [688, 583] width 88 height 78
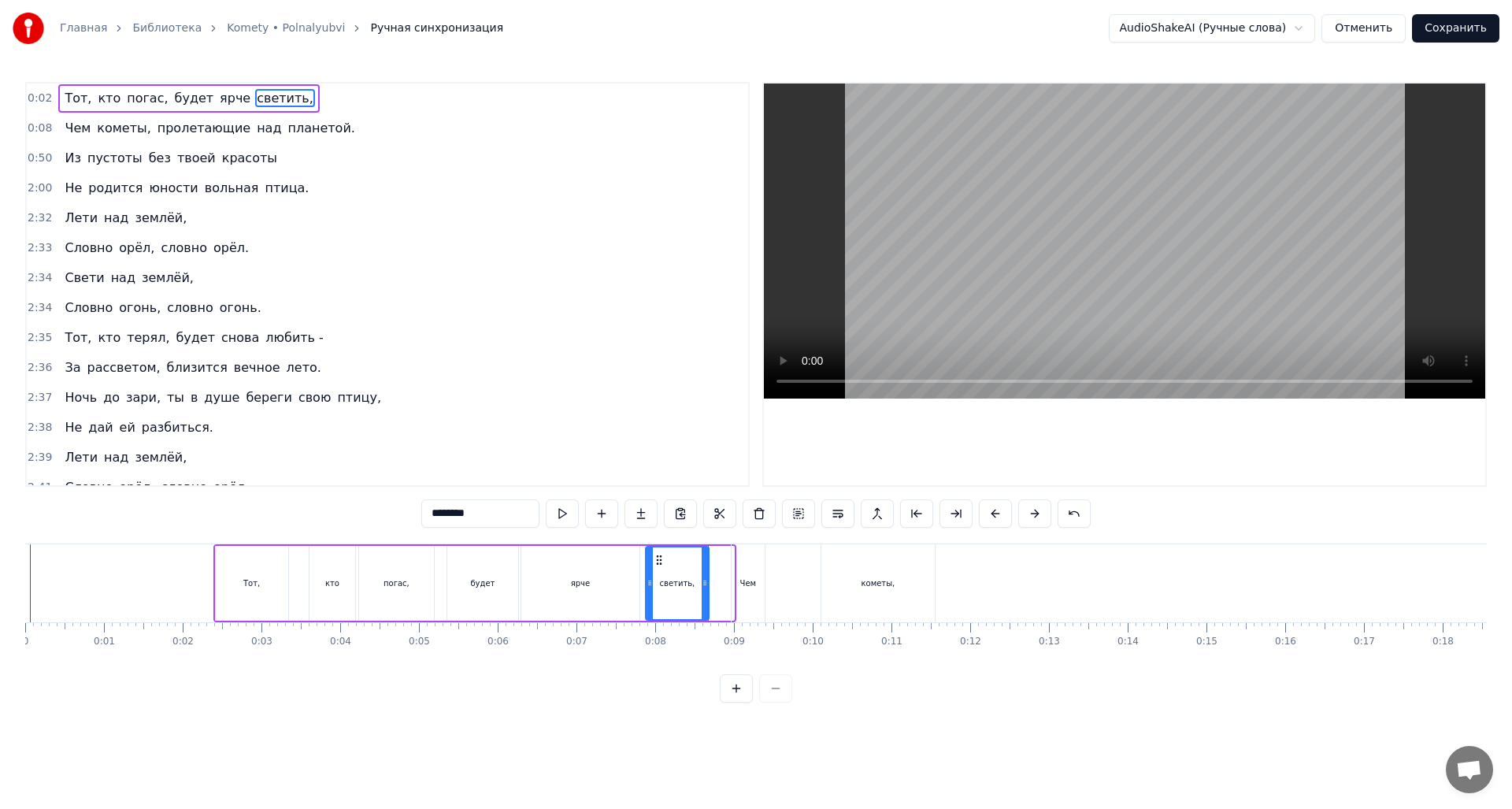
drag, startPoint x: 728, startPoint y: 581, endPoint x: 709, endPoint y: 582, distance: 19.0
click at [702, 583] on icon at bounding box center [705, 583] width 6 height 13
click at [744, 583] on div "Чем" at bounding box center [748, 583] width 16 height 12
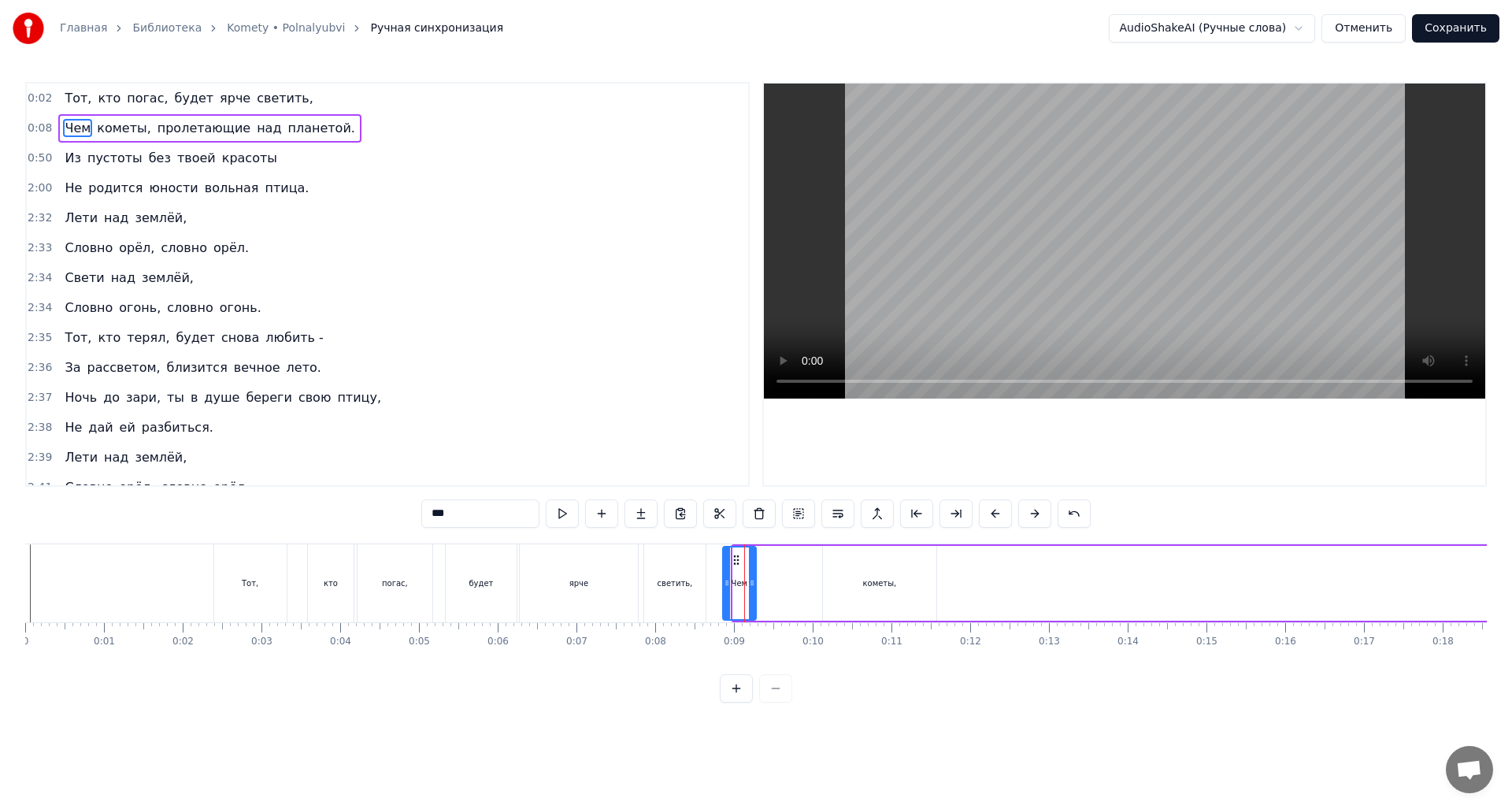
drag, startPoint x: 746, startPoint y: 558, endPoint x: 735, endPoint y: 560, distance: 11.2
click at [735, 560] on icon at bounding box center [736, 560] width 13 height 13
click at [836, 597] on div "кометы," at bounding box center [880, 583] width 113 height 75
type input "*******"
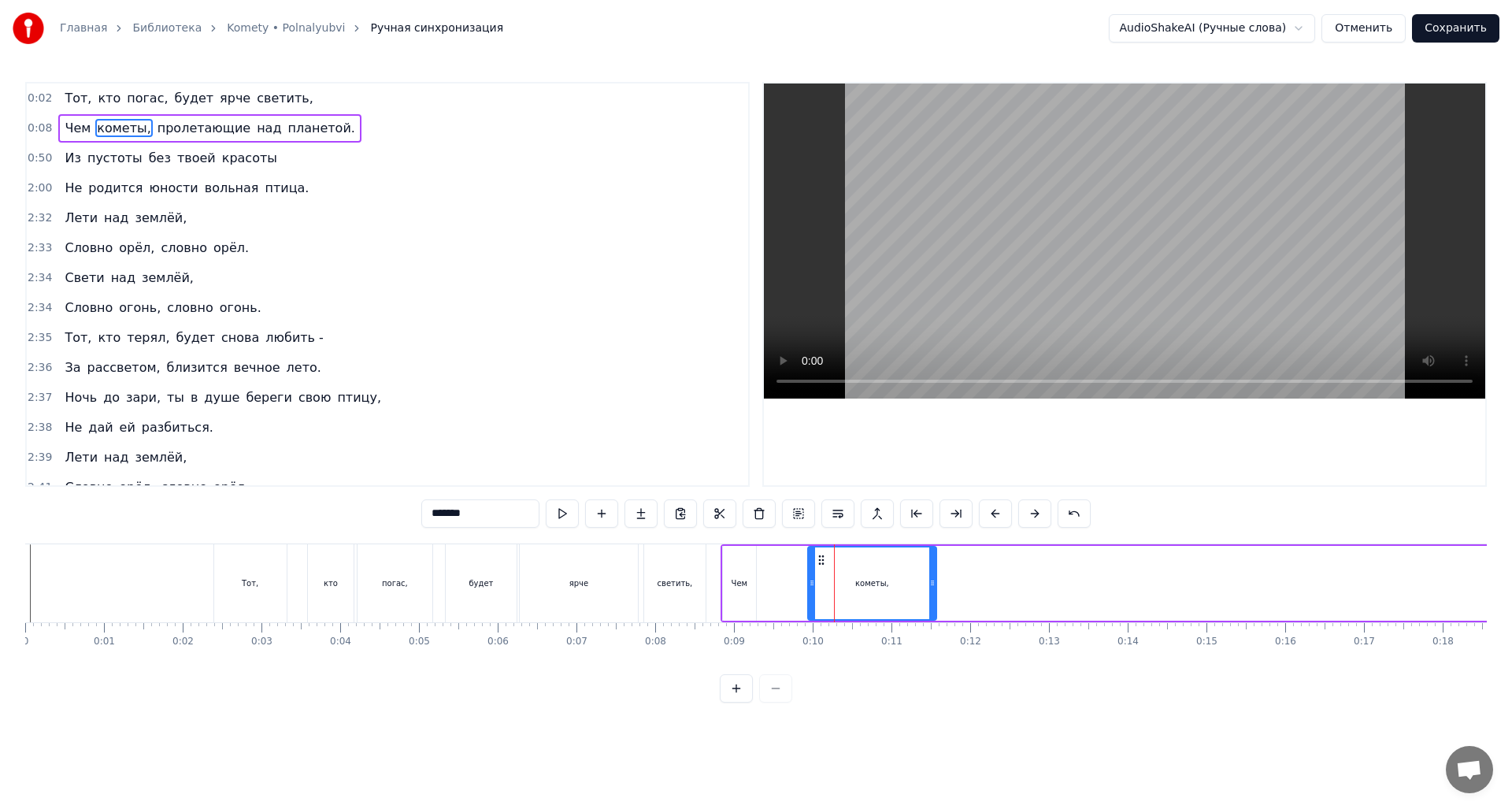
drag, startPoint x: 825, startPoint y: 571, endPoint x: 810, endPoint y: 572, distance: 15.0
click at [811, 576] on div at bounding box center [812, 583] width 6 height 72
drag, startPoint x: 821, startPoint y: 562, endPoint x: 781, endPoint y: 563, distance: 40.0
click at [781, 563] on icon at bounding box center [782, 560] width 13 height 13
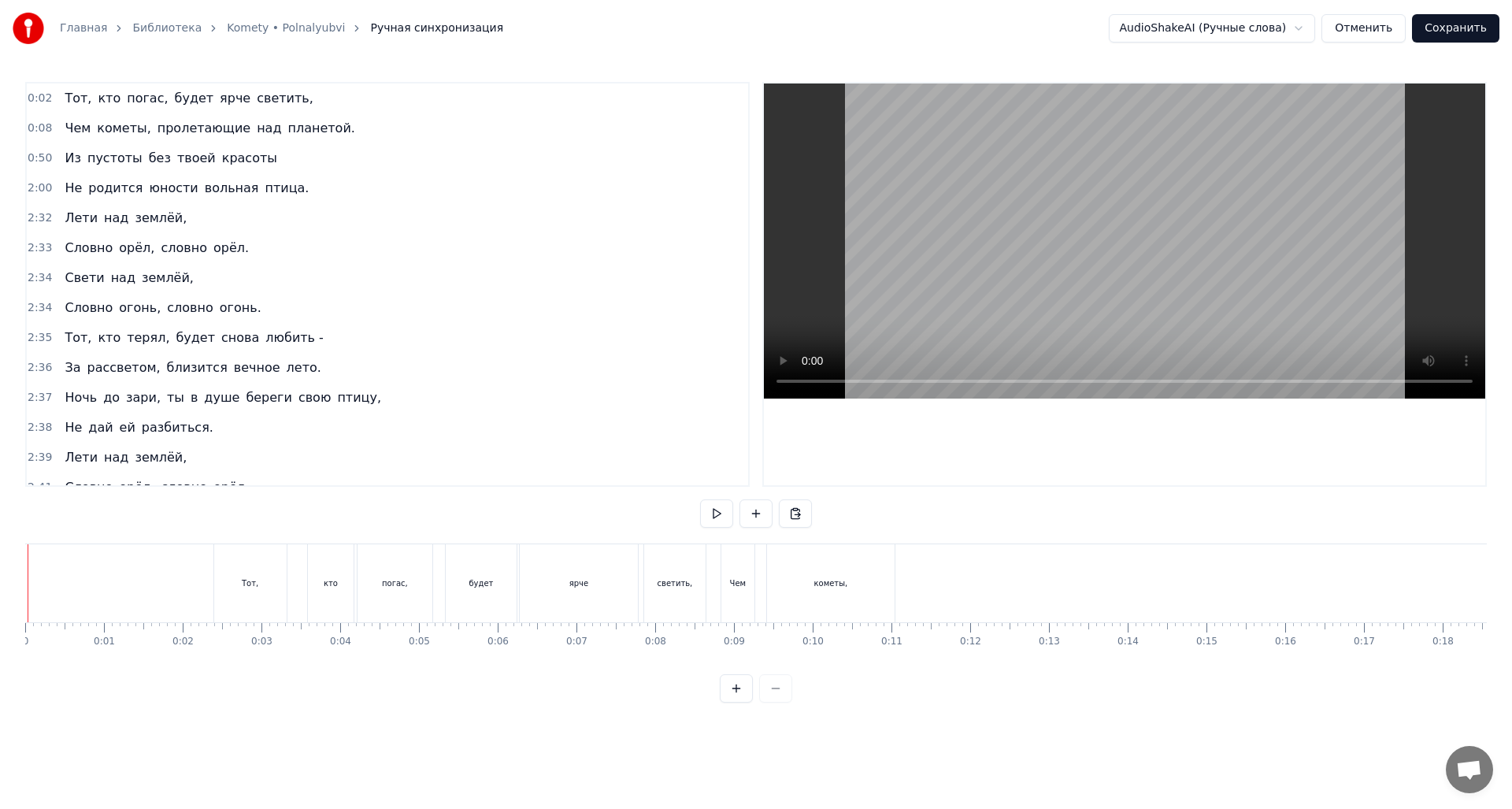
click at [727, 509] on button at bounding box center [716, 513] width 33 height 28
click at [724, 511] on button at bounding box center [716, 513] width 33 height 28
click at [723, 513] on button at bounding box center [716, 513] width 33 height 28
click at [19, 589] on div "Главная Библиотека Komety • Polnalyubvi Ручная синхронизация AudioShakeAI (Ручн…" at bounding box center [756, 351] width 1512 height 702
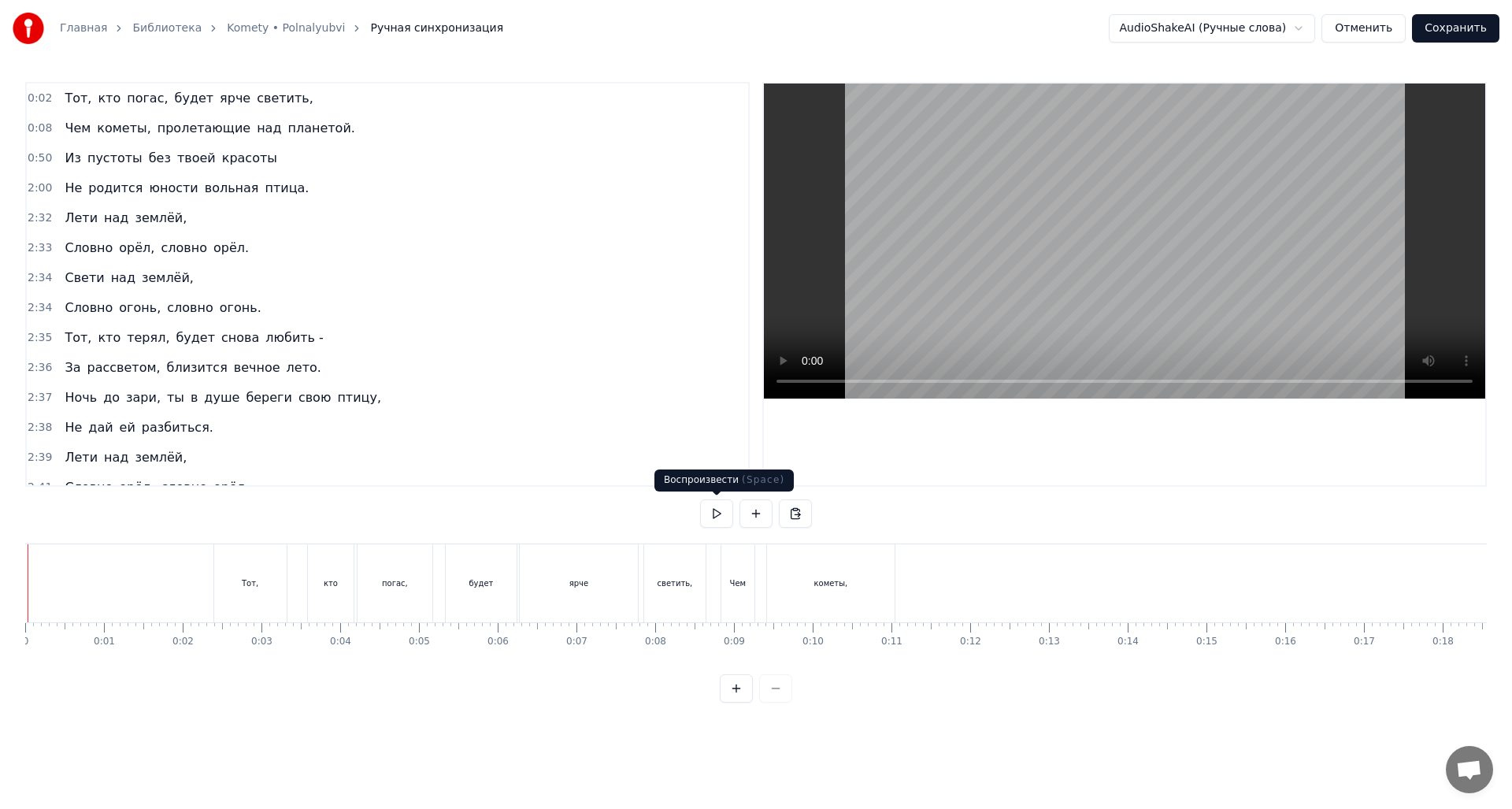
click at [720, 513] on button at bounding box center [716, 513] width 33 height 28
click at [425, 593] on div "погас," at bounding box center [395, 583] width 75 height 78
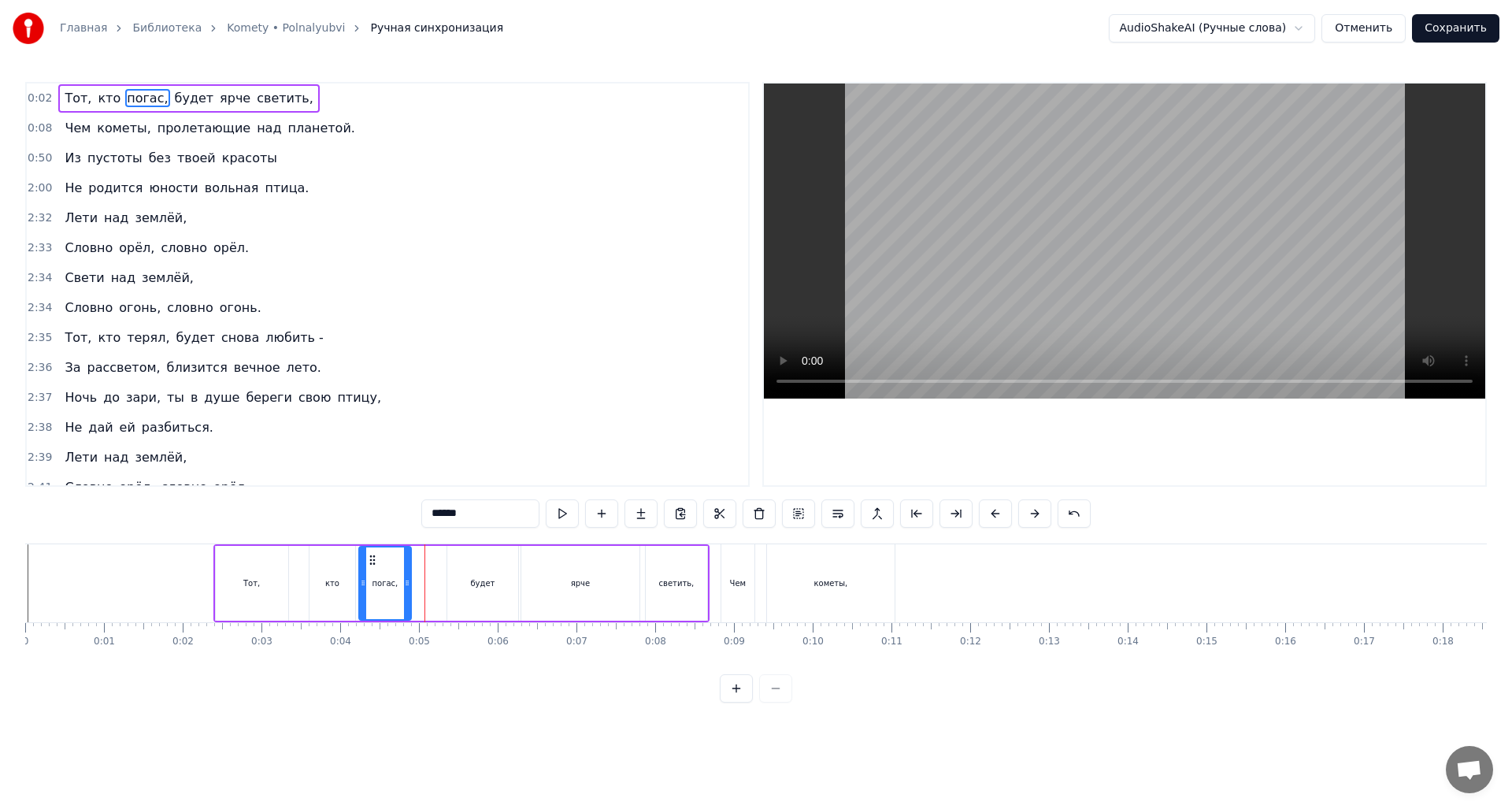
drag, startPoint x: 429, startPoint y: 587, endPoint x: 406, endPoint y: 589, distance: 23.1
click at [406, 589] on div at bounding box center [408, 583] width 6 height 72
click at [459, 591] on div "будет" at bounding box center [483, 583] width 71 height 75
drag, startPoint x: 455, startPoint y: 597, endPoint x: 449, endPoint y: 591, distance: 8.5
click at [450, 596] on div "будет" at bounding box center [483, 583] width 69 height 72
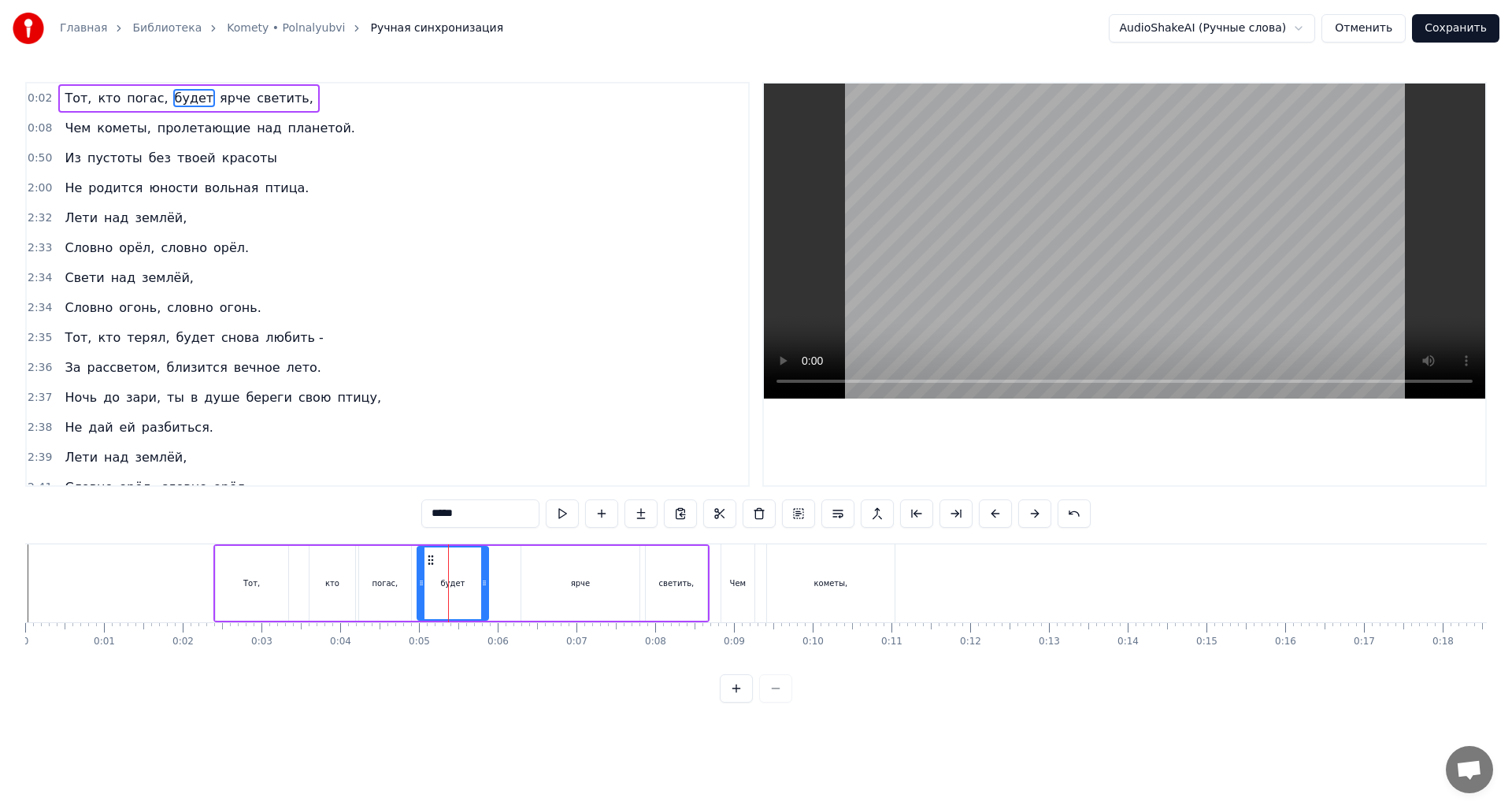
drag, startPoint x: 461, startPoint y: 558, endPoint x: 446, endPoint y: 581, distance: 27.5
click at [432, 560] on icon at bounding box center [431, 560] width 13 height 13
click at [393, 597] on div "погас," at bounding box center [385, 583] width 52 height 75
type input "******"
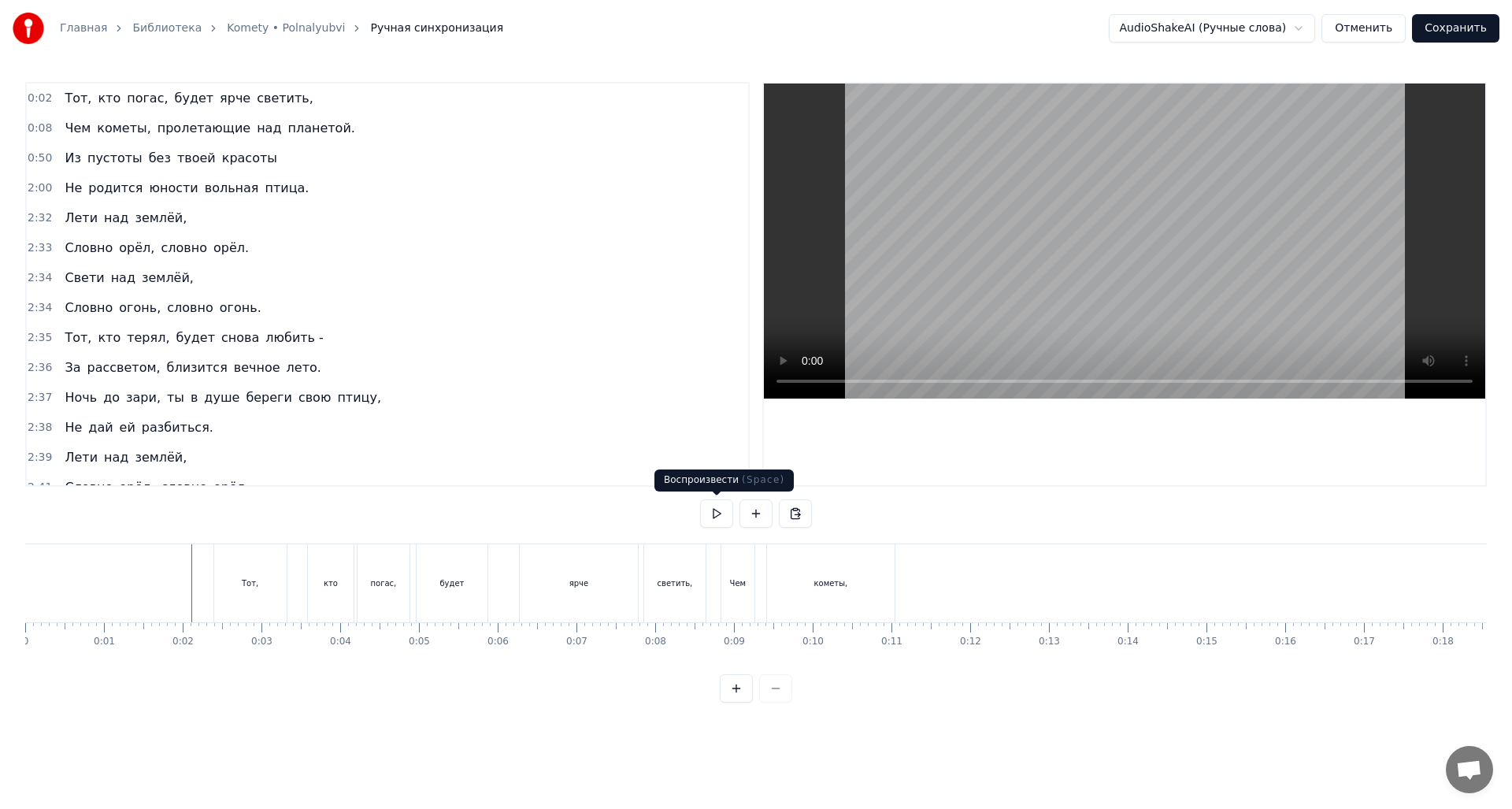
click at [727, 514] on button at bounding box center [716, 513] width 33 height 28
click at [596, 584] on div "ярче" at bounding box center [579, 583] width 118 height 78
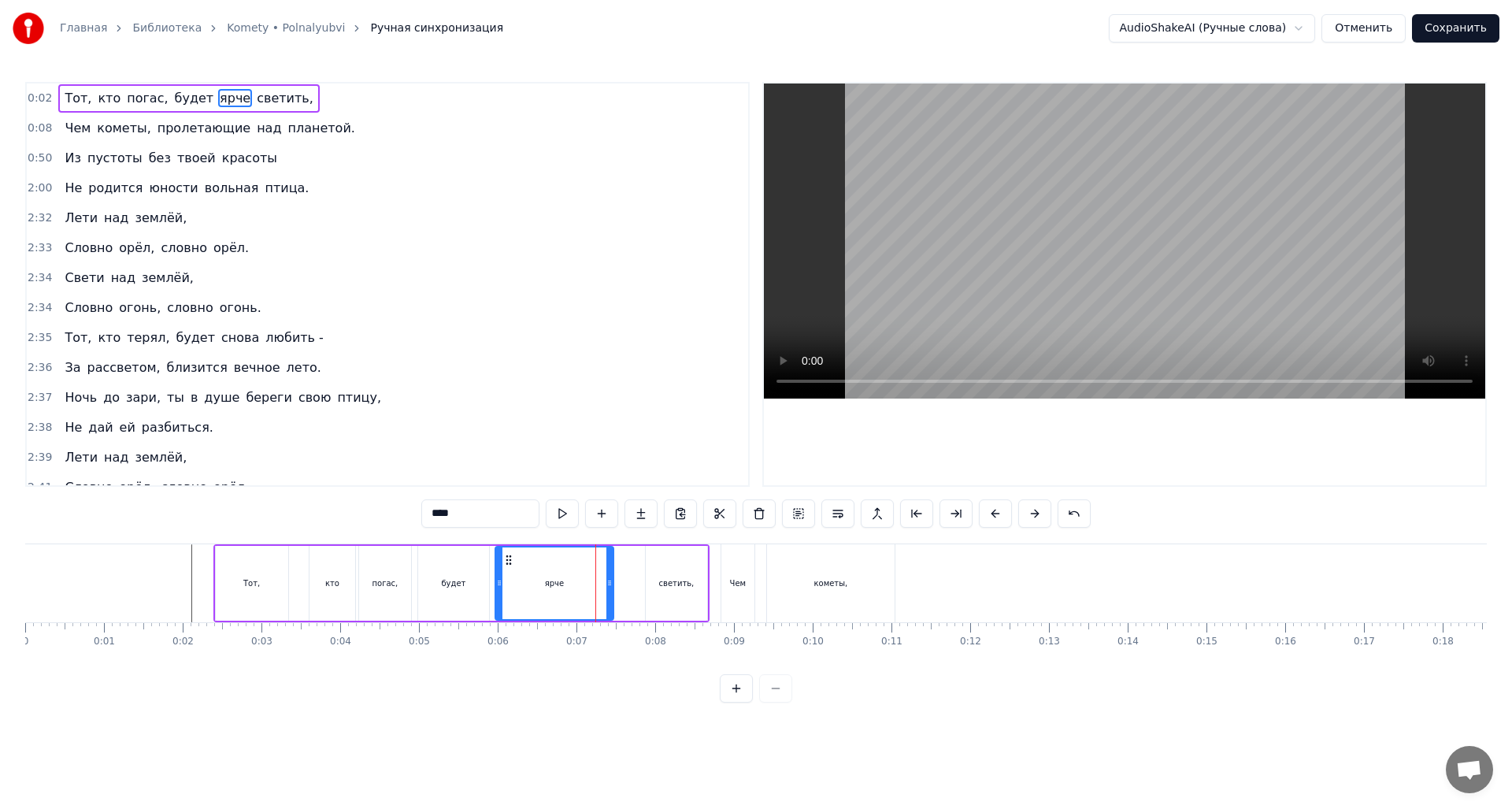
drag, startPoint x: 534, startPoint y: 558, endPoint x: 507, endPoint y: 560, distance: 27.1
click at [507, 560] on icon at bounding box center [509, 560] width 13 height 13
click at [685, 587] on div "светить," at bounding box center [677, 583] width 36 height 12
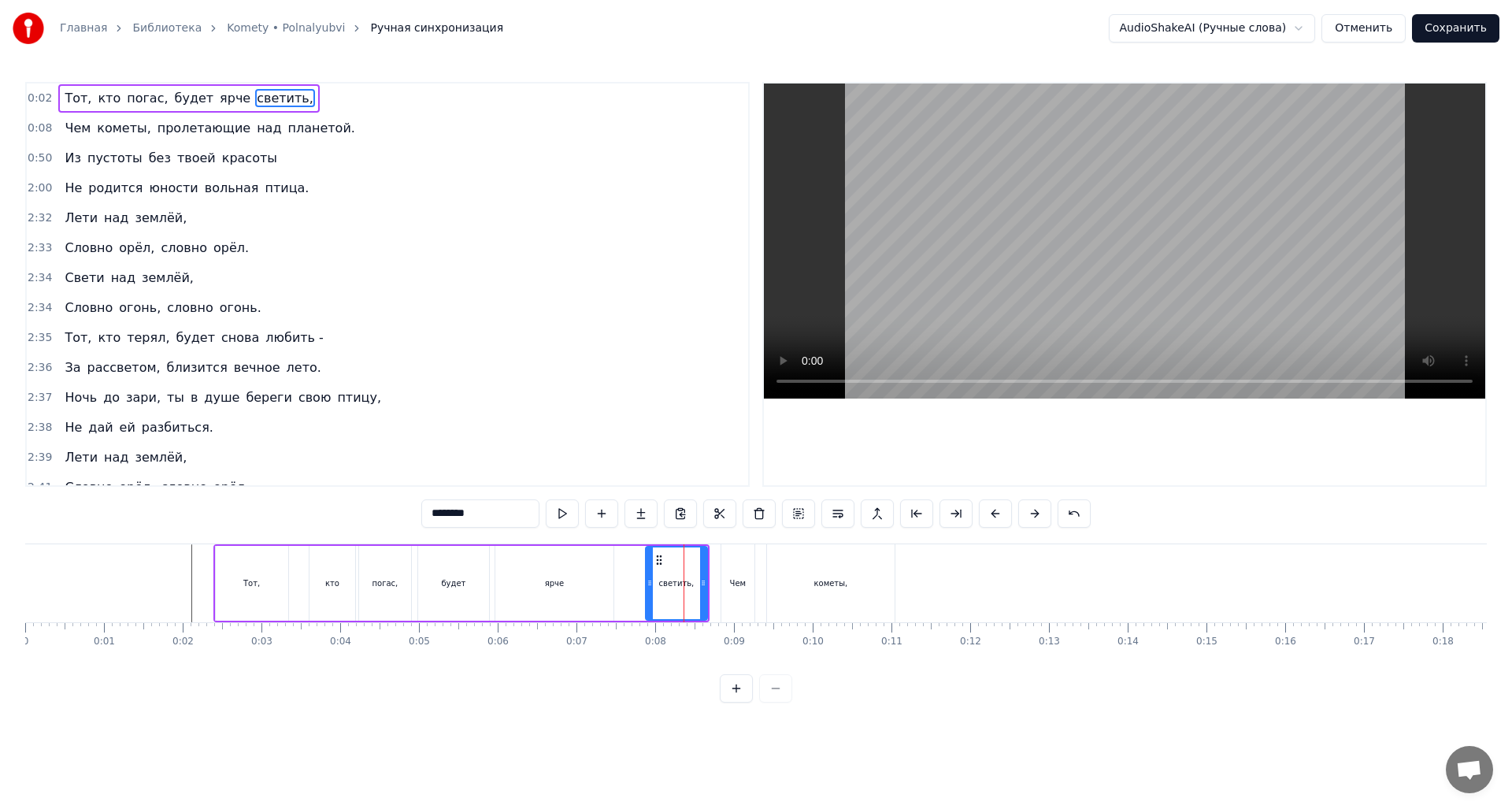
click at [598, 592] on div "ярче" at bounding box center [555, 583] width 118 height 75
type input "****"
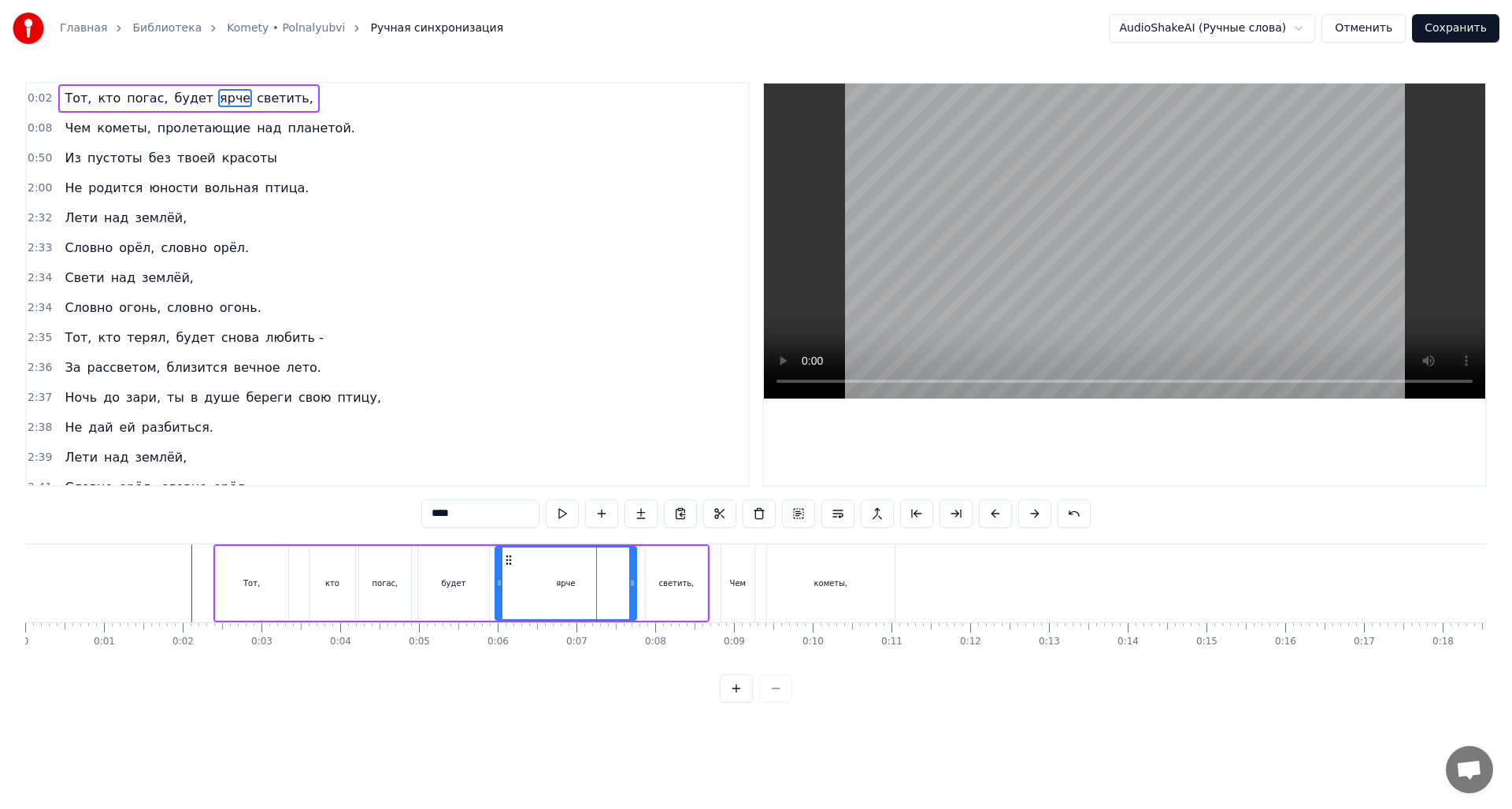
drag, startPoint x: 611, startPoint y: 587, endPoint x: 634, endPoint y: 589, distance: 23.1
click at [634, 589] on icon at bounding box center [633, 583] width 6 height 13
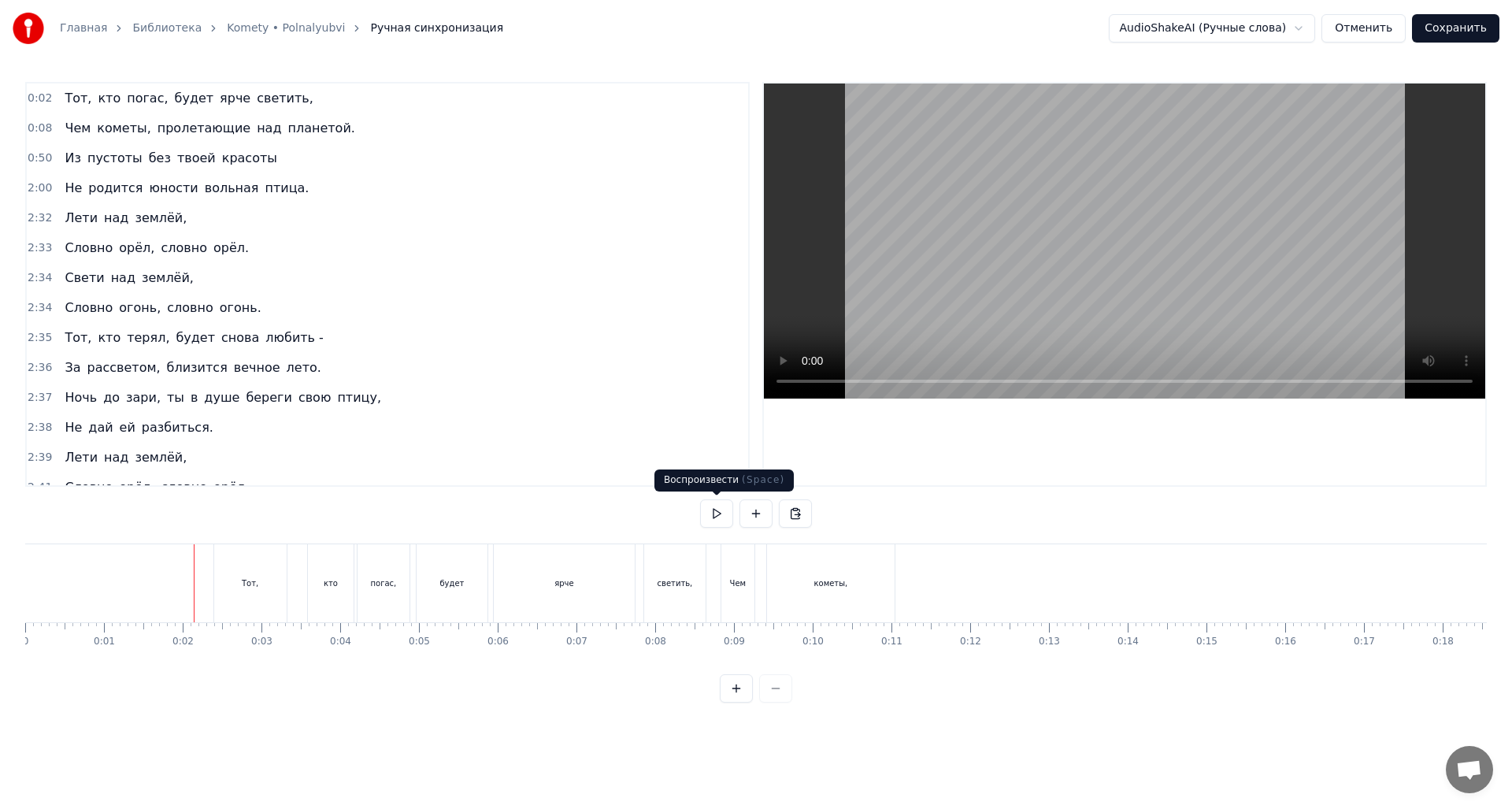
click at [714, 513] on button at bounding box center [716, 513] width 33 height 28
click at [722, 512] on button at bounding box center [716, 513] width 33 height 28
click at [722, 515] on button at bounding box center [716, 513] width 33 height 28
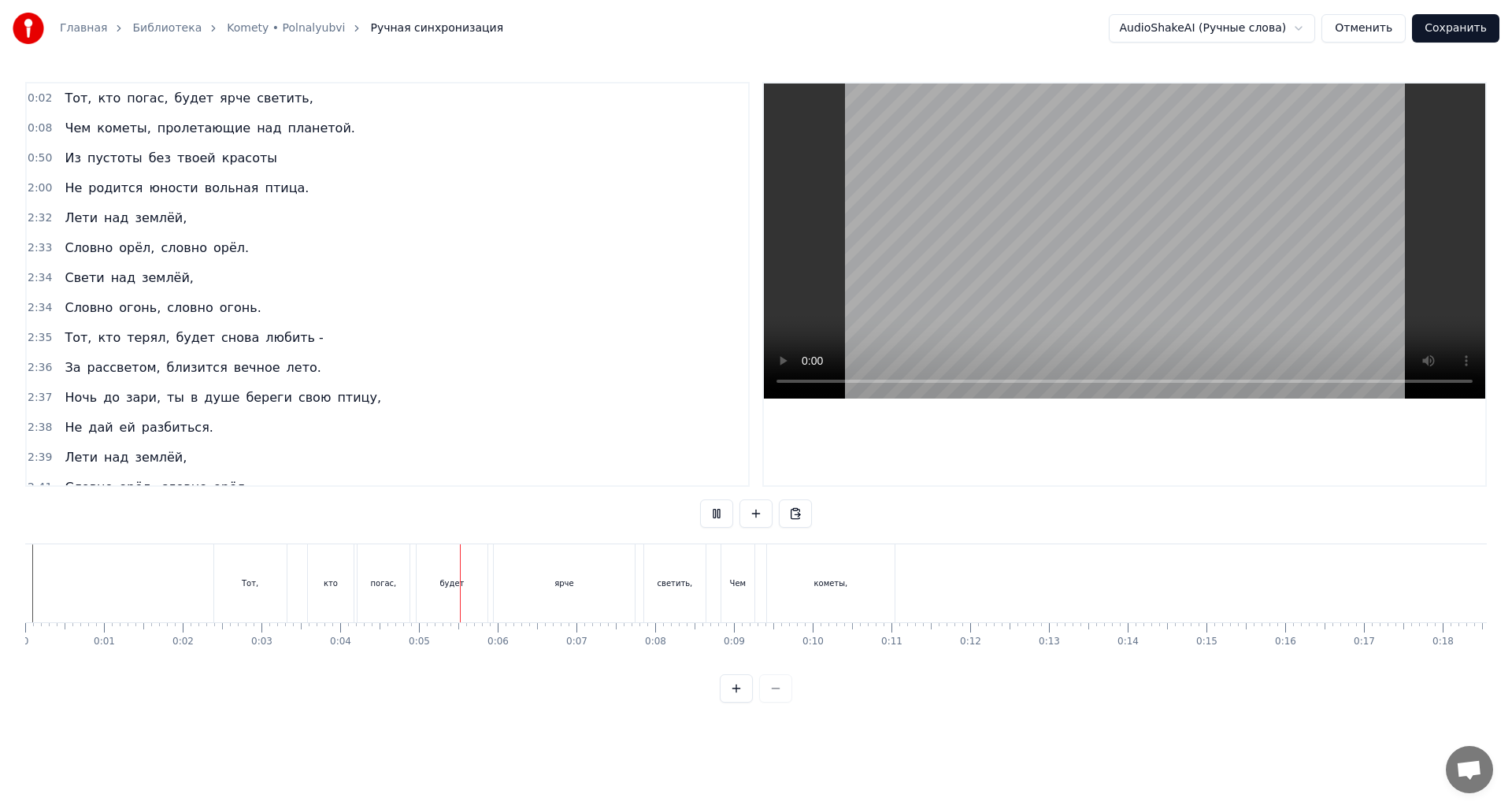
click at [722, 515] on button at bounding box center [716, 513] width 33 height 28
click at [802, 581] on div "кометы," at bounding box center [831, 583] width 128 height 78
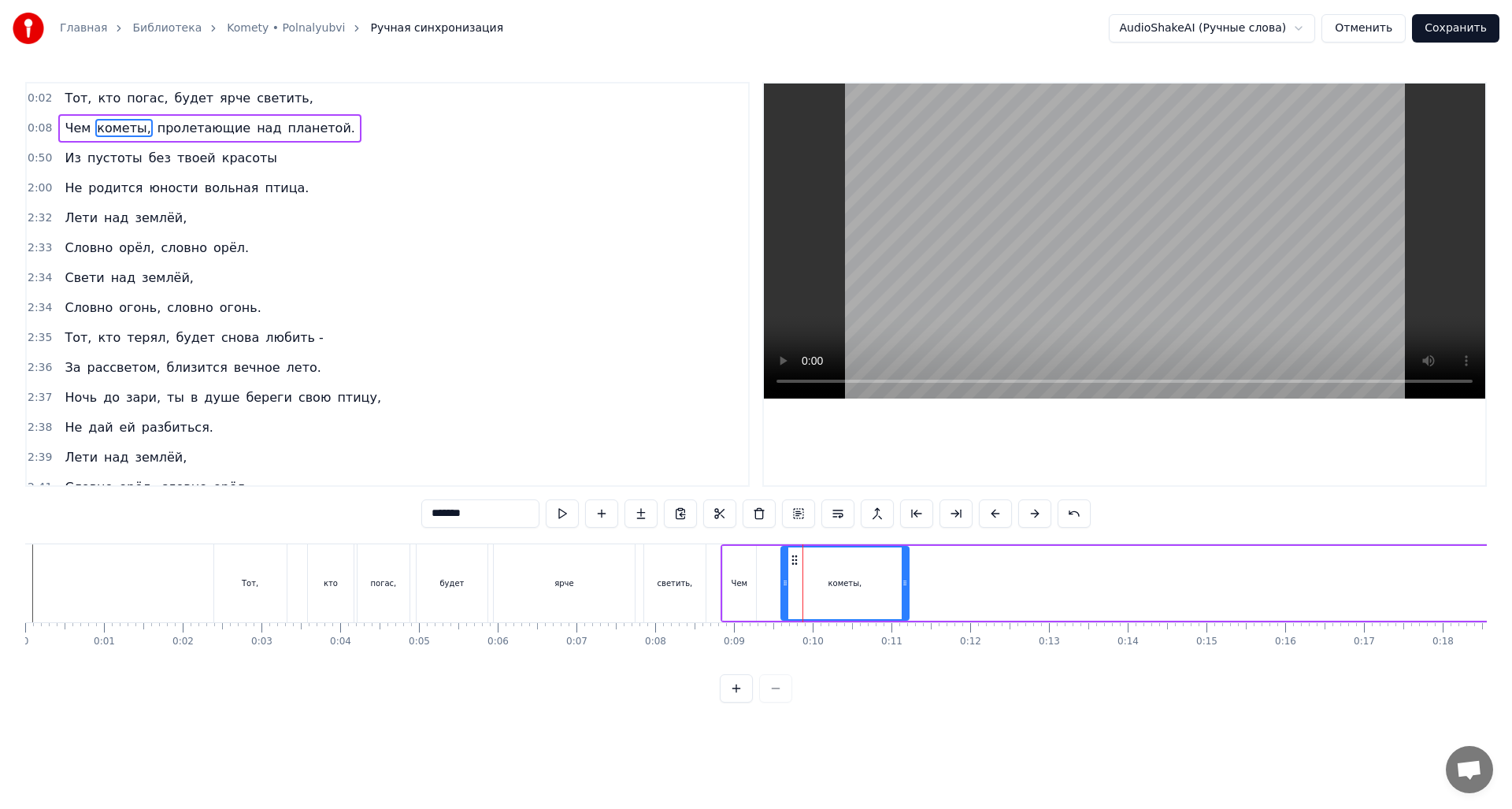
drag, startPoint x: 781, startPoint y: 560, endPoint x: 810, endPoint y: 574, distance: 32.2
click at [794, 561] on icon at bounding box center [795, 560] width 13 height 13
drag, startPoint x: 906, startPoint y: 583, endPoint x: 895, endPoint y: 585, distance: 11.2
click at [895, 585] on icon at bounding box center [894, 583] width 6 height 13
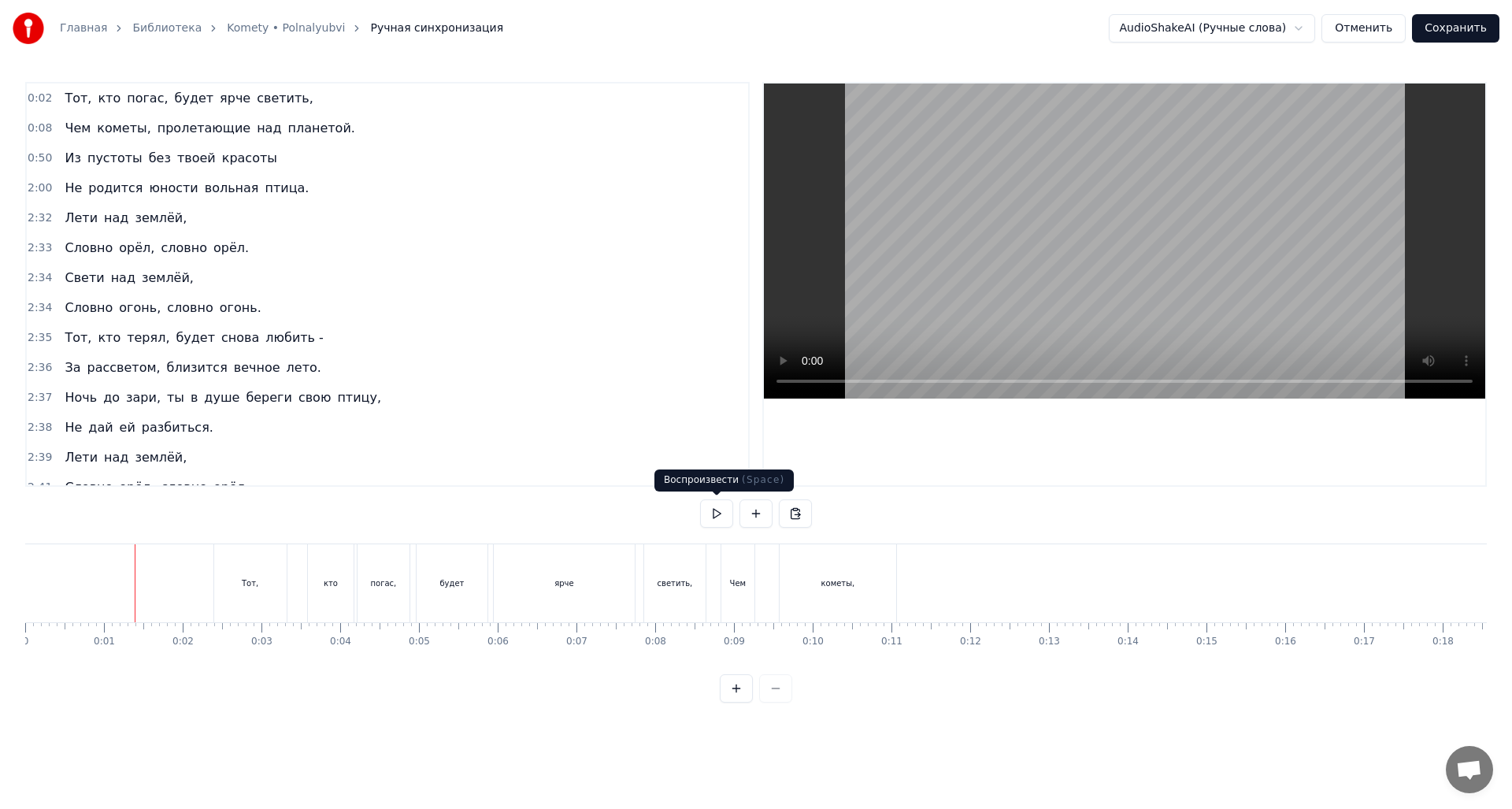
click at [718, 518] on button at bounding box center [716, 513] width 33 height 28
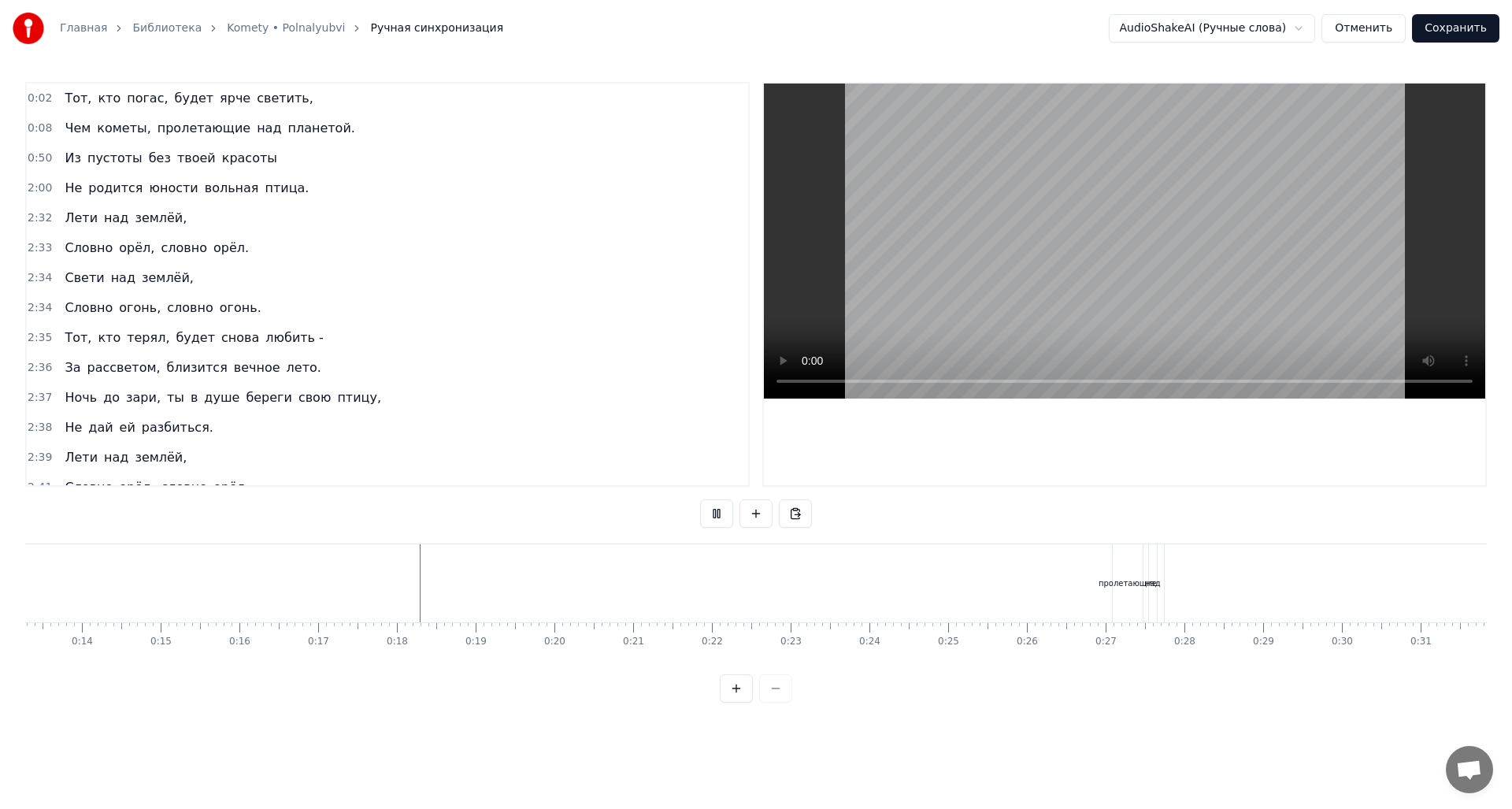
scroll to position [0, 1323]
click at [718, 518] on button at bounding box center [716, 513] width 33 height 28
click at [1093, 596] on div "пролетающие" at bounding box center [1098, 583] width 30 height 78
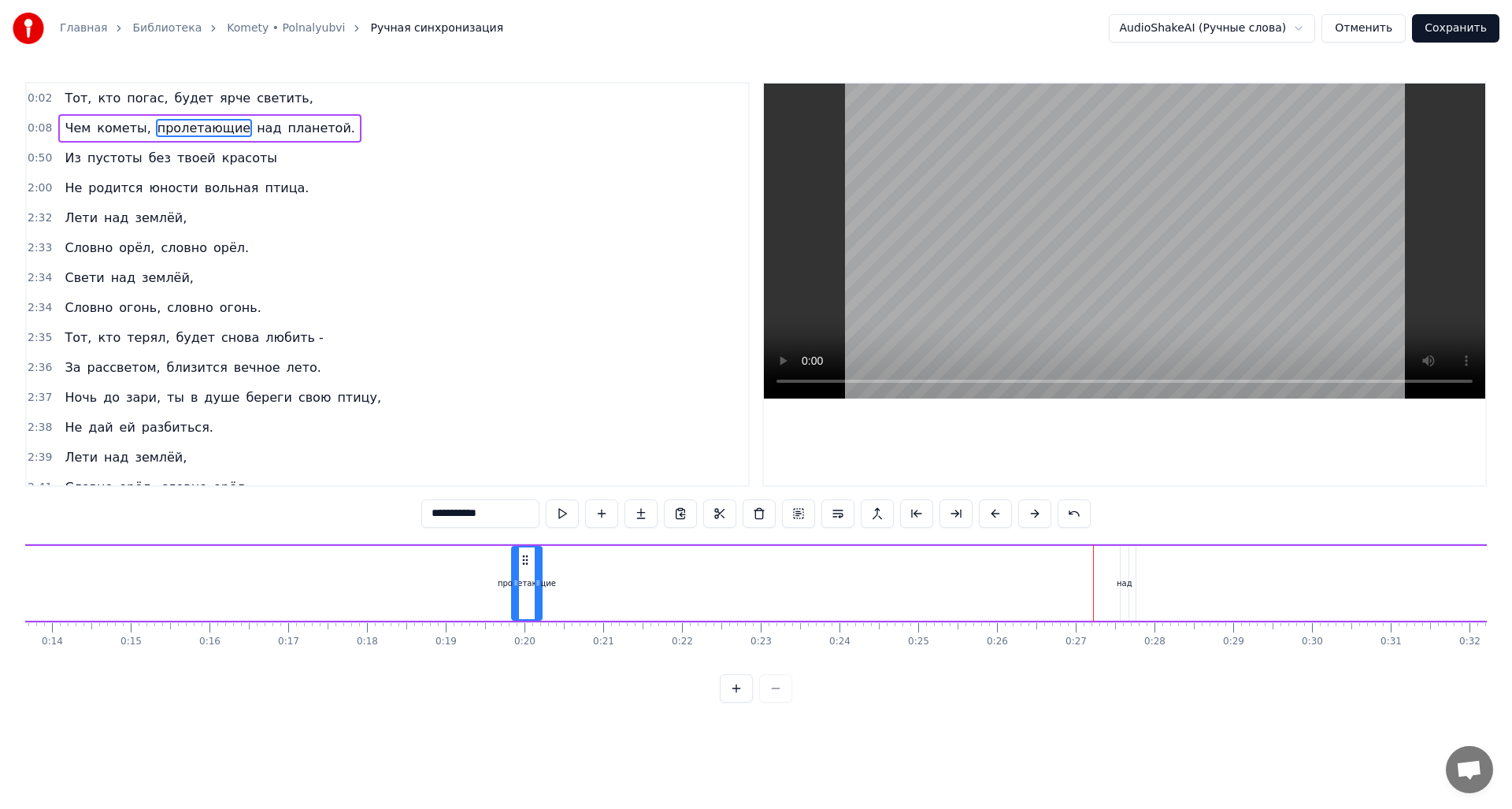
drag, startPoint x: 1096, startPoint y: 560, endPoint x: 524, endPoint y: 573, distance: 572.1
click at [524, 573] on div "пролетающие" at bounding box center [526, 583] width 28 height 72
drag, startPoint x: 513, startPoint y: 578, endPoint x: 437, endPoint y: 576, distance: 76.0
click at [437, 576] on icon at bounding box center [439, 583] width 6 height 13
click at [1125, 581] on div "над" at bounding box center [1125, 583] width 16 height 12
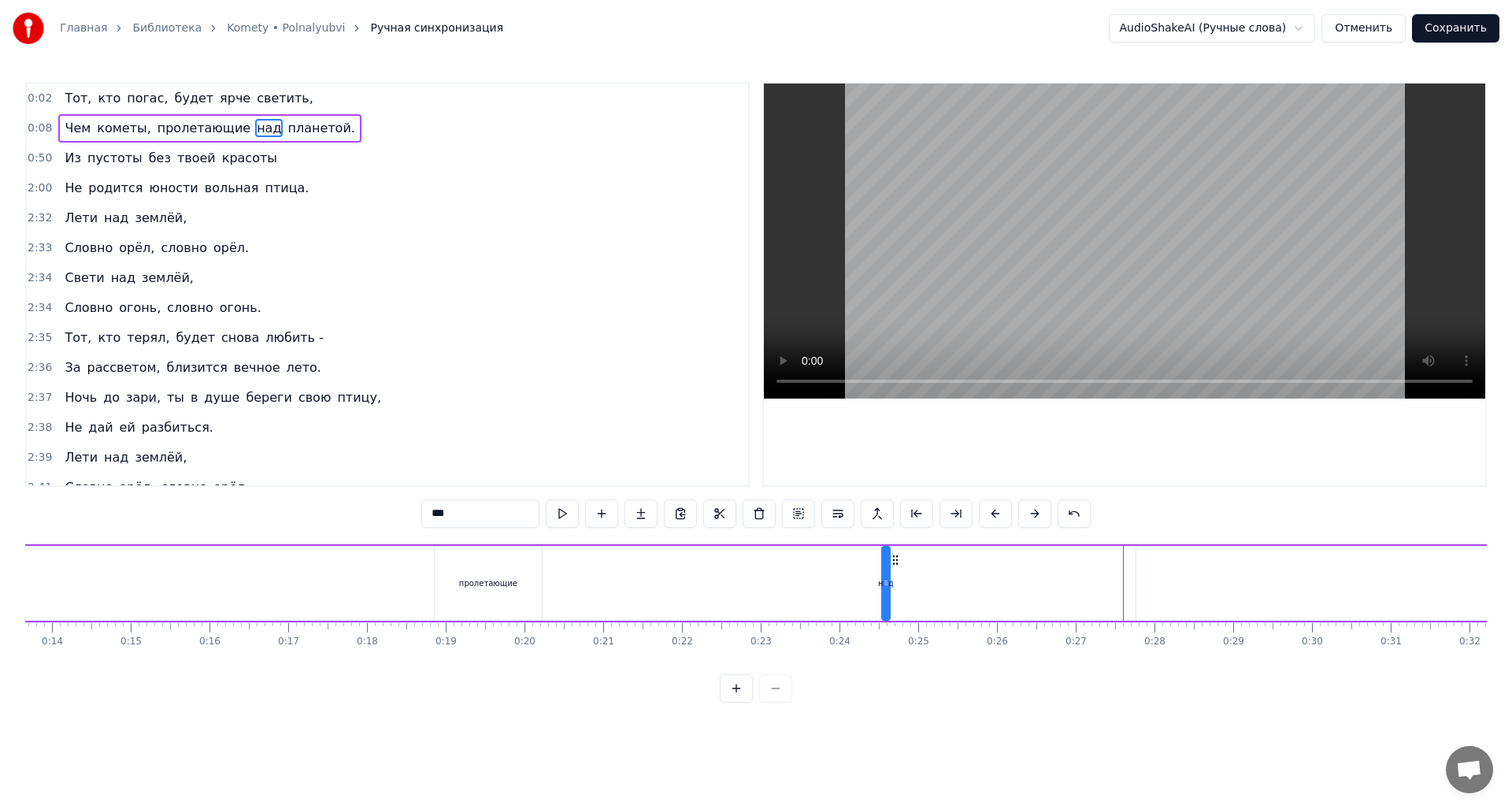
drag, startPoint x: 1105, startPoint y: 563, endPoint x: 893, endPoint y: 567, distance: 212.0
click at [893, 567] on div "Чем кометы, пролетающие над планетой." at bounding box center [1303, 583] width 3317 height 78
drag, startPoint x: 882, startPoint y: 584, endPoint x: 932, endPoint y: 582, distance: 50.0
click at [965, 584] on div "над" at bounding box center [928, 583] width 90 height 72
drag, startPoint x: 894, startPoint y: 561, endPoint x: 598, endPoint y: 566, distance: 296.0
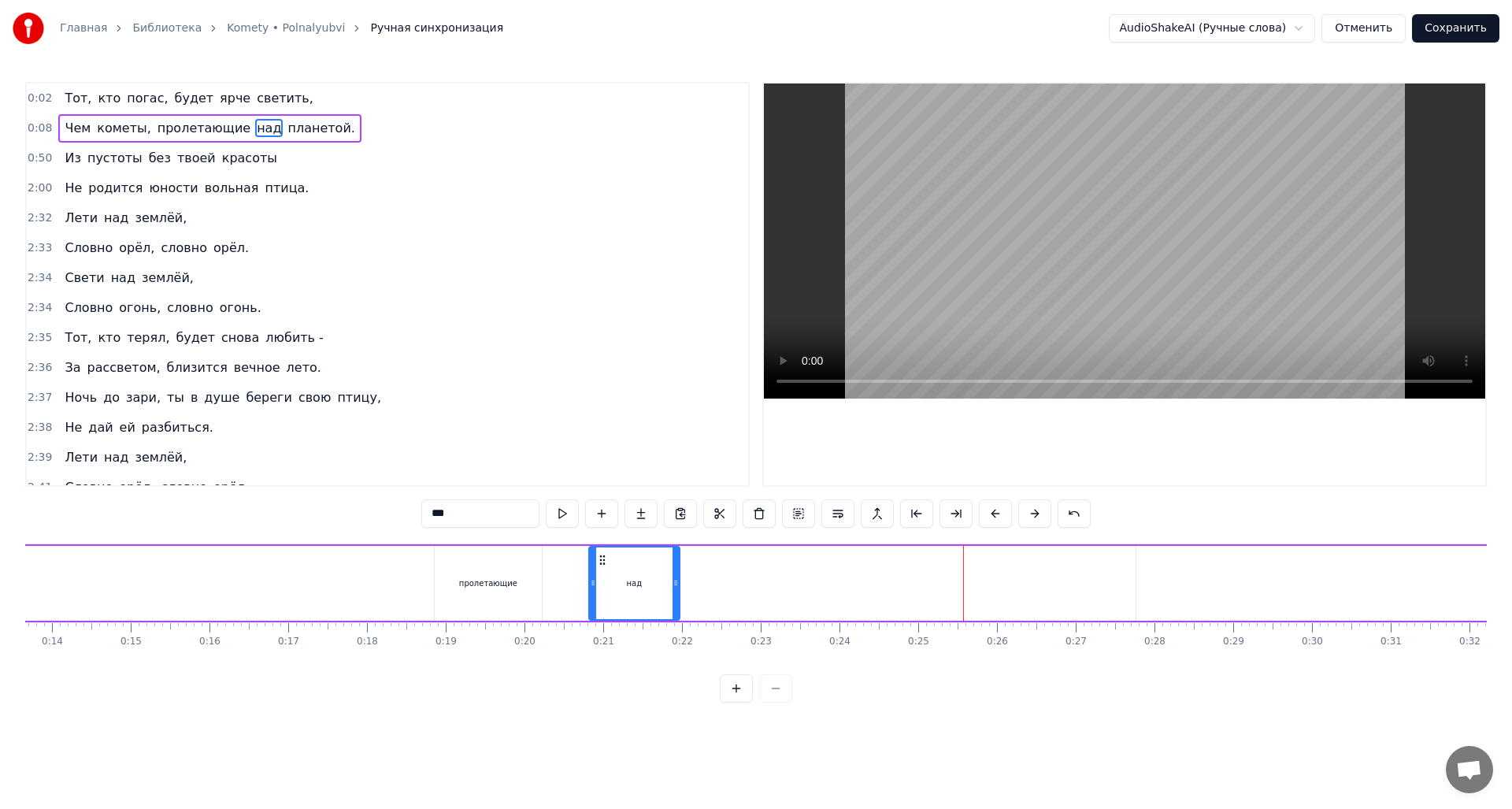
click at [597, 564] on icon at bounding box center [603, 560] width 13 height 13
type input "*********"
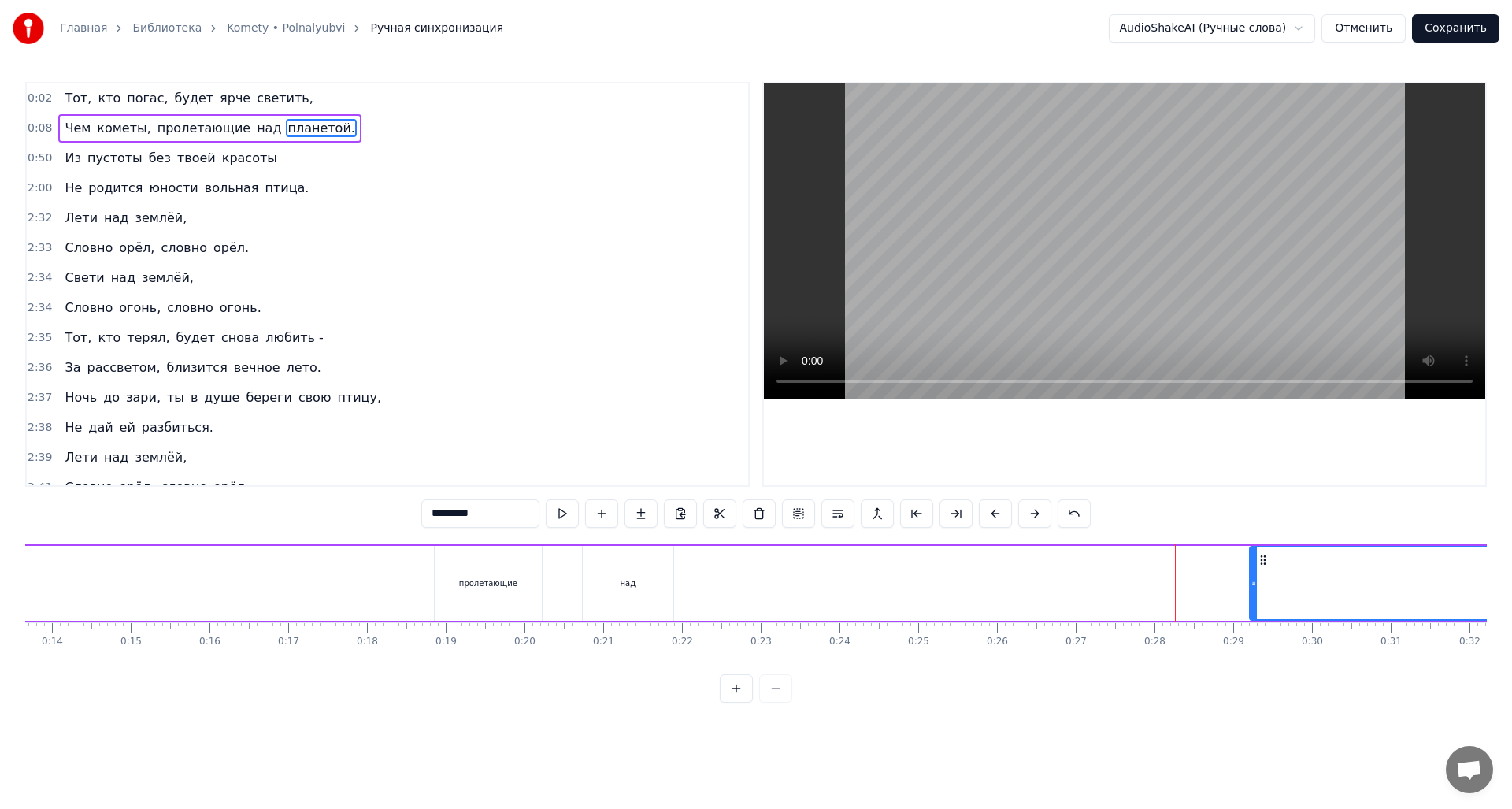
drag, startPoint x: 1140, startPoint y: 575, endPoint x: 1261, endPoint y: 567, distance: 121.3
click at [1254, 572] on div at bounding box center [1254, 583] width 6 height 72
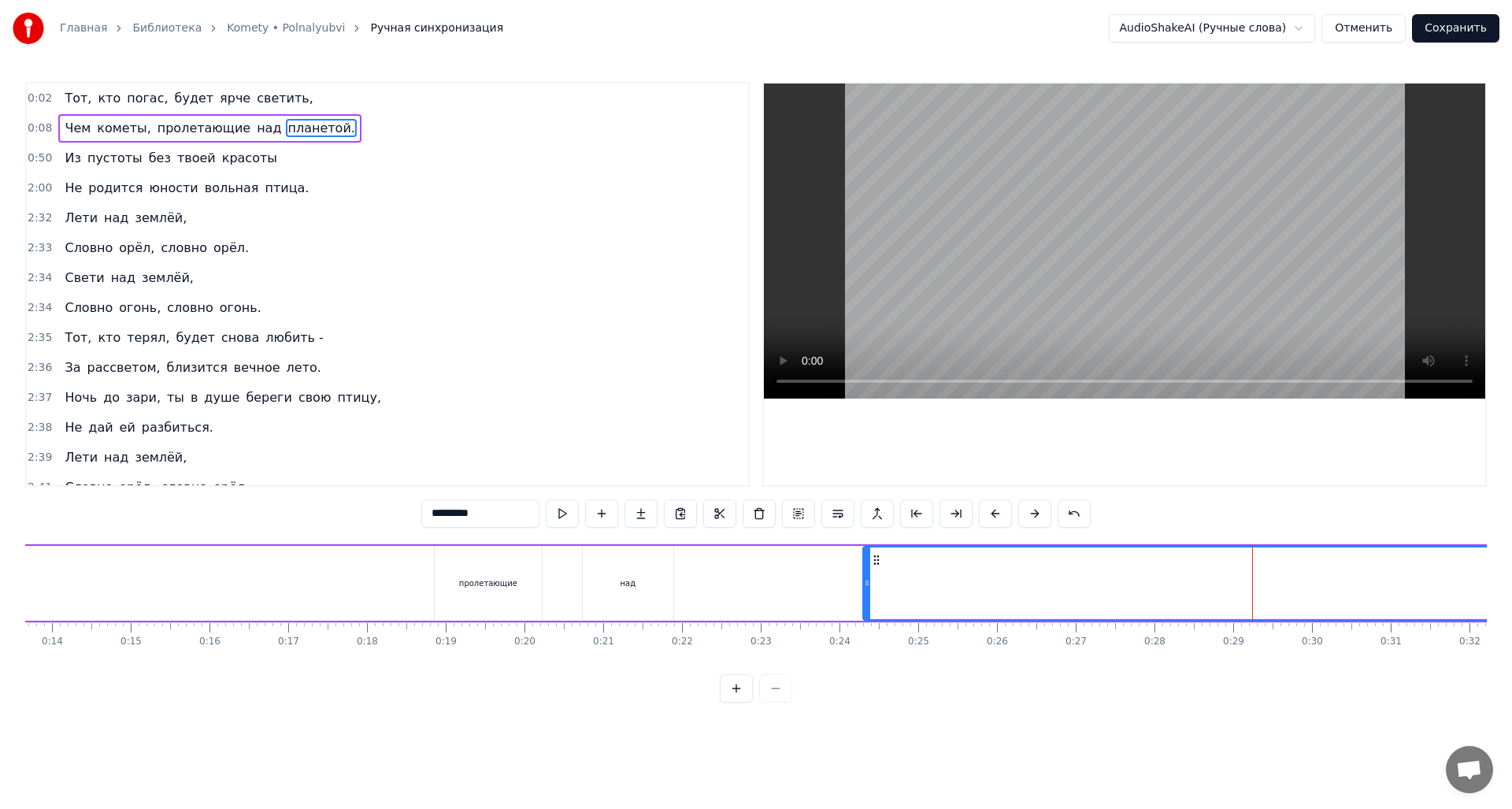
drag, startPoint x: 1262, startPoint y: 560, endPoint x: 875, endPoint y: 571, distance: 387.2
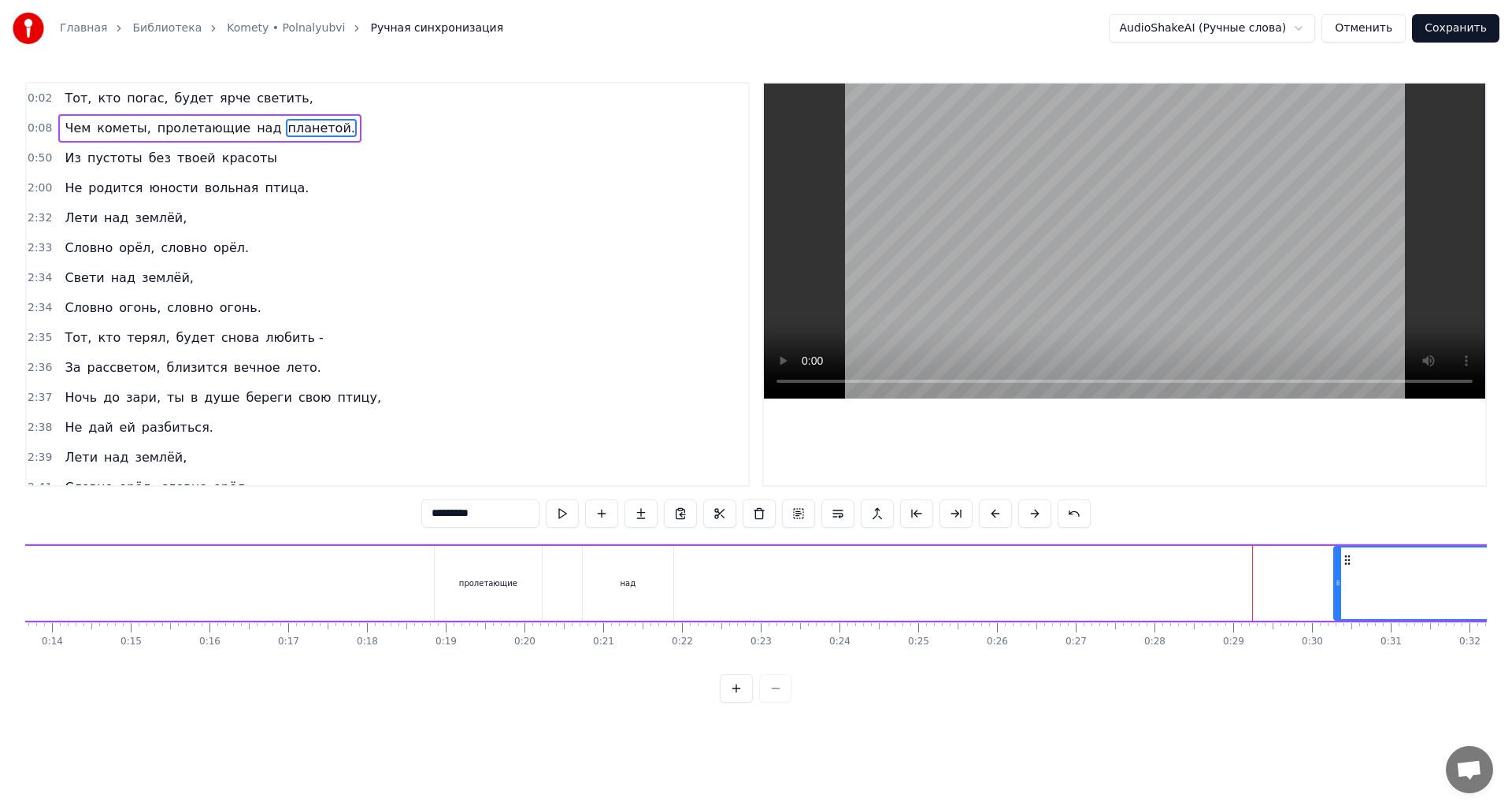
drag, startPoint x: 865, startPoint y: 585, endPoint x: 1343, endPoint y: 569, distance: 478.3
click at [1338, 572] on div at bounding box center [1338, 583] width 6 height 72
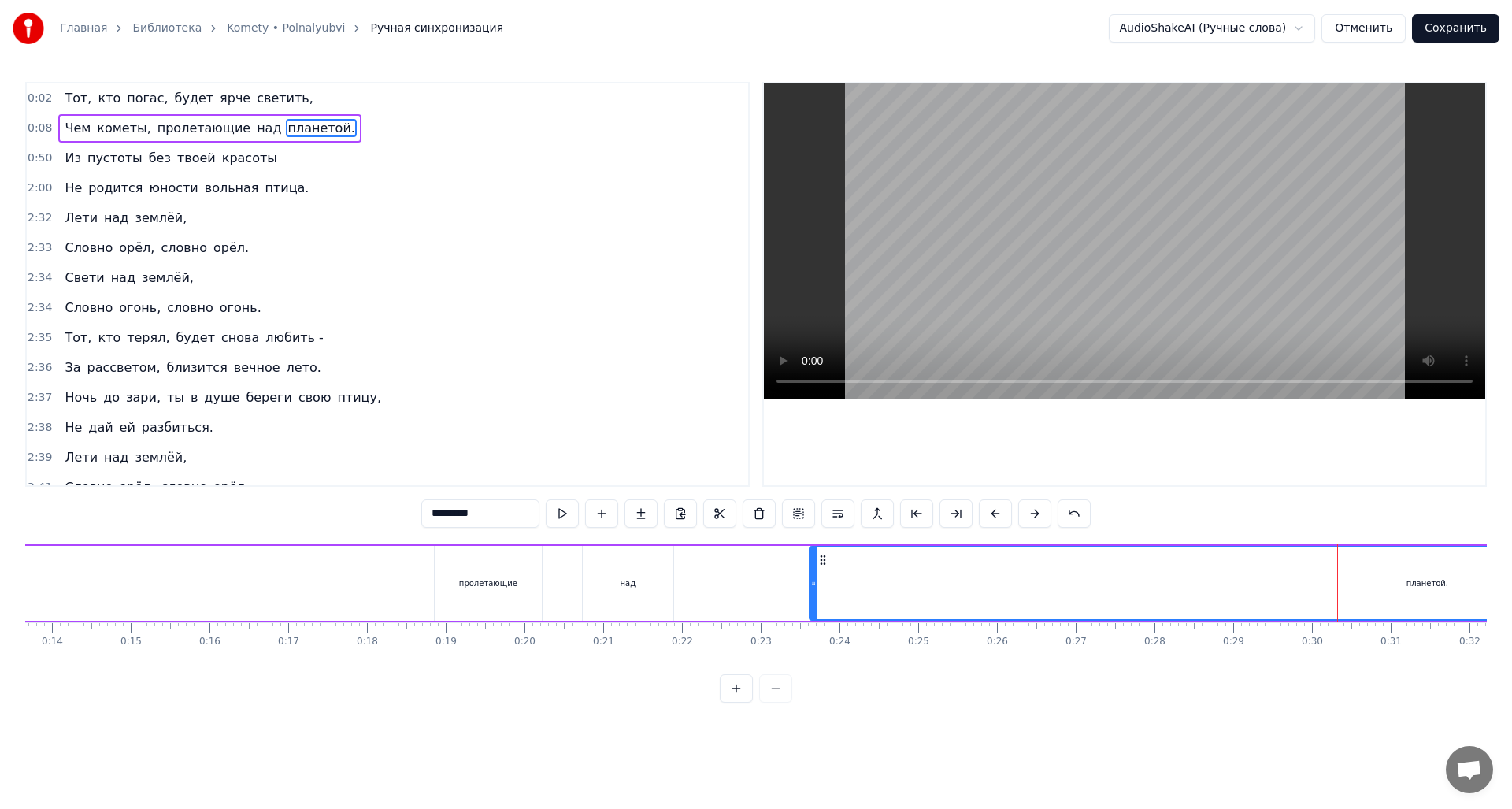
drag, startPoint x: 1341, startPoint y: 563, endPoint x: 801, endPoint y: 564, distance: 540.0
click at [817, 564] on icon at bounding box center [823, 560] width 13 height 13
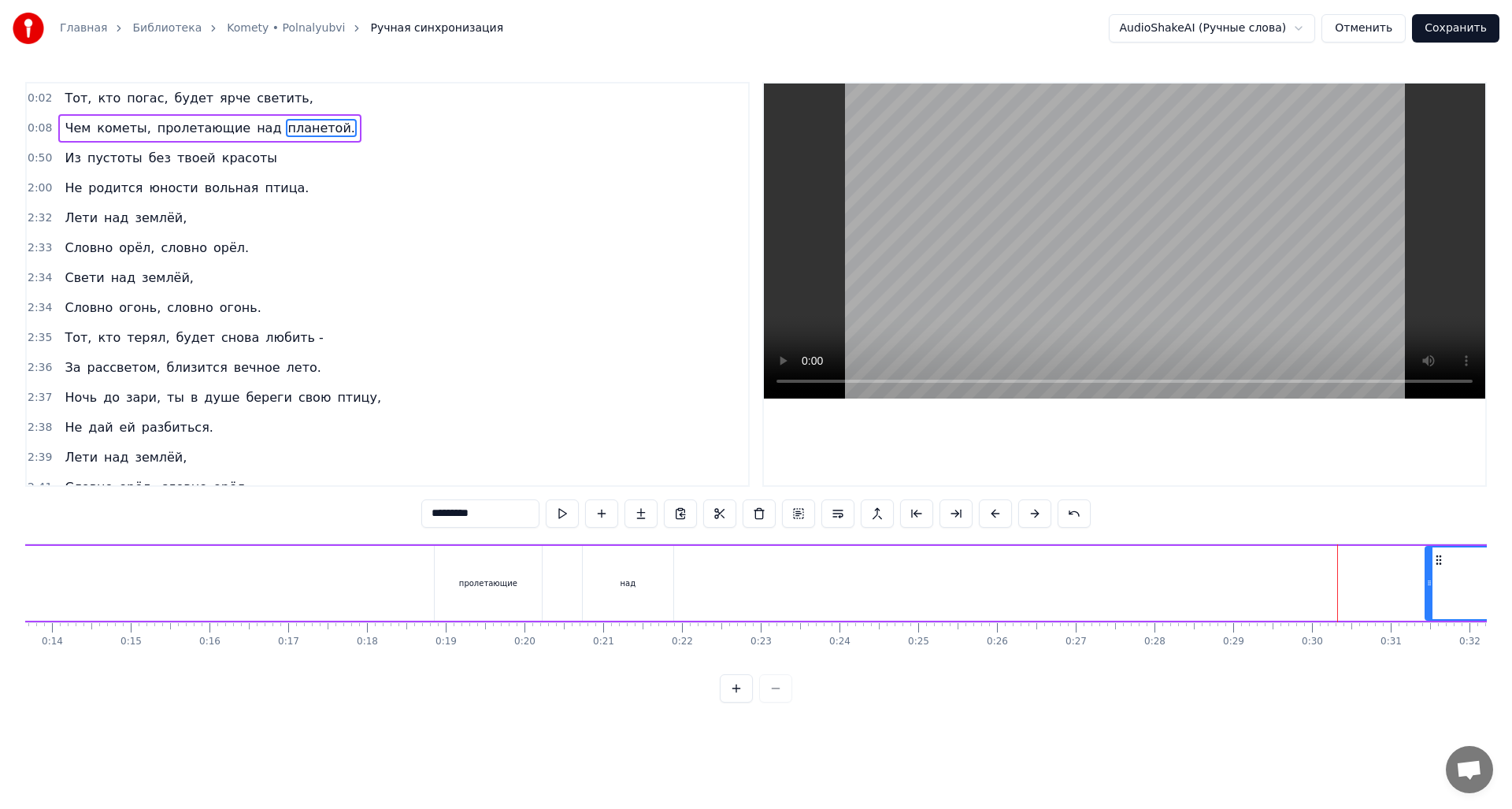
drag, startPoint x: 793, startPoint y: 585, endPoint x: 1434, endPoint y: 574, distance: 641.1
click at [1430, 576] on icon at bounding box center [1430, 583] width 6 height 13
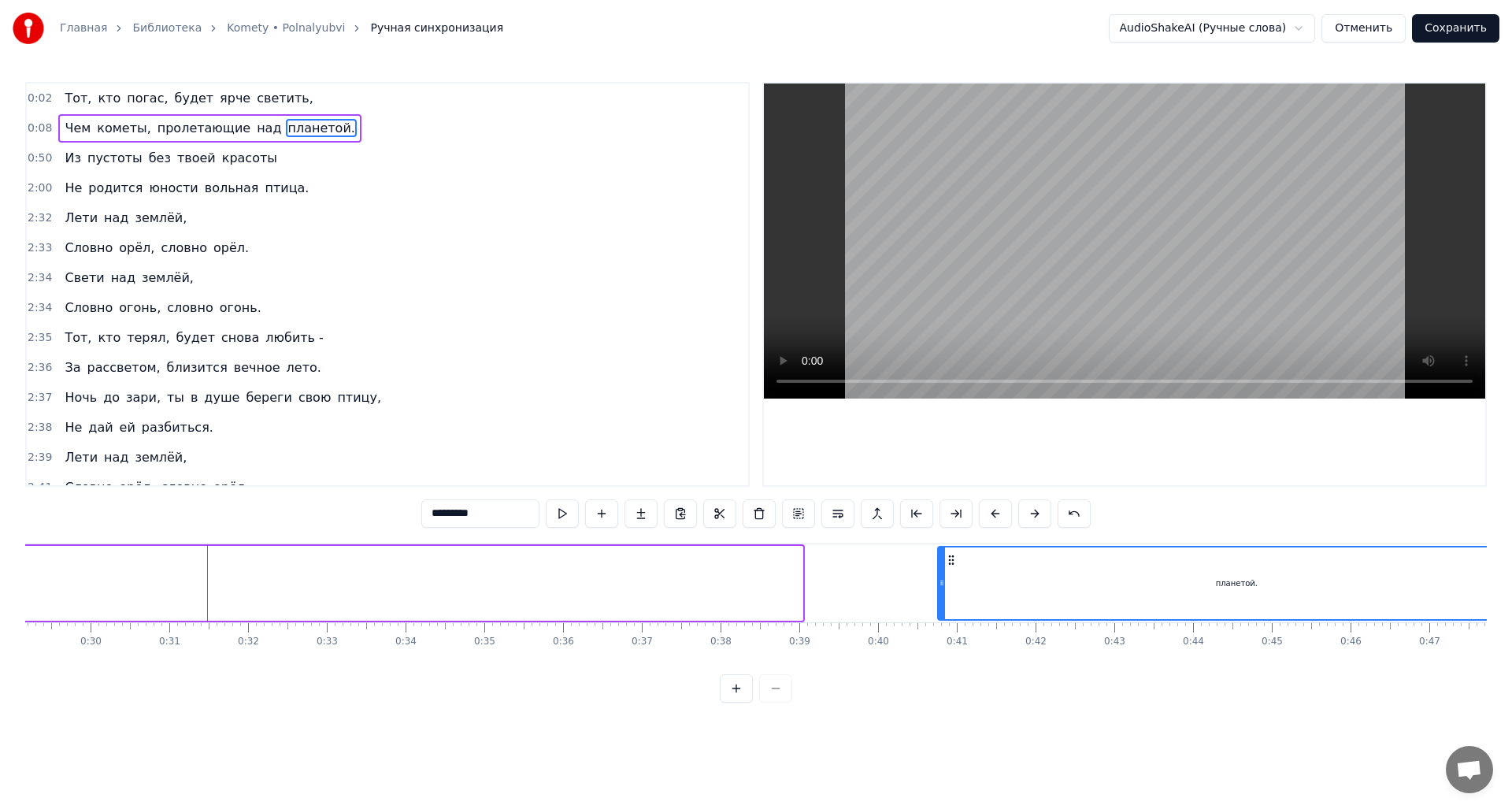
scroll to position [0, 2401]
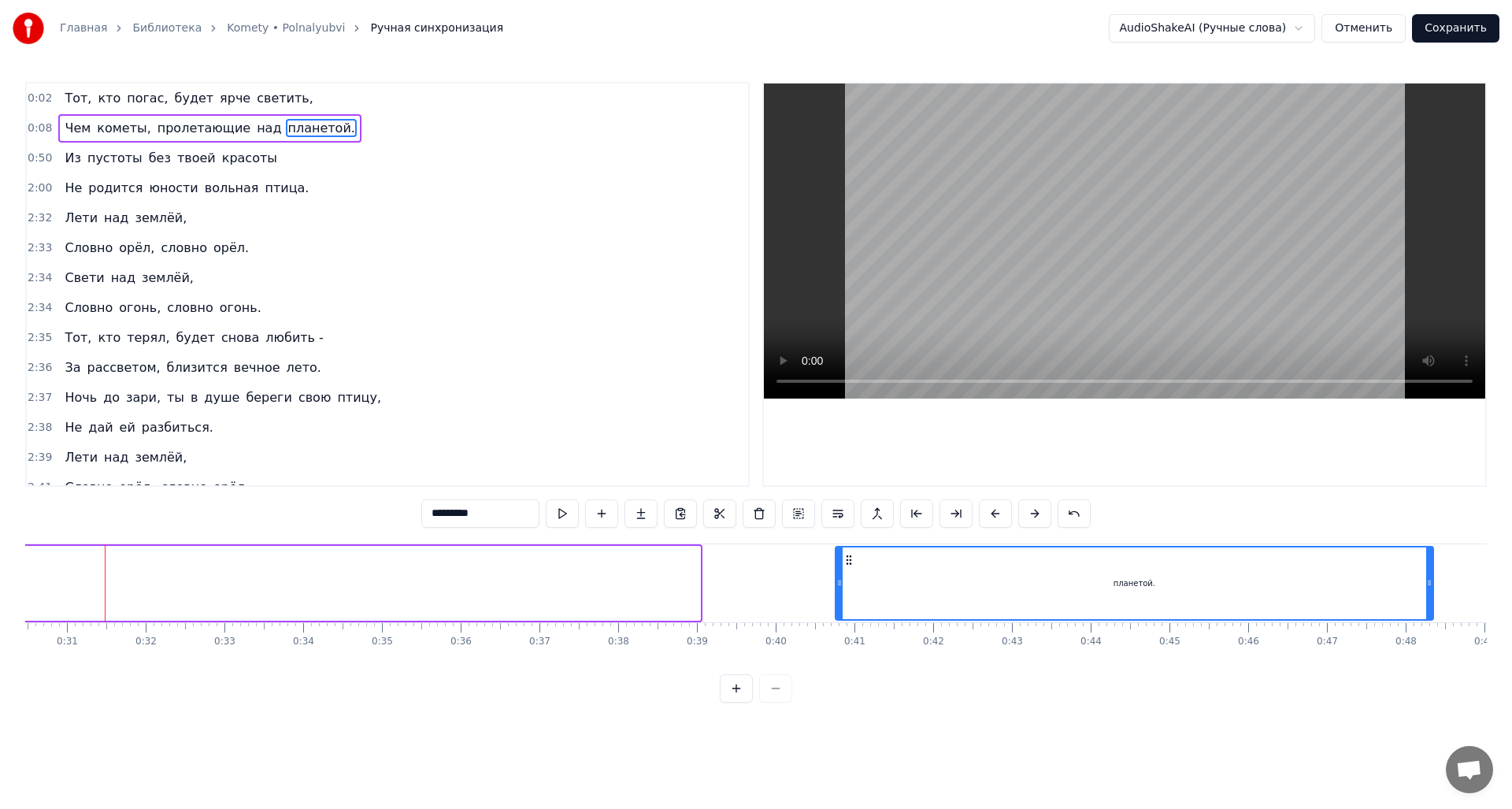
drag, startPoint x: 1440, startPoint y: 559, endPoint x: 856, endPoint y: 569, distance: 584.1
click at [856, 569] on div "планетой." at bounding box center [1134, 583] width 597 height 72
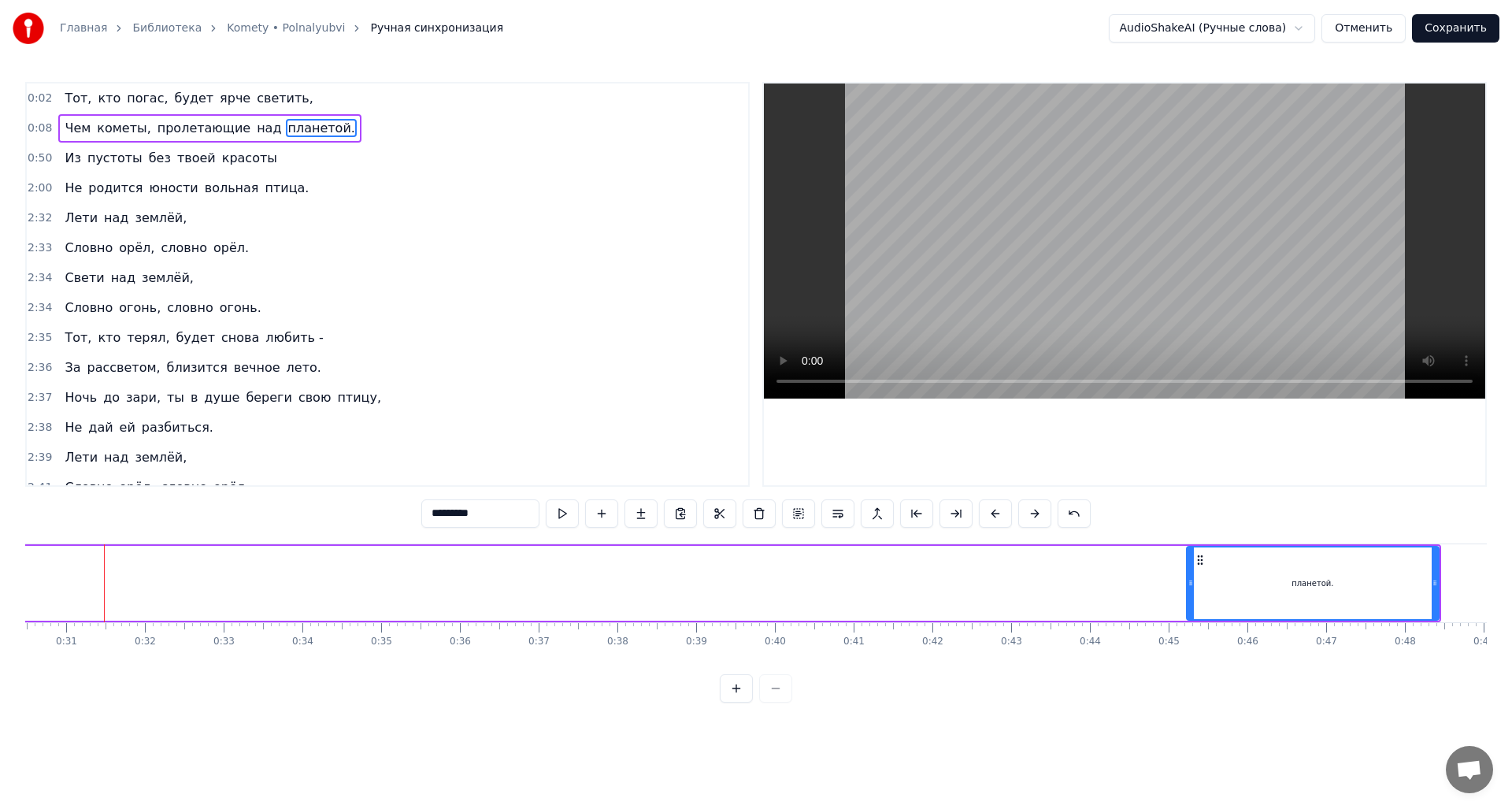
drag, startPoint x: 843, startPoint y: 576, endPoint x: 1208, endPoint y: 578, distance: 365.0
click at [1194, 581] on div at bounding box center [1191, 583] width 6 height 72
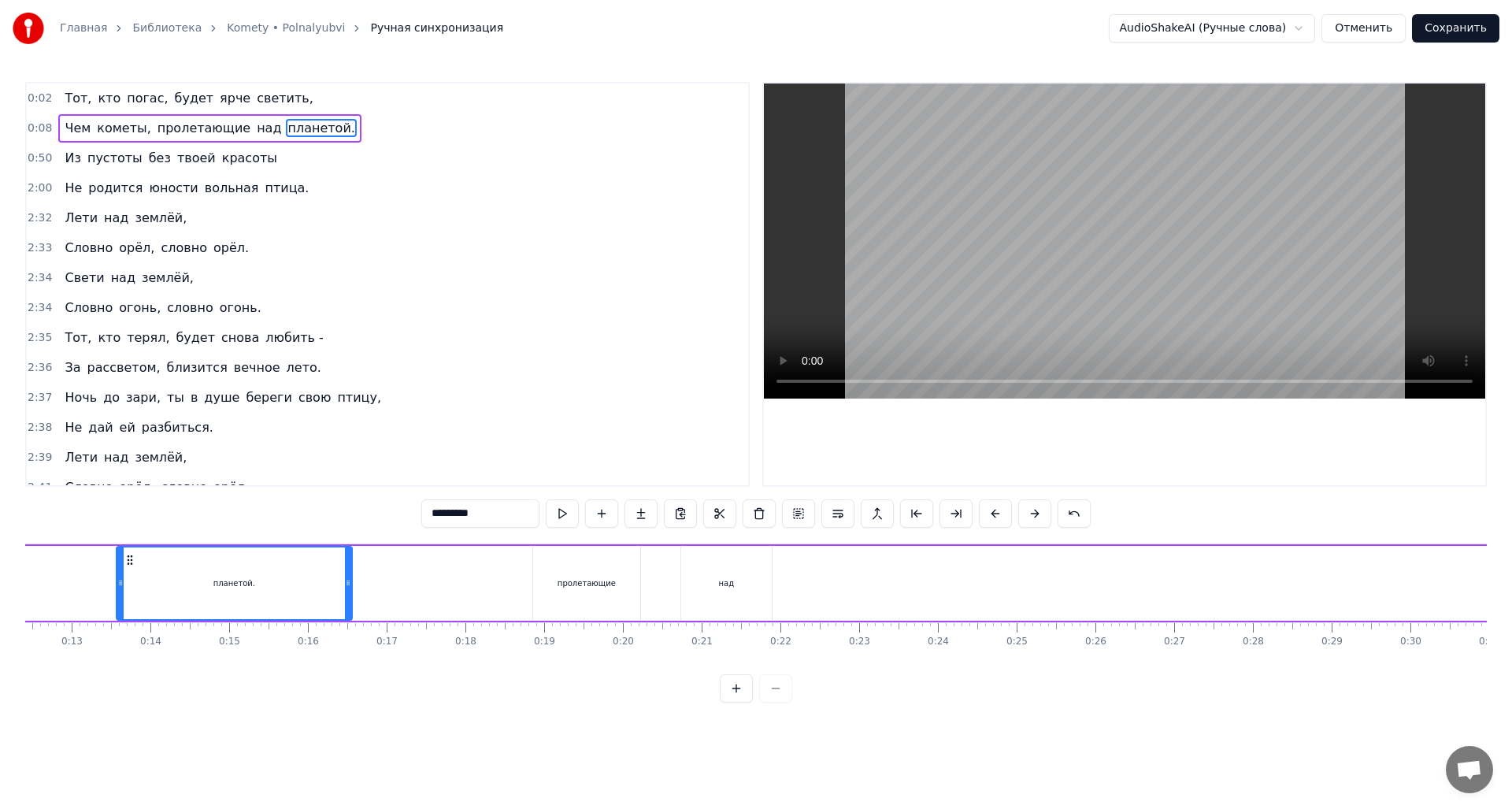
scroll to position [0, 971]
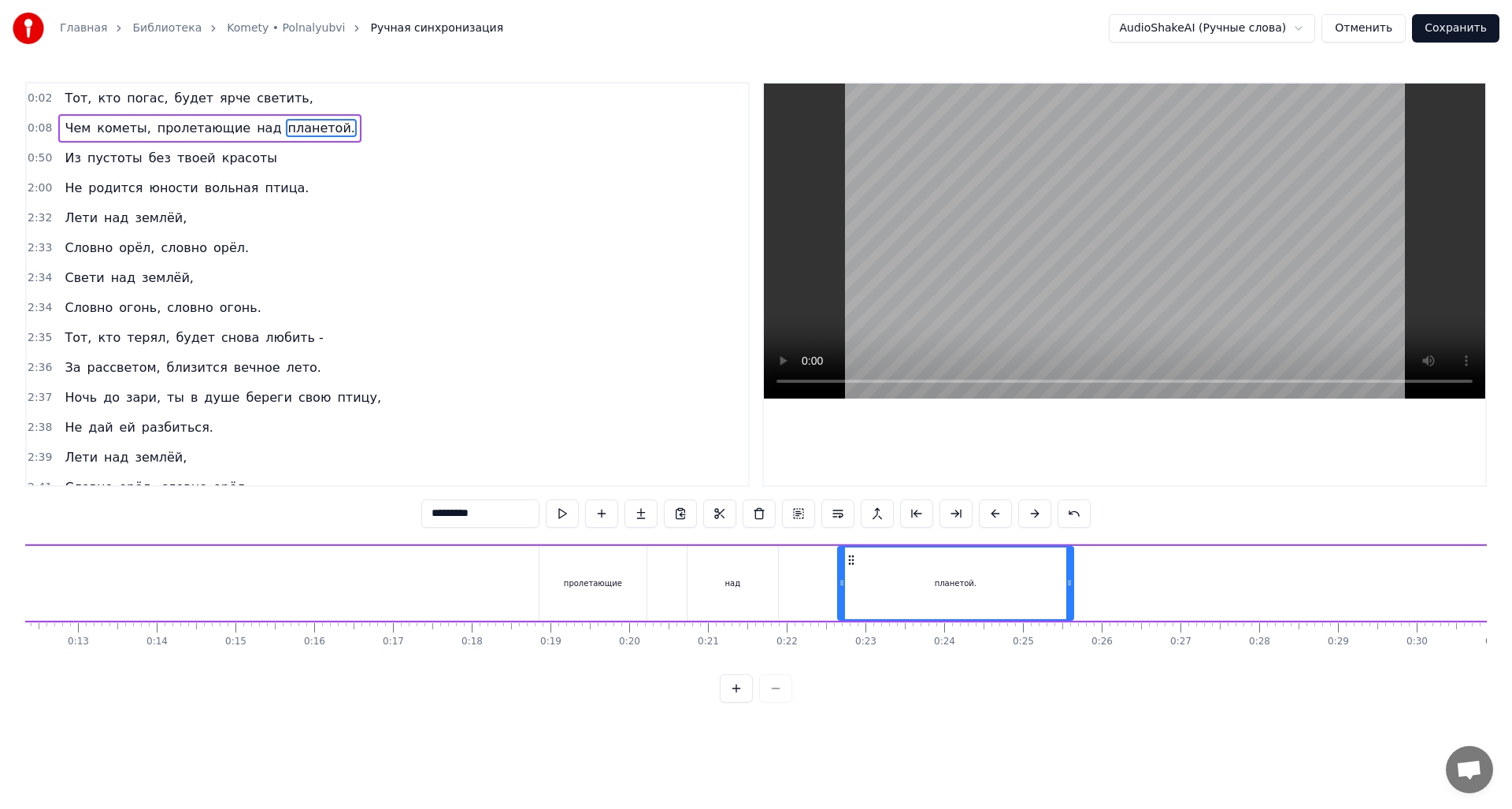
drag, startPoint x: 1217, startPoint y: 561, endPoint x: 852, endPoint y: 600, distance: 367.1
click at [852, 600] on div "планетой." at bounding box center [956, 583] width 234 height 72
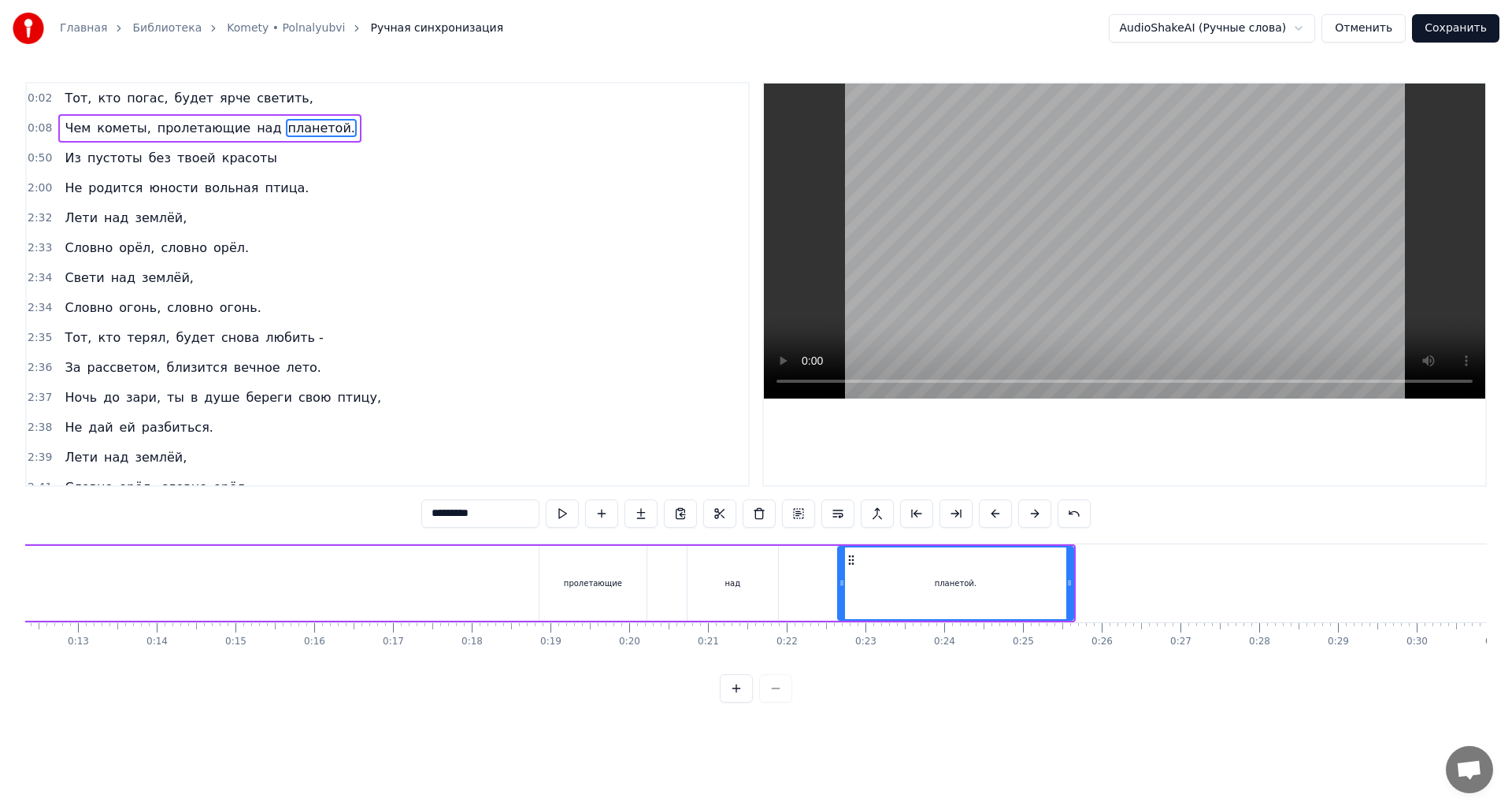
click at [1458, 30] on button "Сохранить" at bounding box center [1455, 28] width 87 height 28
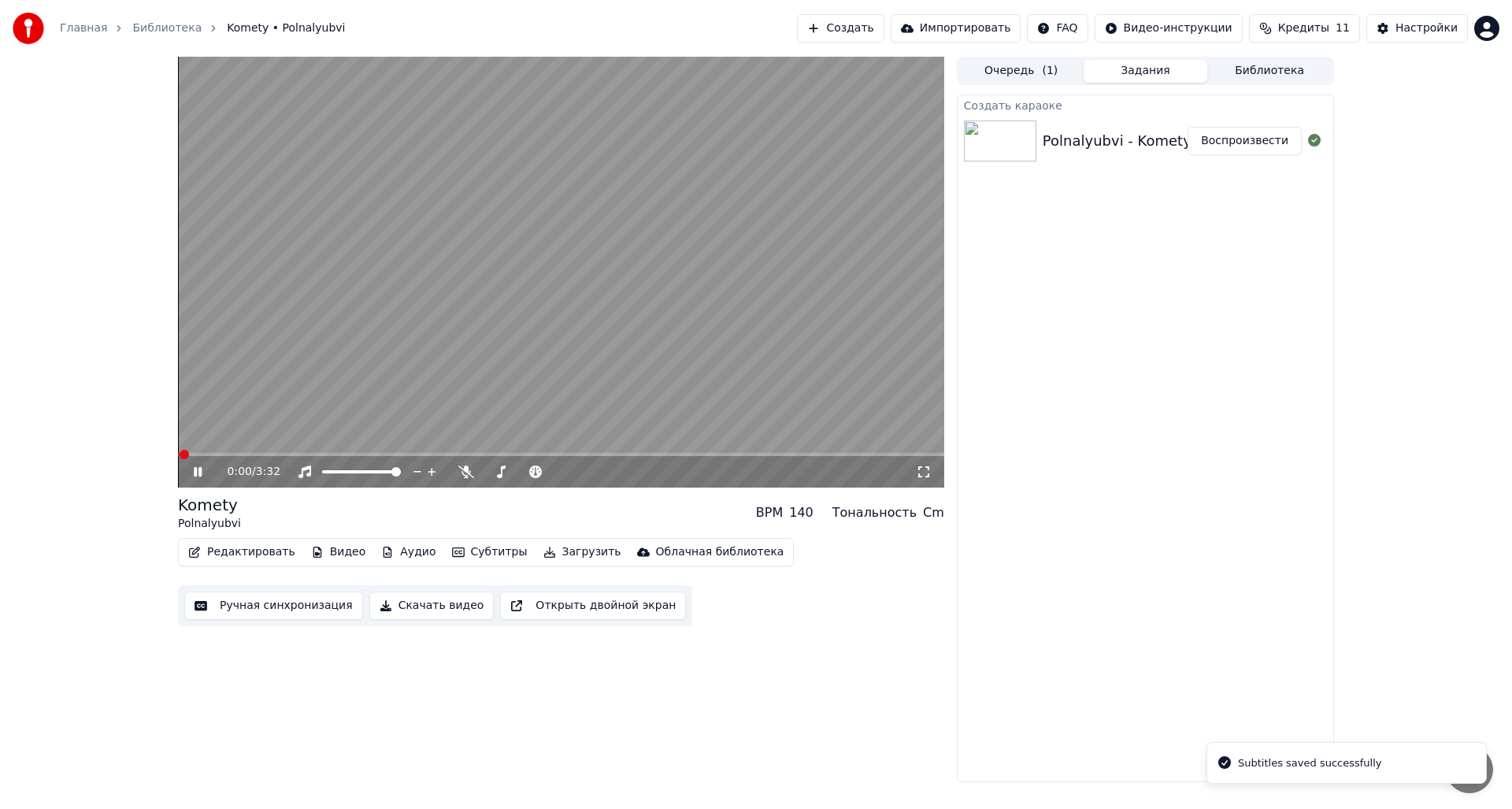
click at [392, 551] on button "Аудио" at bounding box center [408, 551] width 67 height 22
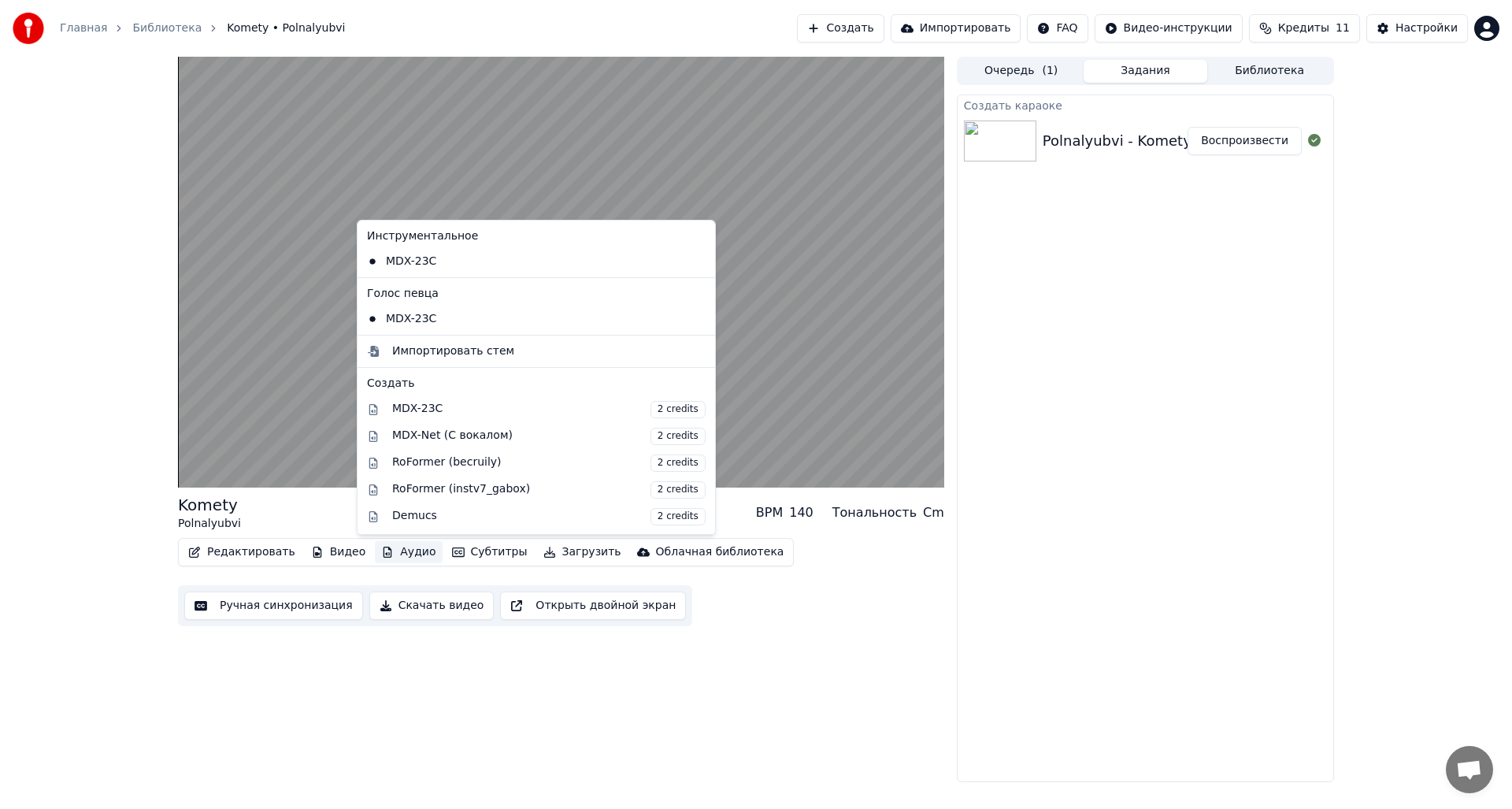
click at [460, 667] on div "Komety Polnalyubvi BPM 140 Тональность Cm Редактировать Видео Аудио Субтитры За…" at bounding box center [560, 419] width 766 height 726
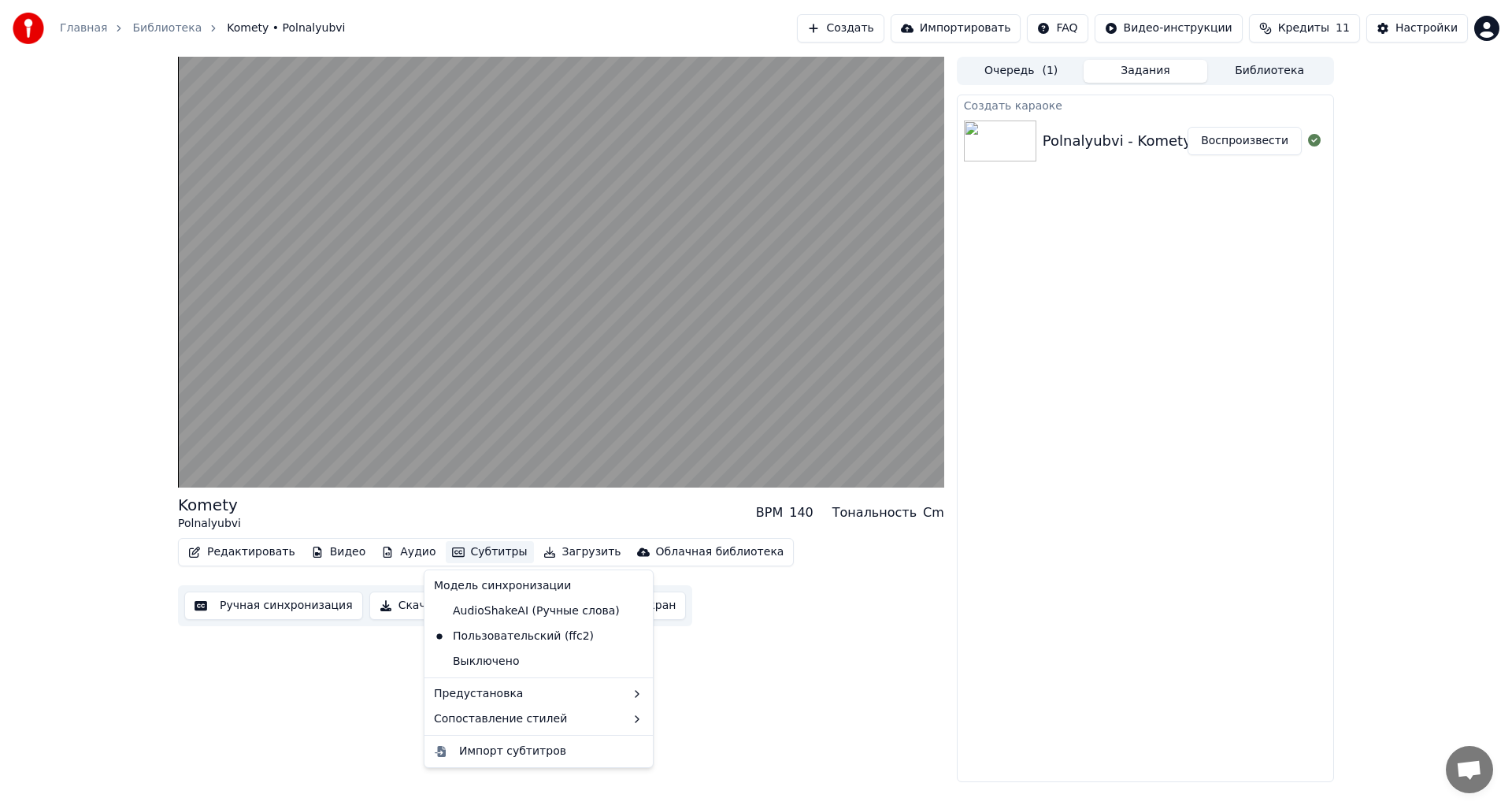
click at [473, 553] on button "Субтитры" at bounding box center [489, 551] width 88 height 22
click at [369, 665] on div "Komety Polnalyubvi BPM 140 Тональность Cm Редактировать Видео Аудио Субтитры За…" at bounding box center [560, 419] width 766 height 726
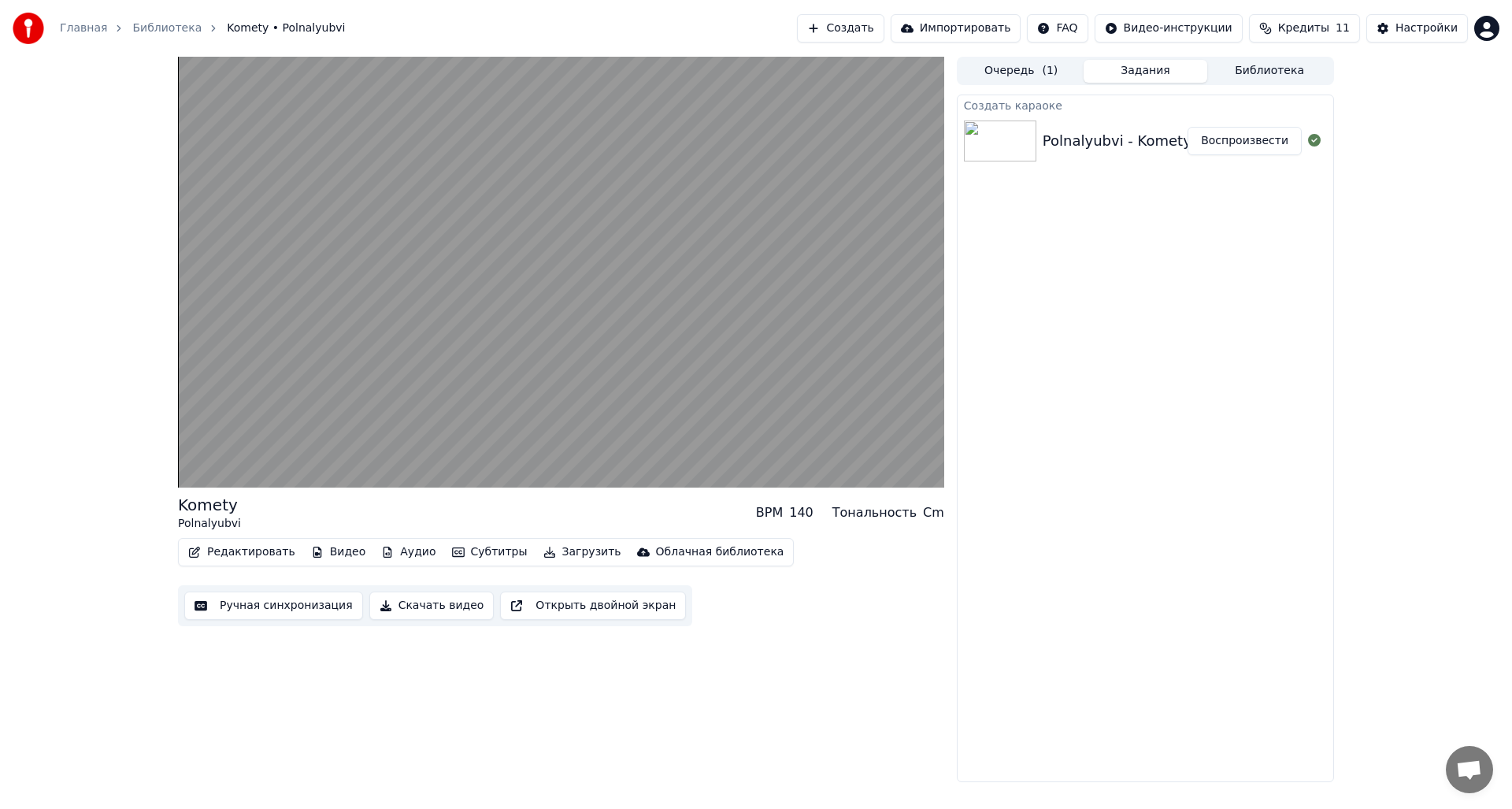
click at [534, 605] on button "Открыть двойной экран" at bounding box center [593, 606] width 186 height 28
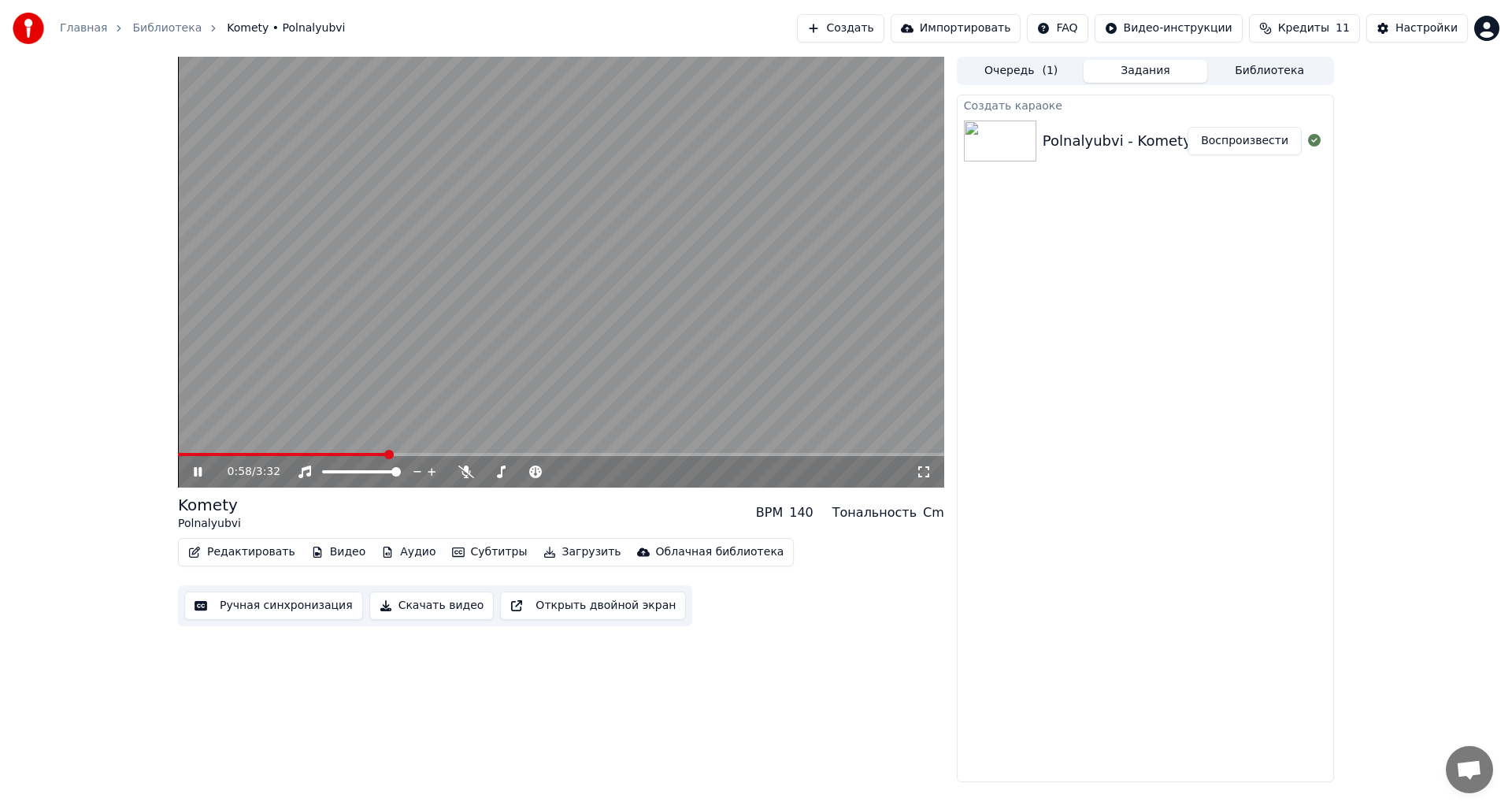
click at [198, 468] on icon at bounding box center [209, 472] width 37 height 13
click at [1436, 24] on div "Настройки" at bounding box center [1426, 28] width 62 height 16
